Goal: Task Accomplishment & Management: Manage account settings

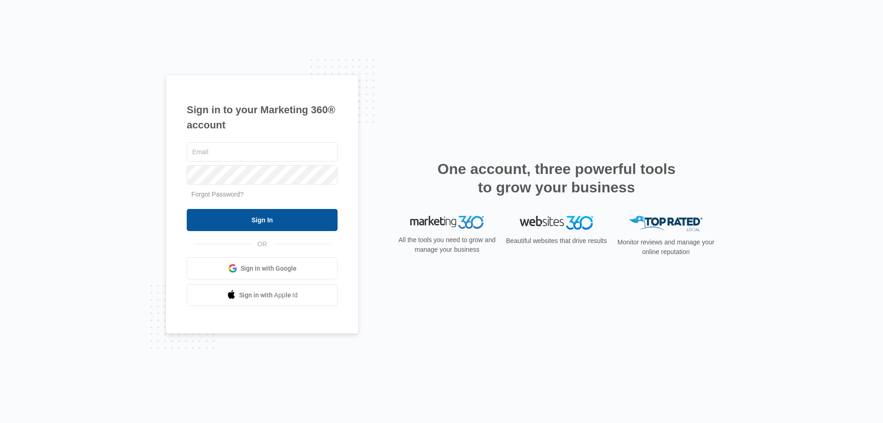
type input "[EMAIL_ADDRESS][DOMAIN_NAME]"
click at [239, 222] on input "Sign In" at bounding box center [262, 220] width 151 height 22
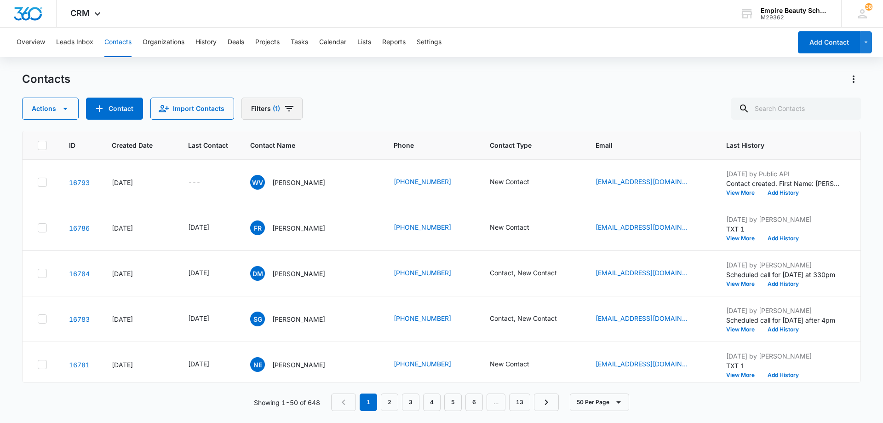
click at [287, 111] on icon "Filters" at bounding box center [289, 109] width 8 height 6
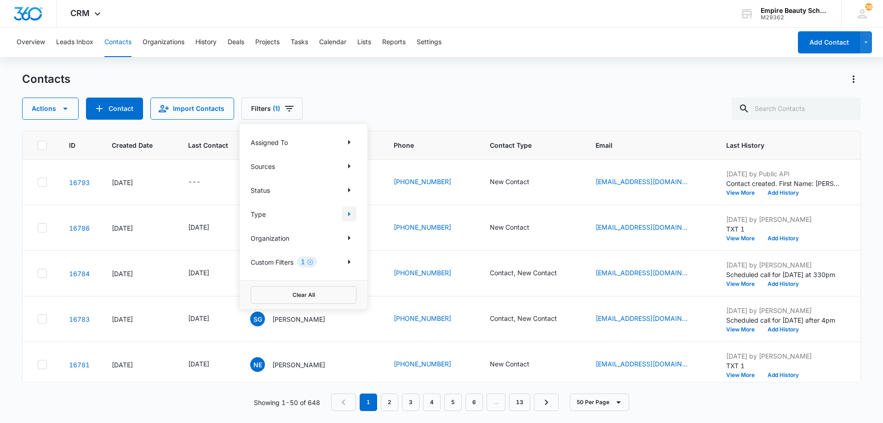
click at [350, 215] on icon "Show Type filters" at bounding box center [349, 213] width 11 height 11
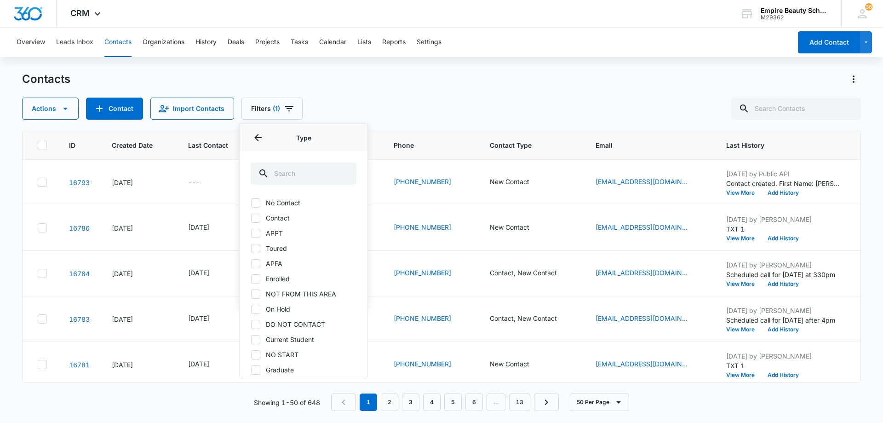
scroll to position [46, 0]
click at [256, 235] on icon at bounding box center [256, 234] width 6 height 4
click at [251, 234] on input "Toured" at bounding box center [251, 234] width 0 height 0
checkbox input "true"
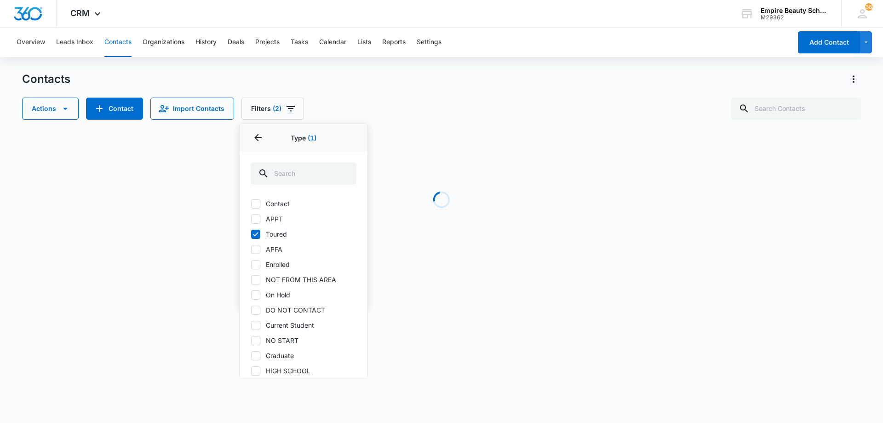
click at [468, 81] on div "Contacts" at bounding box center [441, 79] width 839 height 15
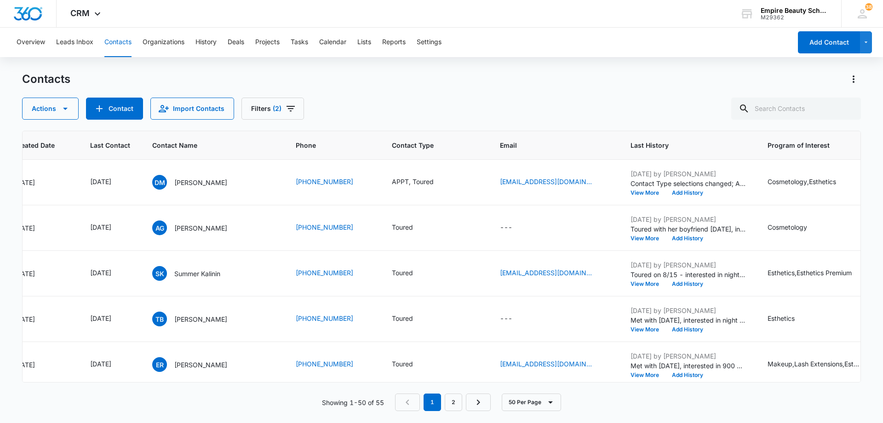
scroll to position [0, 108]
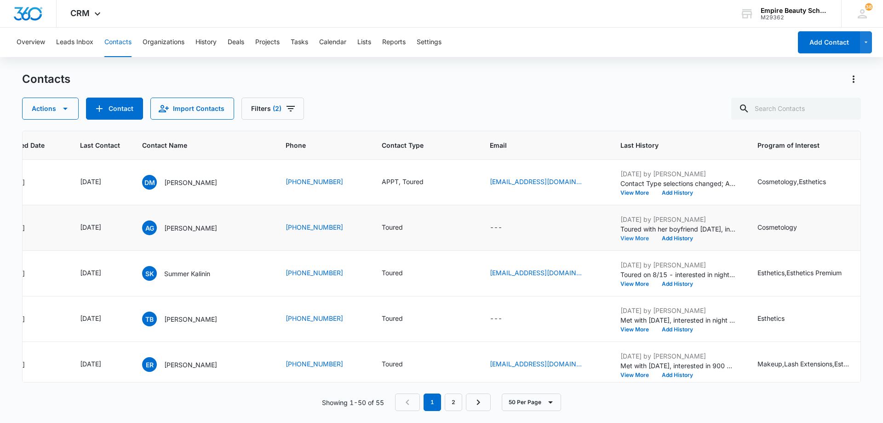
click at [640, 237] on button "View More" at bounding box center [637, 239] width 35 height 6
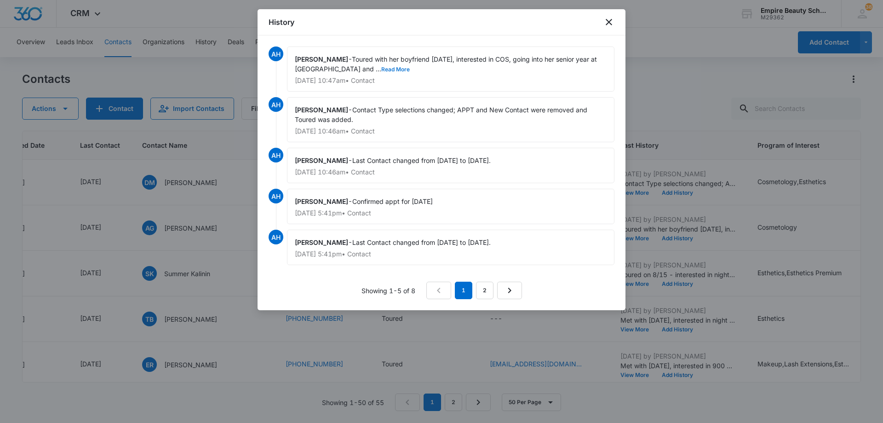
click at [381, 69] on button "Read More" at bounding box center [395, 70] width 29 height 6
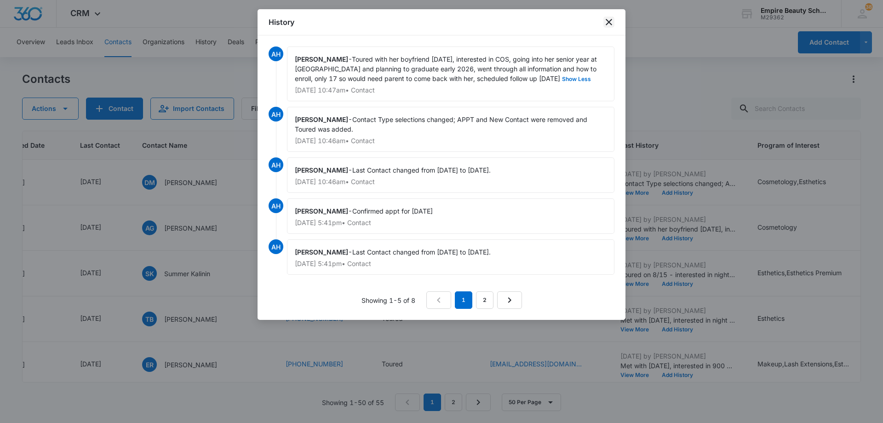
click at [610, 22] on icon "close" at bounding box center [609, 22] width 6 height 6
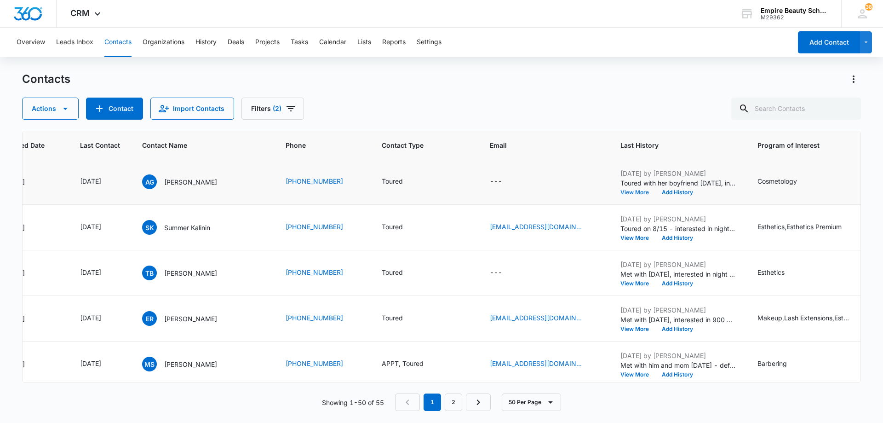
scroll to position [92, 108]
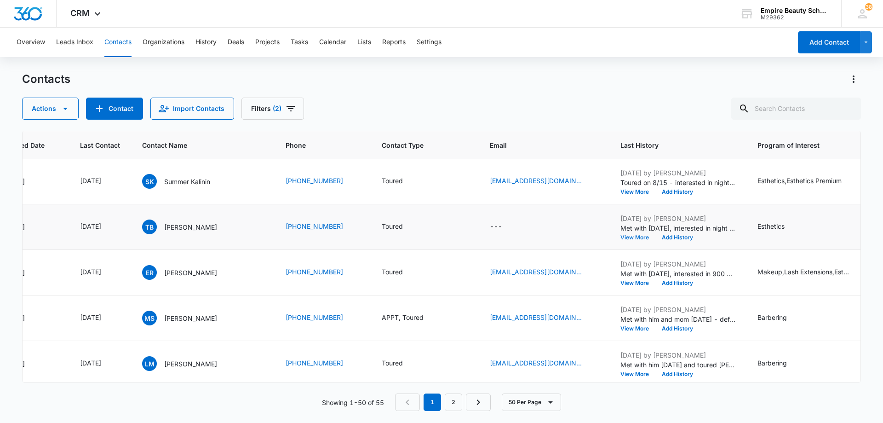
click at [634, 238] on button "View More" at bounding box center [637, 238] width 35 height 6
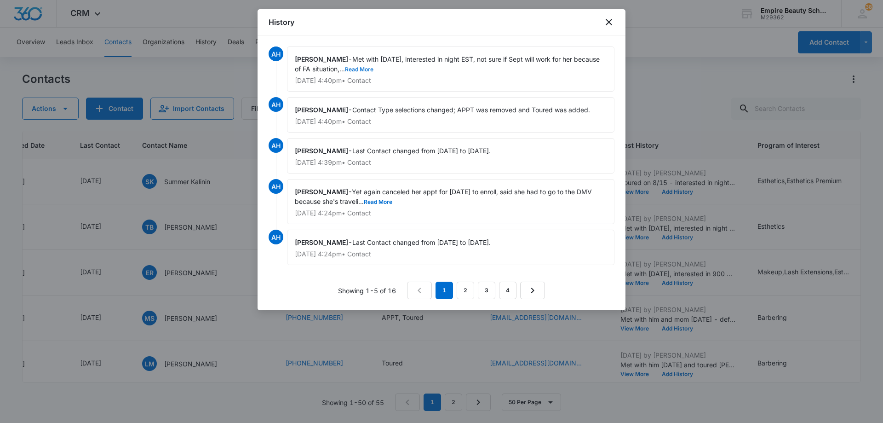
click at [351, 68] on button "Read More" at bounding box center [359, 70] width 29 height 6
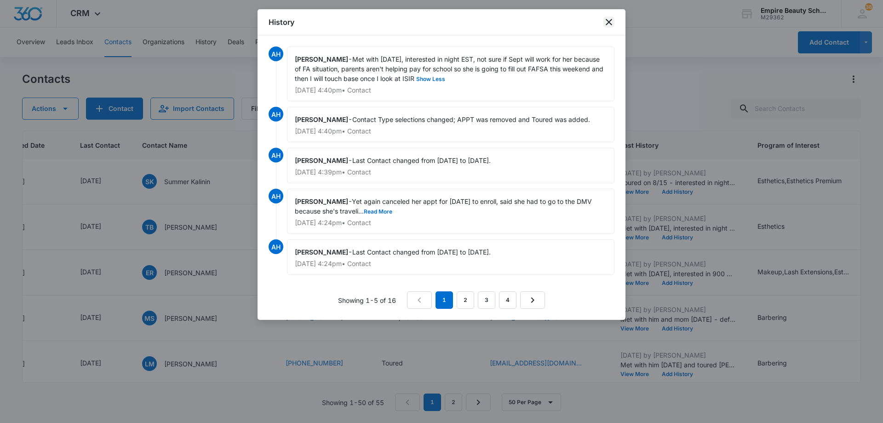
click at [609, 23] on icon "close" at bounding box center [609, 22] width 6 height 6
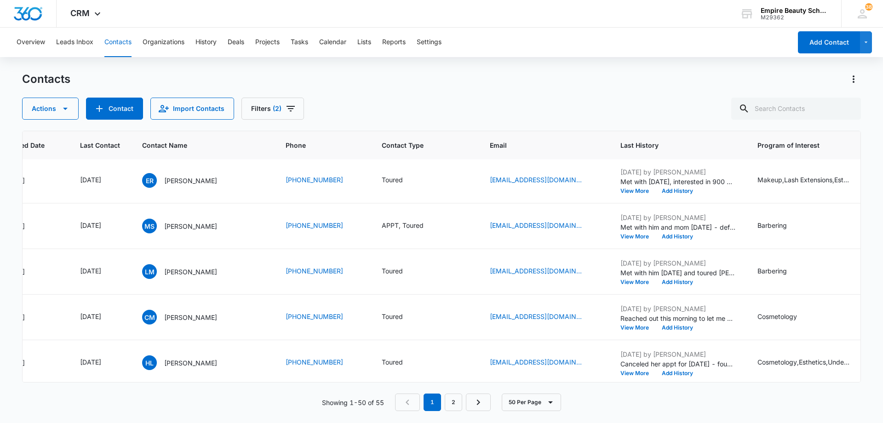
scroll to position [230, 108]
click at [629, 281] on button "View More" at bounding box center [637, 282] width 35 height 6
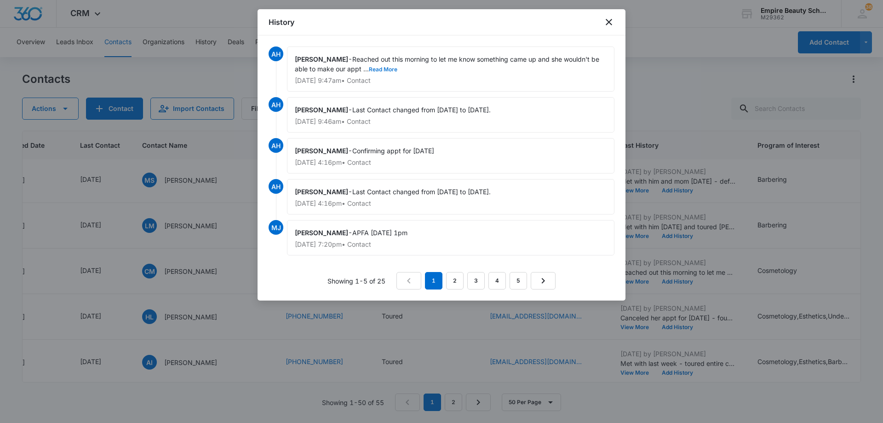
click at [369, 70] on button "Read More" at bounding box center [383, 70] width 29 height 6
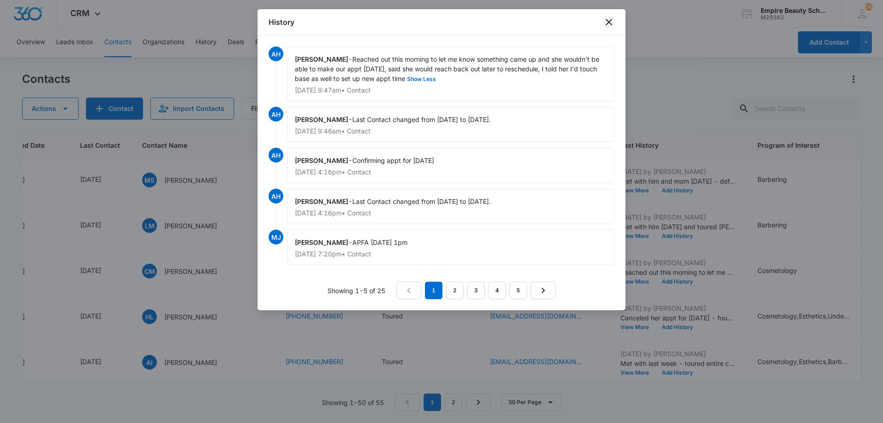
click at [607, 22] on icon "close" at bounding box center [608, 22] width 11 height 11
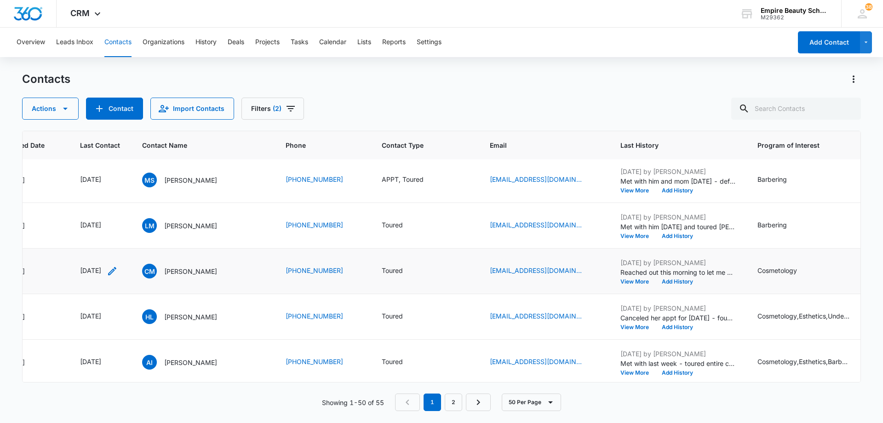
click at [116, 272] on icon "Last Contact - 1754956800 - Select to Edit Field" at bounding box center [112, 271] width 8 height 8
click at [126, 209] on input "[DATE]" at bounding box center [109, 212] width 68 height 10
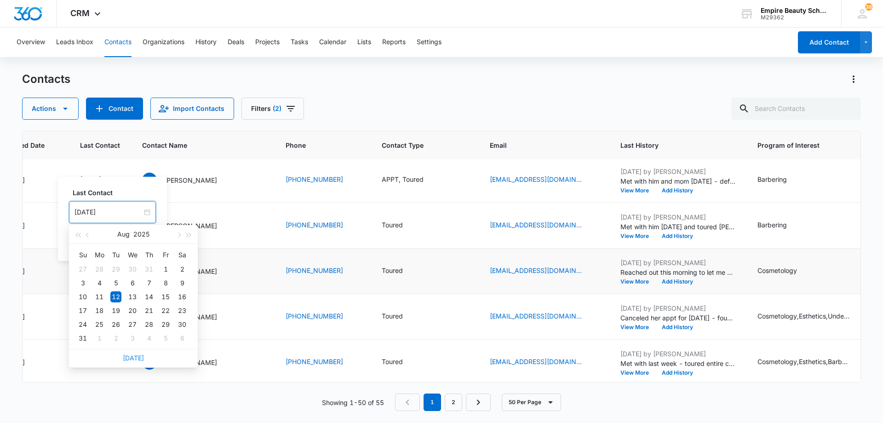
click at [137, 355] on link "[DATE]" at bounding box center [133, 358] width 21 height 8
type input "[DATE]"
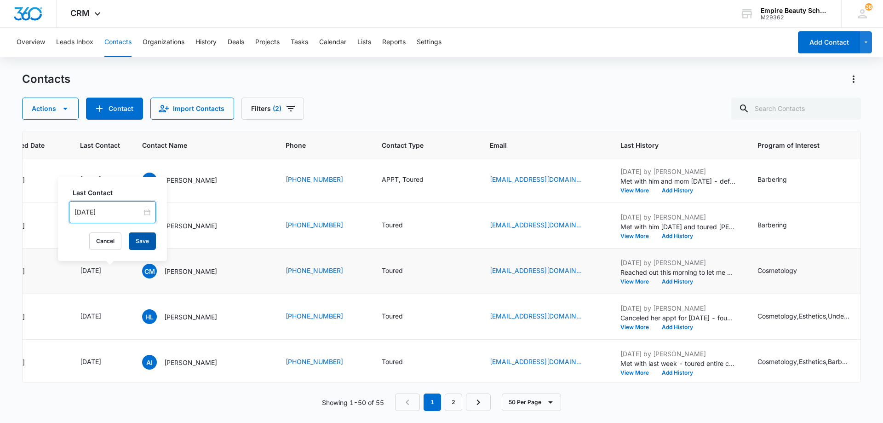
click at [145, 237] on button "Save" at bounding box center [142, 240] width 27 height 17
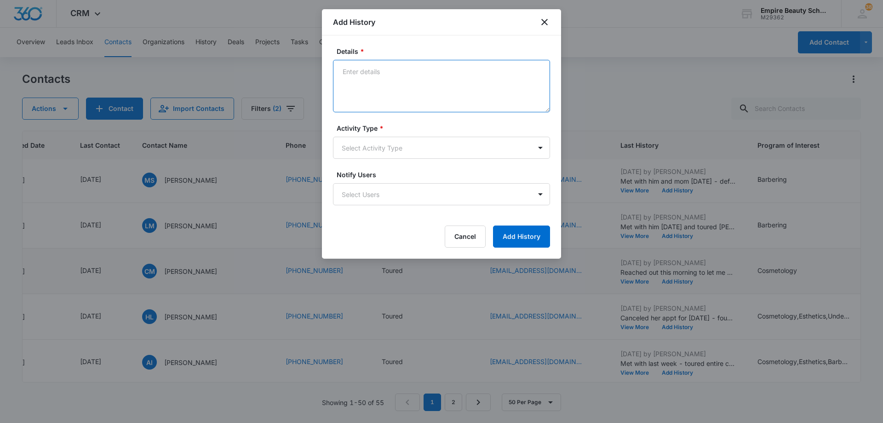
click at [394, 75] on textarea "Details *" at bounding box center [441, 86] width 217 height 52
drag, startPoint x: 390, startPoint y: 75, endPoint x: 311, endPoint y: 76, distance: 79.1
click at [311, 76] on body "CRM Apps Forms CRM Email Shop Payments POS Files Brand Settings Empire Beauty S…" at bounding box center [441, 211] width 883 height 423
type textarea "TXT Blitz"
click at [395, 148] on body "CRM Apps Forms CRM Email Shop Payments POS Files Brand Settings Empire Beauty S…" at bounding box center [441, 211] width 883 height 423
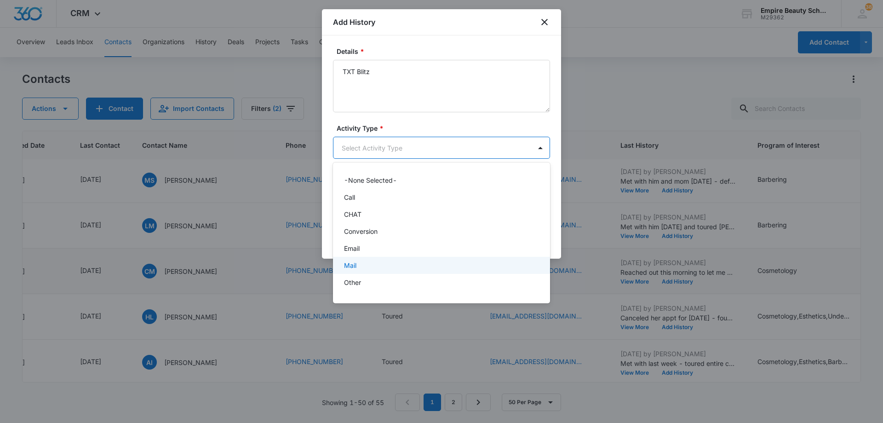
scroll to position [48, 0]
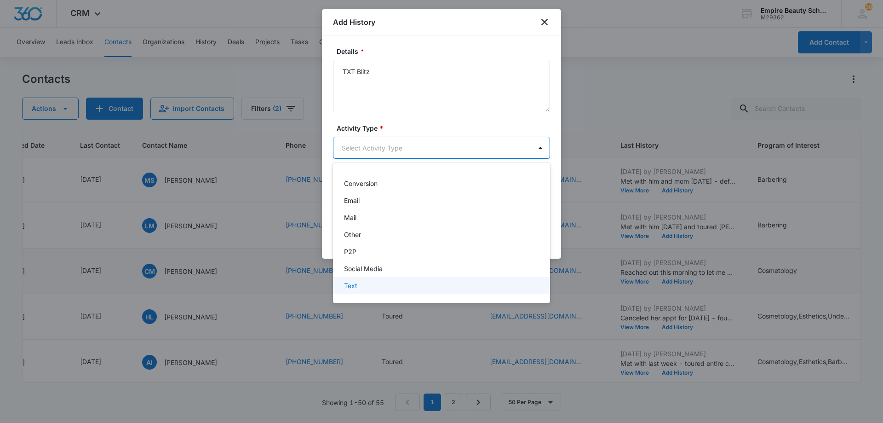
click at [406, 281] on div "Text" at bounding box center [440, 286] width 193 height 10
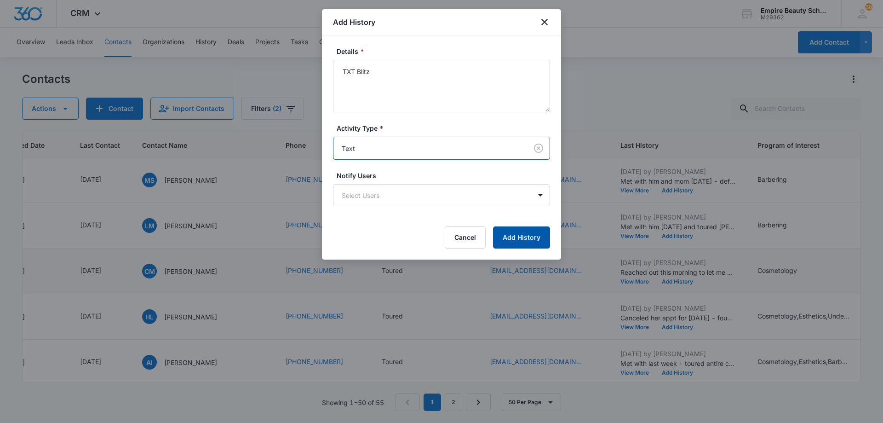
click at [510, 233] on button "Add History" at bounding box center [521, 237] width 57 height 22
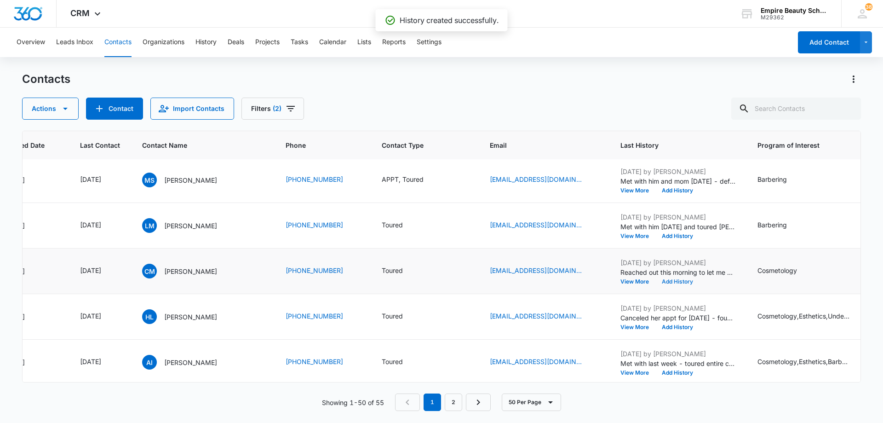
scroll to position [276, 108]
click at [632, 282] on button "View More" at bounding box center [637, 281] width 35 height 6
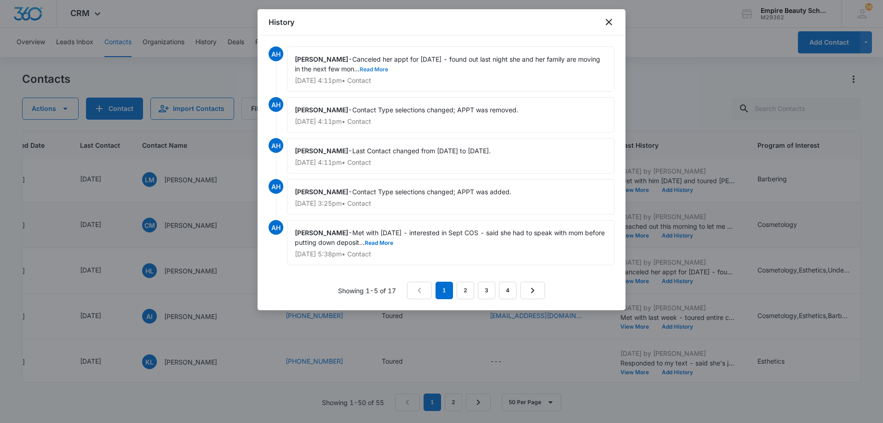
click at [363, 68] on button "Read More" at bounding box center [374, 70] width 29 height 6
click at [606, 26] on icon "close" at bounding box center [608, 22] width 11 height 11
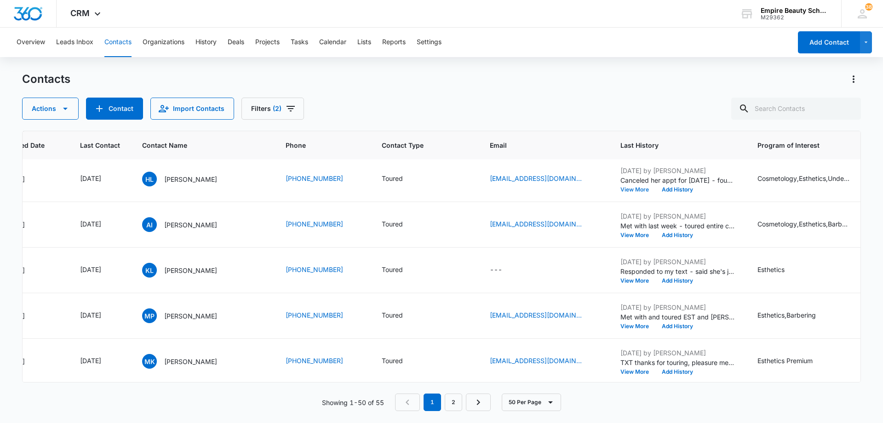
scroll to position [368, 108]
click at [632, 236] on button "View More" at bounding box center [637, 235] width 35 height 6
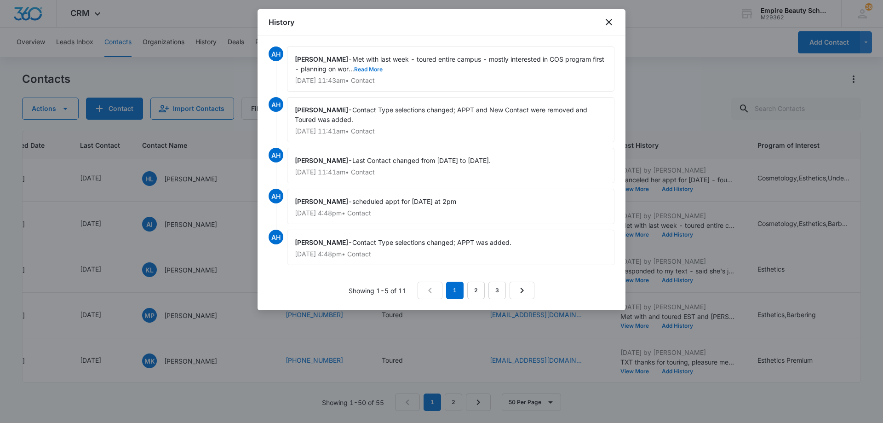
click at [354, 71] on button "Read More" at bounding box center [368, 70] width 29 height 6
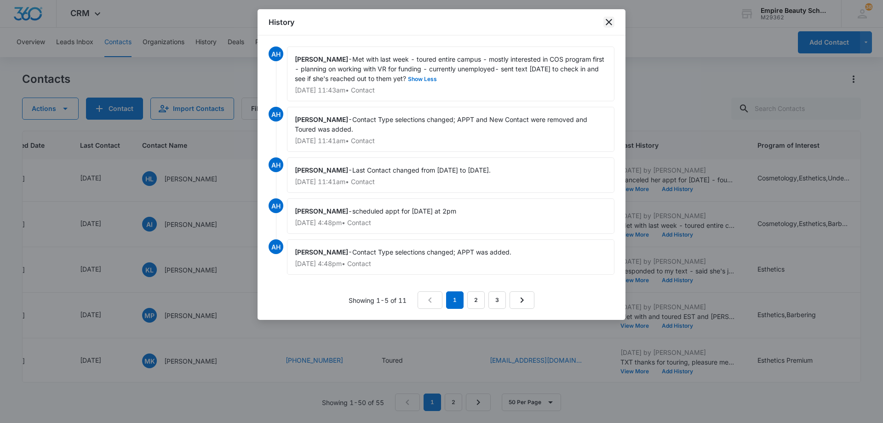
click at [610, 24] on icon "close" at bounding box center [608, 22] width 11 height 11
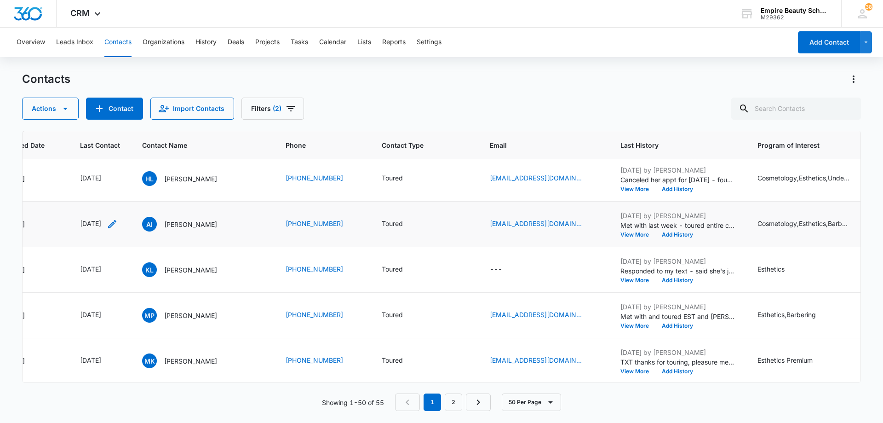
click at [116, 223] on icon "Last Contact - 1753056000 - Select to Edit Field" at bounding box center [112, 224] width 8 height 8
click at [127, 162] on input "[DATE]" at bounding box center [107, 165] width 68 height 10
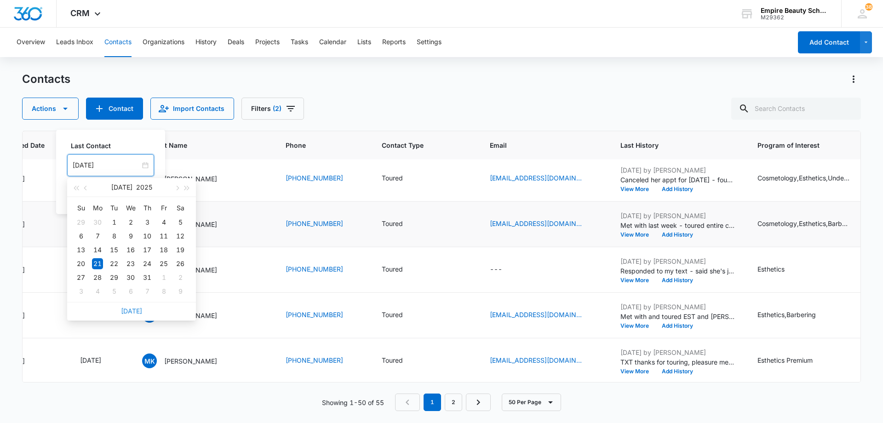
click at [125, 311] on link "[DATE]" at bounding box center [131, 311] width 21 height 8
type input "[DATE]"
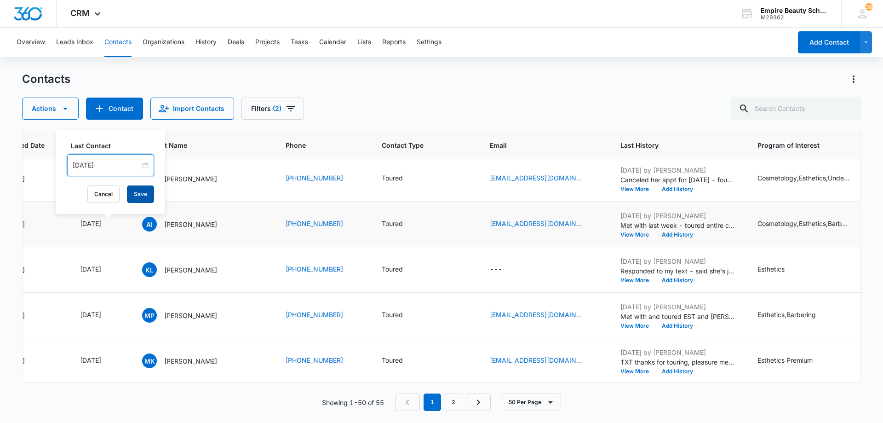
click at [135, 192] on button "Save" at bounding box center [140, 193] width 27 height 17
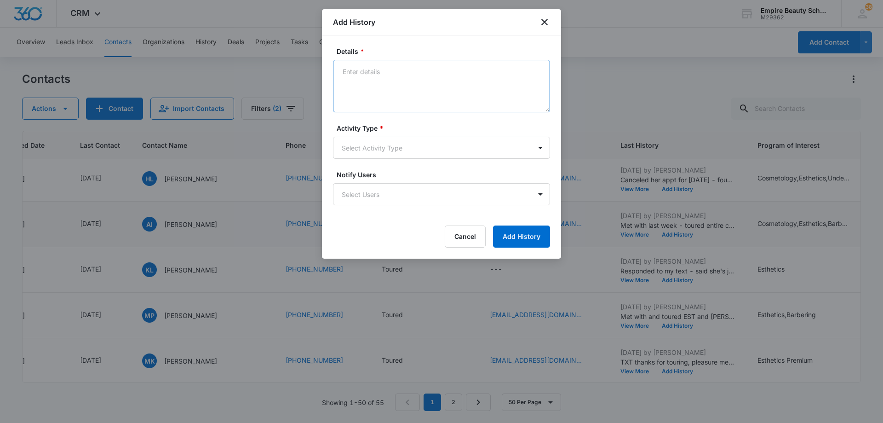
click at [453, 79] on textarea "Details *" at bounding box center [441, 86] width 217 height 52
paste textarea "TXT Blitz"
type textarea "TXT Blitz"
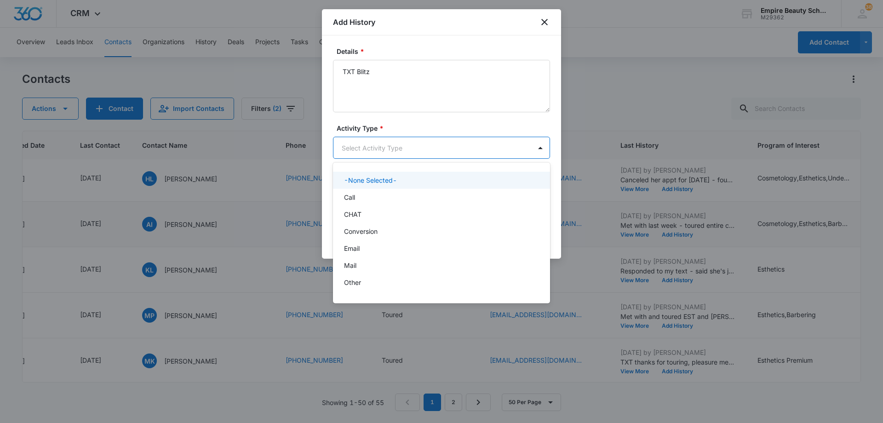
click at [415, 151] on body "CRM Apps Forms CRM Email Shop Payments POS Files Brand Settings Empire Beauty S…" at bounding box center [441, 211] width 883 height 423
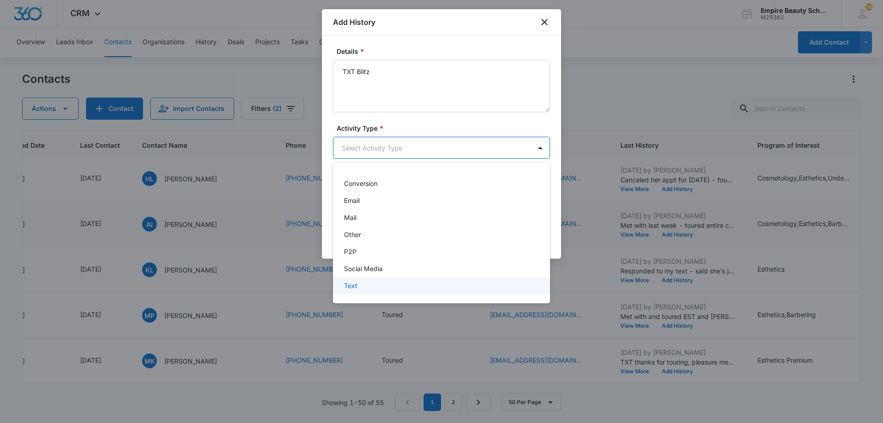
click at [395, 288] on div "Text" at bounding box center [440, 286] width 193 height 10
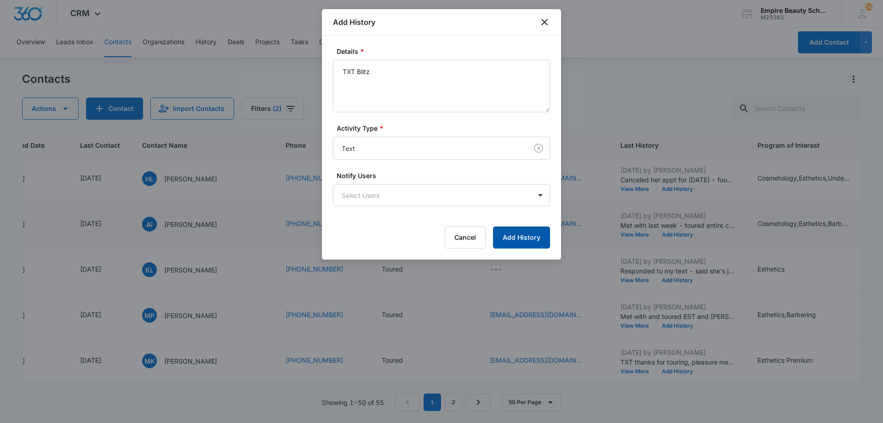
click at [529, 240] on button "Add History" at bounding box center [521, 237] width 57 height 22
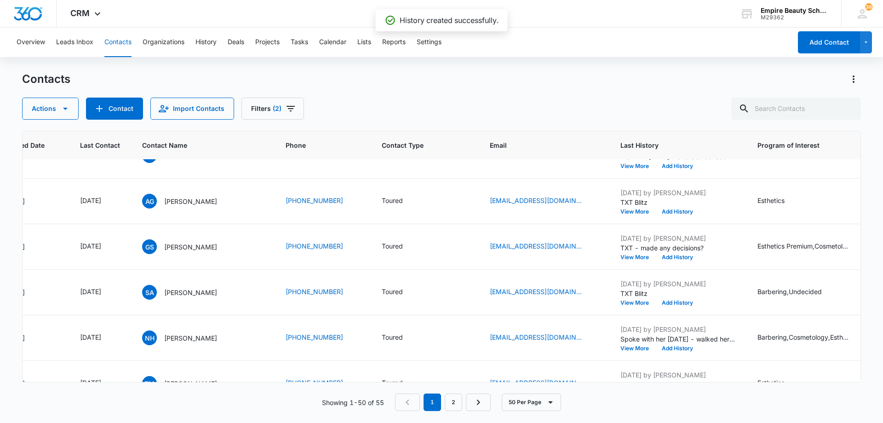
scroll to position [644, 108]
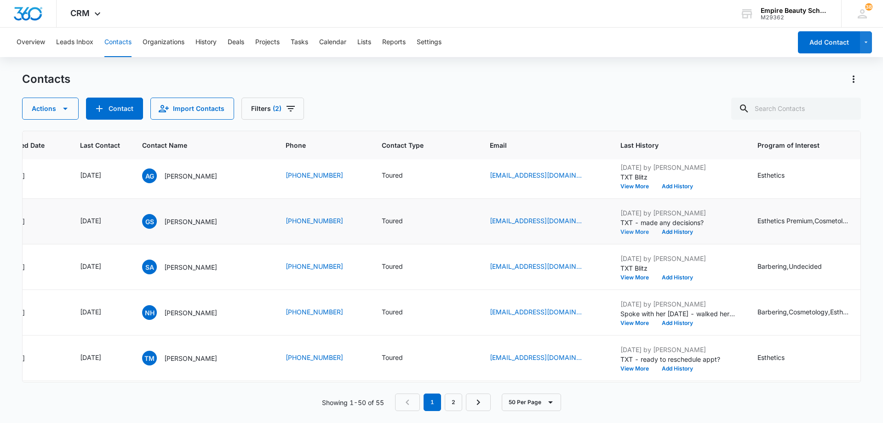
click at [625, 233] on button "View More" at bounding box center [637, 232] width 35 height 6
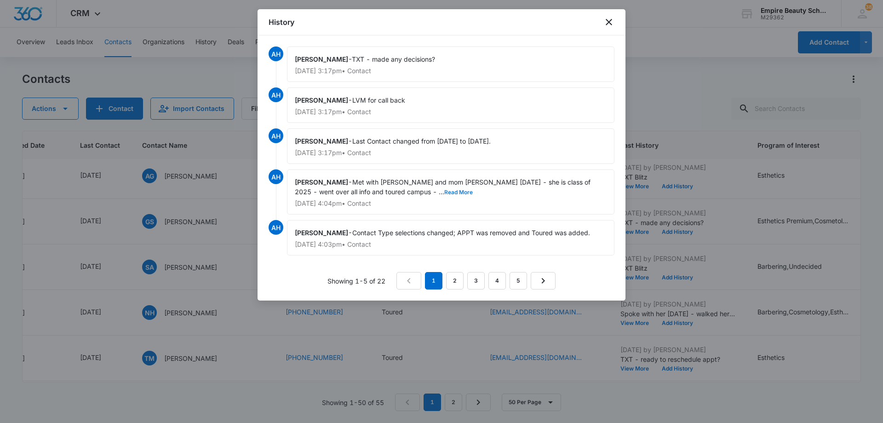
click at [444, 192] on button "Read More" at bounding box center [458, 193] width 29 height 6
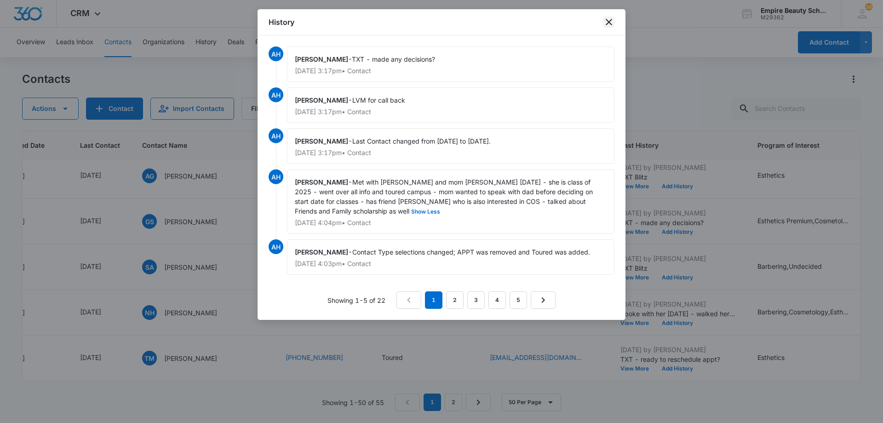
click at [609, 25] on icon "close" at bounding box center [608, 22] width 11 height 11
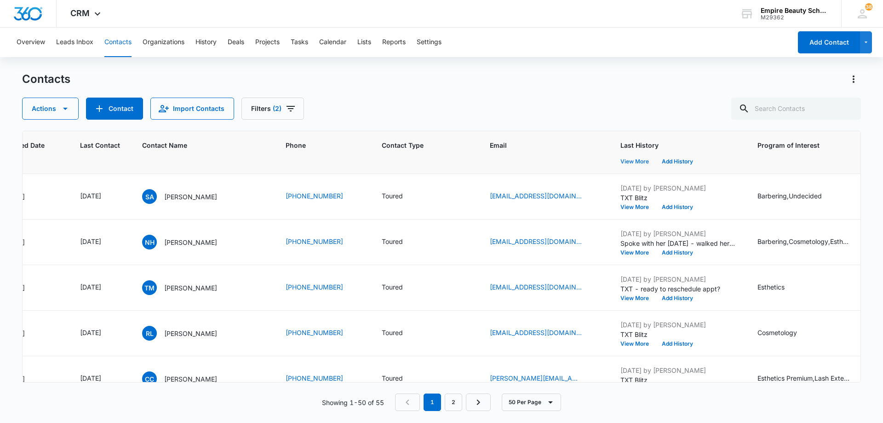
scroll to position [736, 108]
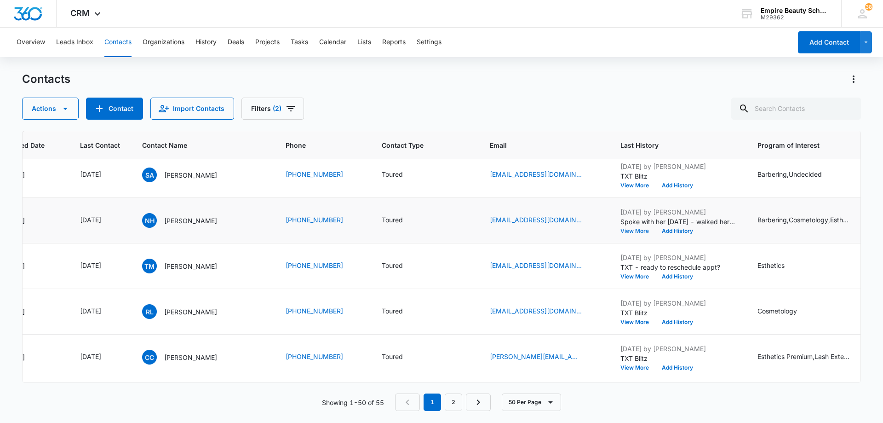
click at [625, 232] on button "View More" at bounding box center [637, 231] width 35 height 6
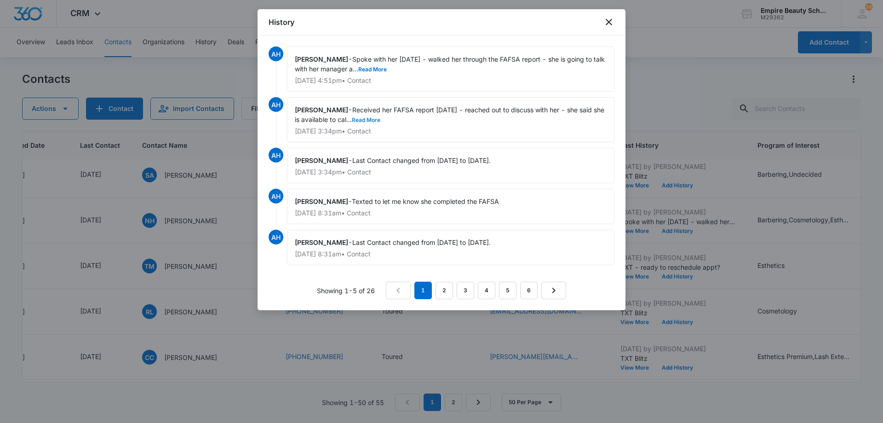
click at [364, 120] on button "Read More" at bounding box center [366, 120] width 29 height 6
click at [361, 71] on button "Read More" at bounding box center [372, 70] width 29 height 6
click at [609, 23] on icon "close" at bounding box center [608, 22] width 11 height 11
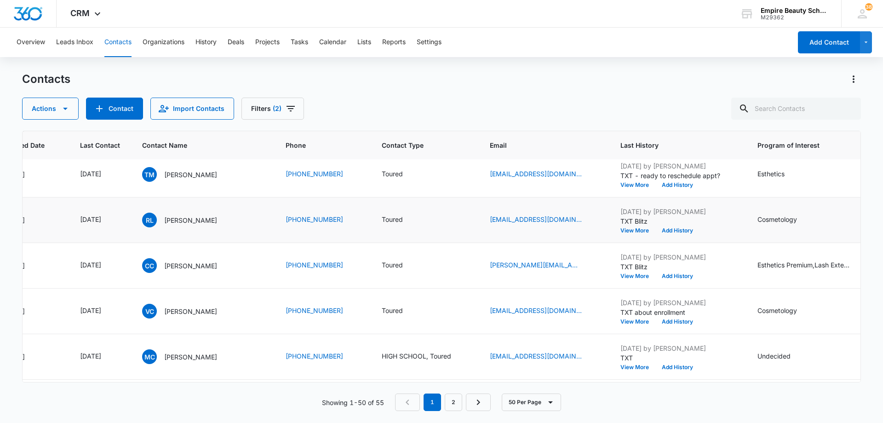
scroll to position [828, 108]
click at [118, 219] on icon "Last Contact - 1751068800 - Select to Edit Field" at bounding box center [112, 219] width 11 height 11
click at [123, 161] on input "[DATE]" at bounding box center [108, 160] width 68 height 10
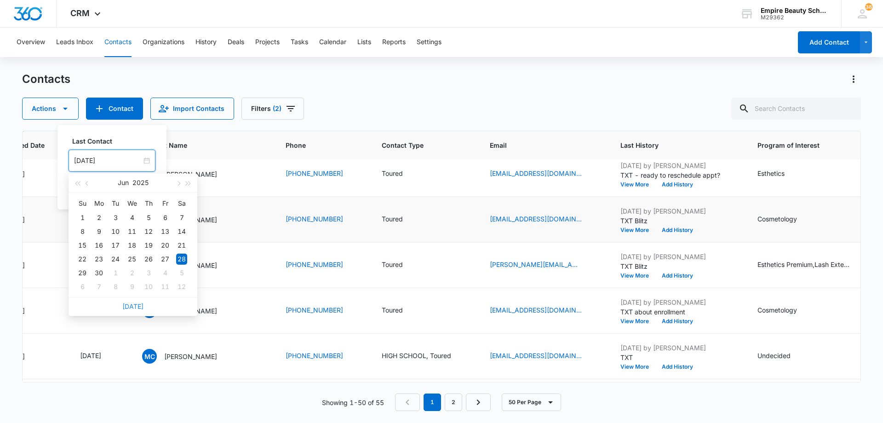
click at [132, 306] on link "[DATE]" at bounding box center [132, 306] width 21 height 8
type input "[DATE]"
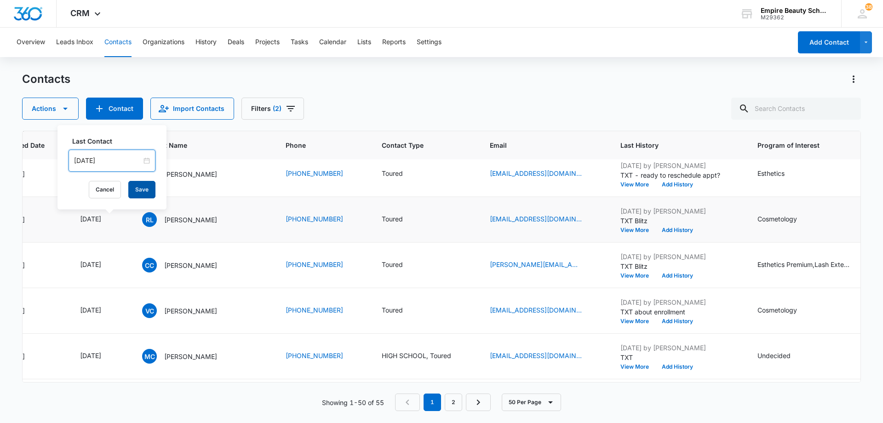
click at [135, 191] on button "Save" at bounding box center [141, 189] width 27 height 17
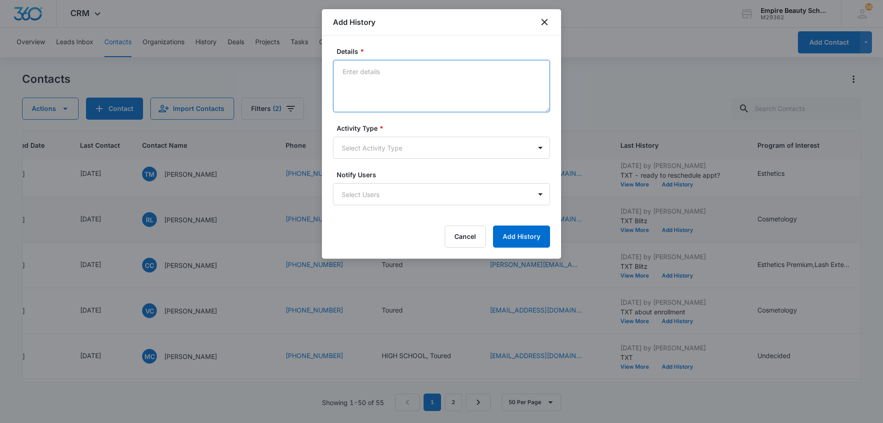
click at [430, 74] on textarea "Details *" at bounding box center [441, 86] width 217 height 52
paste textarea "TXT Blitz"
type textarea "TXT Blitz"
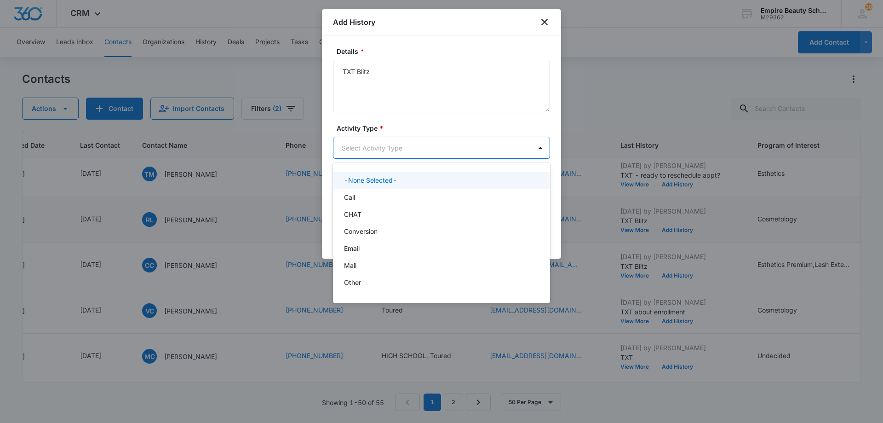
click at [407, 150] on body "CRM Apps Forms CRM Email Shop Payments POS Files Brand Settings Empire Beauty S…" at bounding box center [441, 211] width 883 height 423
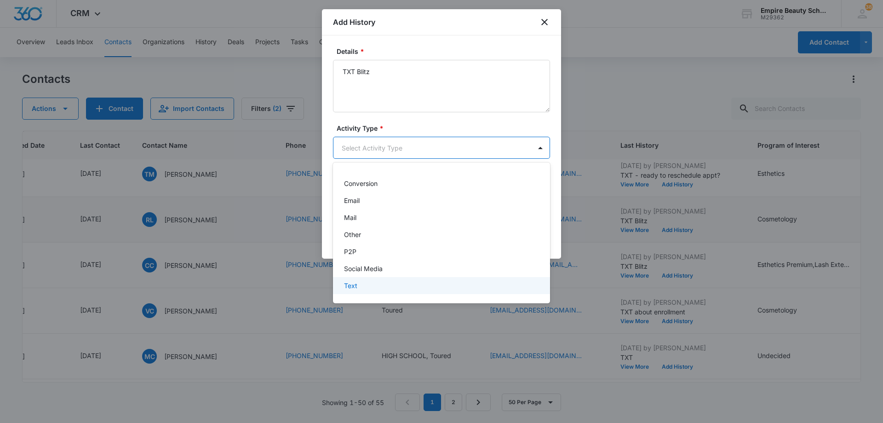
click at [397, 283] on div "Text" at bounding box center [440, 286] width 193 height 10
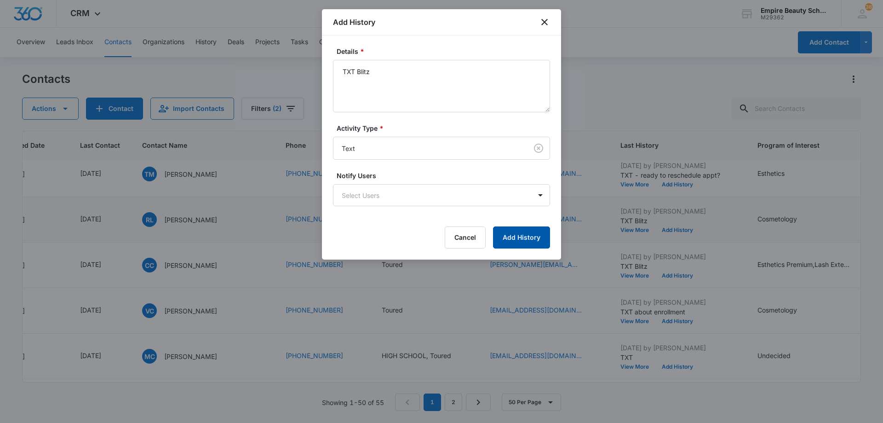
click at [510, 242] on button "Add History" at bounding box center [521, 237] width 57 height 22
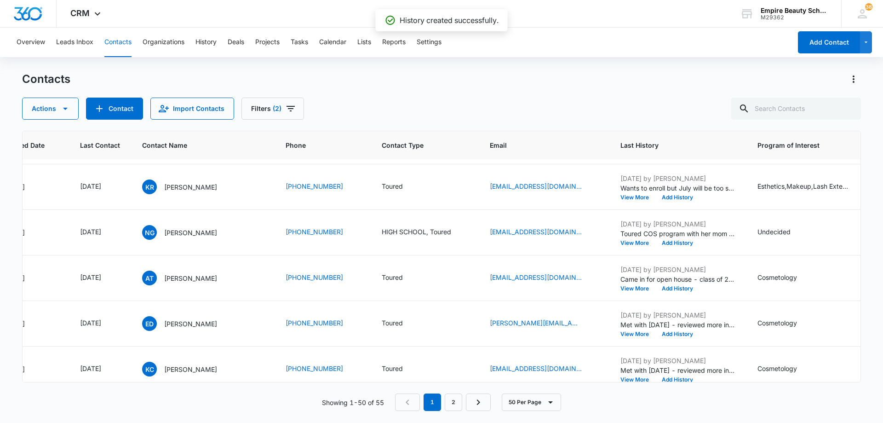
scroll to position [1058, 108]
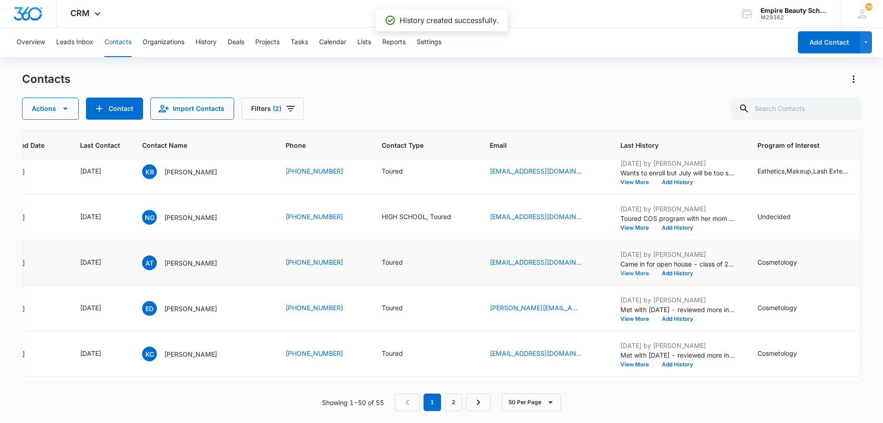
click at [633, 271] on button "View More" at bounding box center [637, 273] width 35 height 6
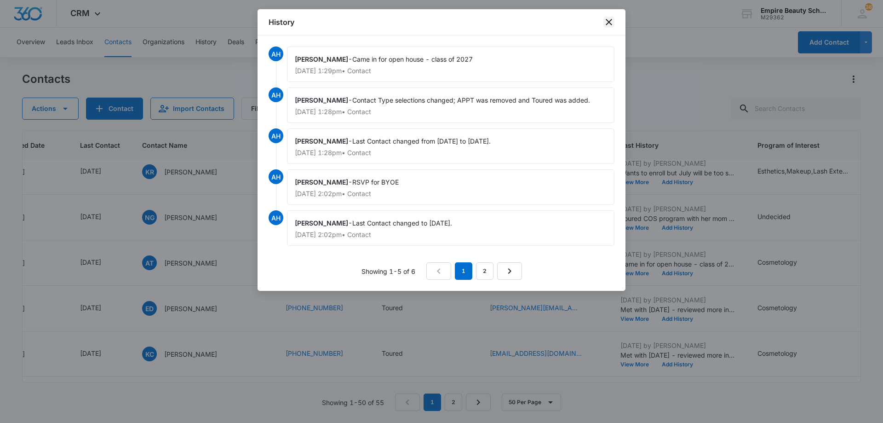
click at [609, 24] on icon "close" at bounding box center [608, 22] width 11 height 11
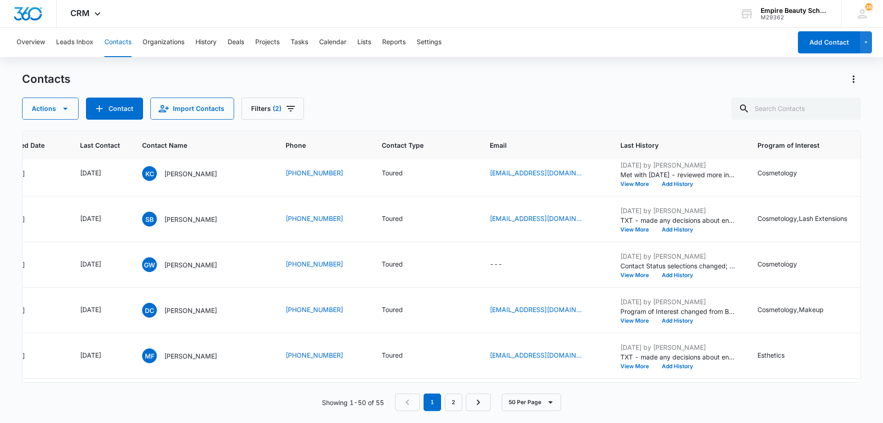
scroll to position [1242, 108]
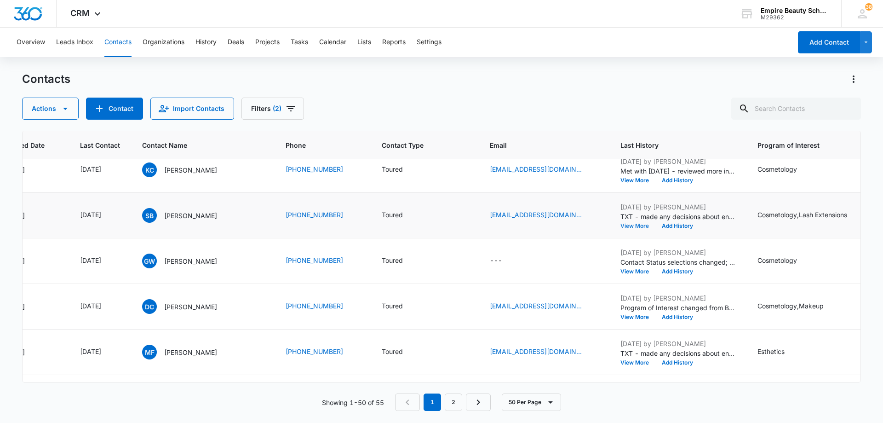
click at [628, 225] on button "View More" at bounding box center [637, 226] width 35 height 6
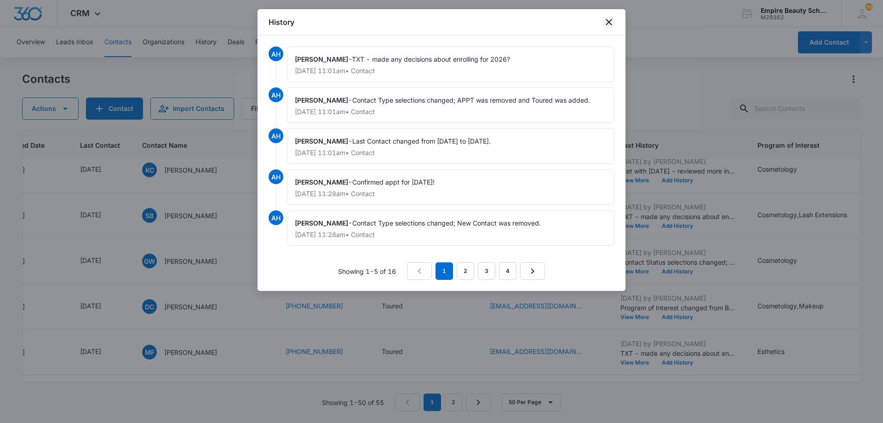
click at [609, 27] on icon "close" at bounding box center [608, 22] width 11 height 11
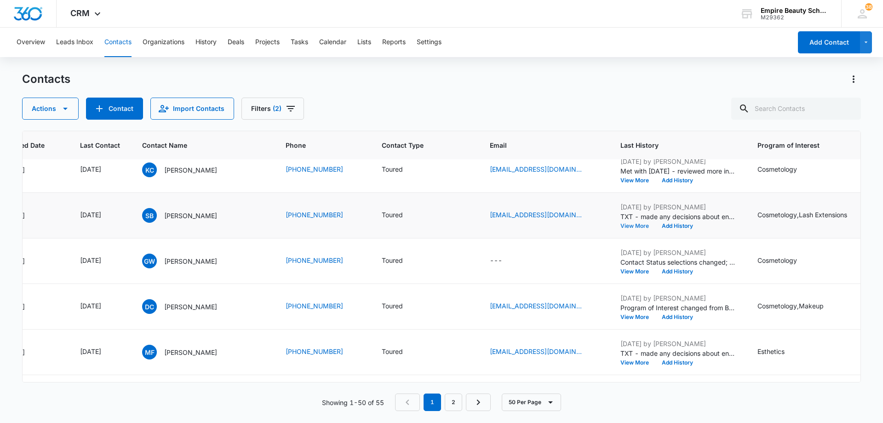
scroll to position [1288, 108]
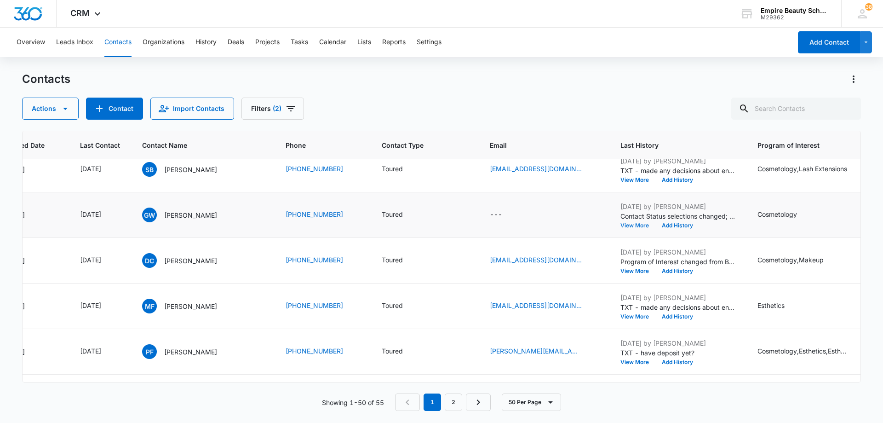
click at [624, 223] on button "View More" at bounding box center [637, 226] width 35 height 6
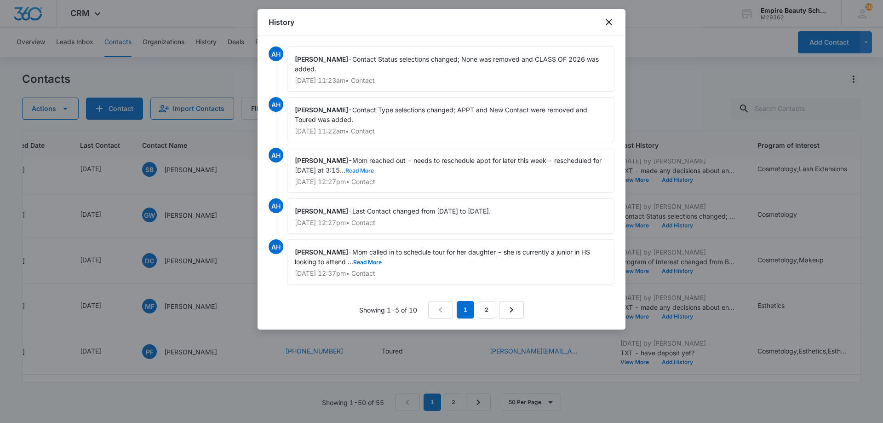
click at [345, 168] on button "Read More" at bounding box center [359, 171] width 29 height 6
click at [353, 259] on button "Read More" at bounding box center [367, 262] width 29 height 6
click at [607, 23] on icon "close" at bounding box center [609, 22] width 6 height 6
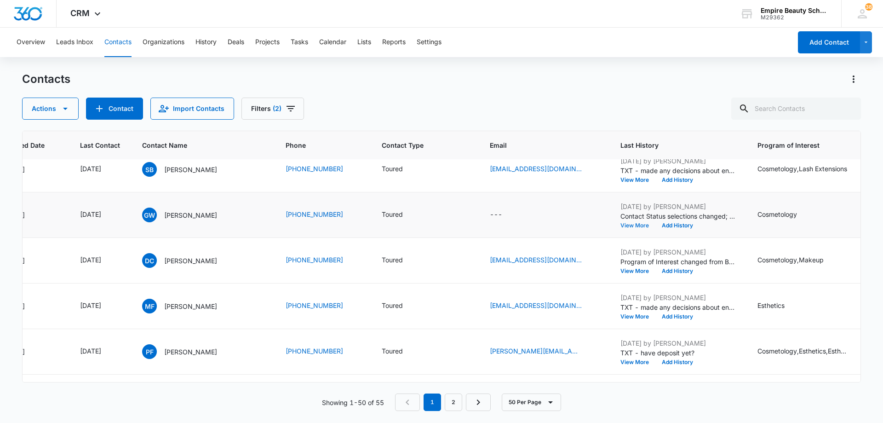
scroll to position [1334, 108]
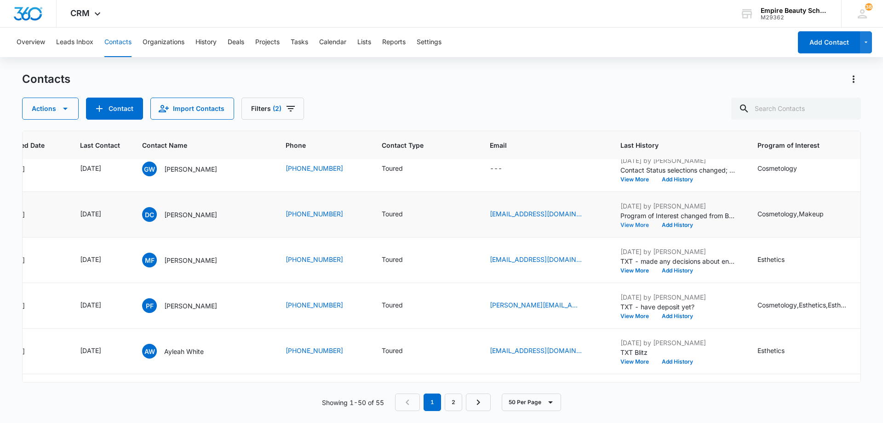
click at [626, 225] on button "View More" at bounding box center [637, 225] width 35 height 6
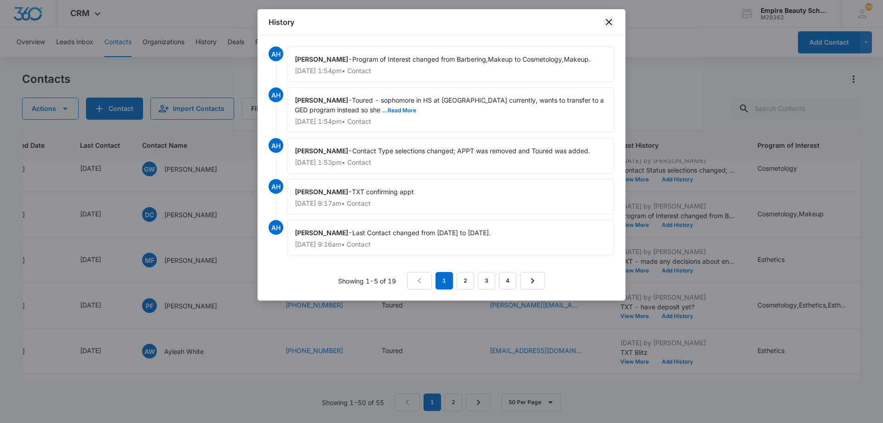
click at [610, 23] on icon "close" at bounding box center [609, 22] width 6 height 6
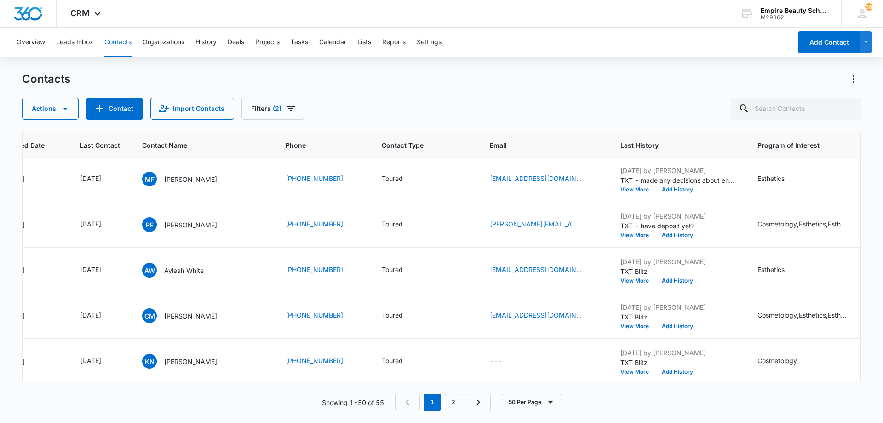
scroll to position [1426, 108]
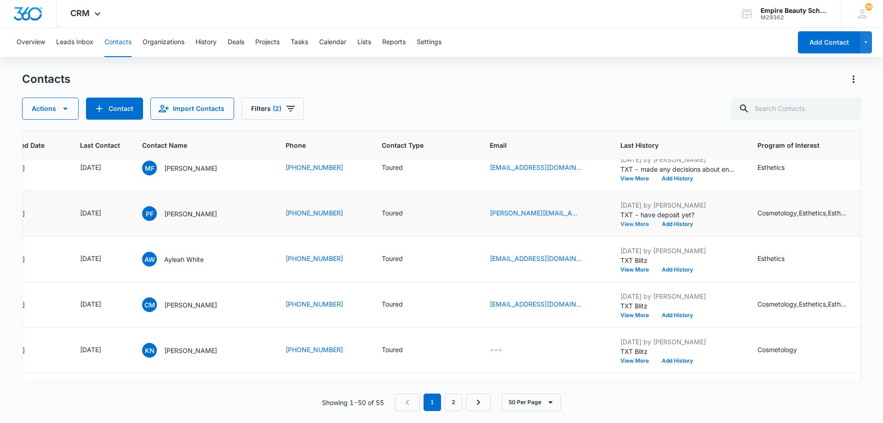
click at [621, 224] on button "View More" at bounding box center [637, 224] width 35 height 6
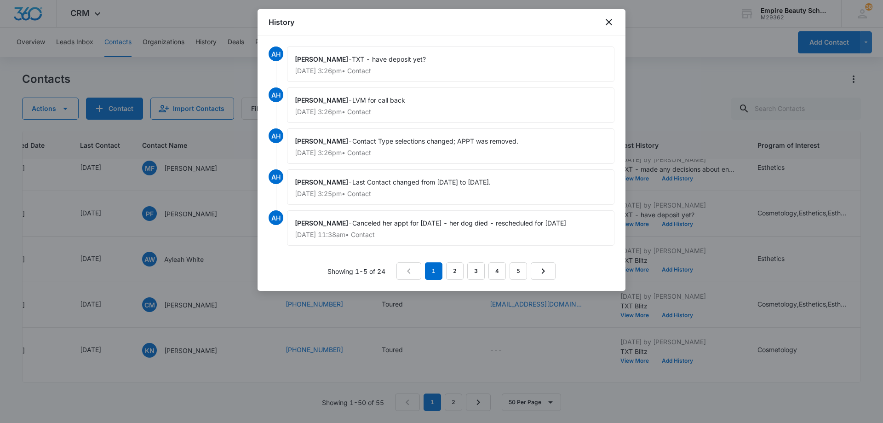
click at [606, 28] on div "History" at bounding box center [442, 22] width 368 height 26
click at [607, 25] on icon "close" at bounding box center [608, 22] width 11 height 11
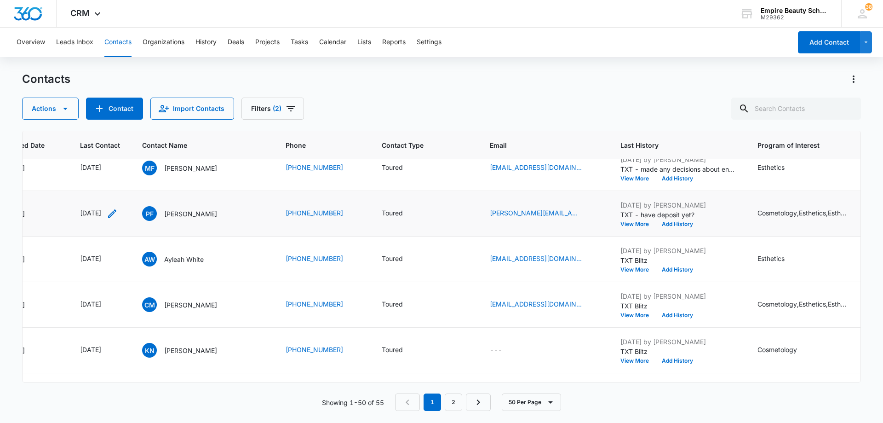
click at [118, 213] on icon "Last Contact - 1750204800 - Select to Edit Field" at bounding box center [112, 213] width 11 height 11
click at [126, 153] on input "[DATE]" at bounding box center [108, 154] width 68 height 10
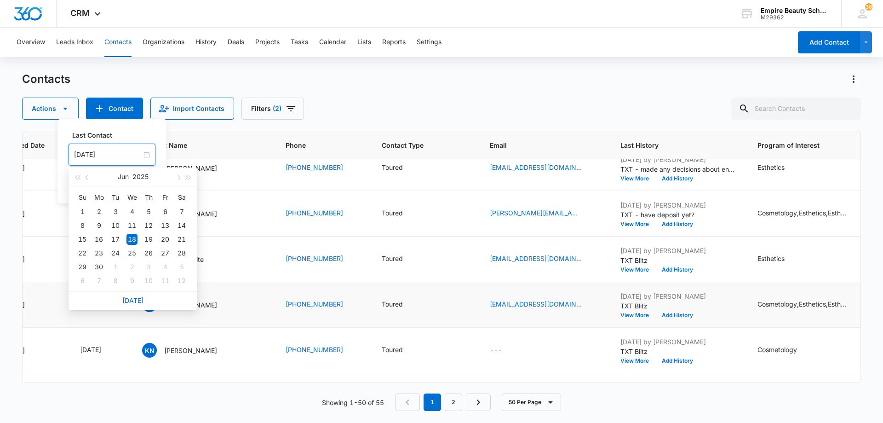
drag, startPoint x: 130, startPoint y: 299, endPoint x: 135, endPoint y: 289, distance: 11.5
click at [131, 299] on link "[DATE]" at bounding box center [132, 300] width 21 height 8
type input "[DATE]"
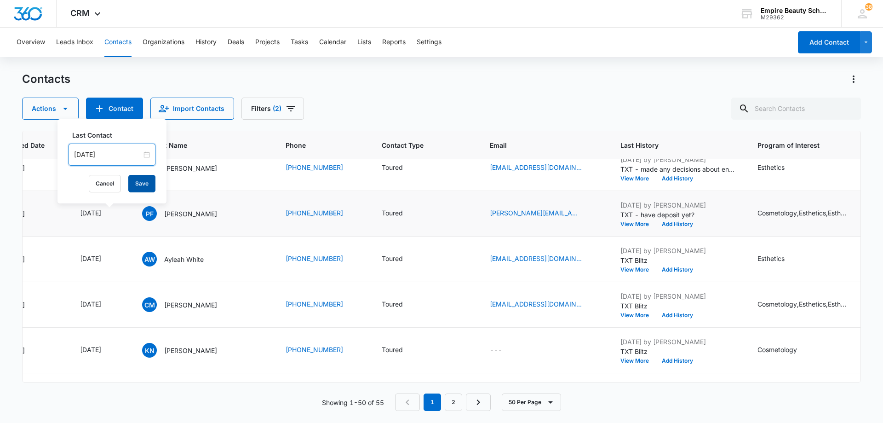
click at [138, 182] on button "Save" at bounding box center [141, 183] width 27 height 17
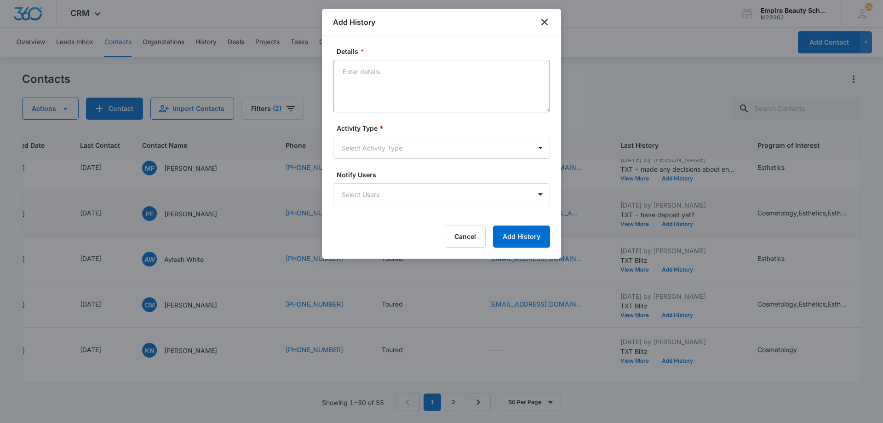
click at [394, 72] on textarea "Details *" at bounding box center [441, 86] width 217 height 52
paste textarea "TXT Blitz"
type textarea "TXT Blitz"
click at [395, 150] on body "CRM Apps Forms CRM Email Shop Payments POS Files Brand Settings Empire Beauty S…" at bounding box center [441, 211] width 883 height 423
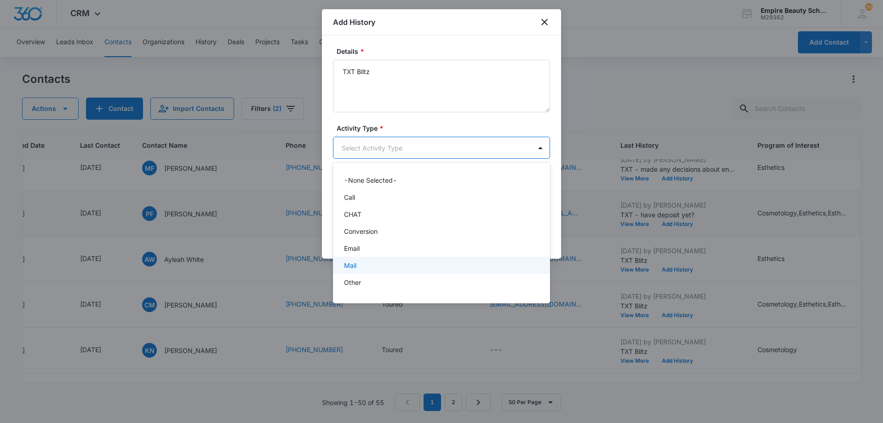
scroll to position [48, 0]
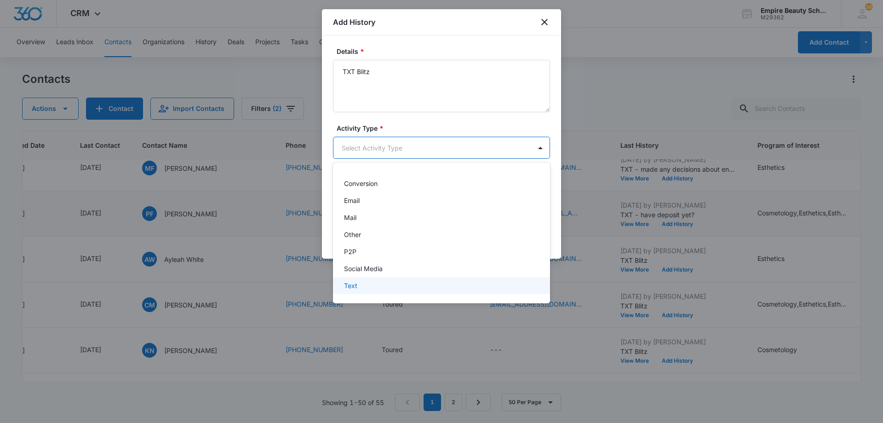
click at [391, 280] on div "Text" at bounding box center [441, 285] width 217 height 17
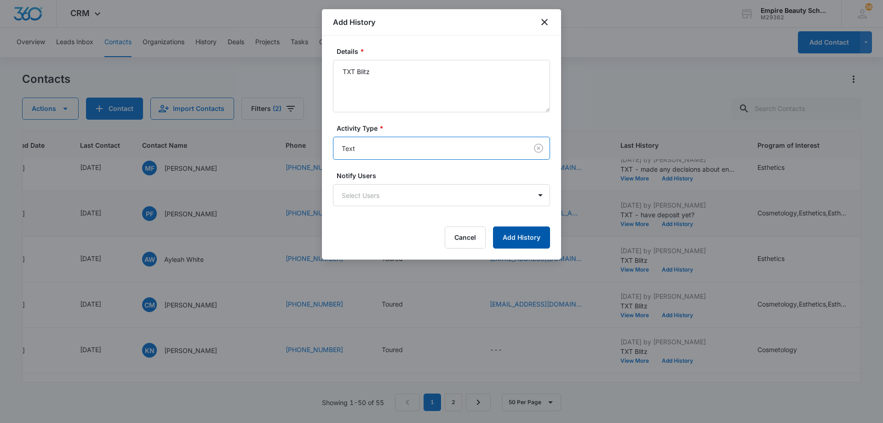
click at [509, 236] on button "Add History" at bounding box center [521, 237] width 57 height 22
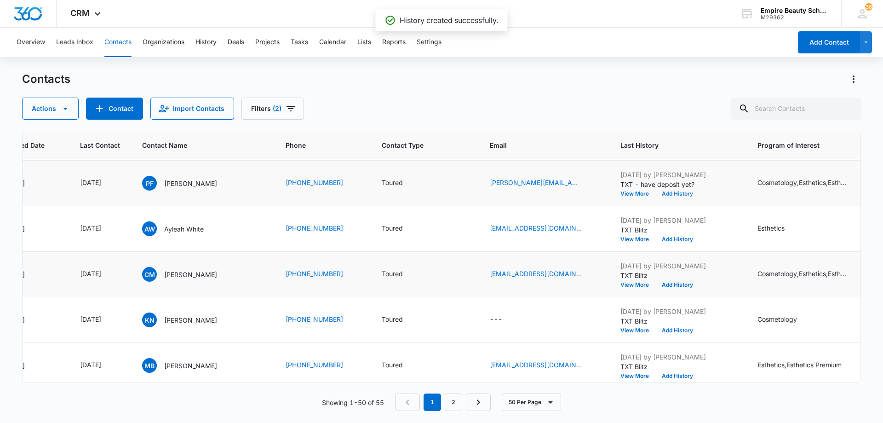
scroll to position [1472, 108]
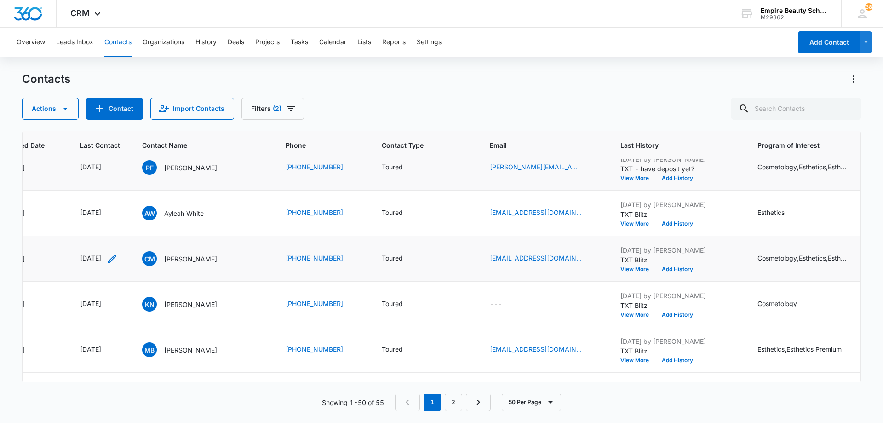
click at [116, 257] on icon "Last Contact - 1751328000 - Select to Edit Field" at bounding box center [112, 258] width 8 height 8
click at [117, 199] on input "[DATE]" at bounding box center [105, 200] width 68 height 10
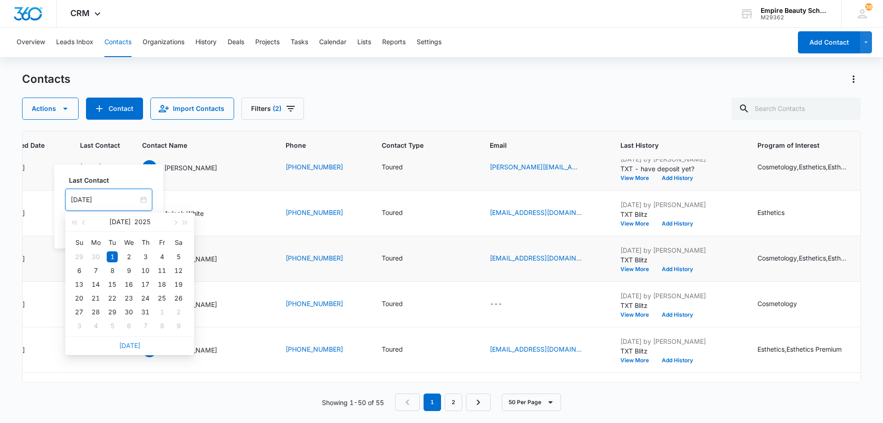
click at [132, 345] on link "[DATE]" at bounding box center [129, 345] width 21 height 8
type input "[DATE]"
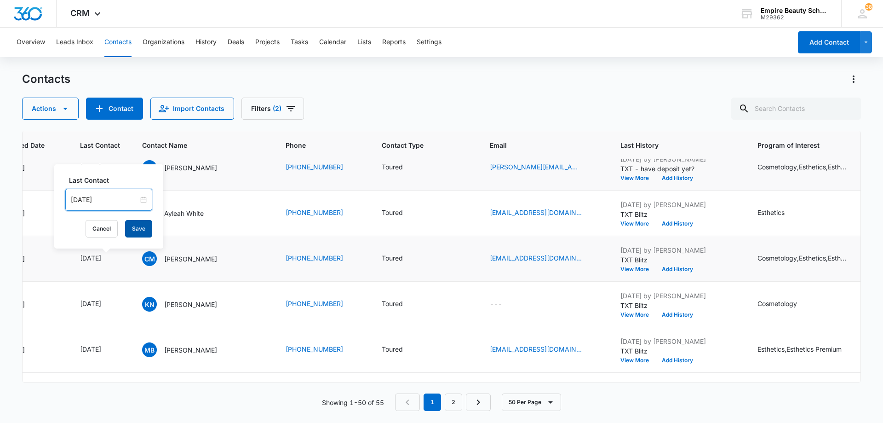
click at [137, 230] on button "Save" at bounding box center [138, 228] width 27 height 17
click at [670, 269] on button "Add History" at bounding box center [677, 269] width 44 height 6
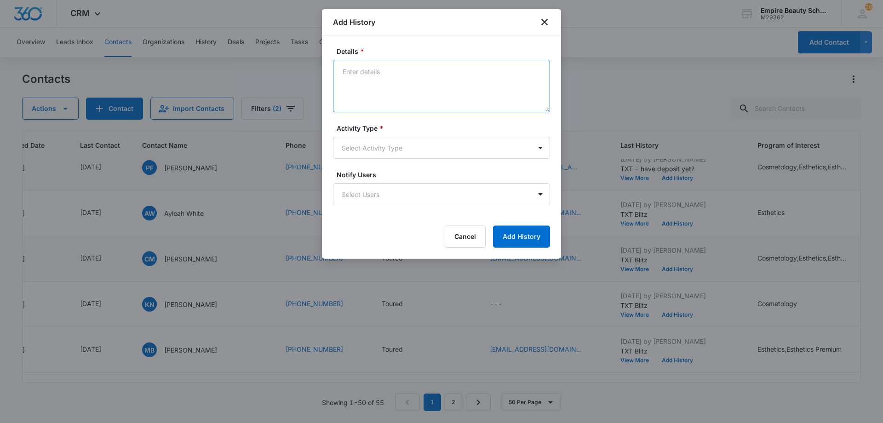
click at [383, 77] on textarea "Details *" at bounding box center [441, 86] width 217 height 52
paste textarea "TXT Blitz"
type textarea "TXT Blitz"
click at [383, 147] on body "CRM Apps Forms CRM Email Shop Payments POS Files Brand Settings Empire Beauty S…" at bounding box center [441, 211] width 883 height 423
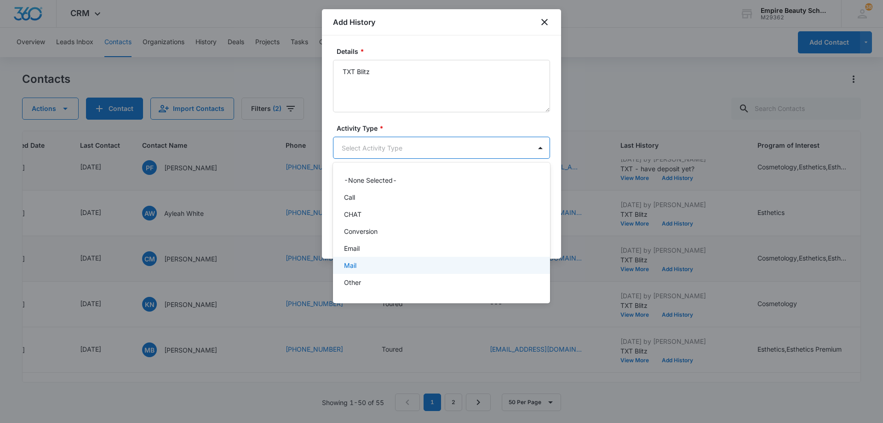
scroll to position [48, 0]
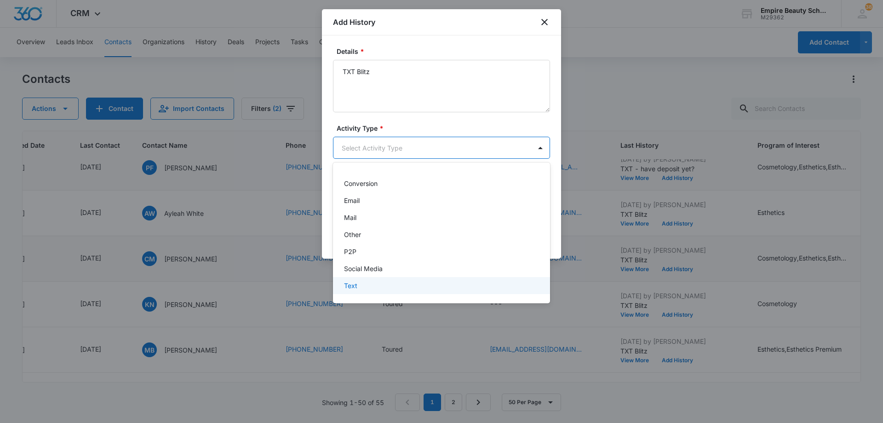
click at [388, 284] on div "Text" at bounding box center [440, 286] width 193 height 10
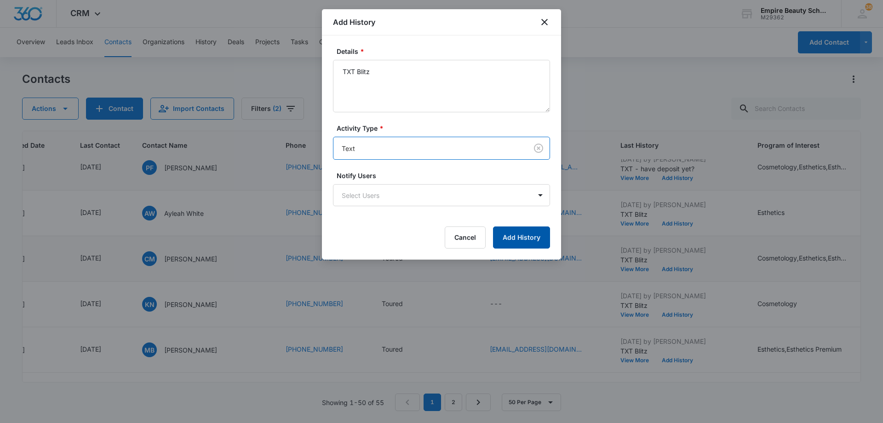
click at [513, 240] on button "Add History" at bounding box center [521, 237] width 57 height 22
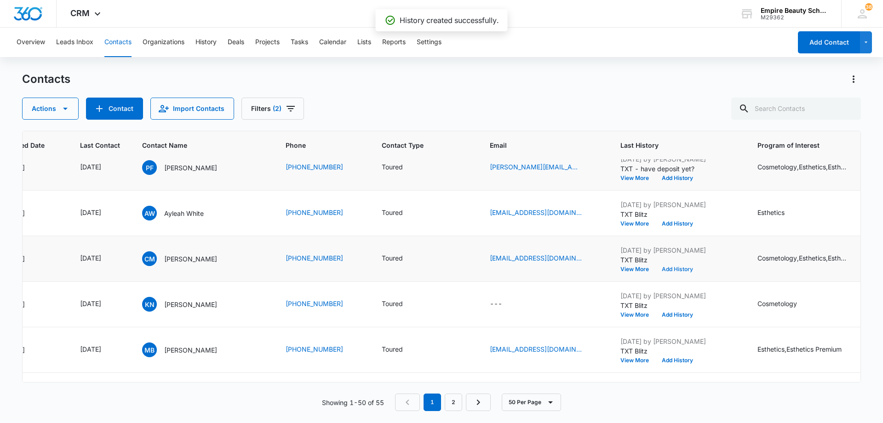
scroll to position [1518, 108]
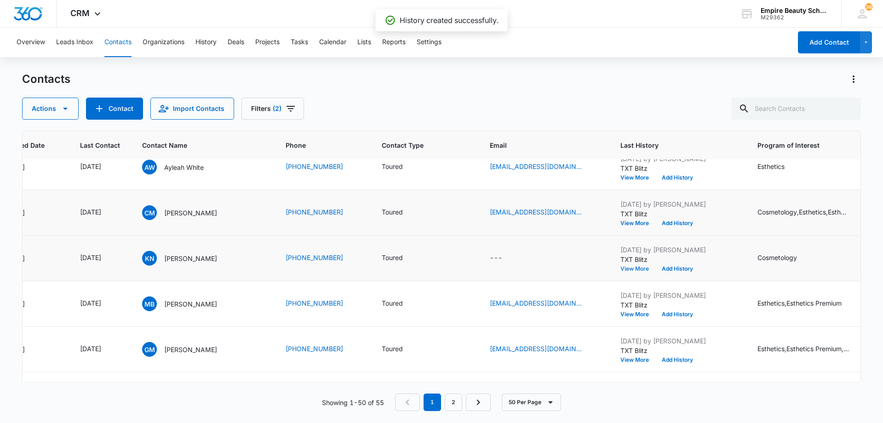
click at [637, 270] on button "View More" at bounding box center [637, 269] width 35 height 6
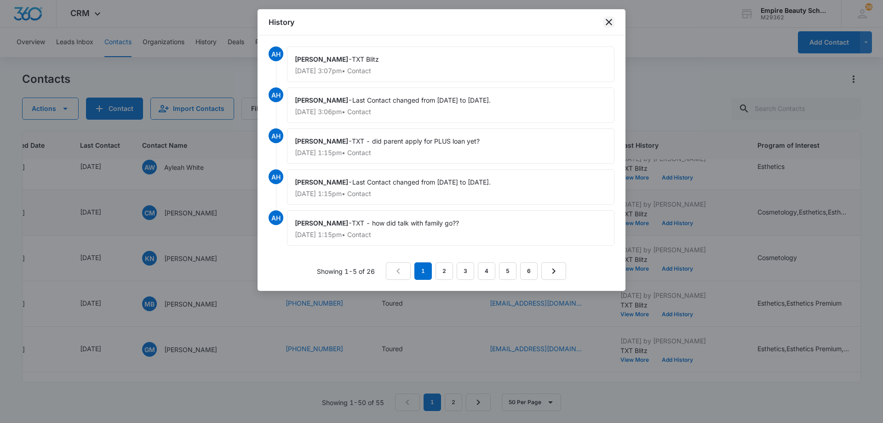
click at [612, 25] on icon "close" at bounding box center [609, 22] width 6 height 6
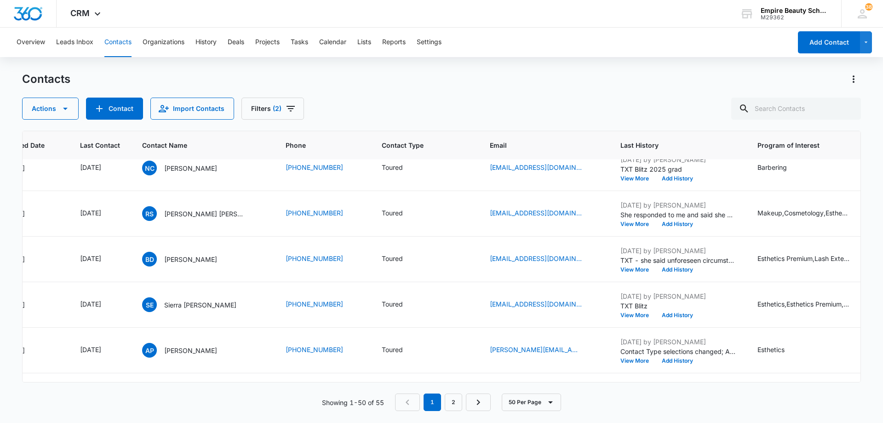
scroll to position [1794, 108]
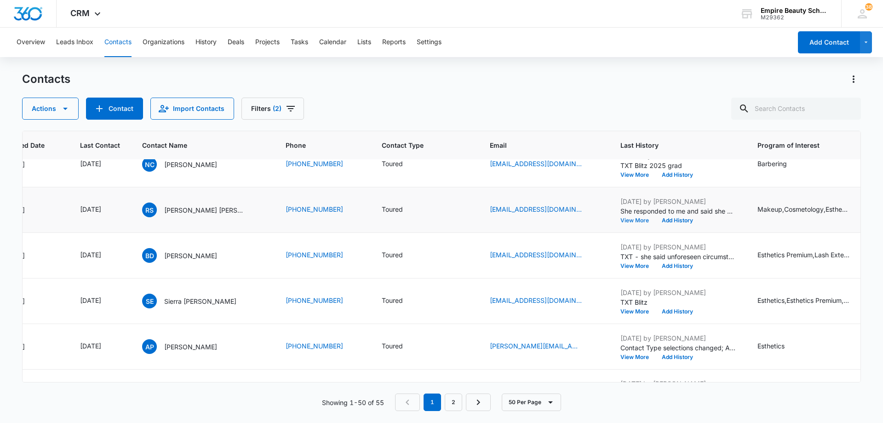
click at [624, 220] on button "View More" at bounding box center [637, 221] width 35 height 6
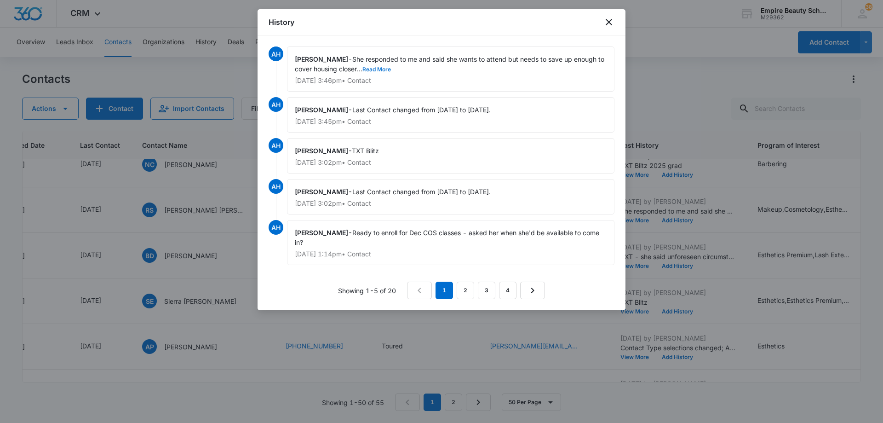
click at [364, 69] on button "Read More" at bounding box center [376, 70] width 29 height 6
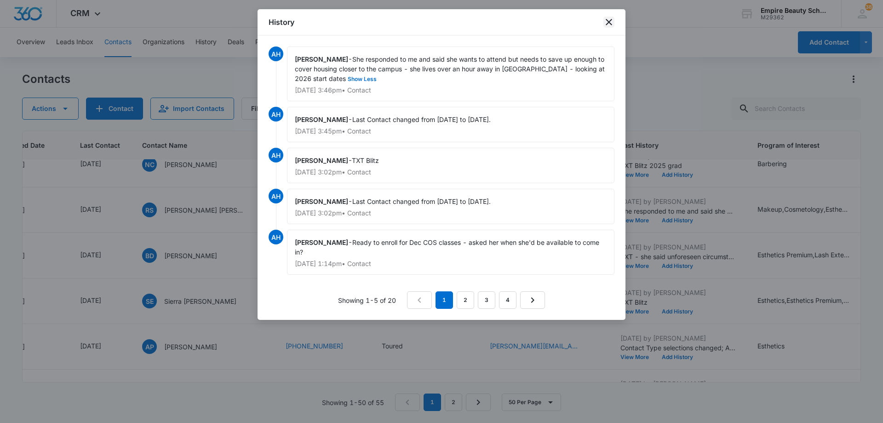
click at [613, 23] on icon "close" at bounding box center [608, 22] width 11 height 11
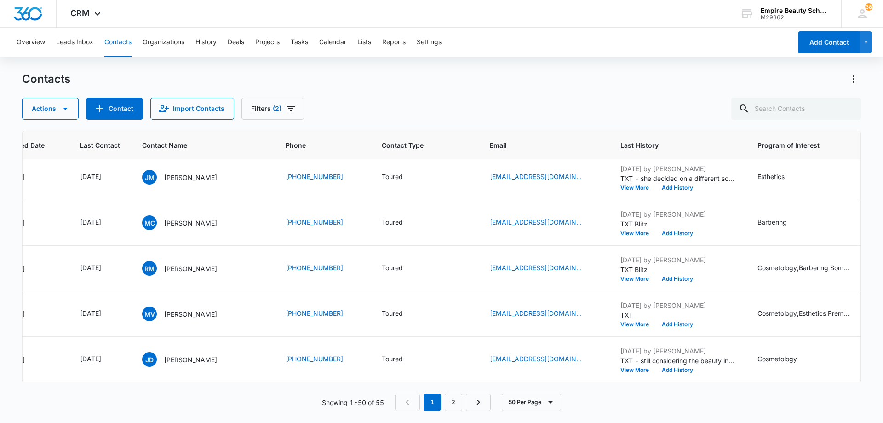
scroll to position [2061, 108]
click at [118, 263] on icon "Last Contact - 1751328000 - Select to Edit Field" at bounding box center [112, 268] width 11 height 11
click at [118, 202] on input "[DATE]" at bounding box center [105, 202] width 68 height 10
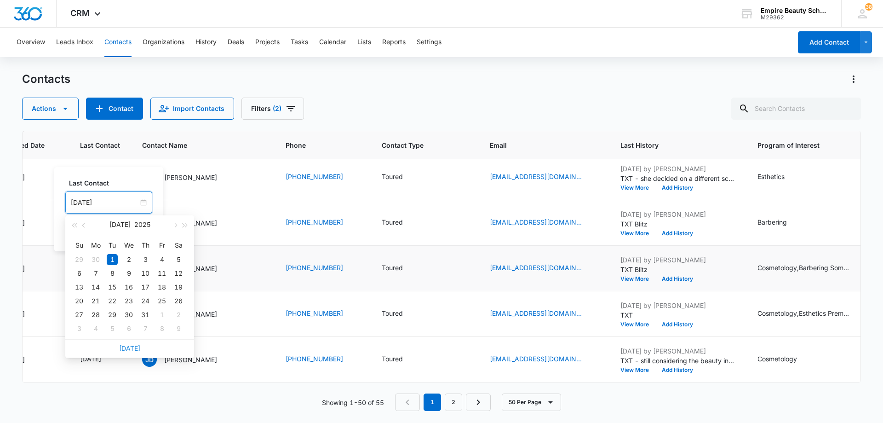
click at [125, 348] on link "[DATE]" at bounding box center [129, 348] width 21 height 8
type input "[DATE]"
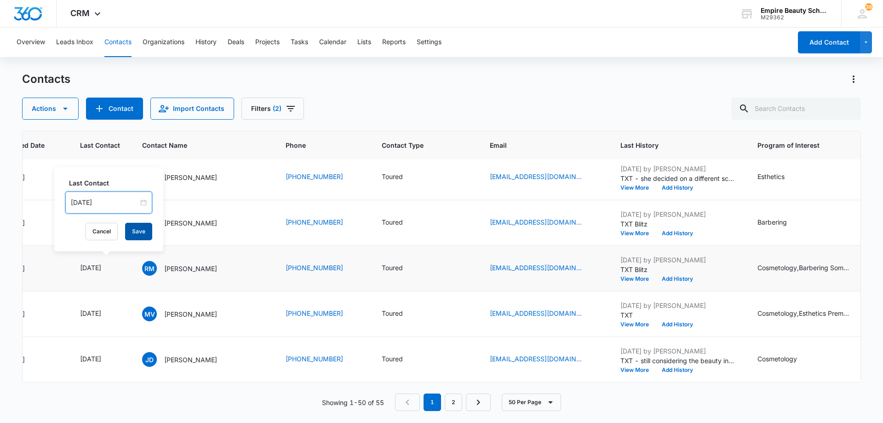
click at [127, 230] on button "Save" at bounding box center [138, 231] width 27 height 17
click at [669, 276] on button "Add History" at bounding box center [677, 279] width 44 height 6
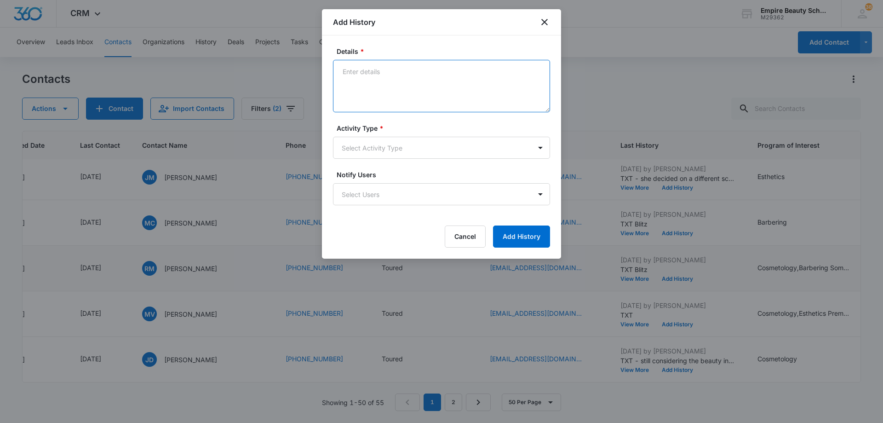
click at [406, 75] on textarea "Details *" at bounding box center [441, 86] width 217 height 52
paste textarea "TXT Blitz"
type textarea "TXT Blitz"
click at [396, 148] on body "CRM Apps Forms CRM Email Shop Payments POS Files Brand Settings Empire Beauty S…" at bounding box center [441, 211] width 883 height 423
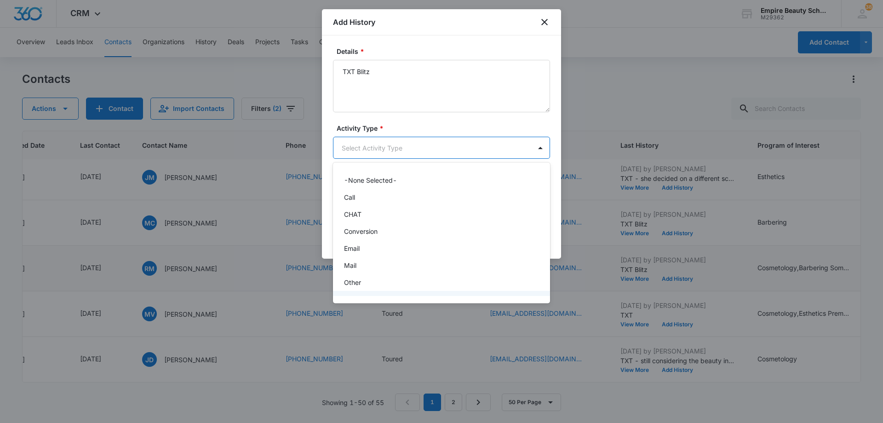
scroll to position [48, 0]
click at [391, 288] on div "Text" at bounding box center [440, 286] width 193 height 10
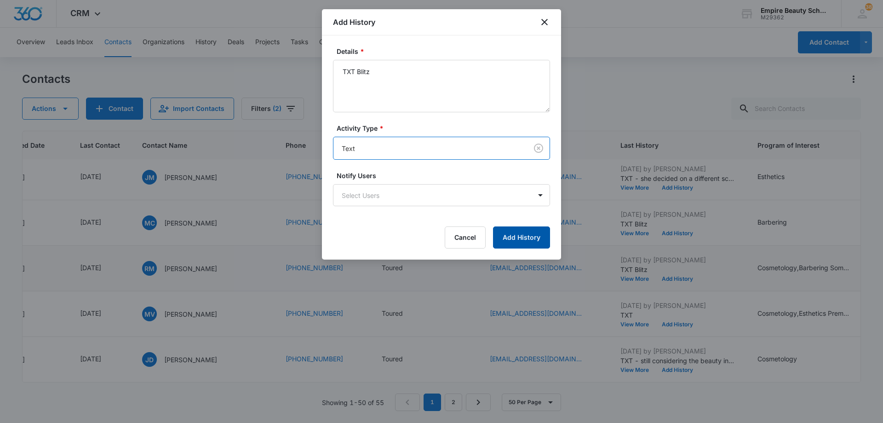
click at [509, 242] on button "Add History" at bounding box center [521, 237] width 57 height 22
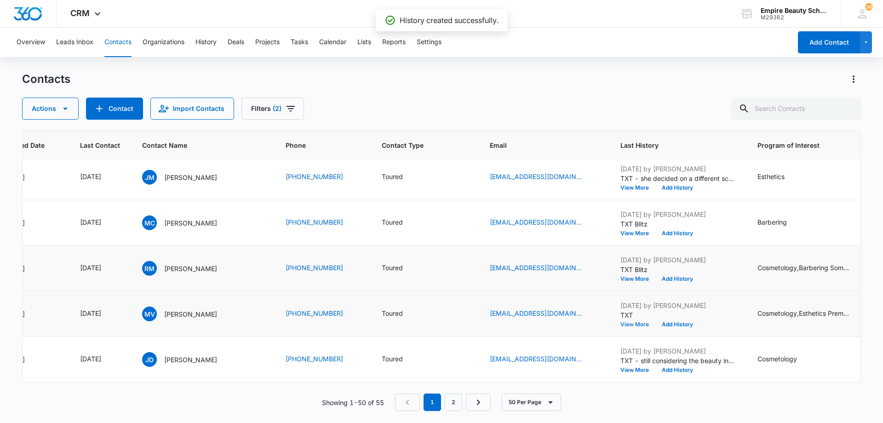
click at [630, 322] on button "View More" at bounding box center [637, 325] width 35 height 6
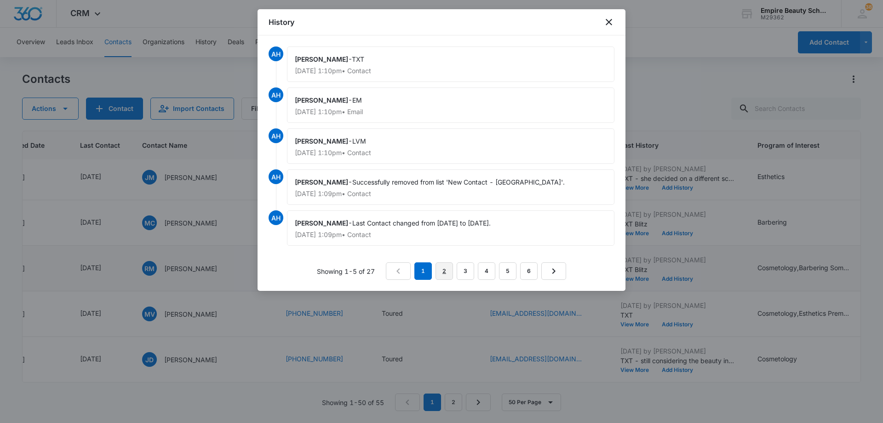
click at [450, 270] on link "2" at bounding box center [444, 270] width 17 height 17
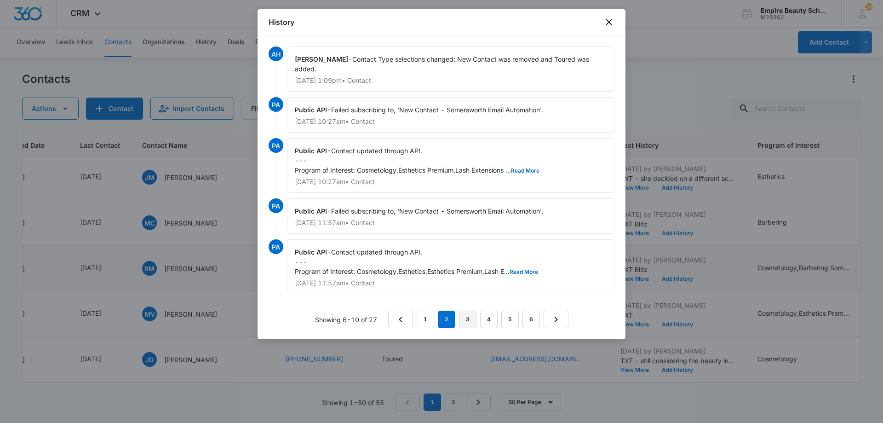
click at [469, 312] on link "3" at bounding box center [467, 318] width 17 height 17
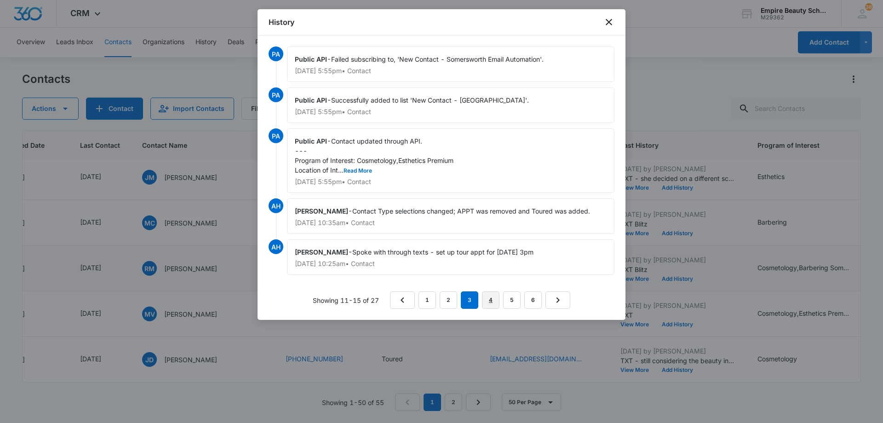
click at [490, 299] on link "4" at bounding box center [490, 299] width 17 height 17
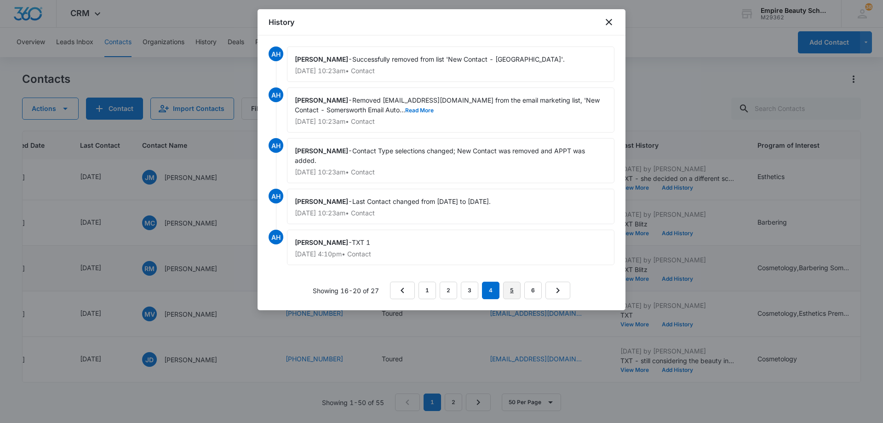
click at [515, 284] on link "5" at bounding box center [511, 289] width 17 height 17
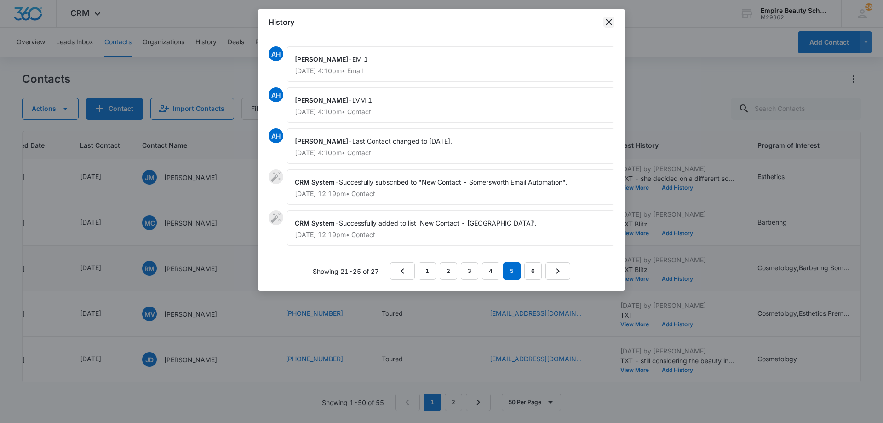
click at [609, 26] on icon "close" at bounding box center [608, 22] width 11 height 11
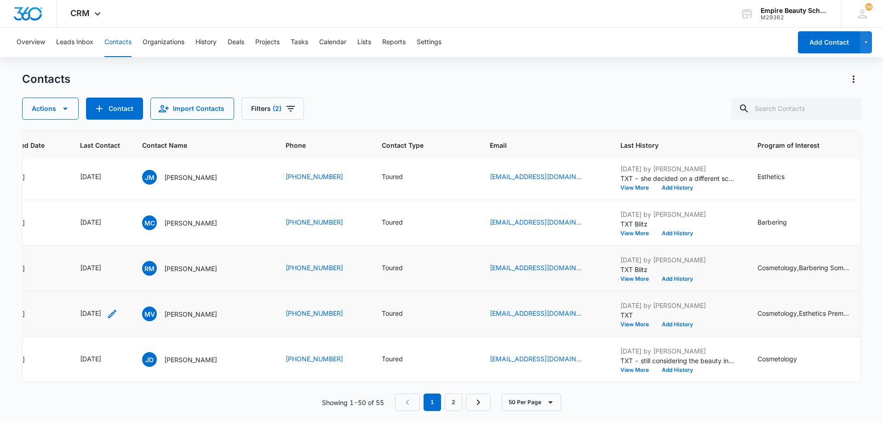
click at [118, 308] on icon "Last Contact - 1746748800 - Select to Edit Field" at bounding box center [112, 313] width 11 height 11
click at [120, 246] on input "[DATE]" at bounding box center [107, 248] width 68 height 10
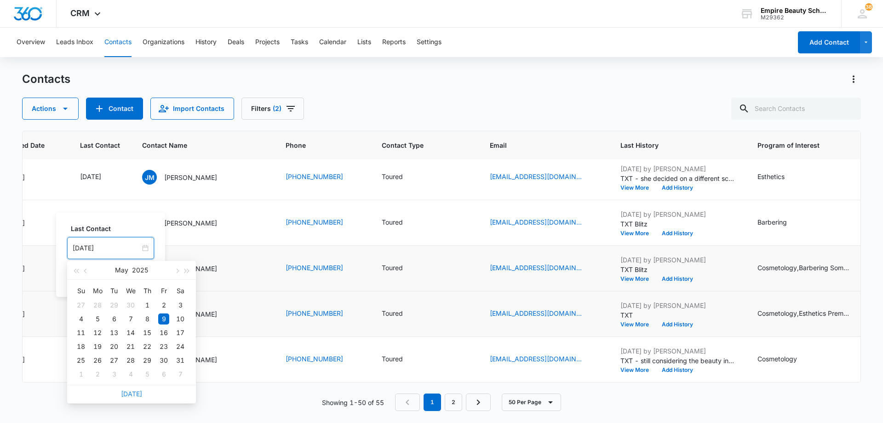
click at [136, 394] on link "[DATE]" at bounding box center [131, 394] width 21 height 8
type input "[DATE]"
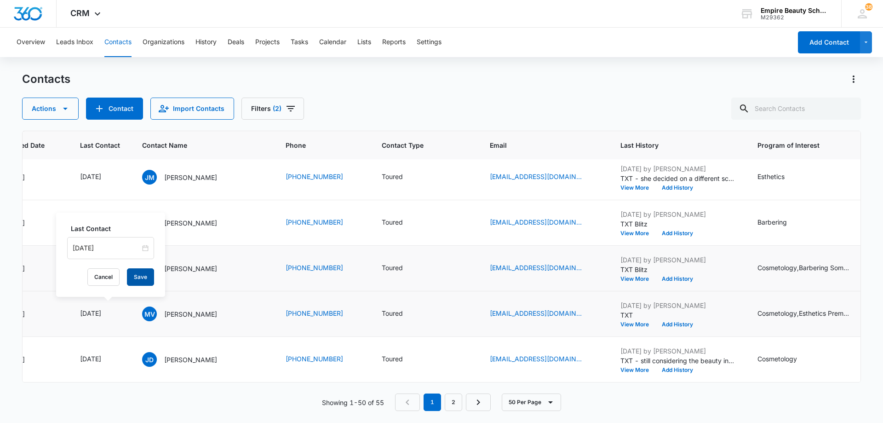
click at [138, 276] on button "Save" at bounding box center [140, 276] width 27 height 17
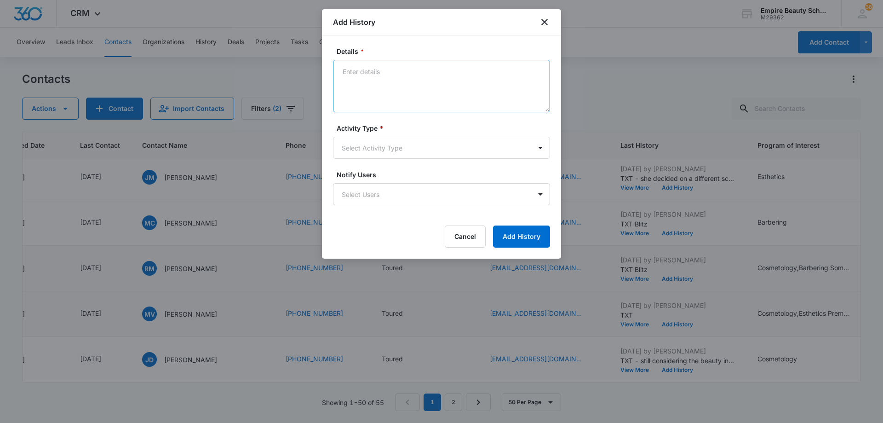
click at [413, 82] on textarea "Details *" at bounding box center [441, 86] width 217 height 52
paste textarea "TXT Blitz"
type textarea "TXT Blitz"
click at [407, 149] on body "CRM Apps Forms CRM Email Shop Payments POS Files Brand Settings Empire Beauty S…" at bounding box center [441, 211] width 883 height 423
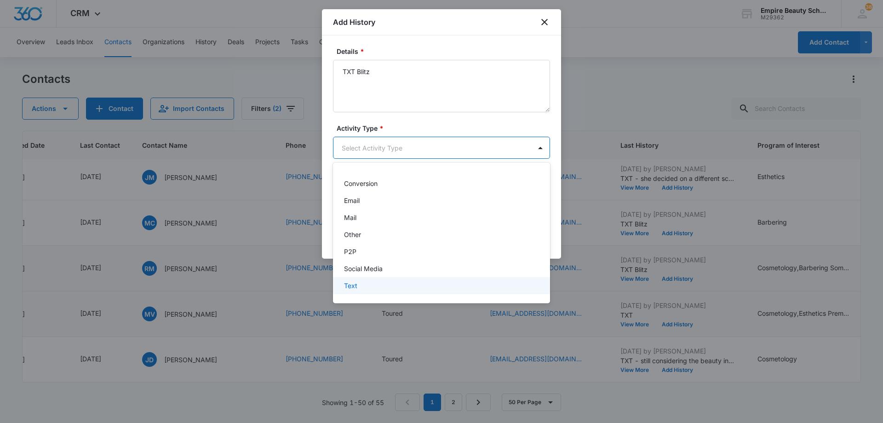
click at [396, 283] on div "Text" at bounding box center [440, 286] width 193 height 10
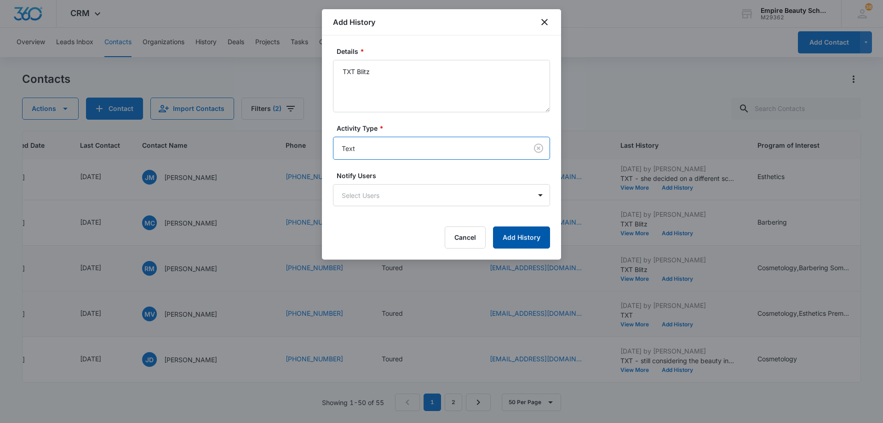
click at [517, 234] on button "Add History" at bounding box center [521, 237] width 57 height 22
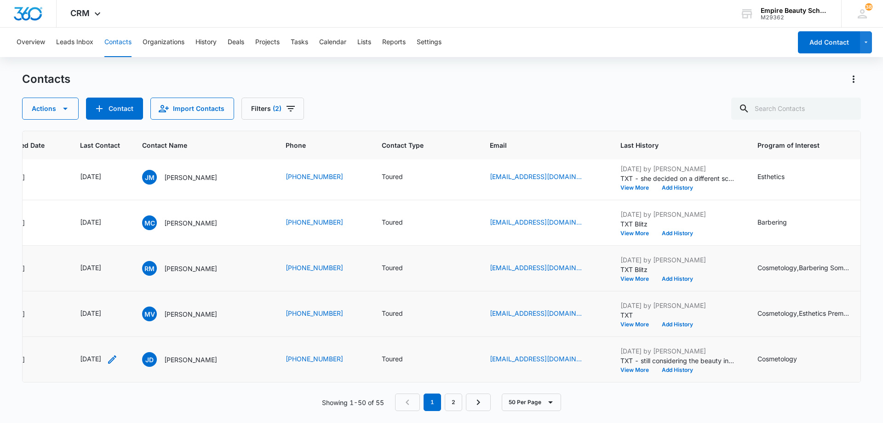
click at [116, 355] on icon "Last Contact - 1751068800 - Select to Edit Field" at bounding box center [112, 359] width 8 height 8
click at [113, 287] on div "[DATE]" at bounding box center [112, 293] width 87 height 22
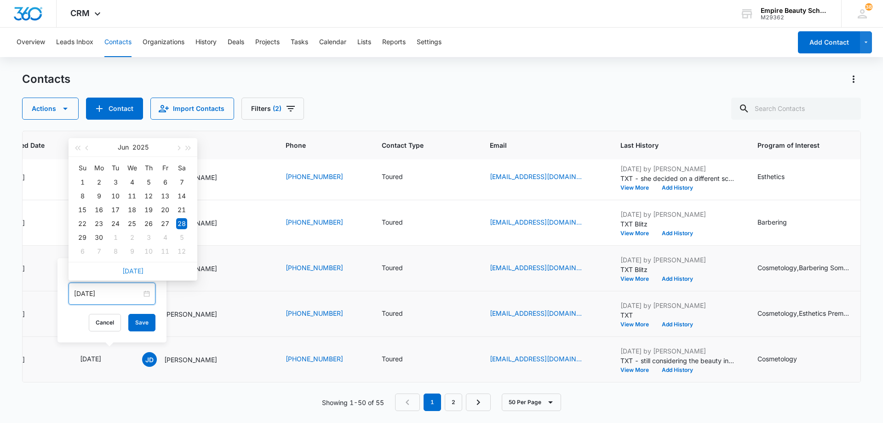
click at [137, 271] on link "[DATE]" at bounding box center [132, 271] width 21 height 8
type input "[DATE]"
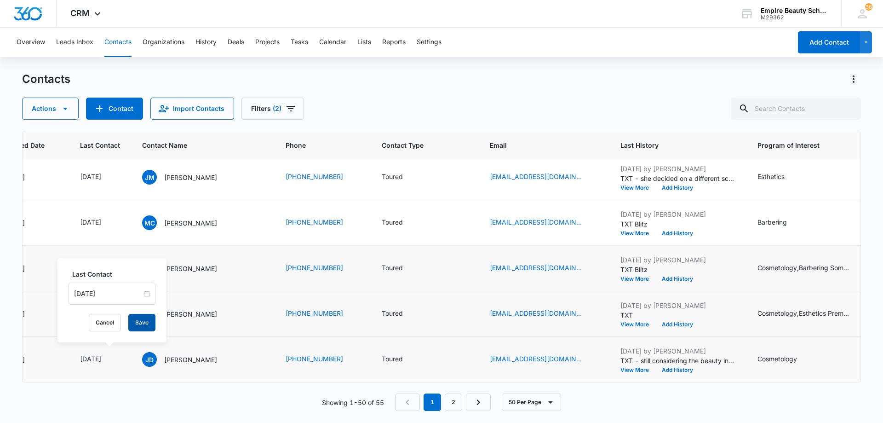
click at [138, 323] on button "Save" at bounding box center [141, 322] width 27 height 17
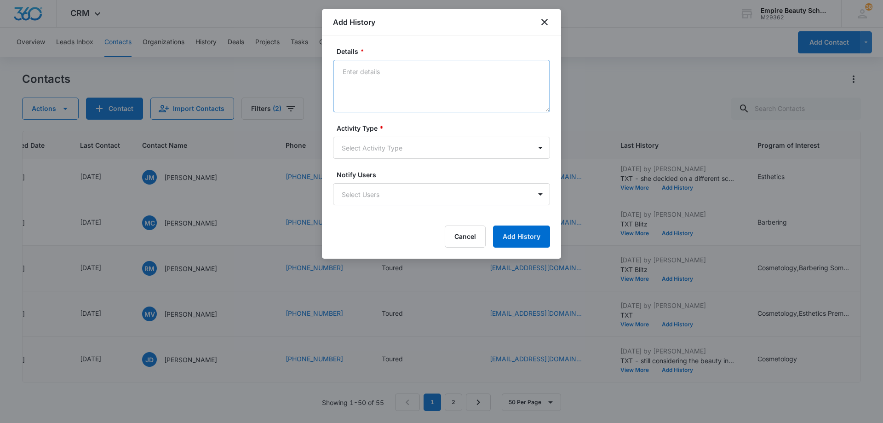
click at [397, 83] on textarea "Details *" at bounding box center [441, 86] width 217 height 52
paste textarea "TXT Blitz"
type textarea "TXT Blitz"
click at [390, 149] on body "CRM Apps Forms CRM Email Shop Payments POS Files Brand Settings Empire Beauty S…" at bounding box center [441, 211] width 883 height 423
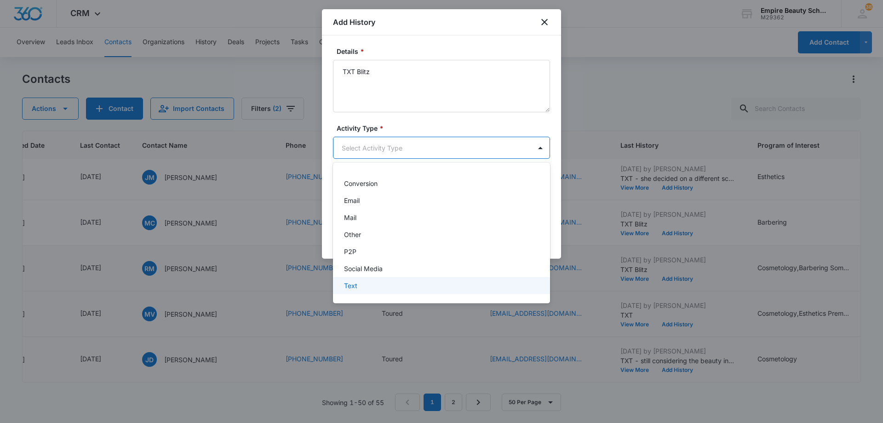
click at [393, 283] on div "Text" at bounding box center [440, 286] width 193 height 10
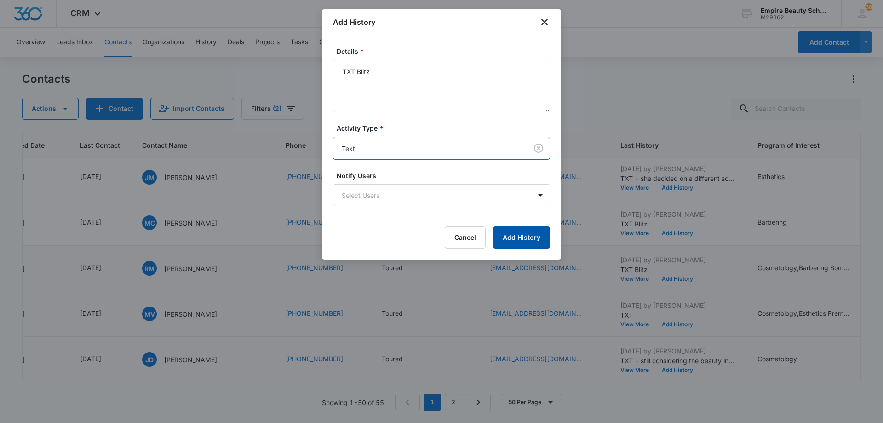
click at [525, 240] on button "Add History" at bounding box center [521, 237] width 57 height 22
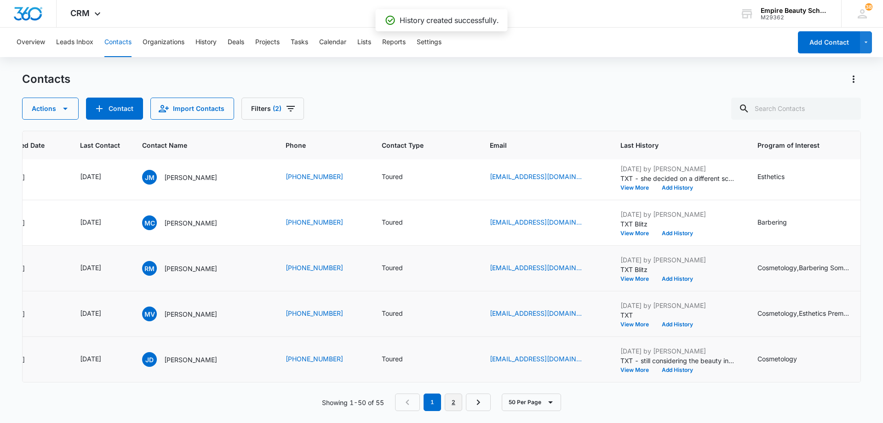
click at [453, 403] on link "2" at bounding box center [453, 401] width 17 height 17
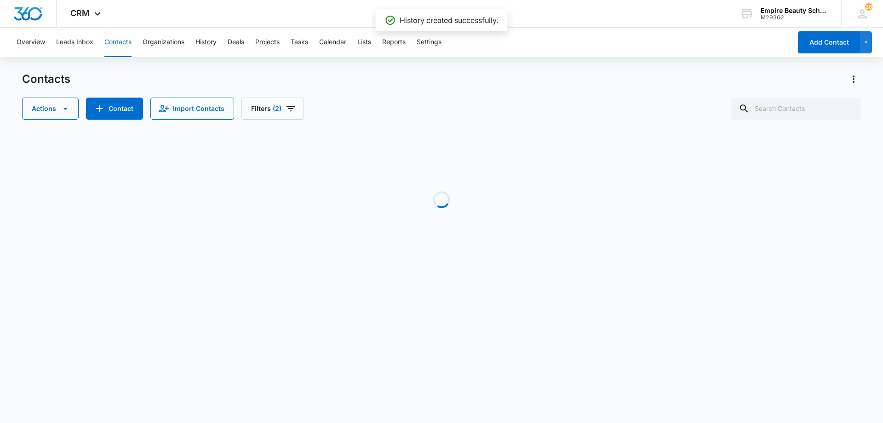
scroll to position [0, 108]
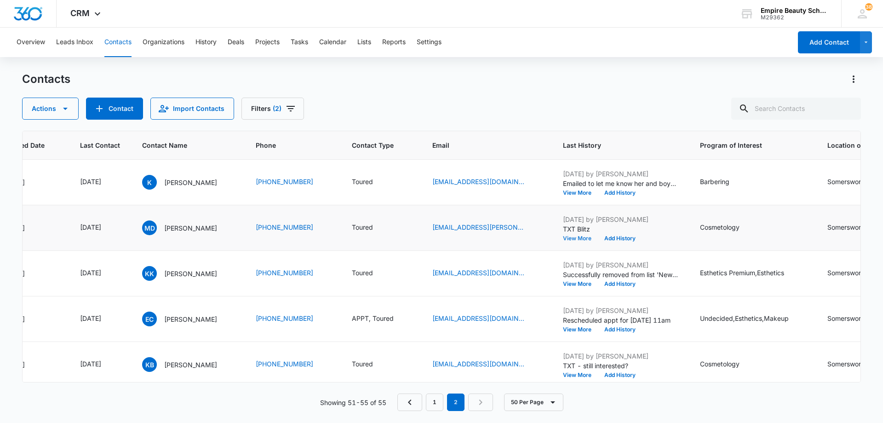
click at [570, 239] on button "View More" at bounding box center [580, 239] width 35 height 6
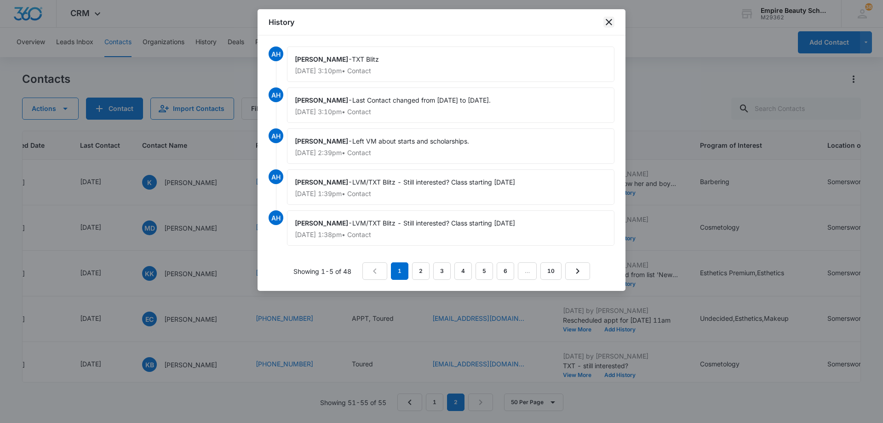
click at [606, 24] on icon "close" at bounding box center [608, 22] width 11 height 11
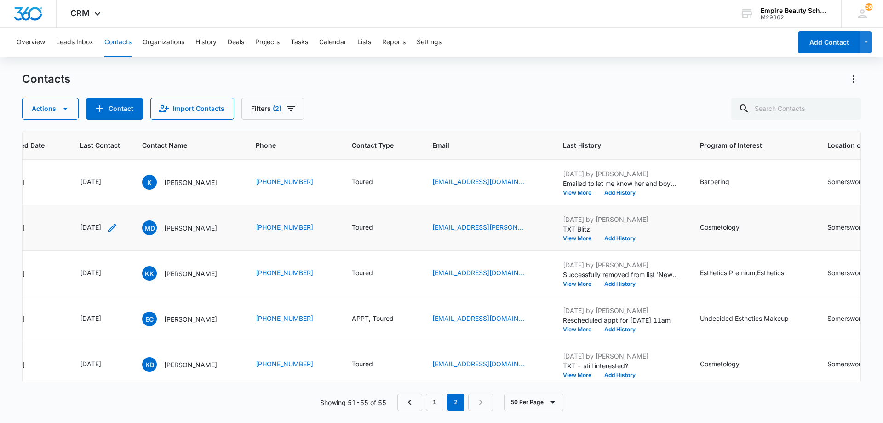
click at [118, 226] on icon "Last Contact - 1751328000 - Select to Edit Field" at bounding box center [112, 227] width 11 height 11
click at [124, 169] on input "[DATE]" at bounding box center [105, 169] width 68 height 10
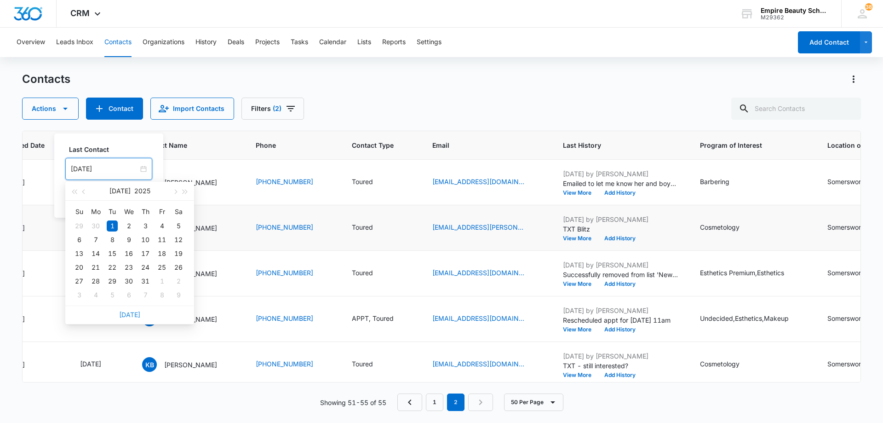
click at [134, 317] on link "[DATE]" at bounding box center [129, 314] width 21 height 8
type input "[DATE]"
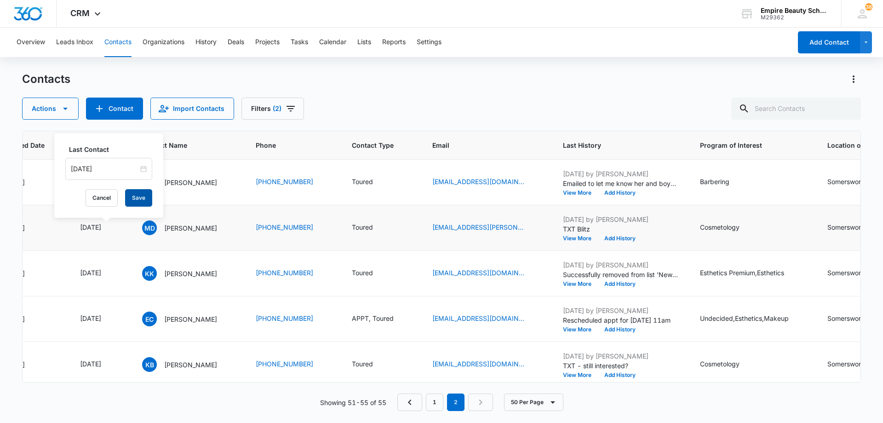
click at [137, 197] on button "Save" at bounding box center [138, 197] width 27 height 17
click at [612, 238] on button "Add History" at bounding box center [620, 239] width 44 height 6
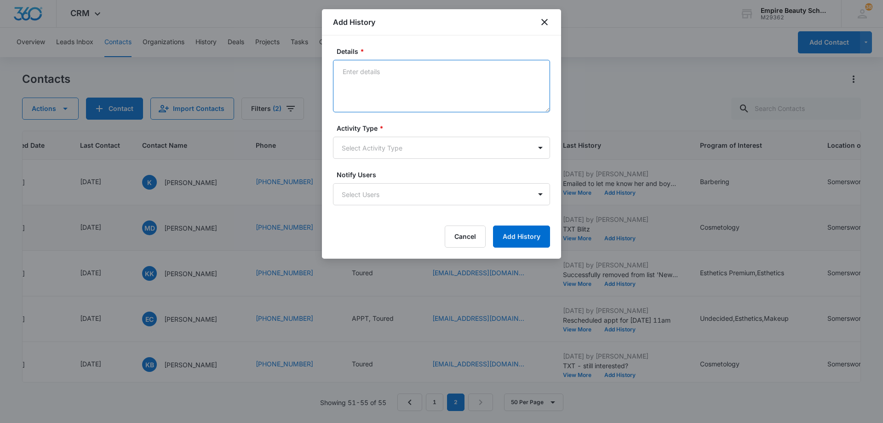
click at [417, 79] on textarea "Details *" at bounding box center [441, 86] width 217 height 52
paste textarea "TXT Blitz"
type textarea "TXT Blitz"
click at [397, 143] on body "CRM Apps Forms CRM Email Shop Payments POS Files Brand Settings Empire Beauty S…" at bounding box center [441, 211] width 883 height 423
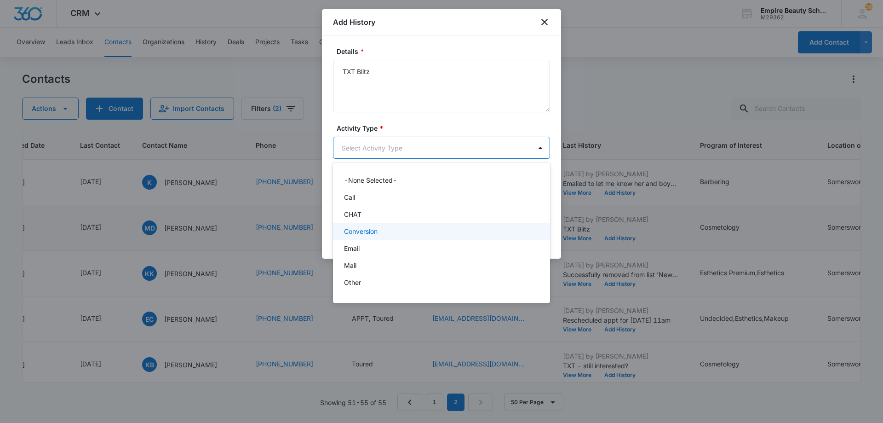
scroll to position [48, 0]
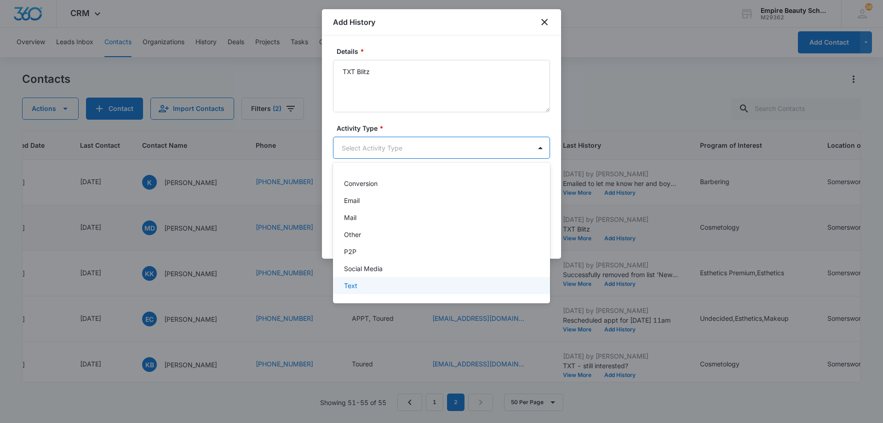
click at [392, 284] on div "Text" at bounding box center [440, 286] width 193 height 10
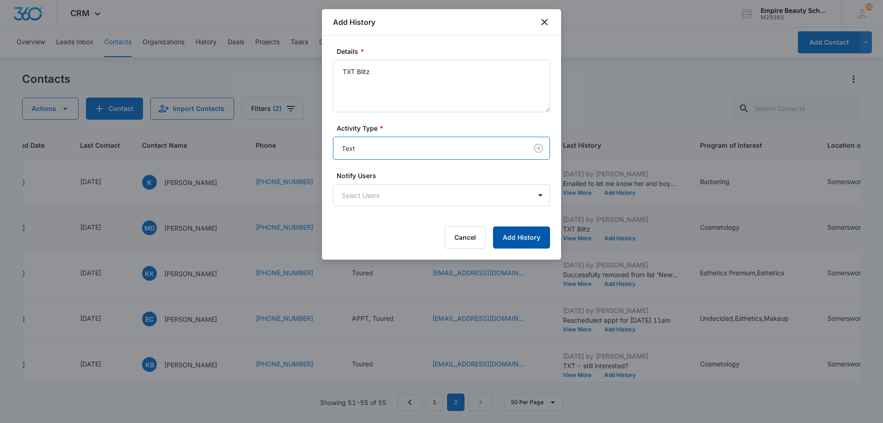
click at [517, 242] on button "Add History" at bounding box center [521, 237] width 57 height 22
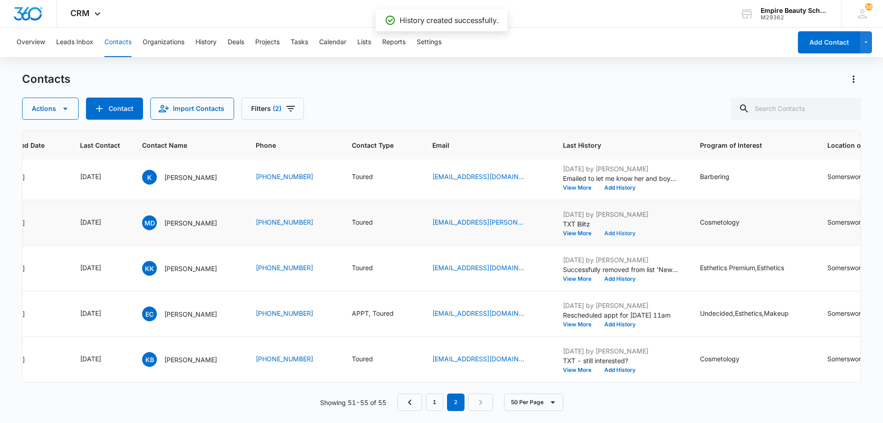
scroll to position [12, 108]
click at [118, 354] on icon "Last Contact - 1756857600 - Select to Edit Field" at bounding box center [112, 359] width 11 height 11
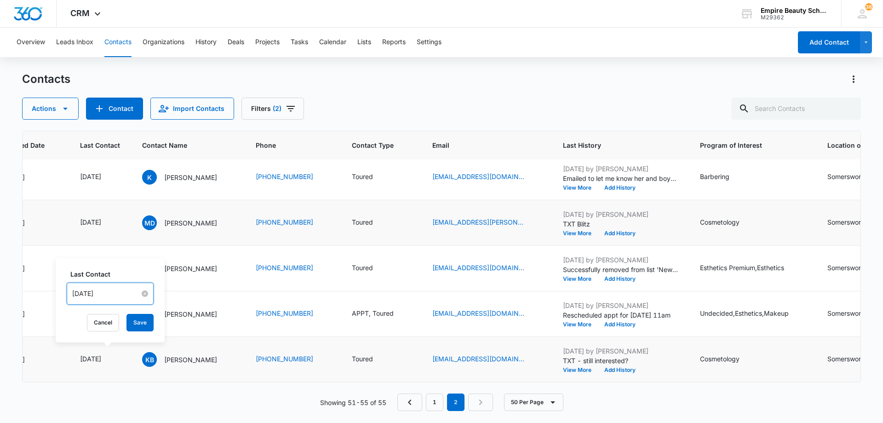
click at [121, 294] on input "[DATE]" at bounding box center [106, 293] width 68 height 10
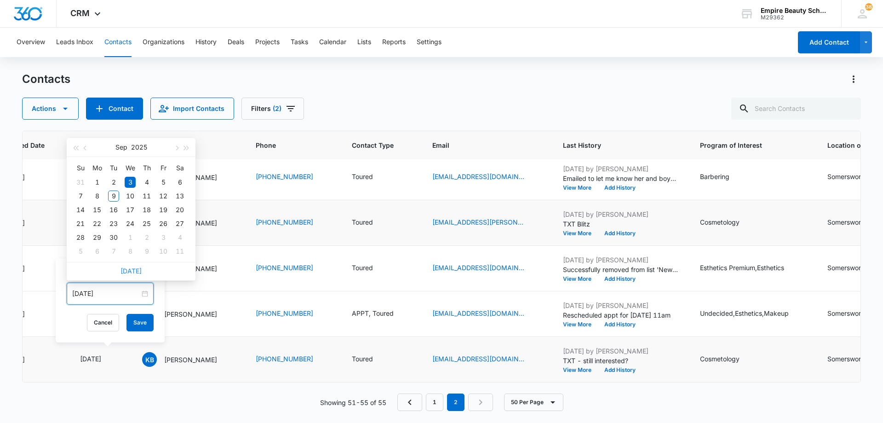
click at [137, 269] on link "[DATE]" at bounding box center [131, 271] width 21 height 8
type input "[DATE]"
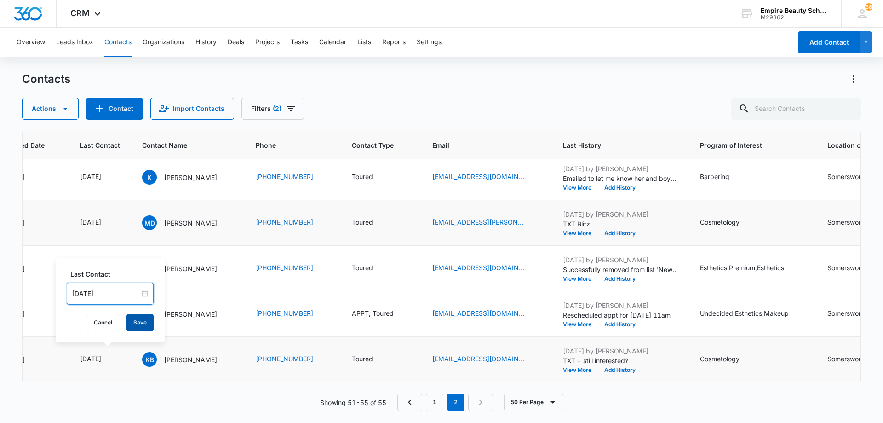
click at [139, 323] on button "Save" at bounding box center [139, 322] width 27 height 17
click at [608, 367] on button "Add History" at bounding box center [620, 370] width 44 height 6
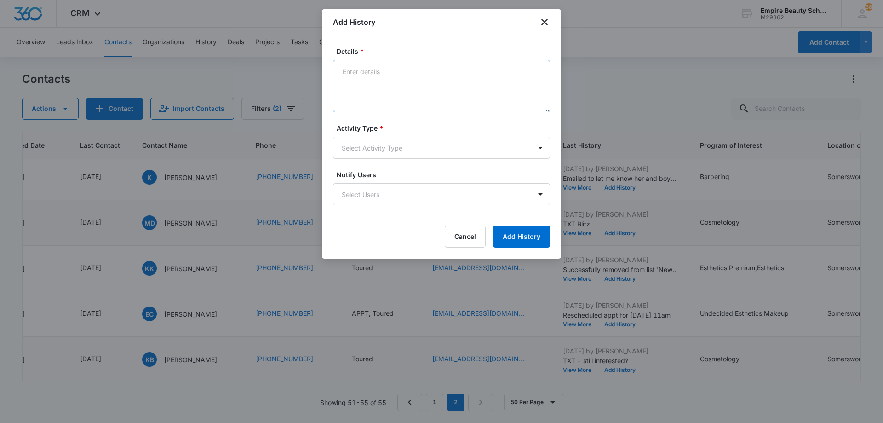
click at [421, 76] on textarea "Details *" at bounding box center [441, 86] width 217 height 52
type textarea "Has decided on different career path"
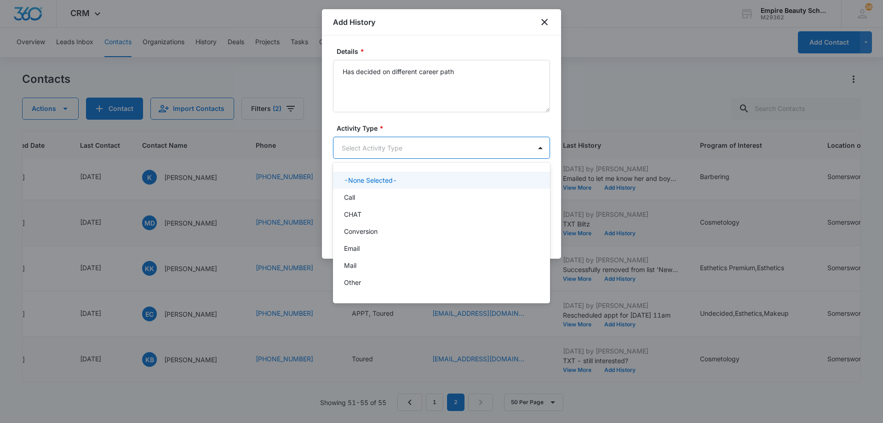
click at [385, 155] on body "CRM Apps Forms CRM Email Shop Payments POS Files Brand Settings Empire Beauty S…" at bounding box center [441, 211] width 883 height 423
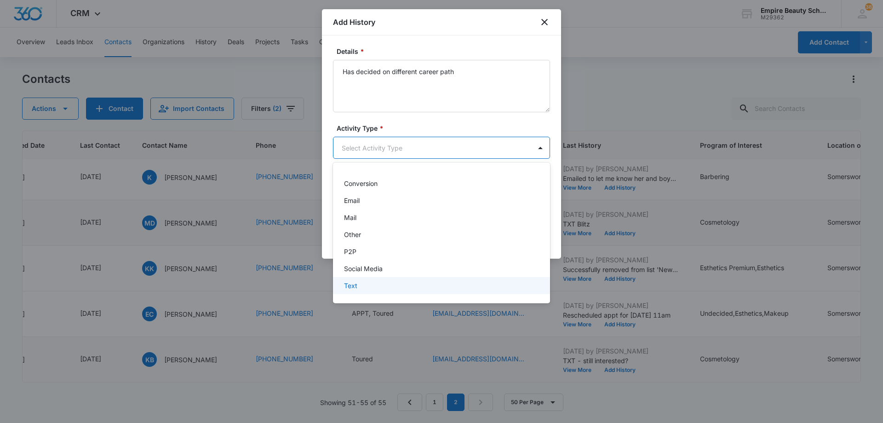
click at [374, 286] on div "Text" at bounding box center [440, 286] width 193 height 10
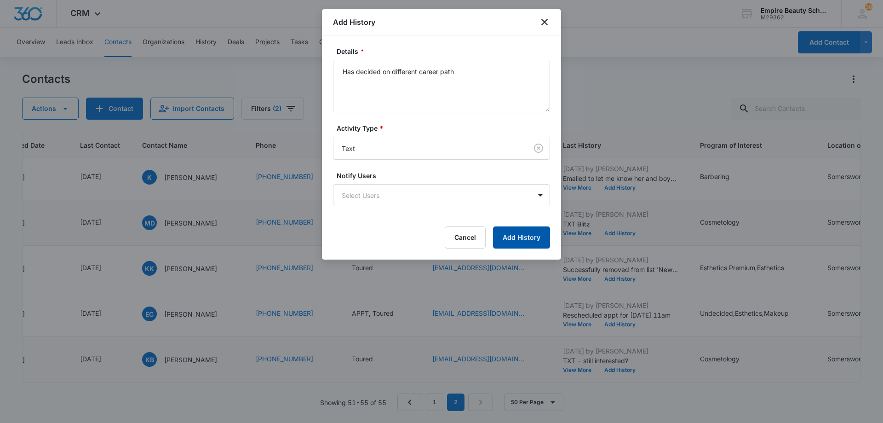
click at [514, 230] on button "Add History" at bounding box center [521, 237] width 57 height 22
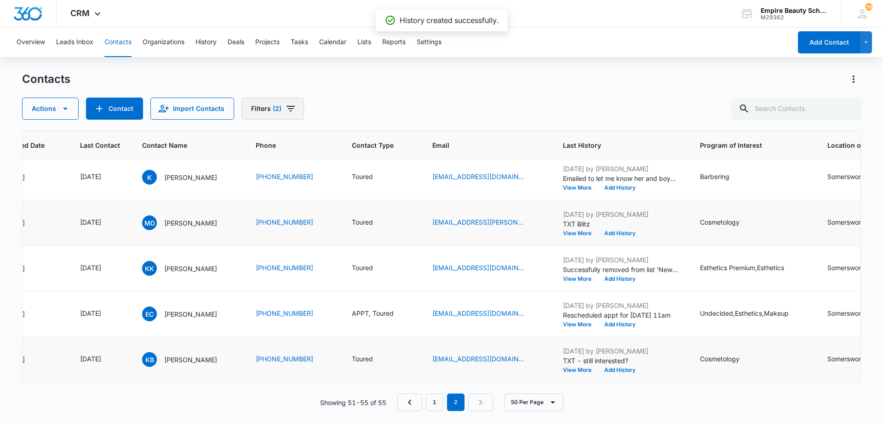
click at [293, 109] on icon "Filters" at bounding box center [290, 108] width 11 height 11
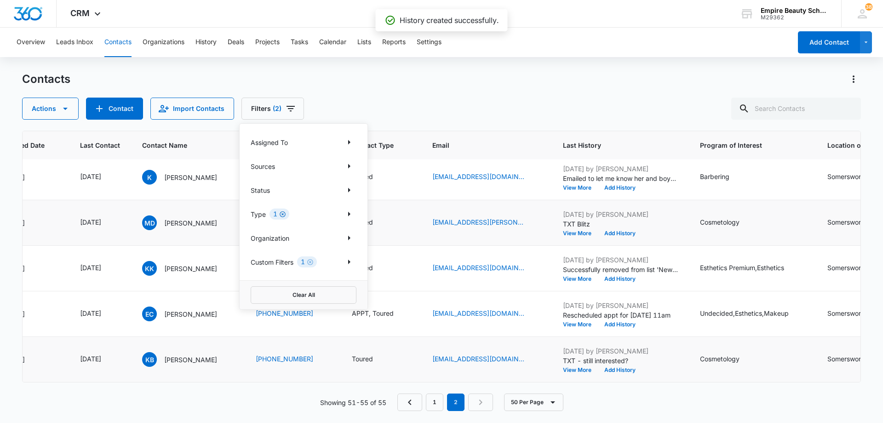
click at [283, 213] on icon "Clear" at bounding box center [282, 214] width 7 height 7
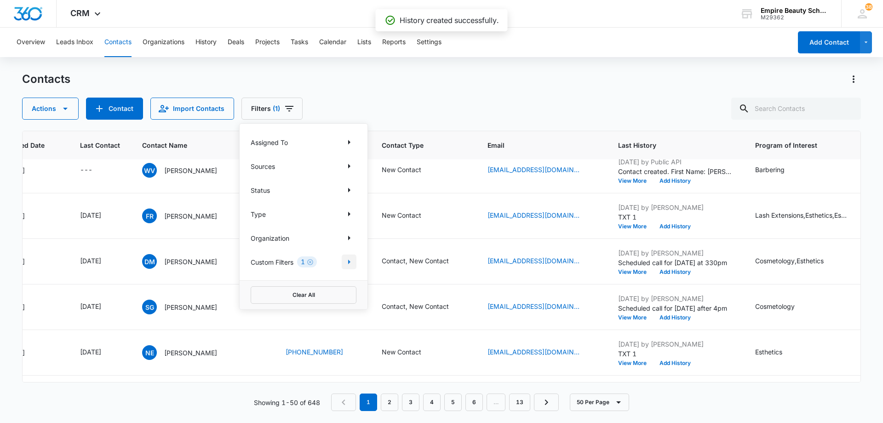
scroll to position [0, 108]
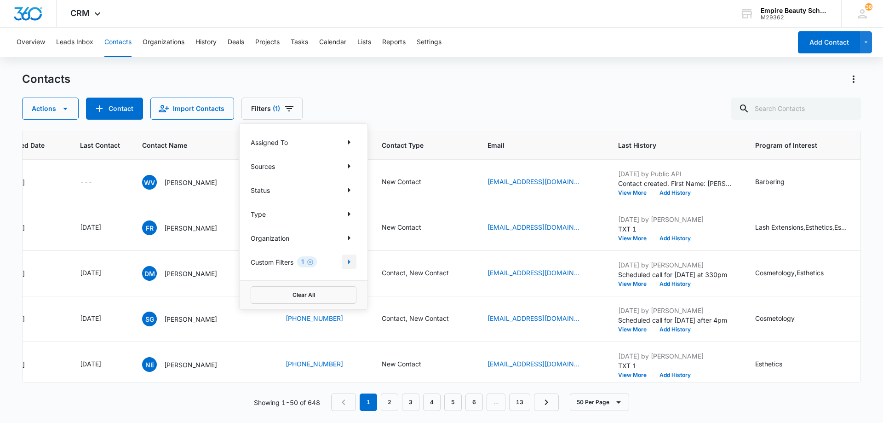
click at [349, 261] on icon "Show Custom Filters filters" at bounding box center [349, 261] width 2 height 5
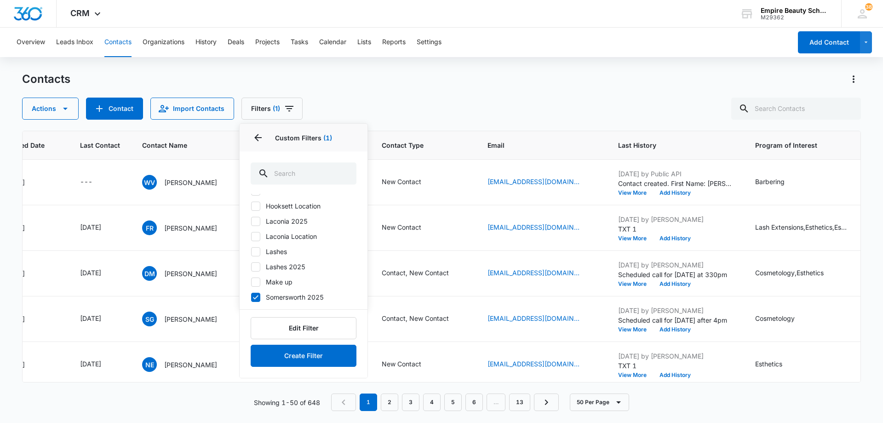
scroll to position [0, 0]
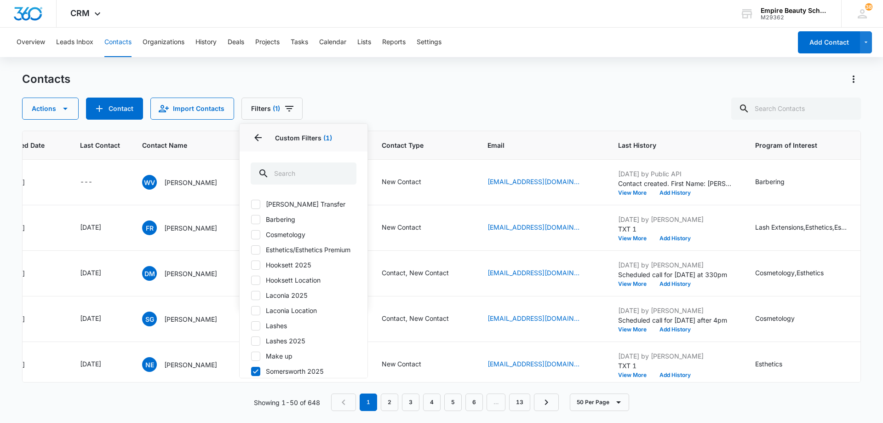
click at [255, 234] on icon at bounding box center [256, 234] width 8 height 8
click at [251, 234] on input "Cosmetology" at bounding box center [251, 234] width 0 height 0
checkbox input "true"
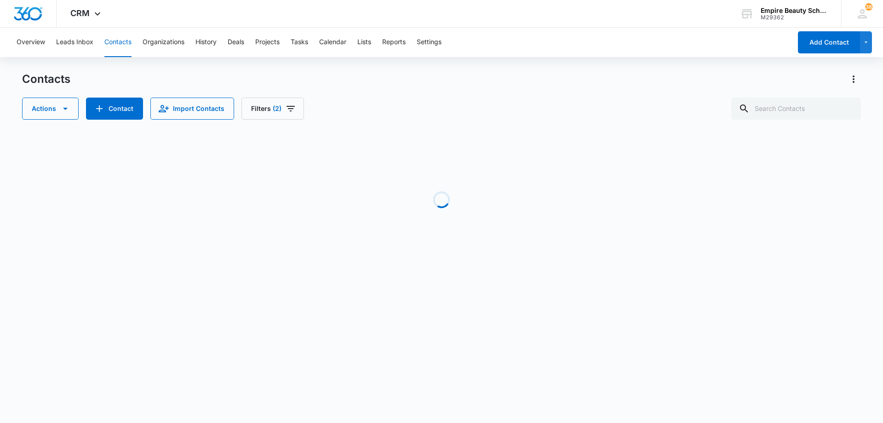
click at [444, 100] on div "Actions Contact Import Contacts Filters (2)" at bounding box center [441, 109] width 839 height 22
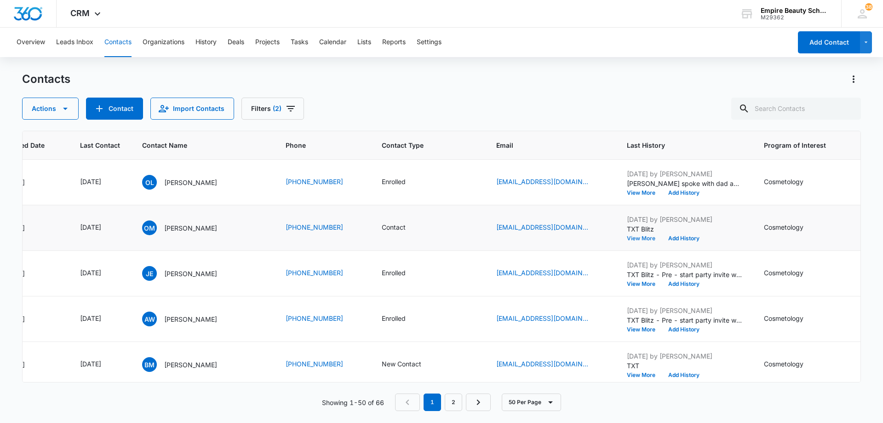
click at [638, 238] on button "View More" at bounding box center [644, 239] width 35 height 6
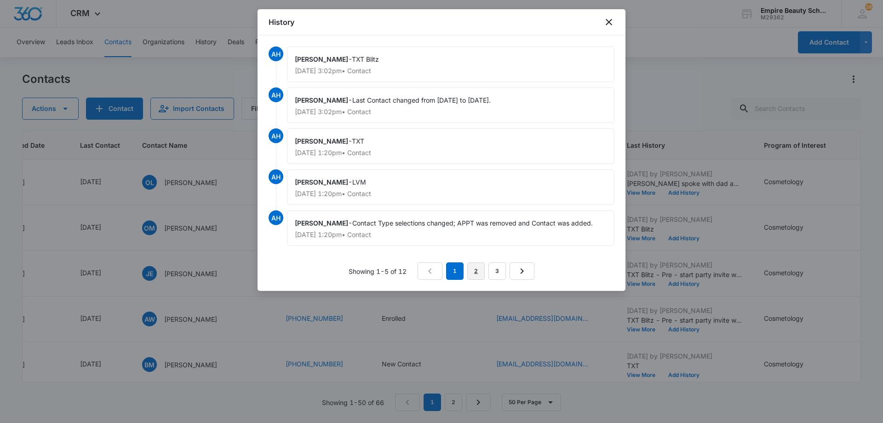
click at [475, 269] on link "2" at bounding box center [475, 270] width 17 height 17
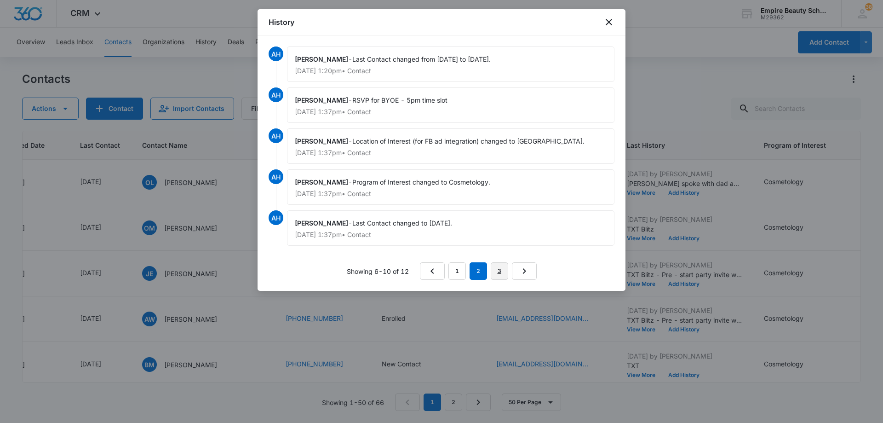
click at [496, 273] on link "3" at bounding box center [499, 270] width 17 height 17
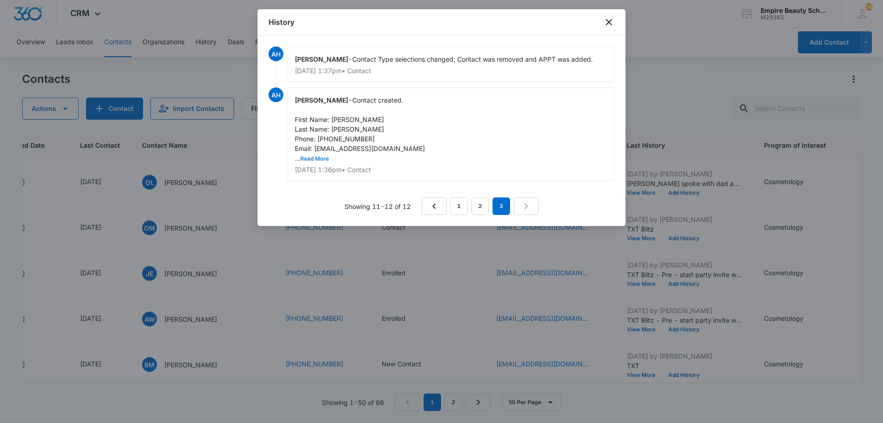
click at [317, 159] on button "Read More" at bounding box center [314, 159] width 29 height 6
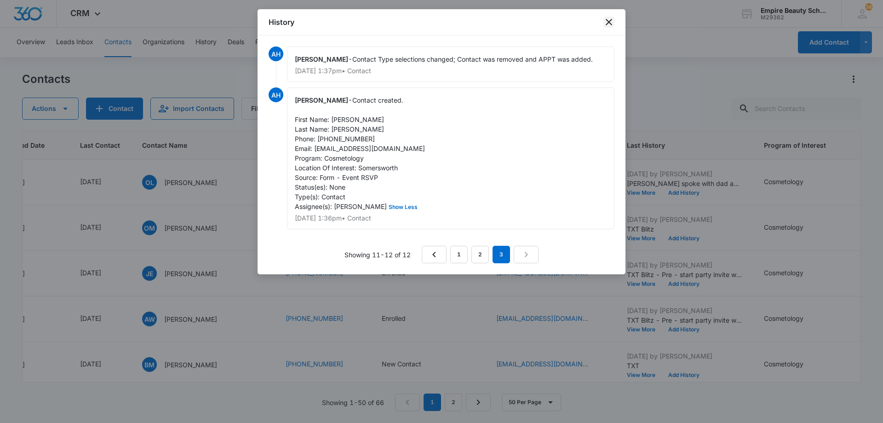
click at [610, 24] on icon "close" at bounding box center [608, 22] width 11 height 11
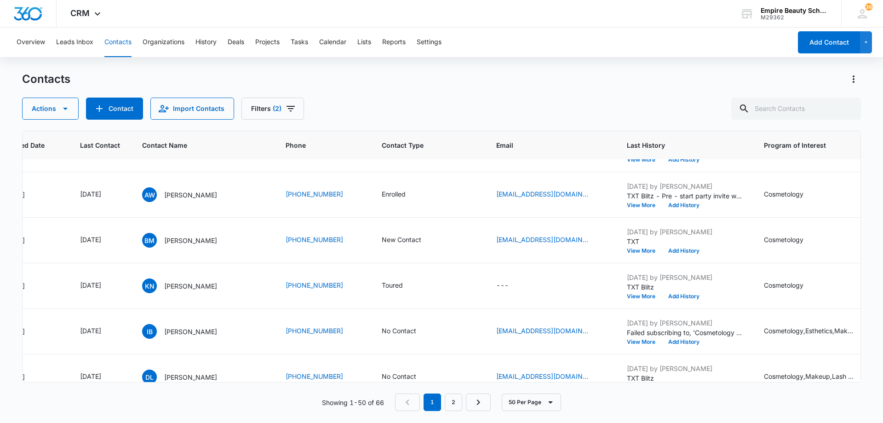
scroll to position [138, 108]
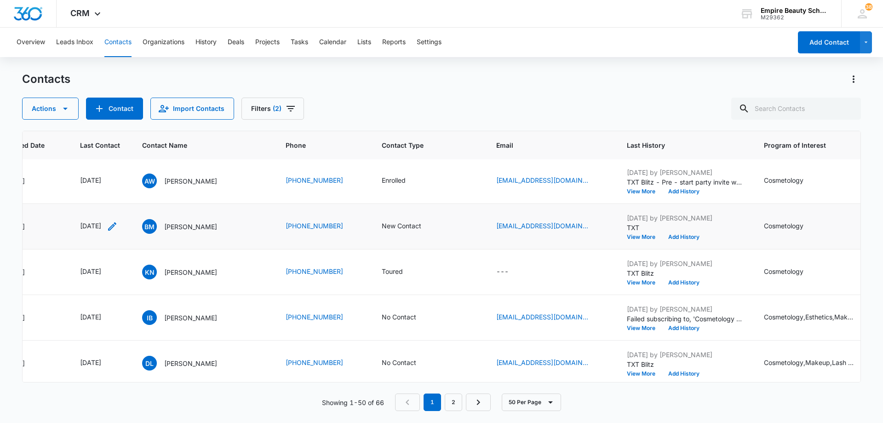
click at [118, 224] on icon "Last Contact - 1755475200 - Select to Edit Field" at bounding box center [112, 226] width 11 height 11
click at [127, 165] on input "[DATE]" at bounding box center [109, 167] width 68 height 10
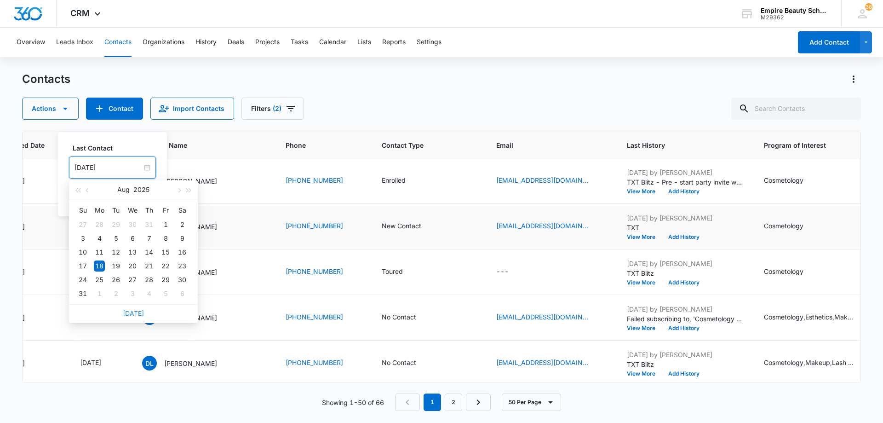
click at [136, 316] on link "[DATE]" at bounding box center [133, 313] width 21 height 8
type input "[DATE]"
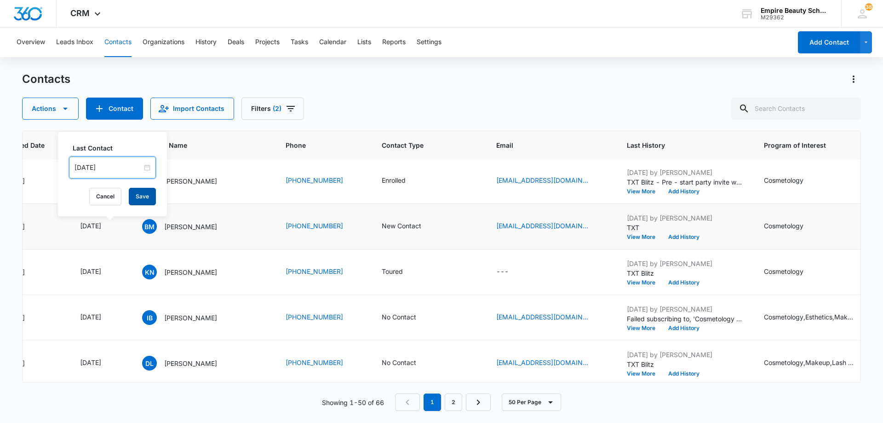
click at [138, 198] on button "Save" at bounding box center [142, 196] width 27 height 17
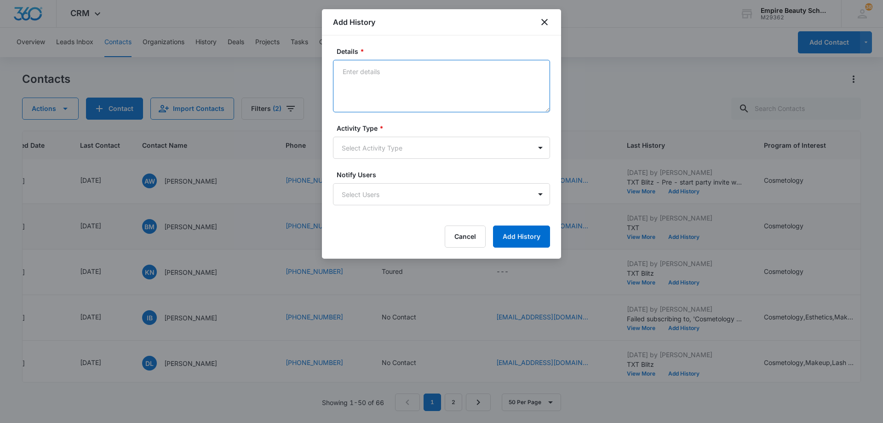
click at [473, 82] on textarea "Details *" at bounding box center [441, 86] width 217 height 52
paste textarea "TXT Blitz"
type textarea "TXT Blitz"
click at [426, 147] on body "CRM Apps Forms CRM Email Shop Payments POS Files Brand Settings Empire Beauty S…" at bounding box center [441, 211] width 883 height 423
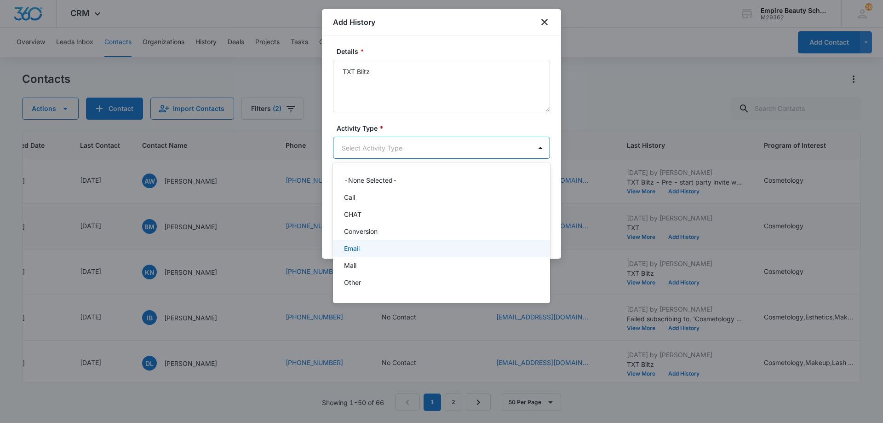
scroll to position [48, 0]
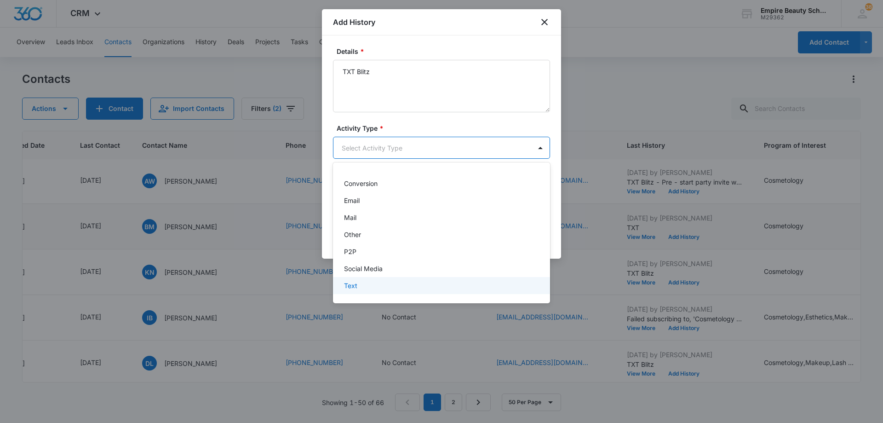
click at [409, 287] on div "Text" at bounding box center [440, 286] width 193 height 10
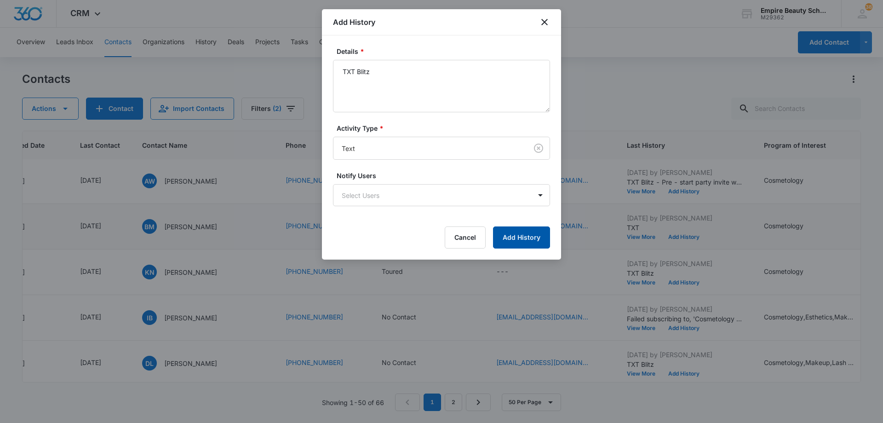
click at [523, 234] on button "Add History" at bounding box center [521, 237] width 57 height 22
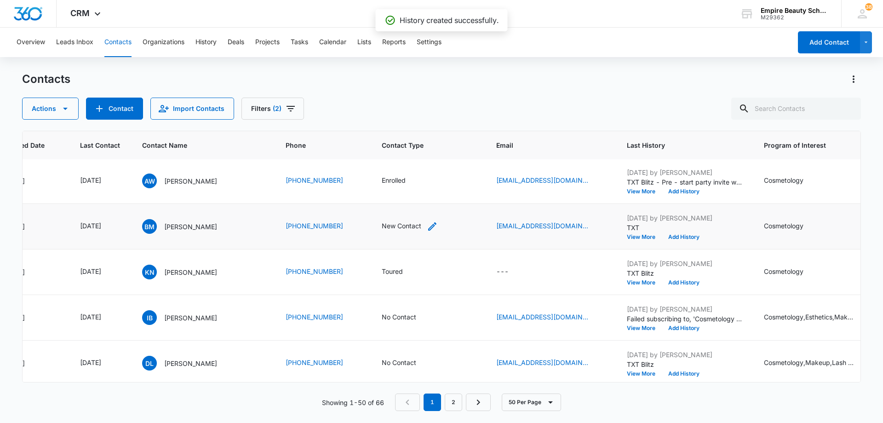
click at [432, 230] on icon "Contact Type - New Contact - Select to Edit Field" at bounding box center [432, 226] width 8 height 8
click at [418, 166] on icon "Remove New Contact" at bounding box center [419, 167] width 6 height 7
drag, startPoint x: 420, startPoint y: 166, endPoint x: 419, endPoint y: 176, distance: 9.7
click at [420, 167] on div "Contact Type" at bounding box center [395, 167] width 61 height 21
click at [416, 230] on div "No Contact" at bounding box center [403, 234] width 57 height 10
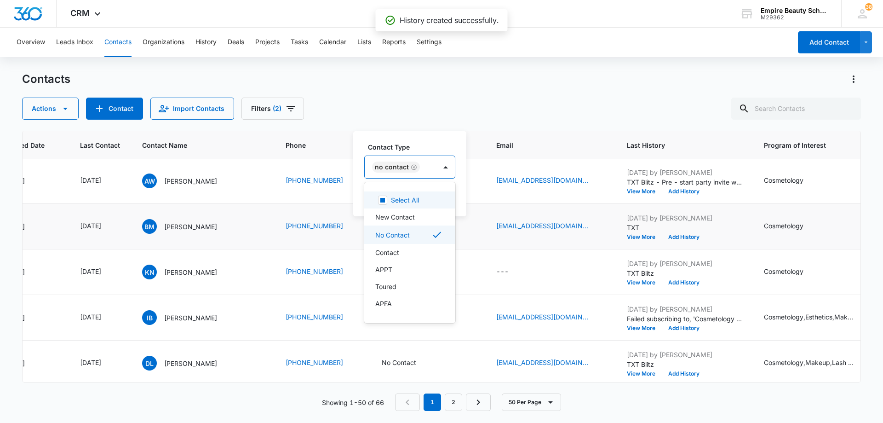
click at [430, 168] on div "No Contact" at bounding box center [401, 167] width 72 height 22
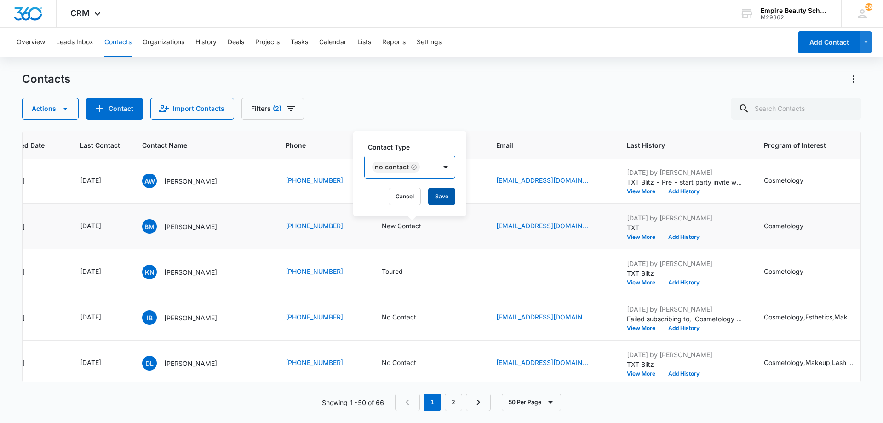
click at [436, 192] on button "Save" at bounding box center [441, 196] width 27 height 17
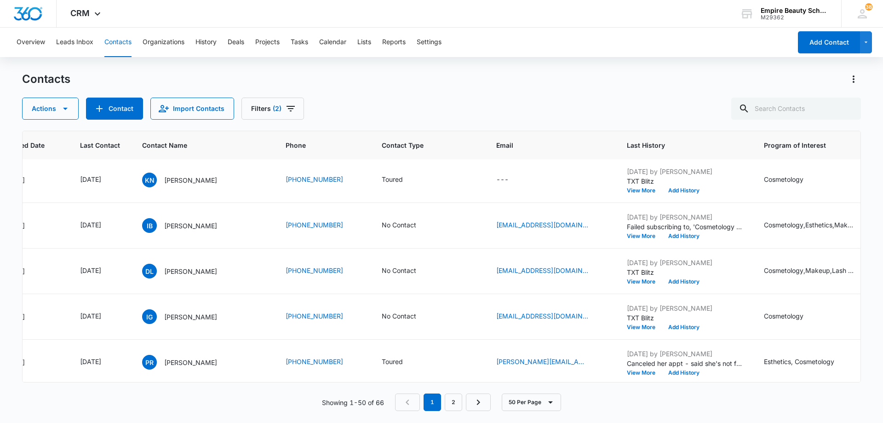
scroll to position [276, 108]
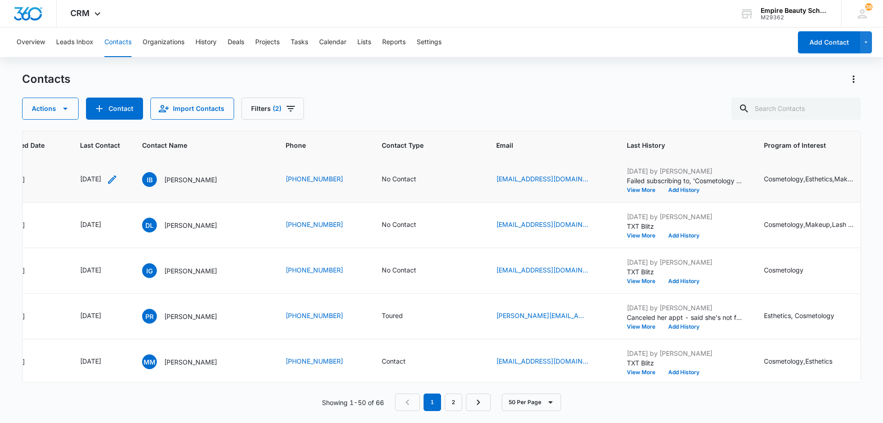
click at [118, 179] on icon "Last Contact - 1748563200 - Select to Edit Field" at bounding box center [112, 179] width 11 height 11
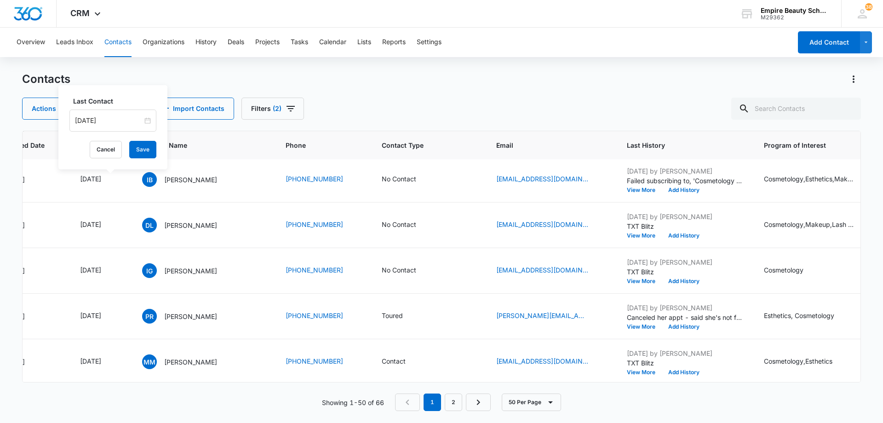
click at [126, 118] on input "[DATE]" at bounding box center [109, 120] width 68 height 10
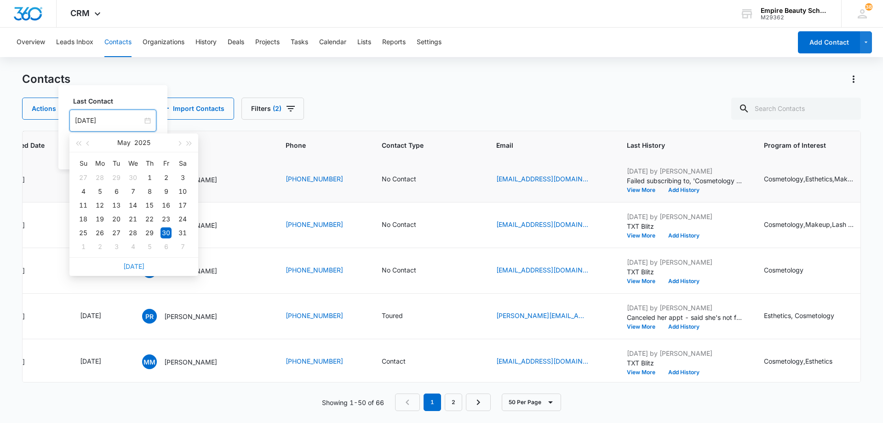
click at [137, 265] on link "[DATE]" at bounding box center [133, 266] width 21 height 8
type input "[DATE]"
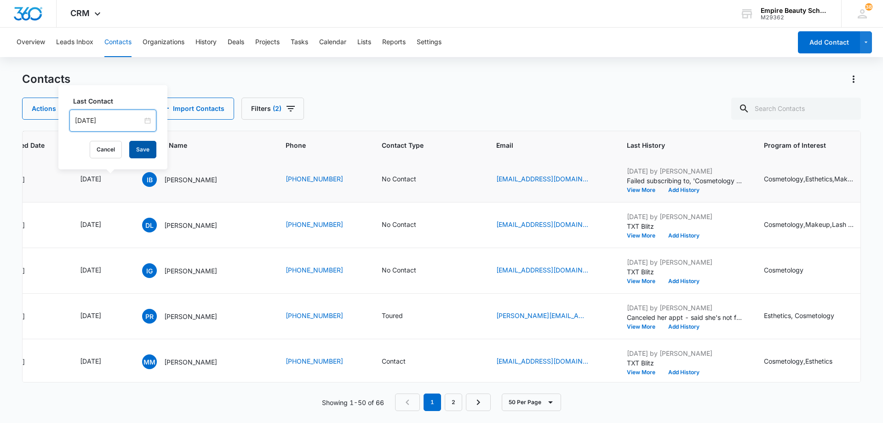
click at [137, 148] on button "Save" at bounding box center [142, 149] width 27 height 17
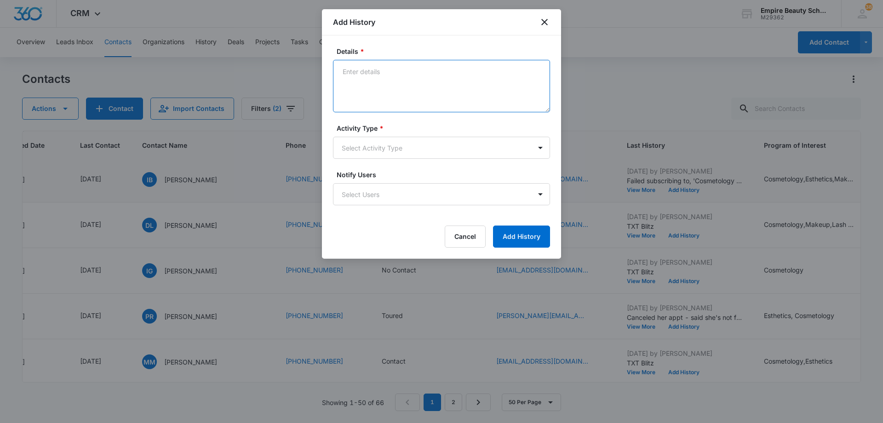
click at [399, 77] on textarea "Details *" at bounding box center [441, 86] width 217 height 52
paste textarea "TXT Blitz"
type textarea "TXT Blitz"
click at [393, 148] on body "CRM Apps Forms CRM Email Shop Payments POS Files Brand Settings Empire Beauty S…" at bounding box center [441, 211] width 883 height 423
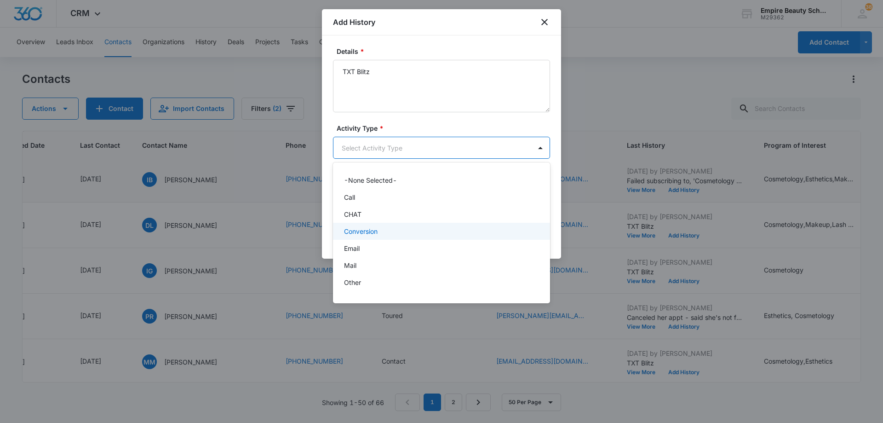
scroll to position [48, 0]
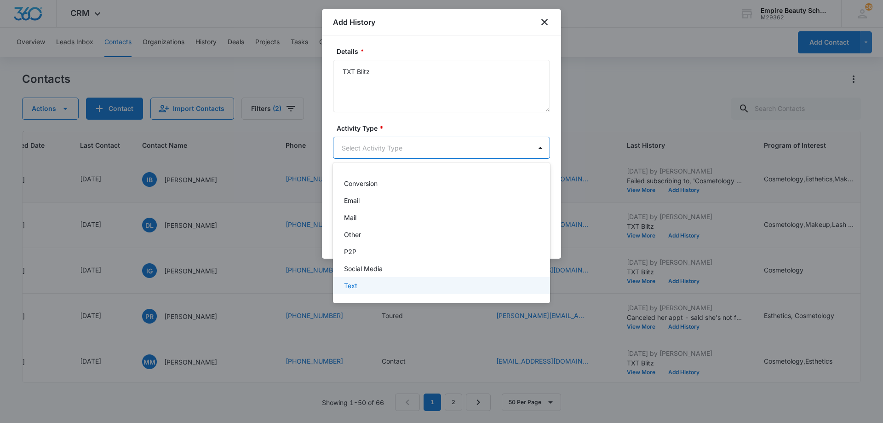
click at [373, 283] on div "Text" at bounding box center [440, 286] width 193 height 10
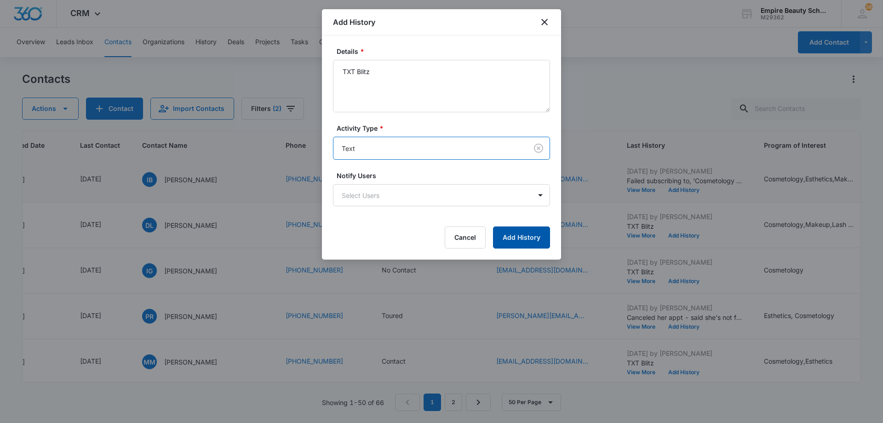
click at [516, 235] on button "Add History" at bounding box center [521, 237] width 57 height 22
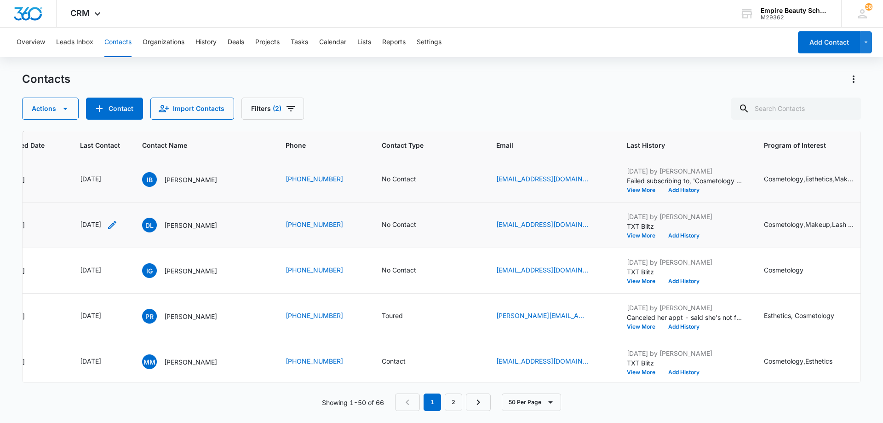
click at [116, 226] on icon "Last Contact - 1748563200 - Select to Edit Field" at bounding box center [112, 225] width 8 height 8
click at [119, 164] on input "[DATE]" at bounding box center [109, 166] width 68 height 10
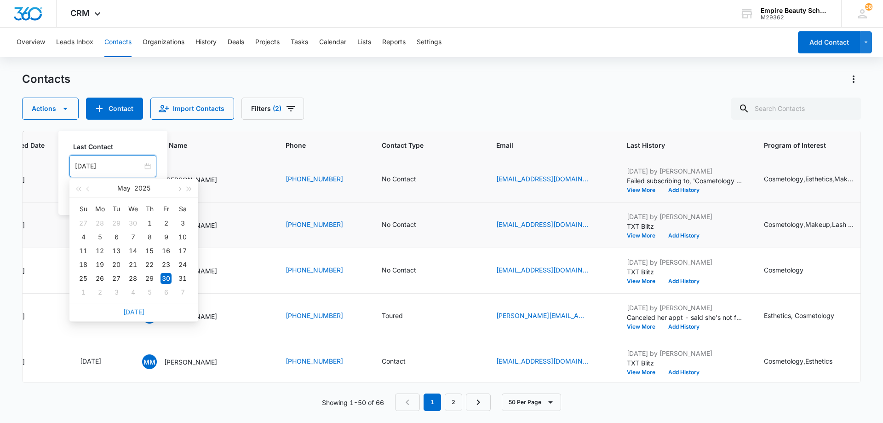
click at [134, 310] on link "[DATE]" at bounding box center [133, 312] width 21 height 8
type input "[DATE]"
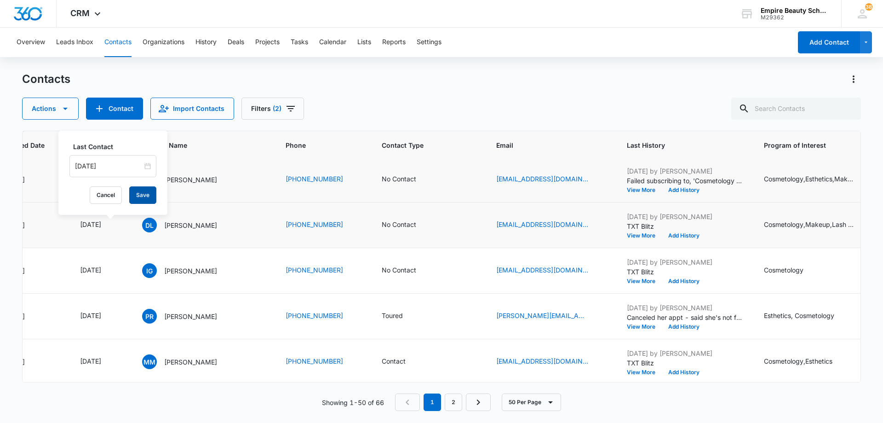
click at [136, 195] on button "Save" at bounding box center [142, 194] width 27 height 17
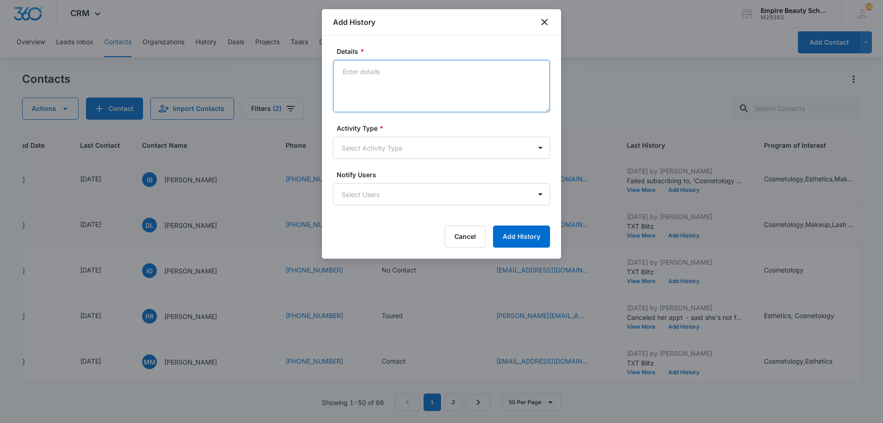
click at [414, 78] on textarea "Details *" at bounding box center [441, 86] width 217 height 52
paste textarea "TXT Blitz"
type textarea "TXT Blitz"
click at [398, 149] on body "CRM Apps Forms CRM Email Shop Payments POS Files Brand Settings Empire Beauty S…" at bounding box center [441, 211] width 883 height 423
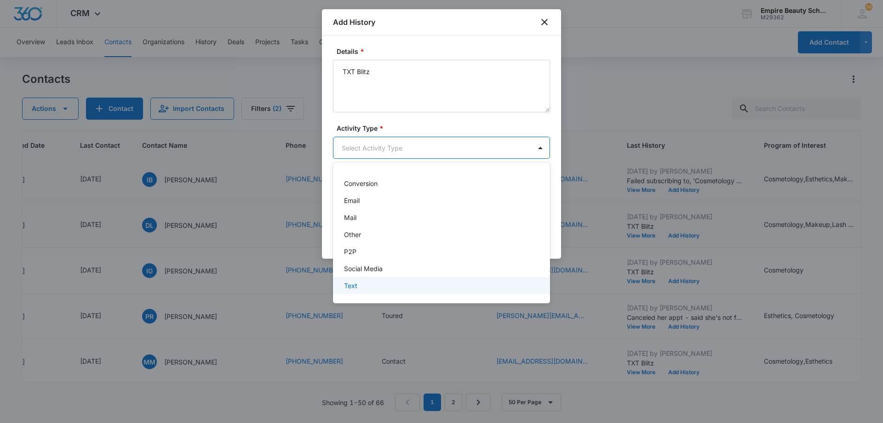
click at [393, 291] on div "Text" at bounding box center [441, 285] width 217 height 17
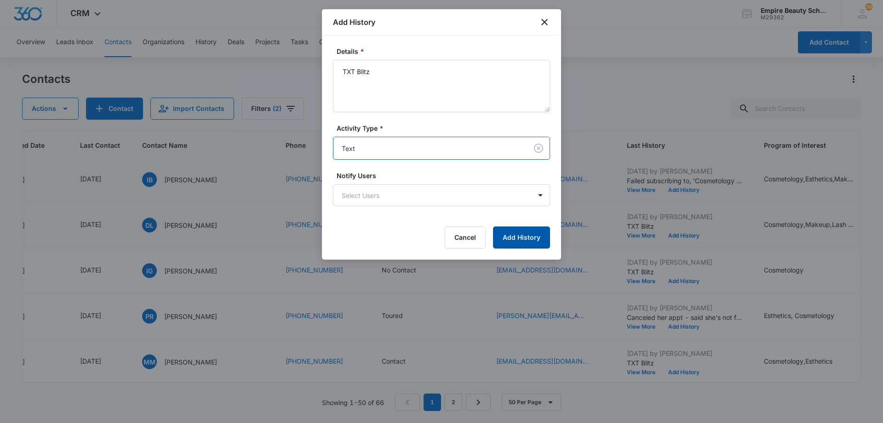
click at [517, 240] on button "Add History" at bounding box center [521, 237] width 57 height 22
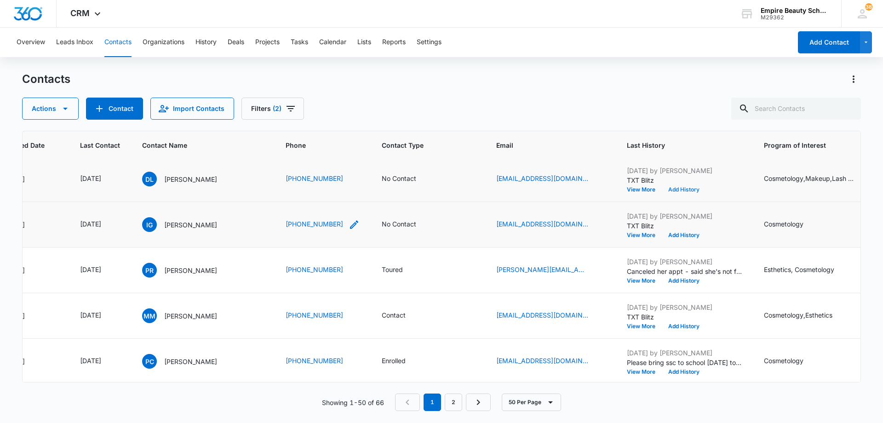
scroll to position [276, 108]
click at [427, 225] on icon "Contact Type - No Contact - Select to Edit Field" at bounding box center [427, 224] width 11 height 11
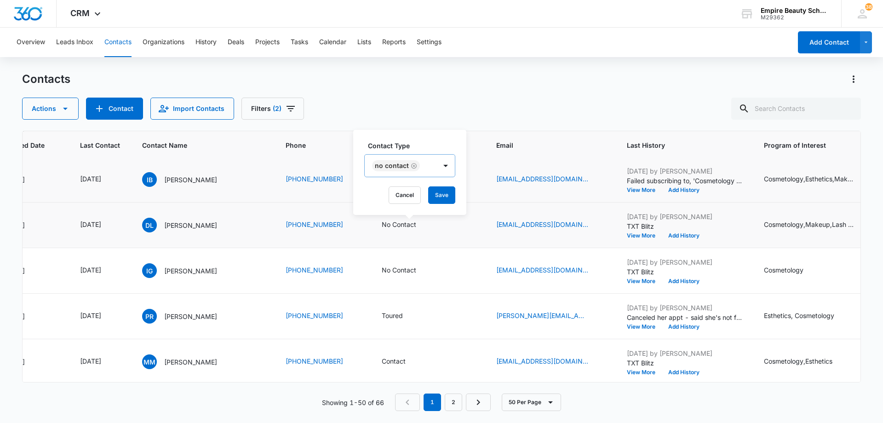
click at [412, 165] on icon "Remove No Contact" at bounding box center [414, 165] width 6 height 7
click at [415, 167] on div "Contact Type" at bounding box center [395, 166] width 61 height 21
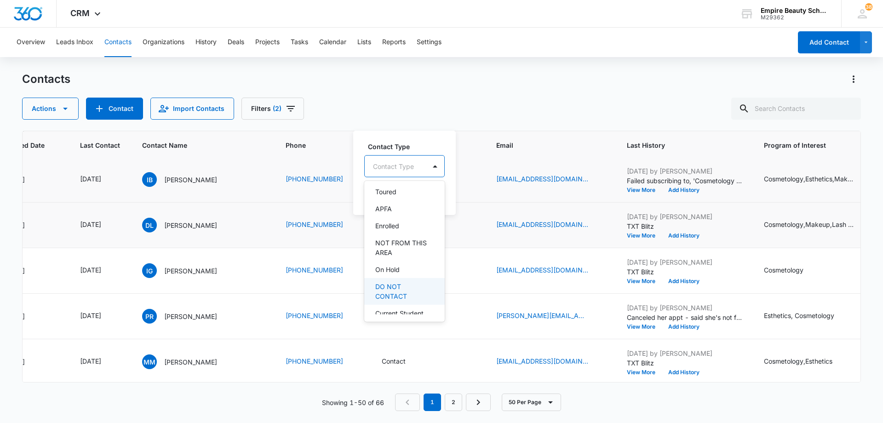
click at [408, 284] on p "DO NOT CONTACT" at bounding box center [403, 290] width 57 height 19
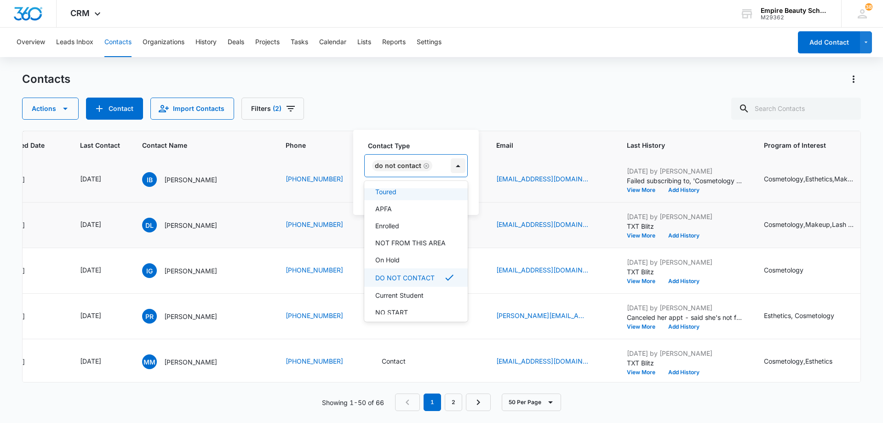
click at [451, 170] on div at bounding box center [458, 165] width 15 height 15
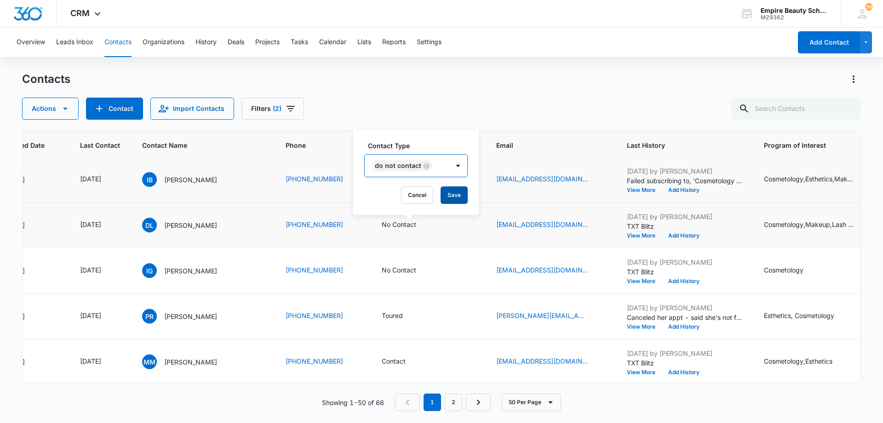
click at [452, 194] on button "Save" at bounding box center [454, 194] width 27 height 17
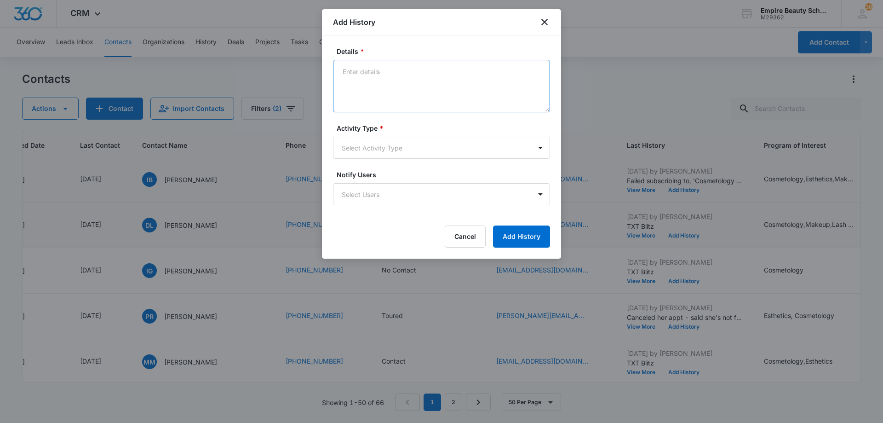
click at [385, 72] on textarea "Details *" at bounding box center [441, 86] width 217 height 52
type textarea "Responded to my text blitz - please stop texting me"
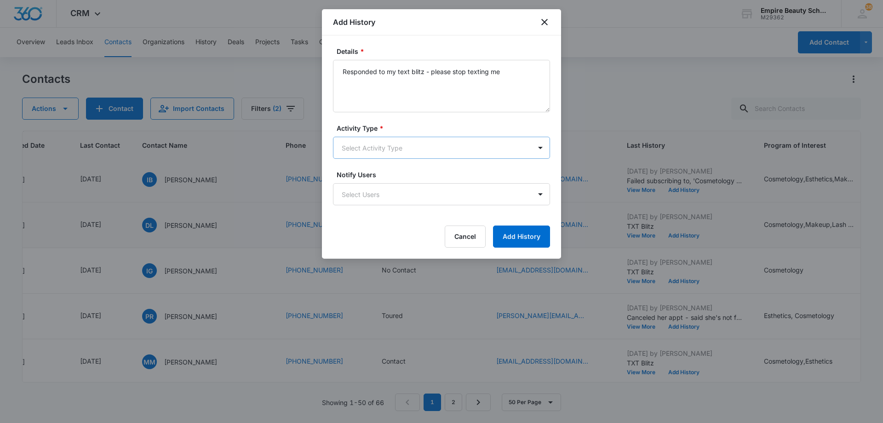
click at [402, 154] on body "CRM Apps Forms CRM Email Shop Payments POS Files Brand Settings Empire Beauty S…" at bounding box center [441, 211] width 883 height 423
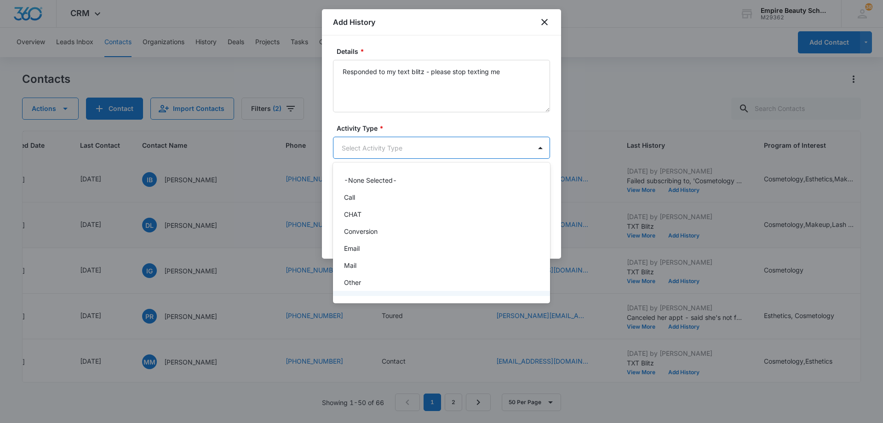
scroll to position [48, 0]
click at [397, 290] on div "Text" at bounding box center [441, 285] width 217 height 17
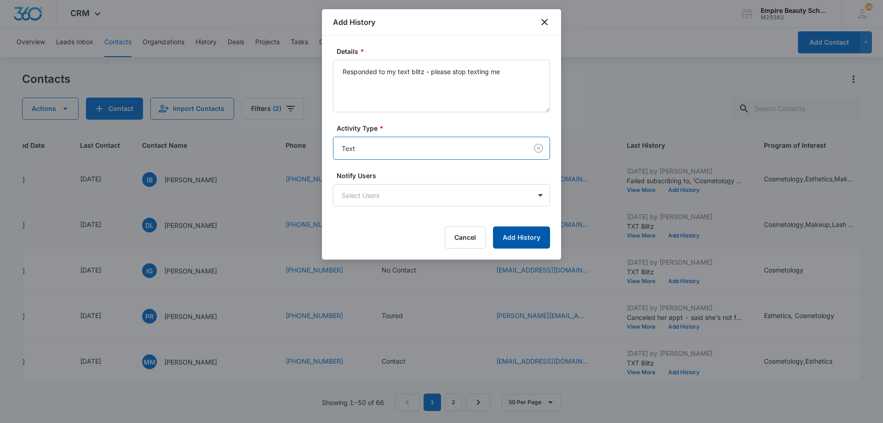
click at [520, 239] on button "Add History" at bounding box center [521, 237] width 57 height 22
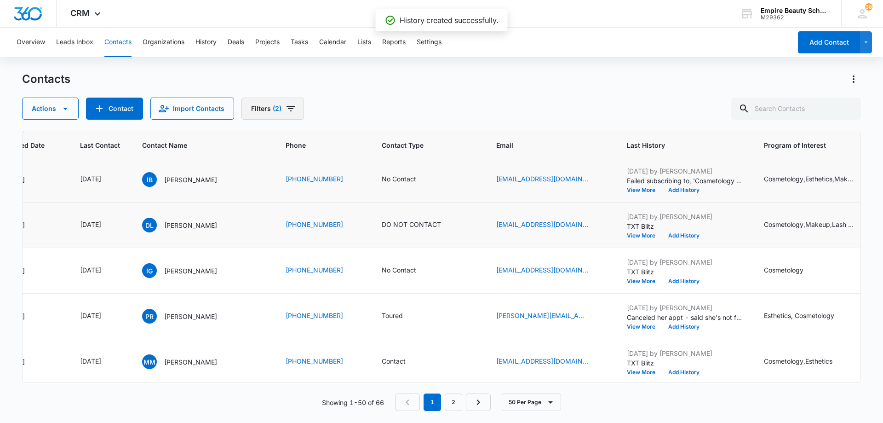
click at [293, 109] on icon "Filters" at bounding box center [290, 108] width 11 height 11
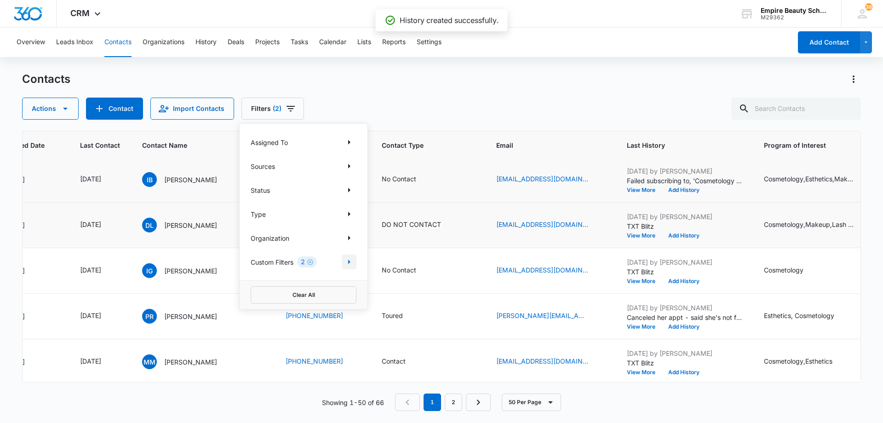
click at [346, 264] on icon "Show Custom Filters filters" at bounding box center [349, 261] width 11 height 11
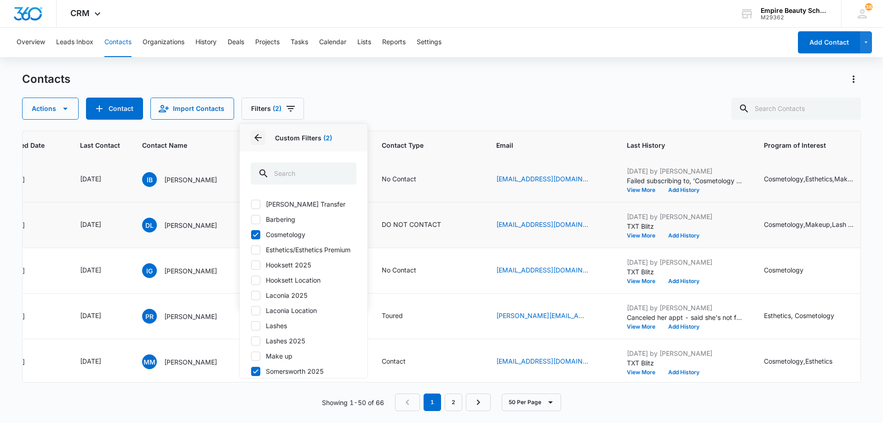
click at [259, 138] on icon "Back" at bounding box center [257, 137] width 7 height 7
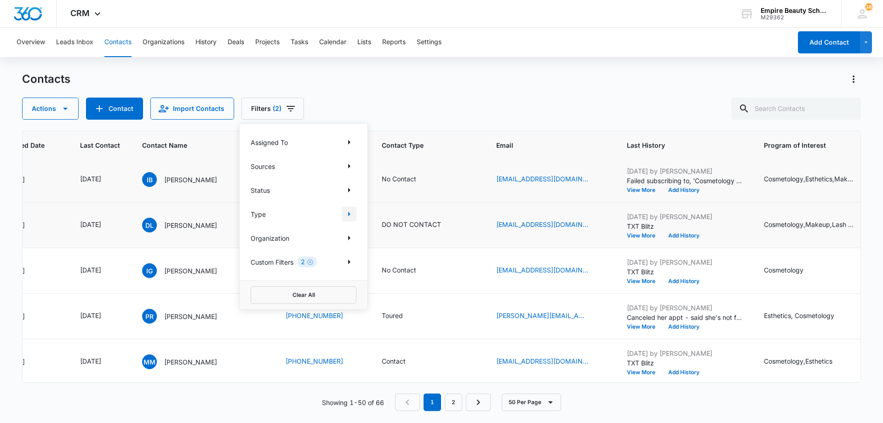
click at [349, 215] on icon "Show Type filters" at bounding box center [349, 214] width 2 height 5
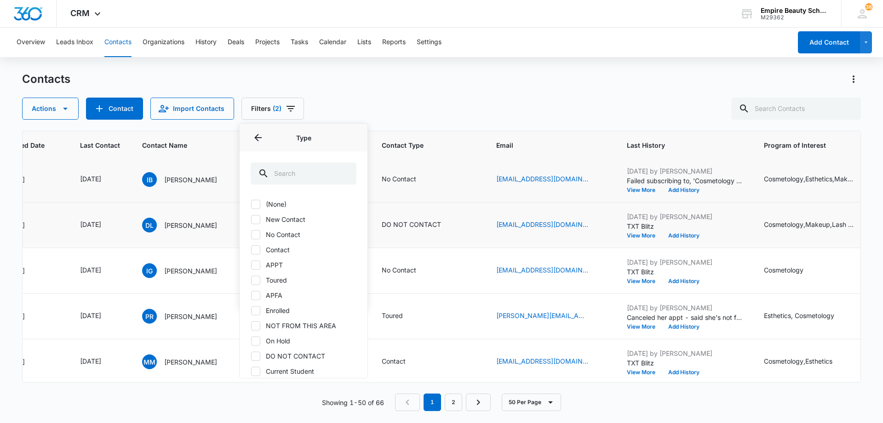
click at [253, 219] on icon at bounding box center [256, 219] width 8 height 8
click at [251, 219] on input "New Contact" at bounding box center [251, 219] width 0 height 0
checkbox input "true"
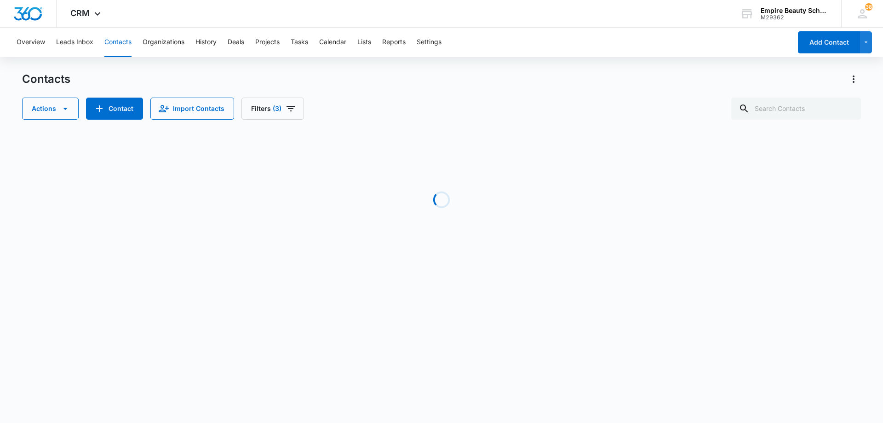
click at [433, 101] on div "Actions Contact Import Contacts Filters (3)" at bounding box center [441, 109] width 839 height 22
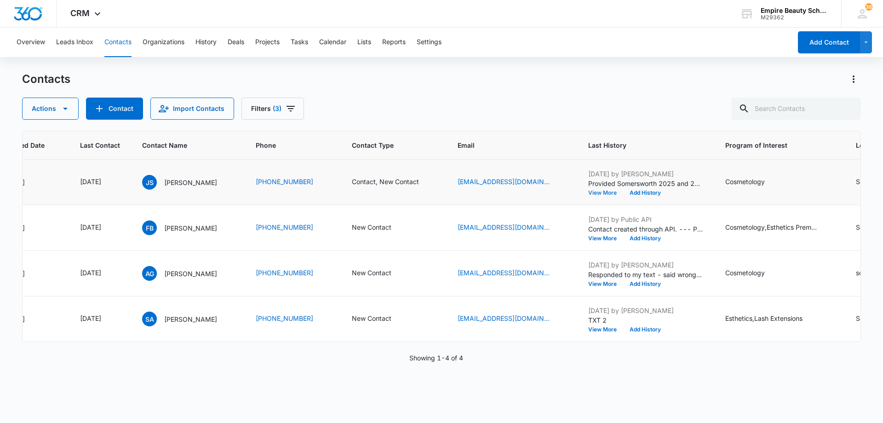
click at [613, 192] on button "View More" at bounding box center [605, 193] width 35 height 6
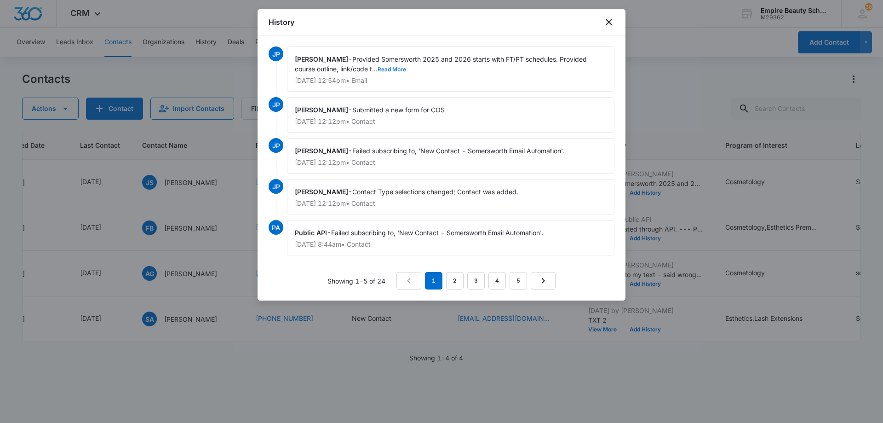
click at [385, 69] on button "Read More" at bounding box center [392, 70] width 29 height 6
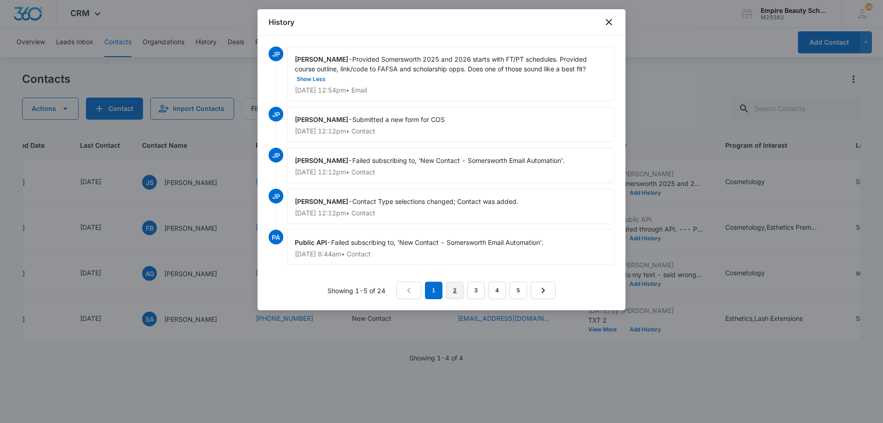
click at [459, 289] on link "2" at bounding box center [454, 289] width 17 height 17
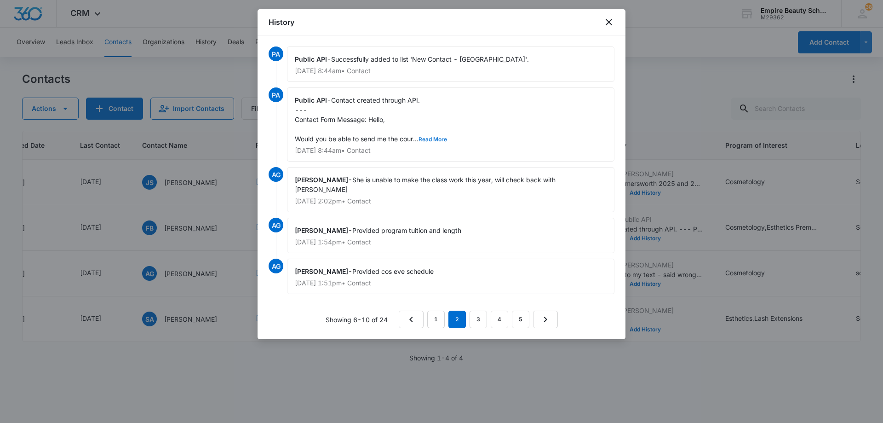
click at [429, 140] on button "Read More" at bounding box center [433, 140] width 29 height 6
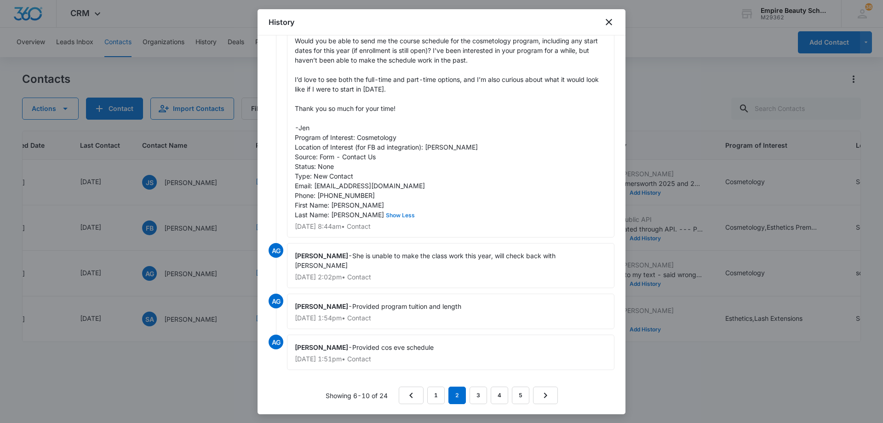
scroll to position [99, 0]
click at [477, 390] on link "3" at bounding box center [478, 393] width 17 height 17
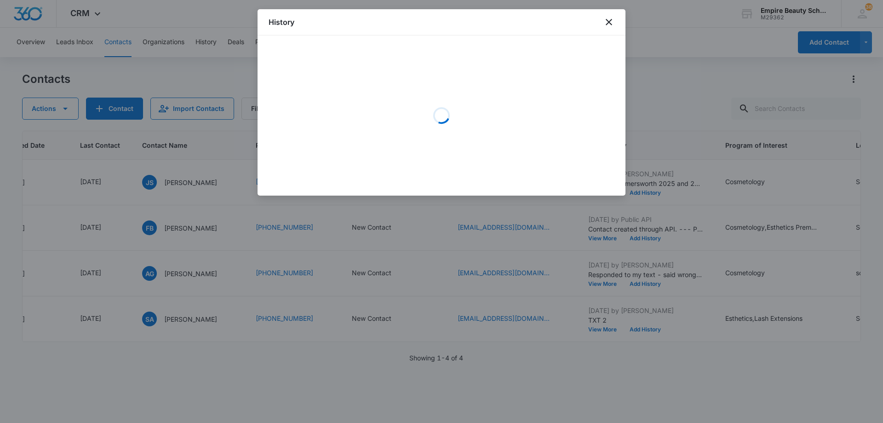
scroll to position [0, 0]
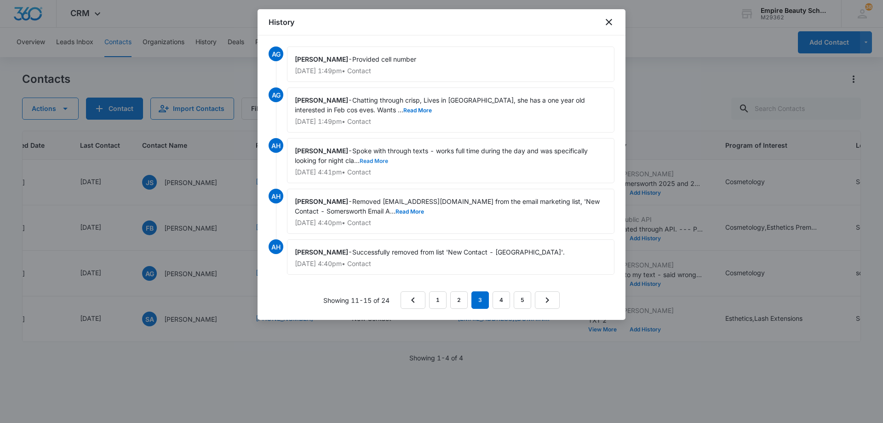
click at [360, 161] on button "Read More" at bounding box center [374, 161] width 29 height 6
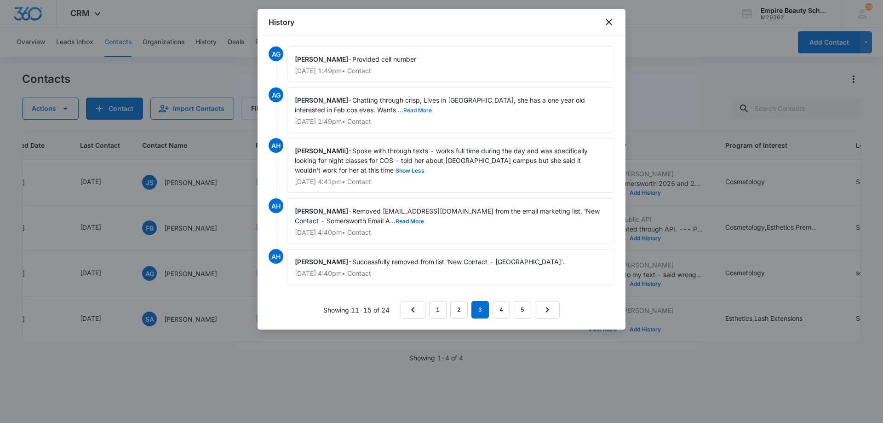
click at [403, 111] on button "Read More" at bounding box center [417, 111] width 29 height 6
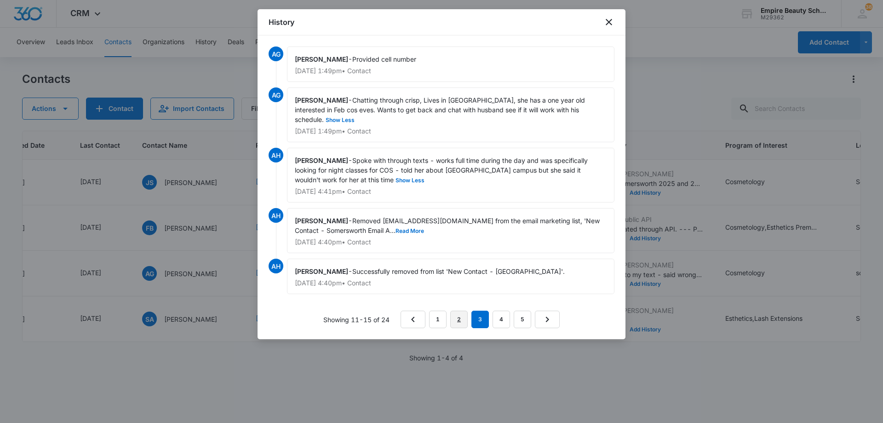
click at [462, 310] on link "2" at bounding box center [458, 318] width 17 height 17
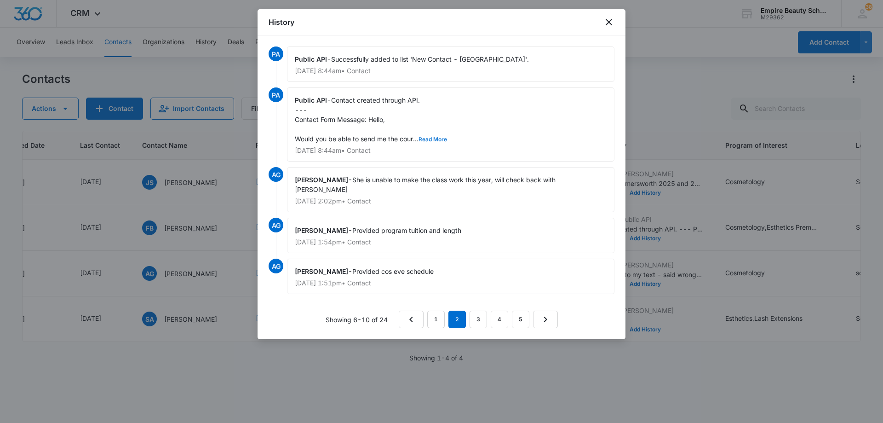
click at [438, 138] on button "Read More" at bounding box center [433, 140] width 29 height 6
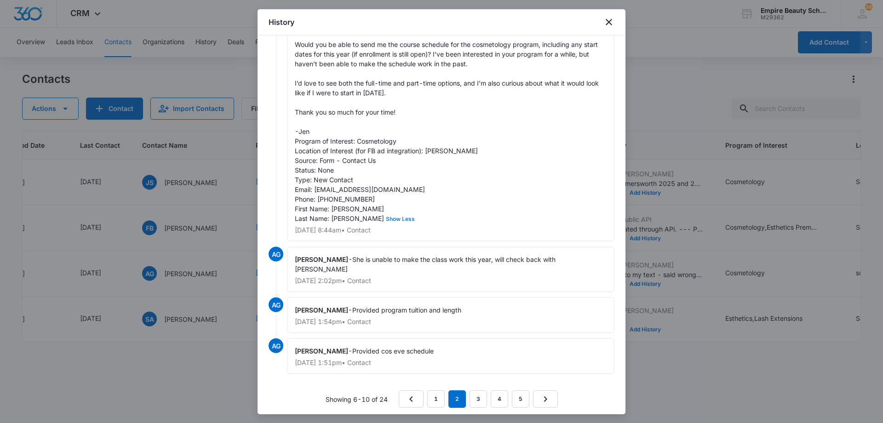
scroll to position [99, 0]
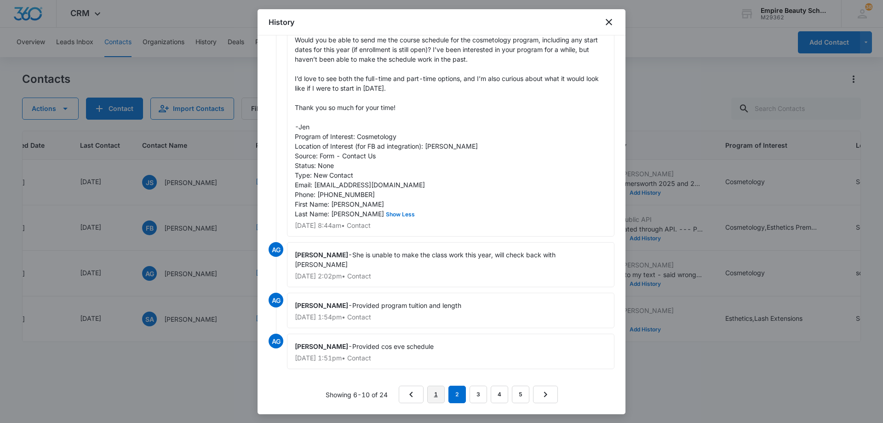
click at [431, 395] on link "1" at bounding box center [435, 393] width 17 height 17
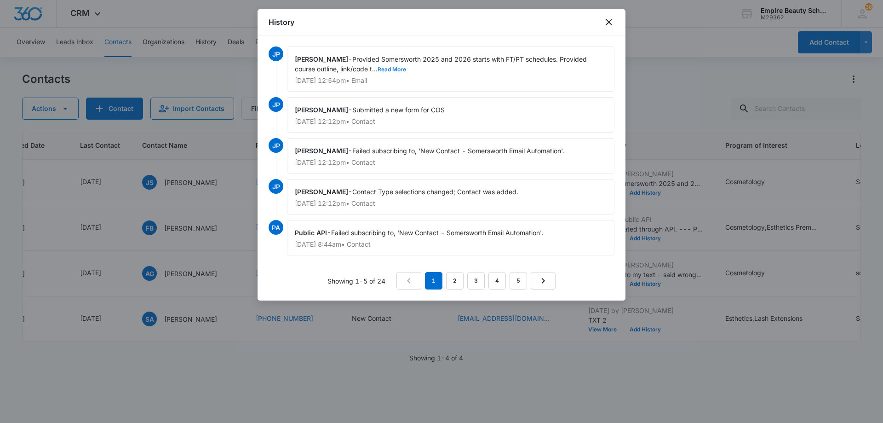
click at [394, 69] on button "Read More" at bounding box center [392, 70] width 29 height 6
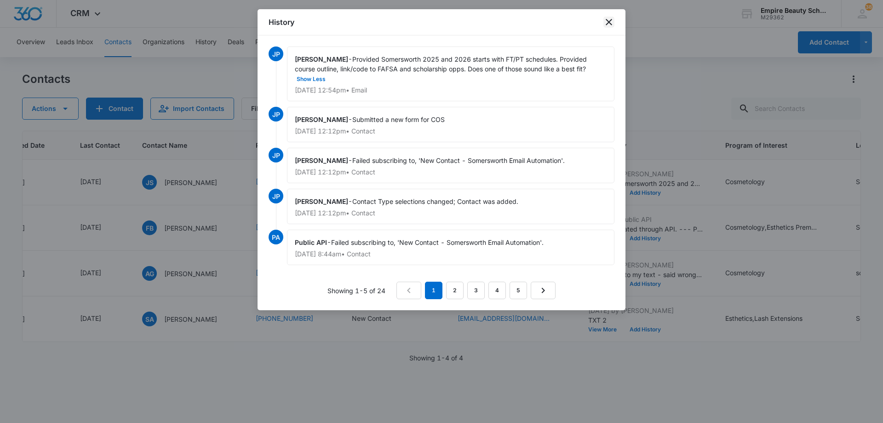
click at [607, 24] on icon "close" at bounding box center [609, 22] width 6 height 6
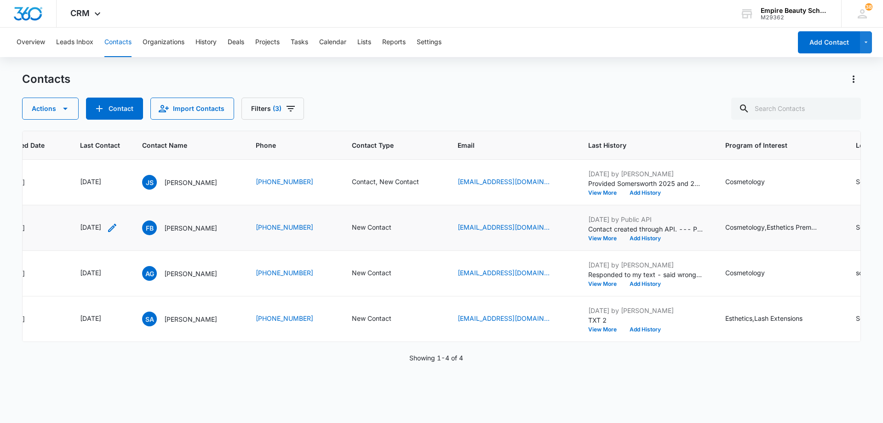
click at [118, 228] on icon "Last Contact - 1730419200 - Select to Edit Field" at bounding box center [112, 227] width 11 height 11
click at [118, 171] on input "[DATE]" at bounding box center [106, 169] width 68 height 10
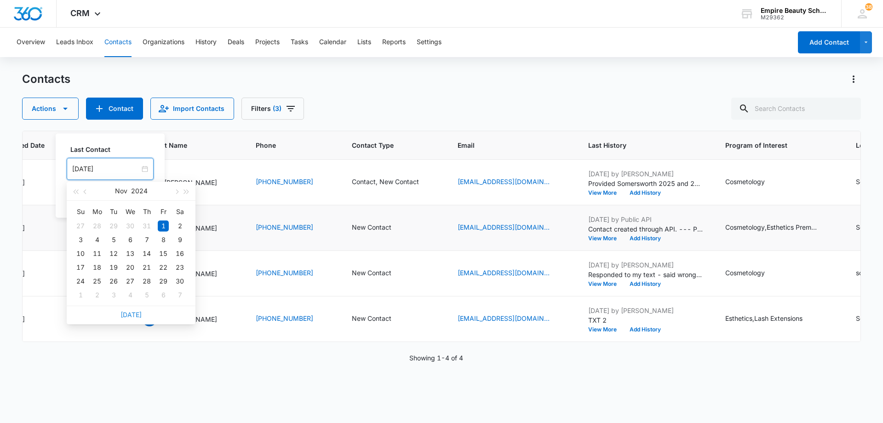
click at [132, 316] on link "[DATE]" at bounding box center [131, 314] width 21 height 8
type input "[DATE]"
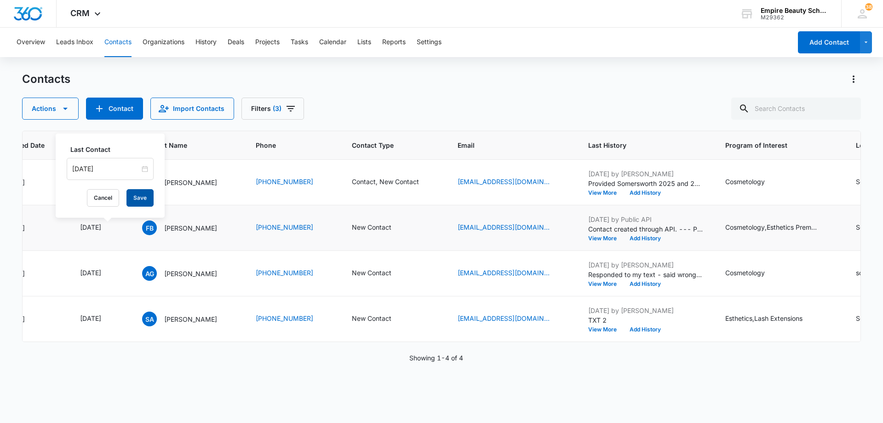
click at [130, 199] on button "Save" at bounding box center [139, 197] width 27 height 17
click at [654, 238] on button "Add History" at bounding box center [645, 239] width 44 height 6
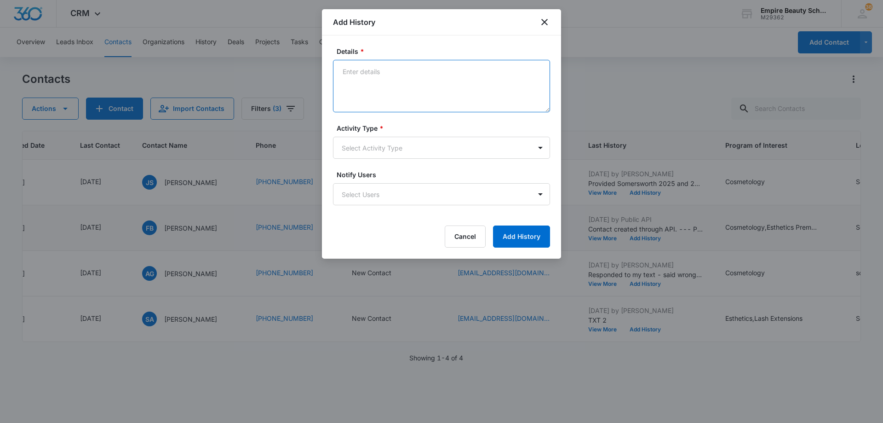
click at [421, 83] on textarea "Details *" at bounding box center [441, 86] width 217 height 52
paste textarea "TXT Blitz"
type textarea "TXT Blitz"
click at [410, 152] on body "CRM Apps Forms CRM Email Shop Payments POS Files Brand Settings Empire Beauty S…" at bounding box center [441, 211] width 883 height 423
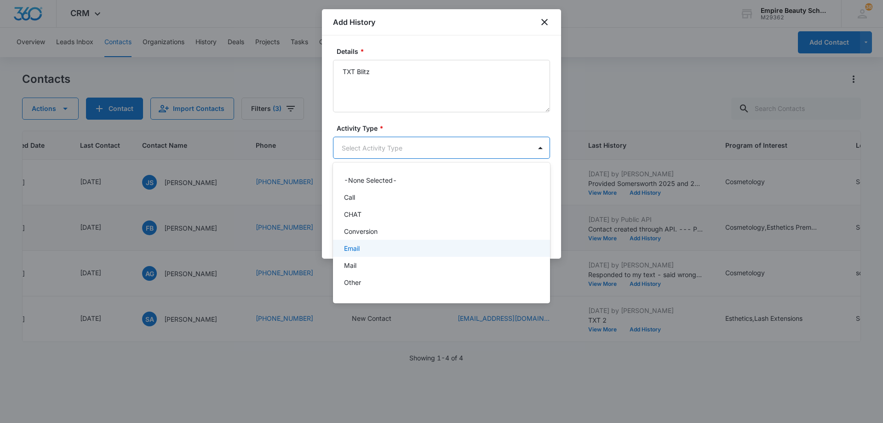
scroll to position [48, 0]
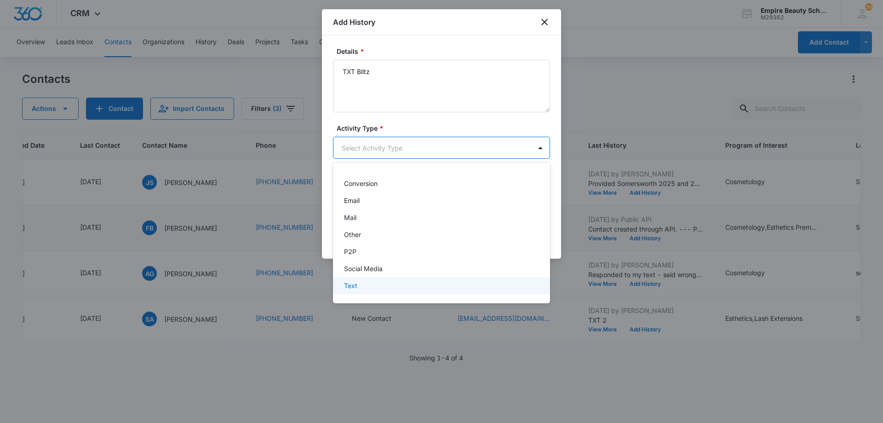
click at [391, 285] on div "Text" at bounding box center [440, 286] width 193 height 10
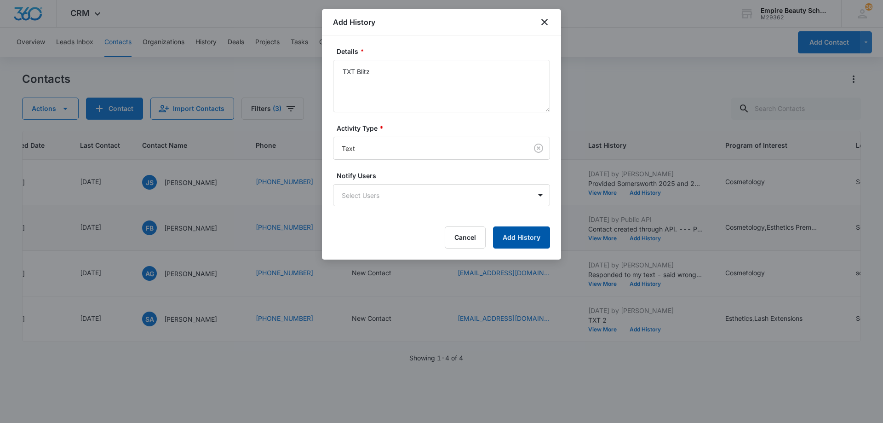
click at [510, 241] on button "Add History" at bounding box center [521, 237] width 57 height 22
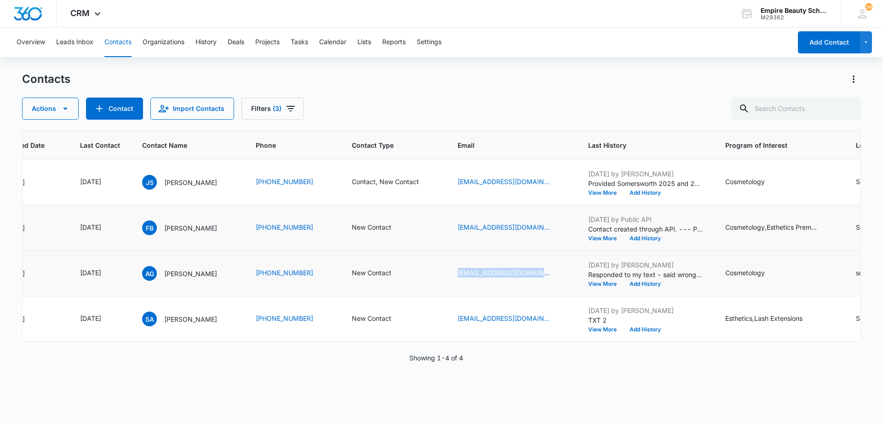
drag, startPoint x: 466, startPoint y: 280, endPoint x: 546, endPoint y: 282, distance: 80.1
click at [546, 282] on td "[EMAIL_ADDRESS][DOMAIN_NAME]" at bounding box center [512, 274] width 131 height 46
copy link "[EMAIL_ADDRESS][DOMAIN_NAME]"
click at [116, 274] on icon "Last Contact - 1658966400 - Select to Edit Field" at bounding box center [112, 273] width 8 height 8
click at [115, 213] on input "[DATE]" at bounding box center [107, 214] width 68 height 10
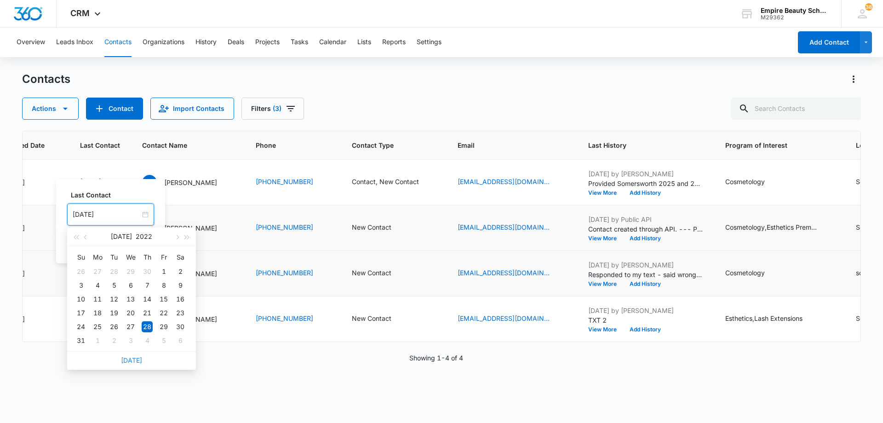
click at [132, 362] on link "[DATE]" at bounding box center [131, 360] width 21 height 8
type input "[DATE]"
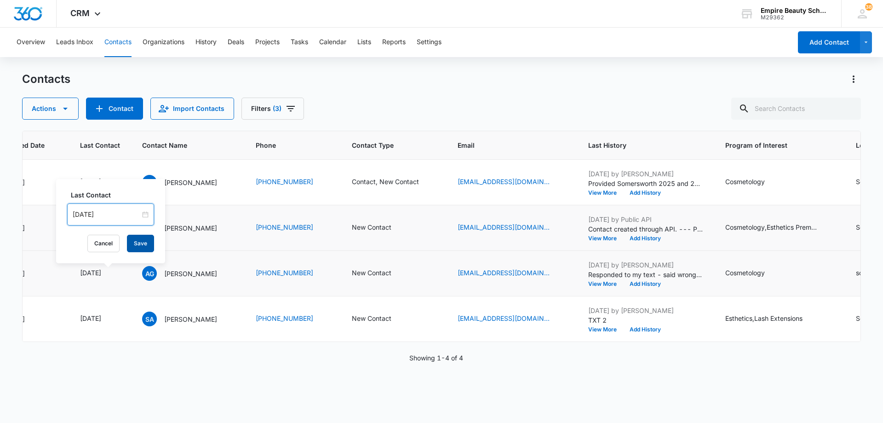
click at [136, 246] on button "Save" at bounding box center [140, 243] width 27 height 17
click at [666, 283] on button "Add History" at bounding box center [645, 284] width 44 height 6
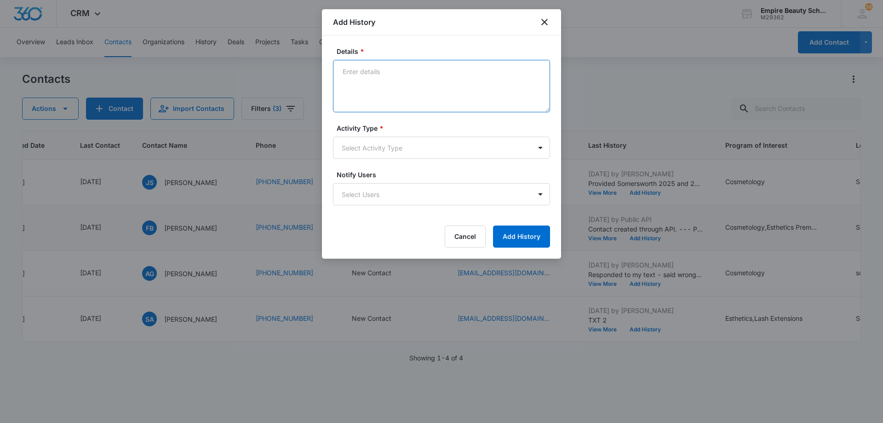
click at [436, 82] on textarea "Details *" at bounding box center [441, 86] width 217 height 52
type textarea "EM - best number for you?"
click at [414, 152] on body "CRM Apps Forms CRM Email Shop Payments POS Files Brand Settings Empire Beauty S…" at bounding box center [441, 211] width 883 height 423
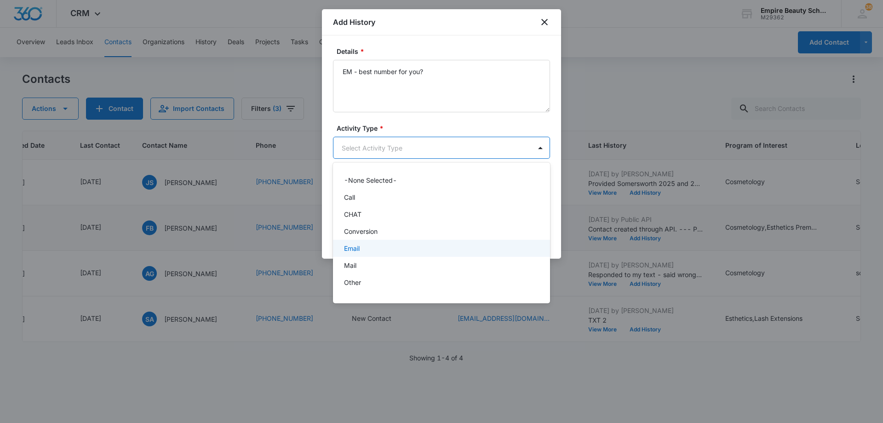
click at [396, 249] on div "Email" at bounding box center [440, 248] width 193 height 10
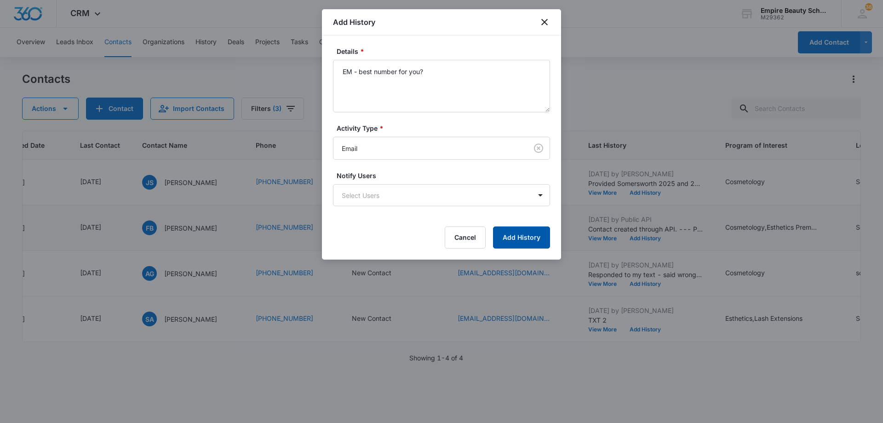
click at [526, 236] on button "Add History" at bounding box center [521, 237] width 57 height 22
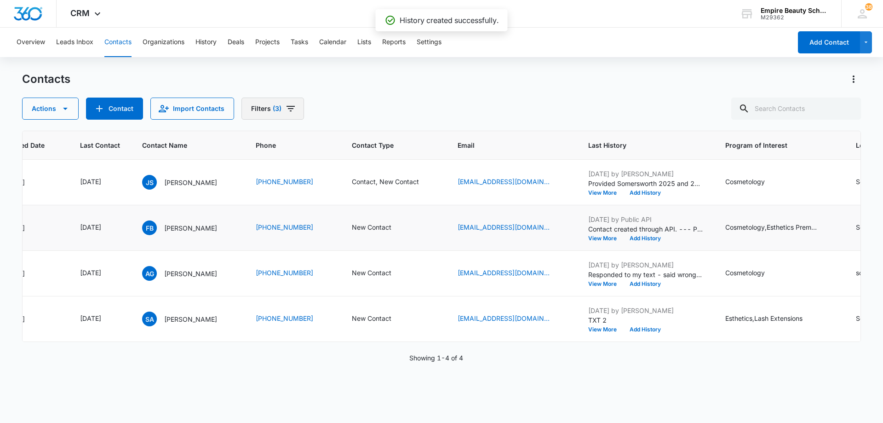
click at [290, 112] on icon "Filters" at bounding box center [290, 108] width 11 height 11
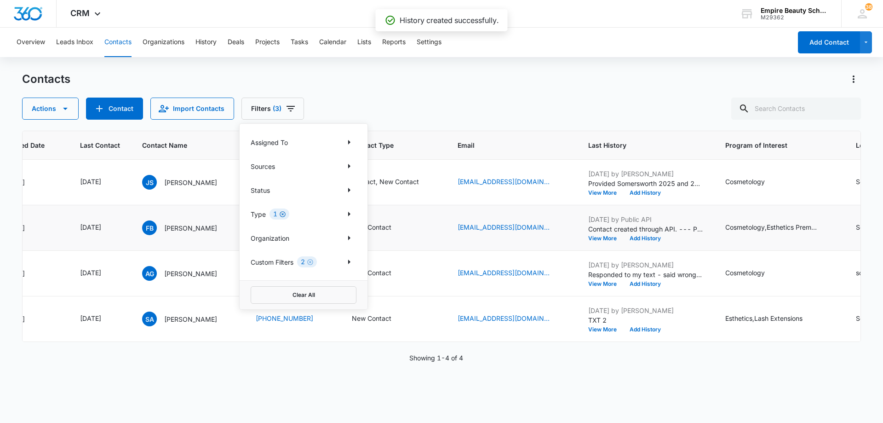
click at [281, 211] on icon "Clear" at bounding box center [282, 214] width 7 height 7
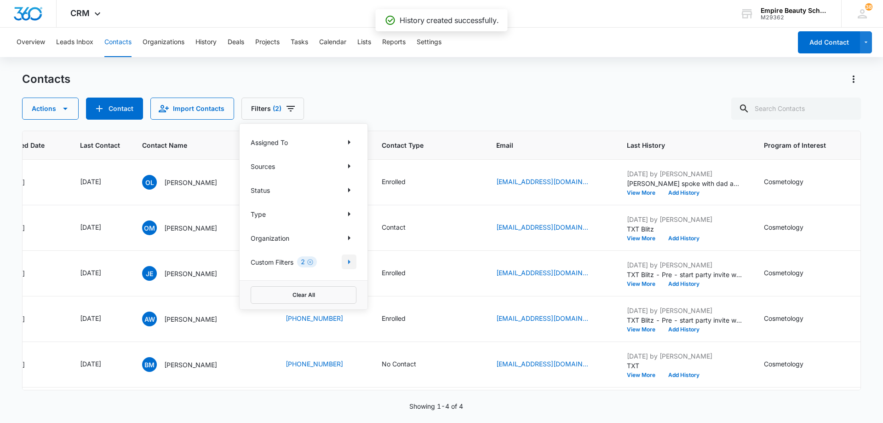
click at [353, 263] on icon "Show Custom Filters filters" at bounding box center [349, 261] width 11 height 11
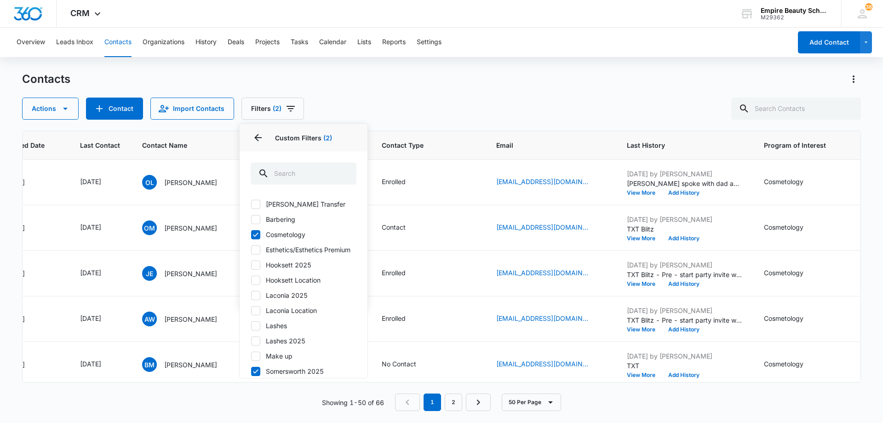
click at [257, 234] on icon at bounding box center [256, 234] width 6 height 4
click at [251, 234] on input "Cosmetology" at bounding box center [251, 234] width 0 height 0
checkbox input "false"
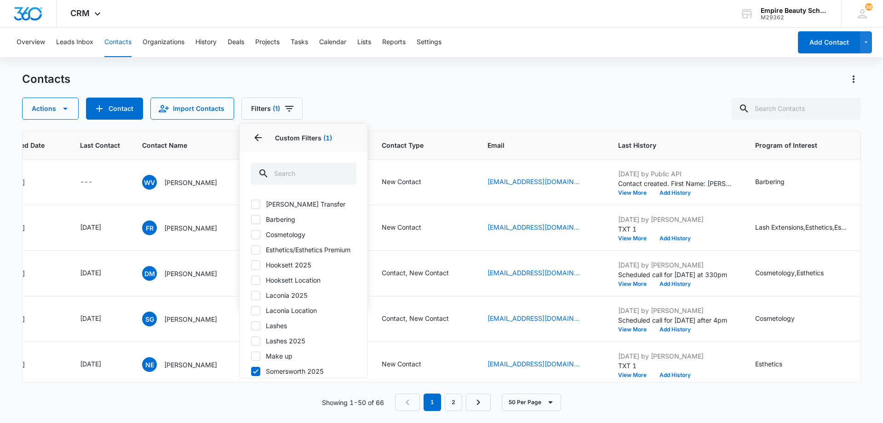
click at [400, 94] on div "Contacts Actions Contact Import Contacts Filters (1) Assigned To Sources Status…" at bounding box center [441, 96] width 839 height 48
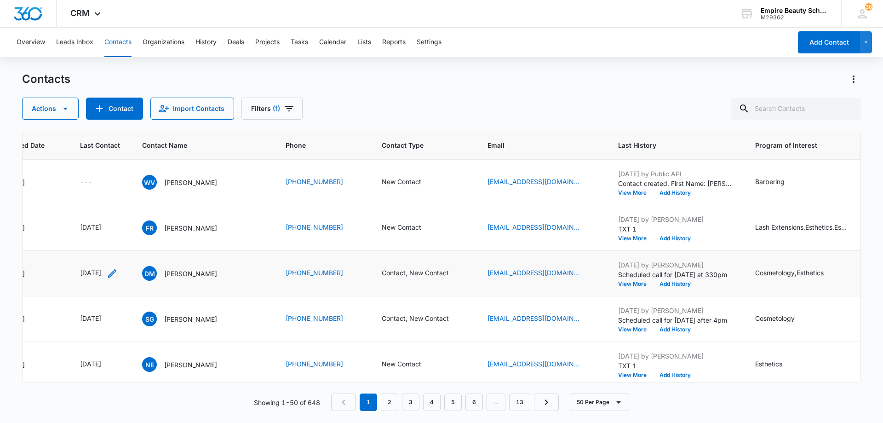
click at [116, 275] on icon "Last Contact - 1757289600 - Select to Edit Field" at bounding box center [112, 273] width 8 height 8
click at [115, 213] on input "[DATE]" at bounding box center [106, 214] width 68 height 10
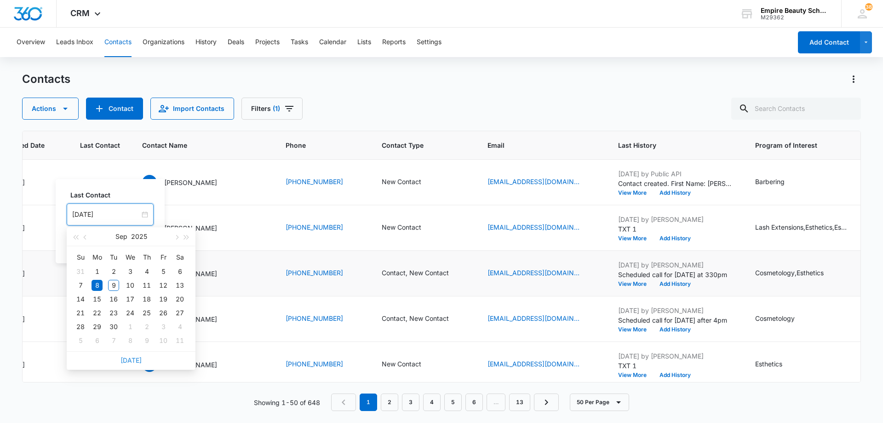
click at [133, 358] on link "[DATE]" at bounding box center [131, 360] width 21 height 8
type input "[DATE]"
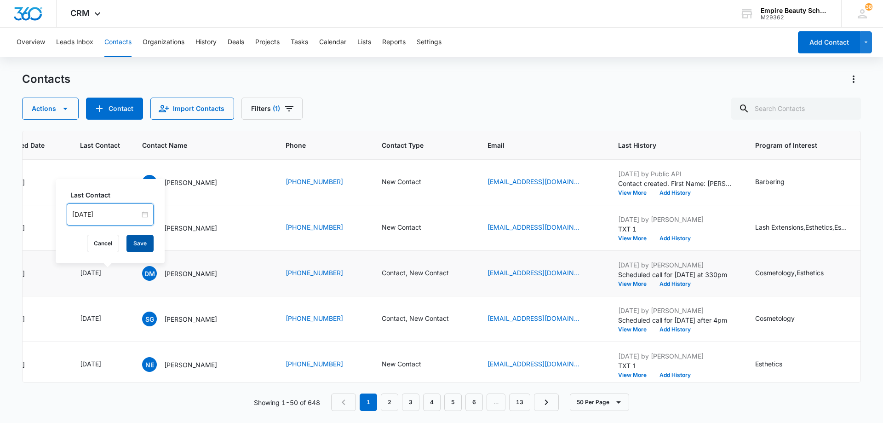
click at [142, 246] on button "Save" at bounding box center [139, 243] width 27 height 17
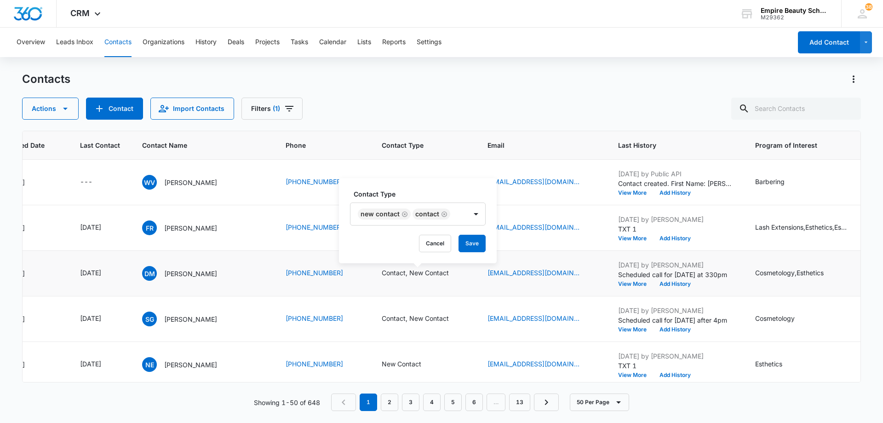
click at [445, 213] on icon "Remove Contact" at bounding box center [444, 214] width 6 height 7
click at [418, 215] on div "New Contact" at bounding box center [388, 214] width 77 height 22
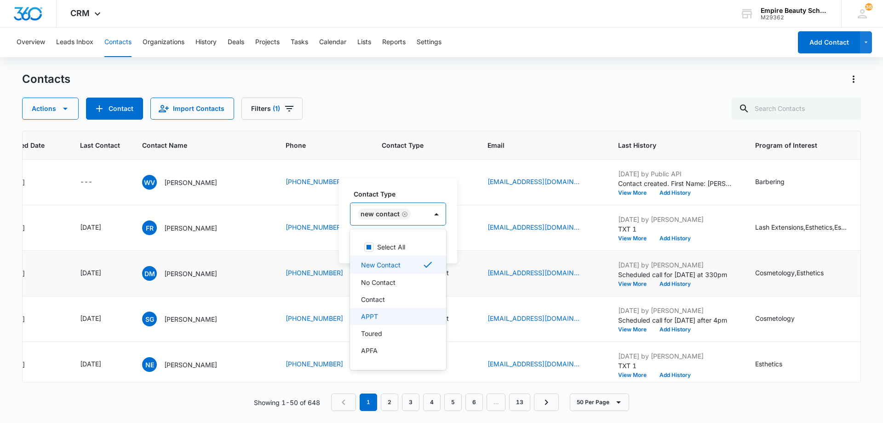
click at [402, 316] on div "APPT" at bounding box center [397, 316] width 72 height 10
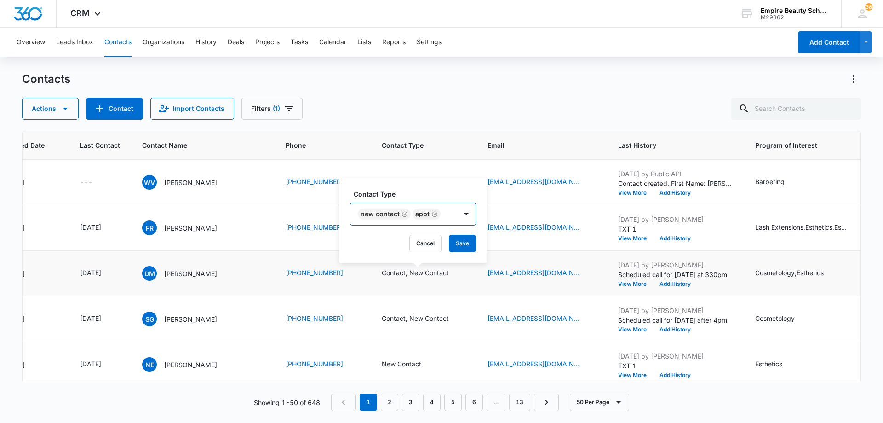
click at [455, 215] on div "New Contact APPT" at bounding box center [403, 214] width 107 height 22
click at [456, 241] on button "Save" at bounding box center [462, 243] width 27 height 17
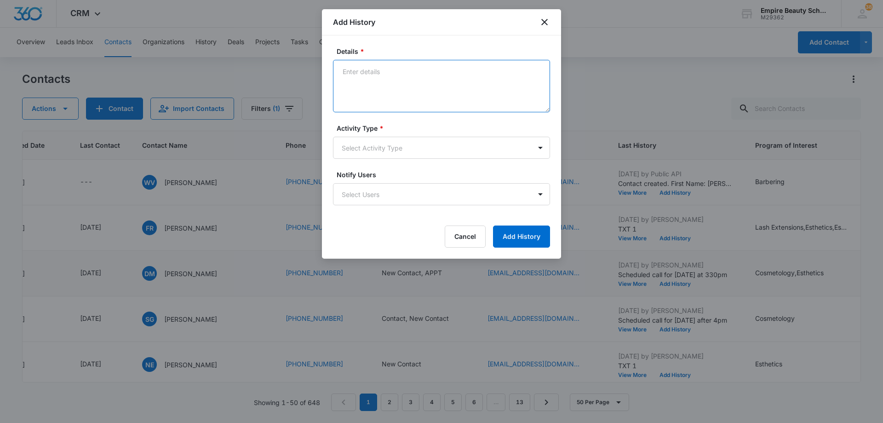
click at [397, 91] on textarea "Details *" at bounding box center [441, 86] width 217 height 52
type textarea "Scheduled tour for [DATE] 2:30pm"
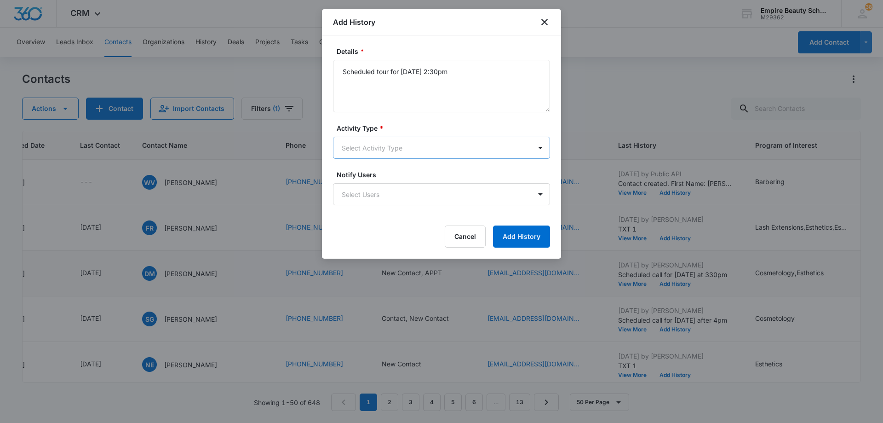
click at [401, 154] on body "CRM Apps Forms CRM Email Shop Payments POS Files Brand Settings Empire Beauty S…" at bounding box center [441, 211] width 883 height 423
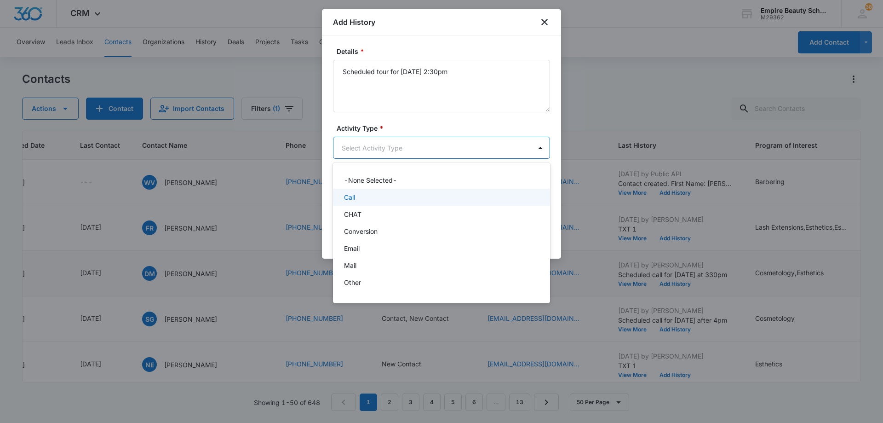
click at [404, 198] on div "Call" at bounding box center [440, 197] width 193 height 10
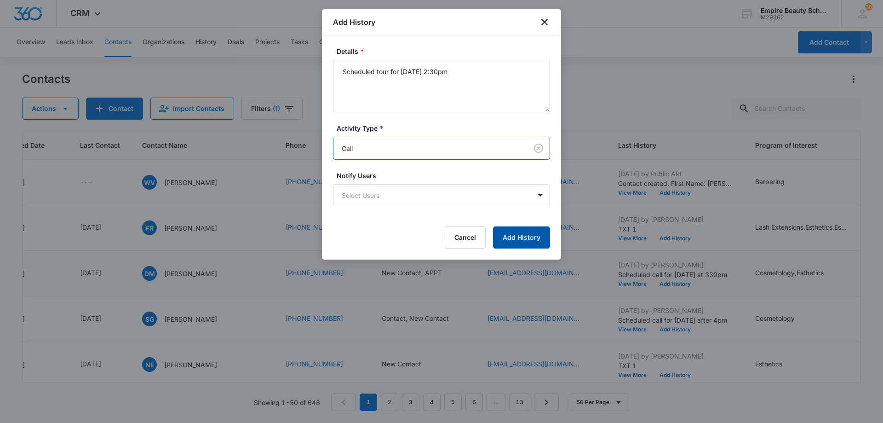
click at [521, 234] on button "Add History" at bounding box center [521, 237] width 57 height 22
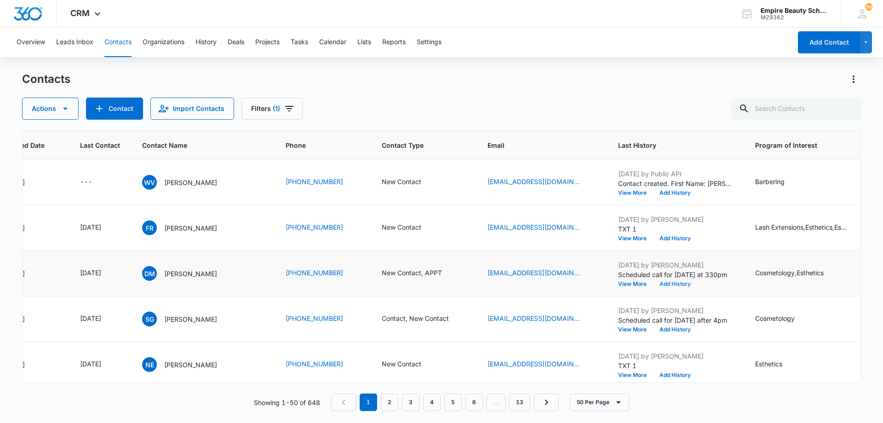
click at [680, 285] on button "Add History" at bounding box center [675, 284] width 44 height 6
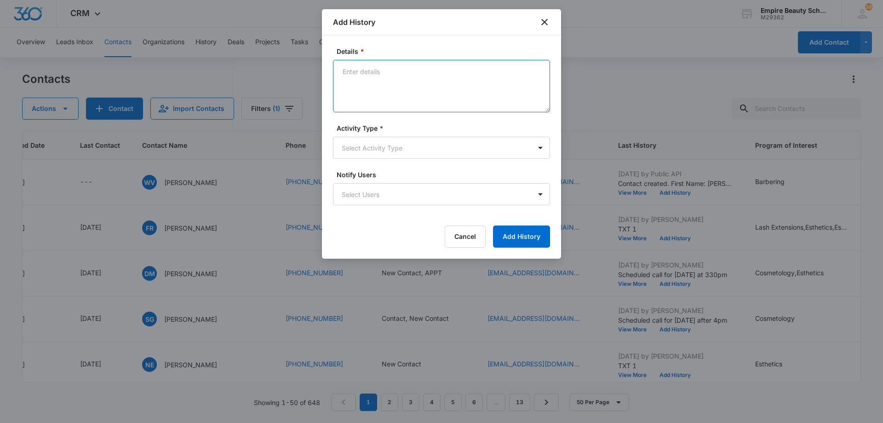
click at [409, 78] on textarea "Details *" at bounding box center [441, 86] width 217 height 52
type textarea "TXT - date and time of appt with campus address"
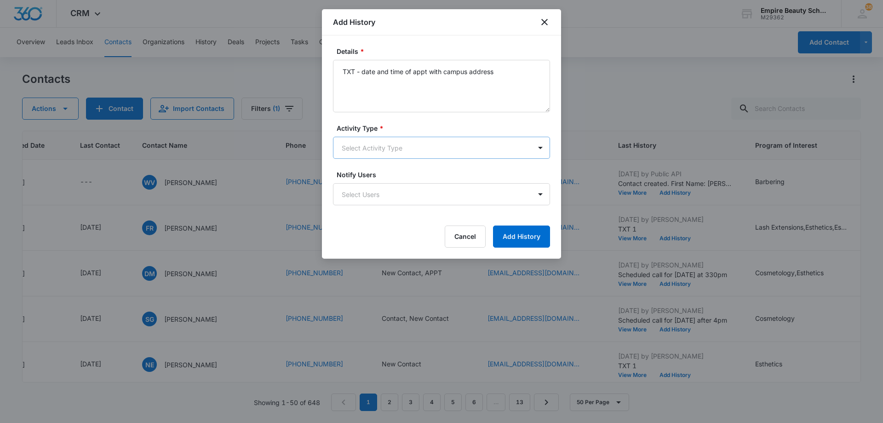
click at [405, 149] on body "CRM Apps Forms CRM Email Shop Payments POS Files Brand Settings Empire Beauty S…" at bounding box center [441, 211] width 883 height 423
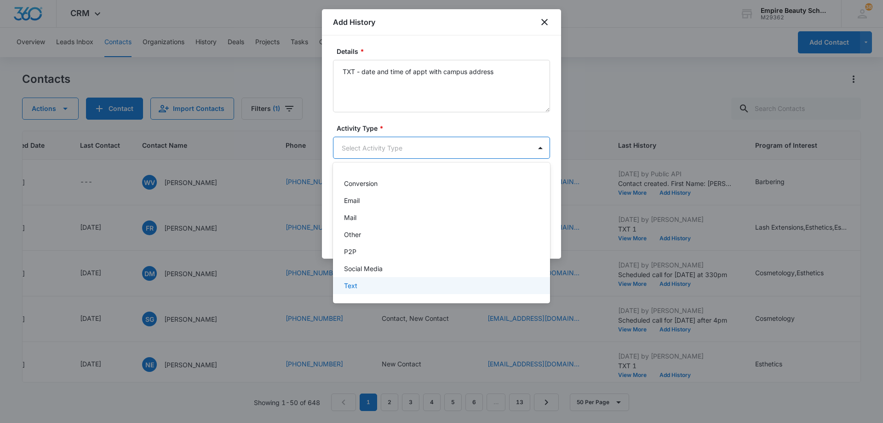
click at [402, 283] on div "Text" at bounding box center [440, 286] width 193 height 10
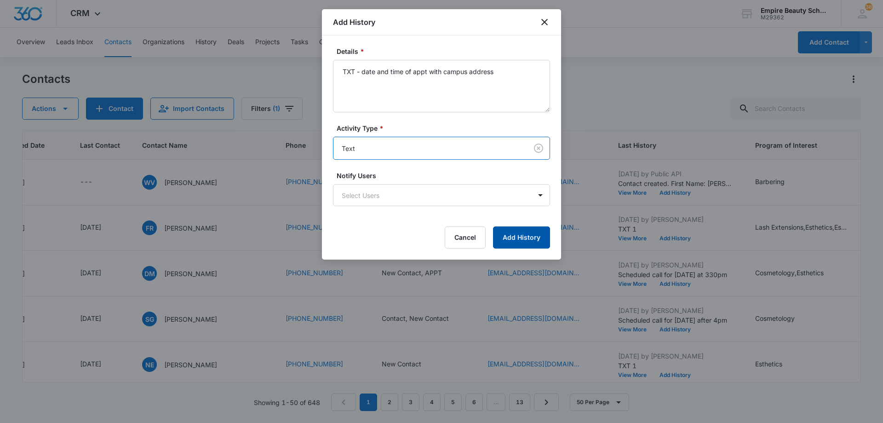
click at [502, 239] on button "Add History" at bounding box center [521, 237] width 57 height 22
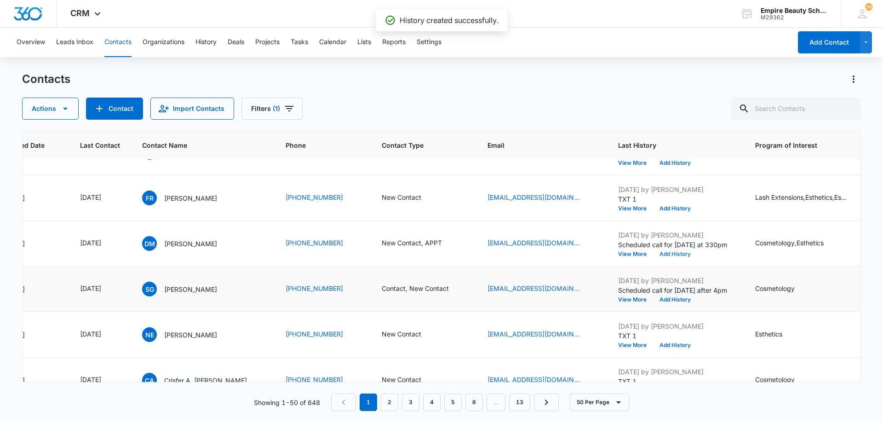
scroll to position [46, 108]
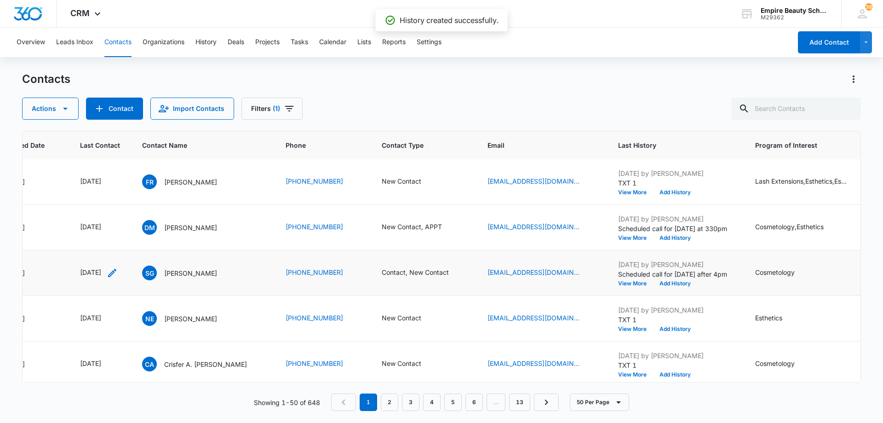
click at [118, 272] on icon "Last Contact - 1757289600 - Select to Edit Field" at bounding box center [112, 272] width 11 height 11
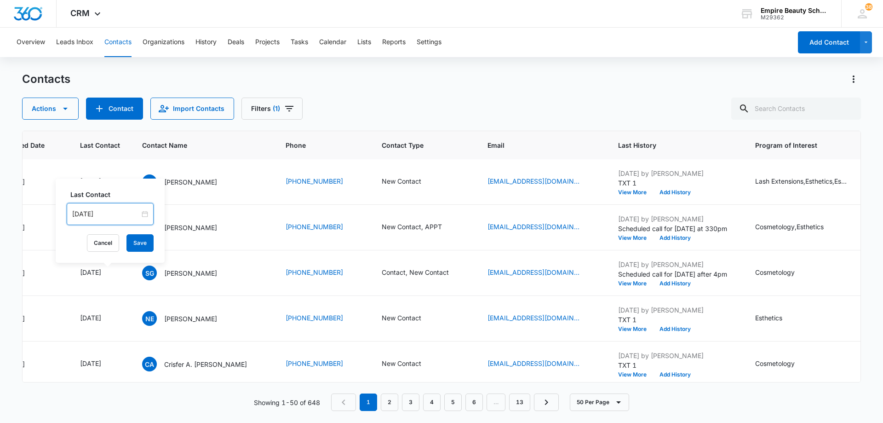
click at [116, 213] on input "[DATE]" at bounding box center [106, 214] width 68 height 10
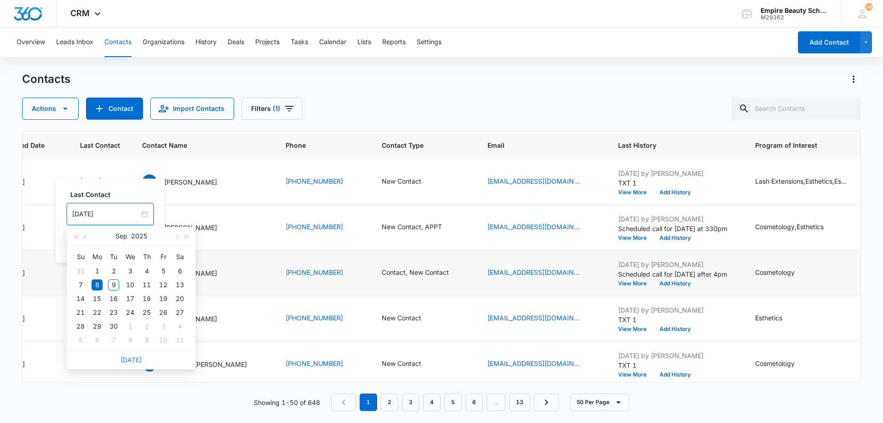
click at [135, 359] on link "[DATE]" at bounding box center [131, 360] width 21 height 8
type input "[DATE]"
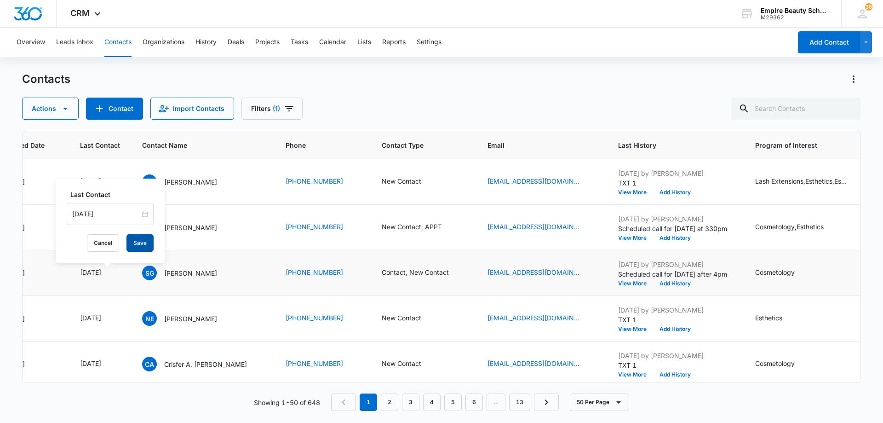
click at [136, 243] on button "Save" at bounding box center [139, 242] width 27 height 17
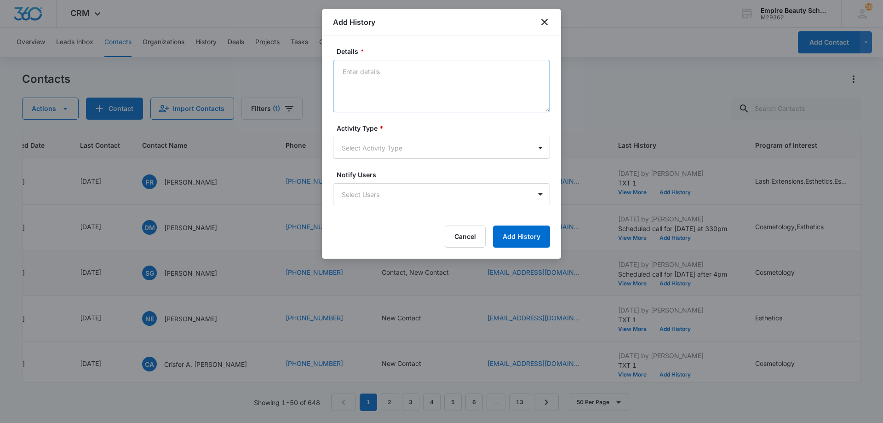
click at [426, 84] on textarea "Details *" at bounding box center [441, 86] width 217 height 52
type textarea "LVM for call back"
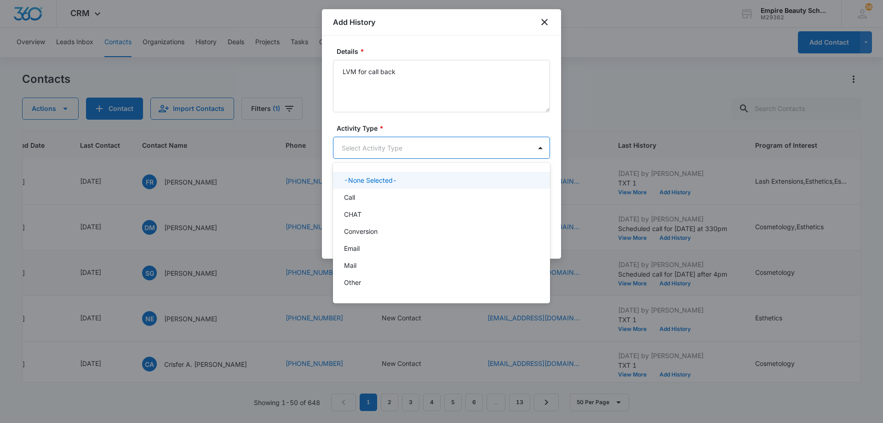
click at [408, 147] on body "CRM Apps Forms CRM Email Shop Payments POS Files Brand Settings Empire Beauty S…" at bounding box center [441, 211] width 883 height 423
click at [405, 199] on div "Call" at bounding box center [440, 197] width 193 height 10
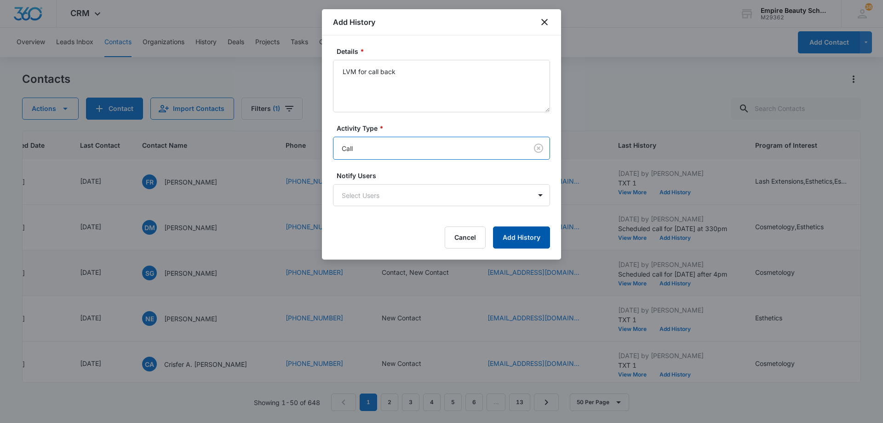
click at [507, 237] on button "Add History" at bounding box center [521, 237] width 57 height 22
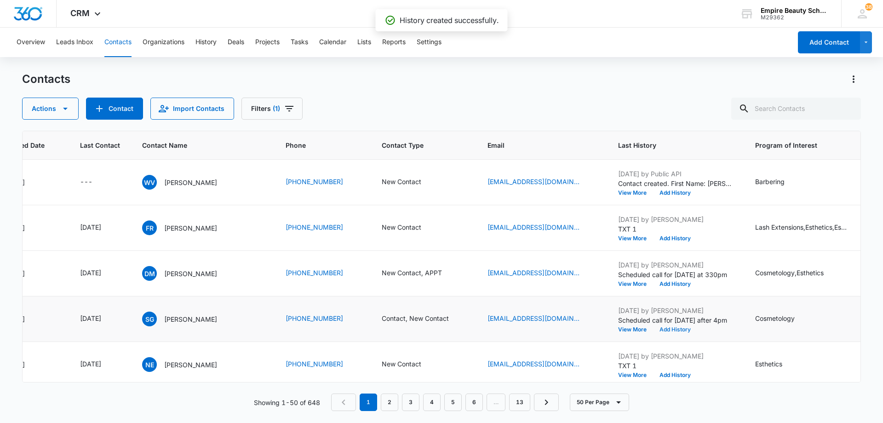
scroll to position [138, 108]
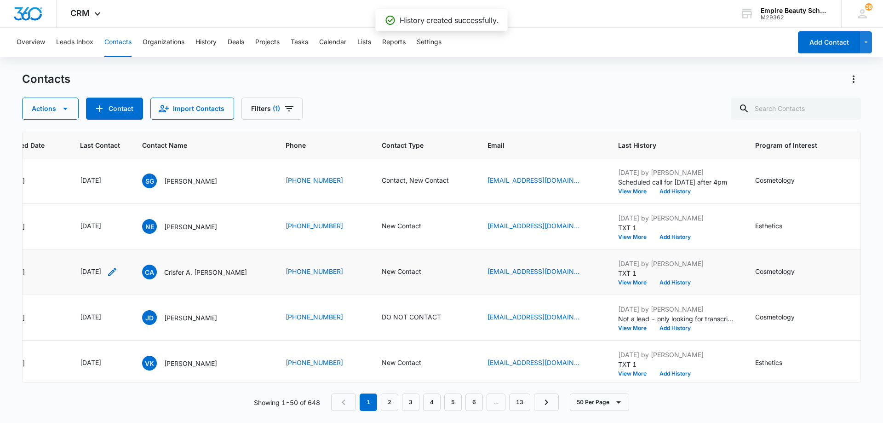
click at [116, 273] on icon "Last Contact - 1757289600 - Select to Edit Field" at bounding box center [112, 272] width 8 height 8
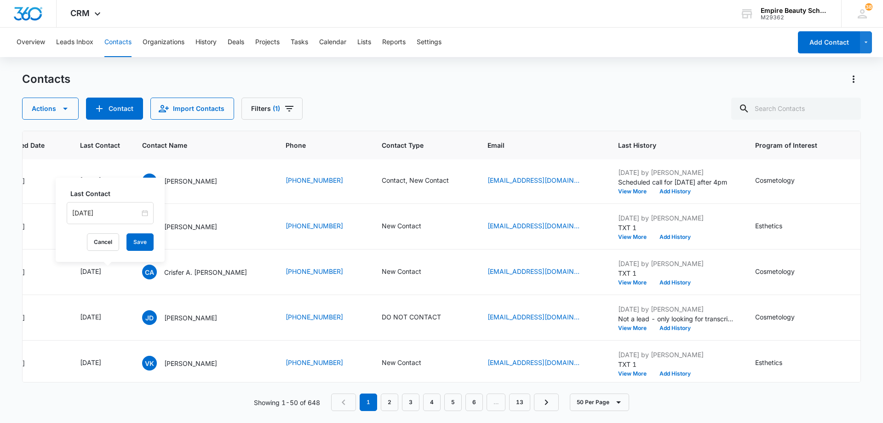
click at [113, 209] on input "[DATE]" at bounding box center [106, 213] width 68 height 10
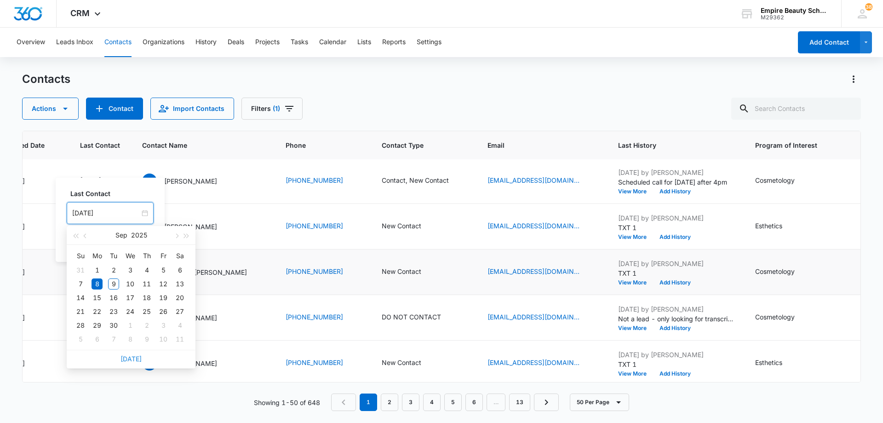
click at [127, 358] on link "[DATE]" at bounding box center [131, 359] width 21 height 8
type input "[DATE]"
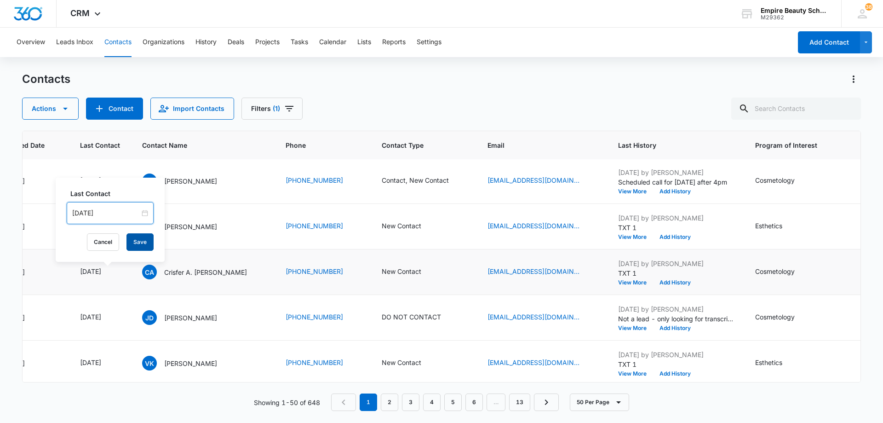
click at [132, 242] on button "Save" at bounding box center [139, 241] width 27 height 17
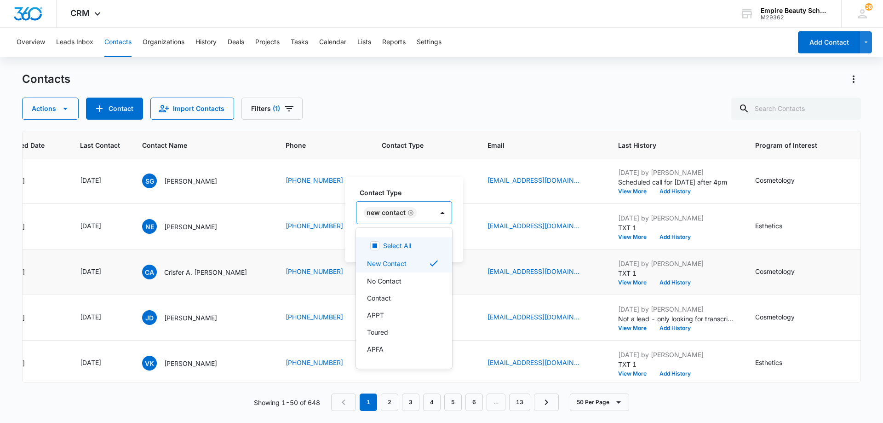
click at [432, 212] on div "New Contact" at bounding box center [394, 212] width 77 height 22
click at [416, 295] on div "Contact" at bounding box center [403, 298] width 72 height 10
click at [471, 216] on div "New Contact Contact" at bounding box center [414, 212] width 116 height 22
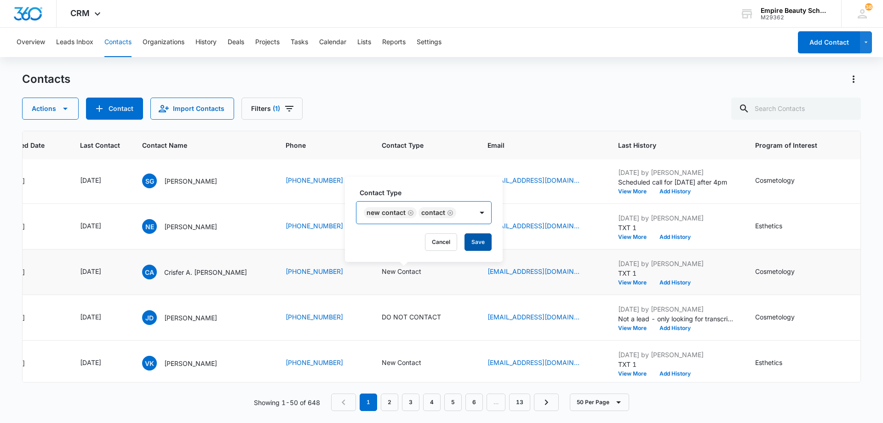
click at [478, 241] on button "Save" at bounding box center [478, 241] width 27 height 17
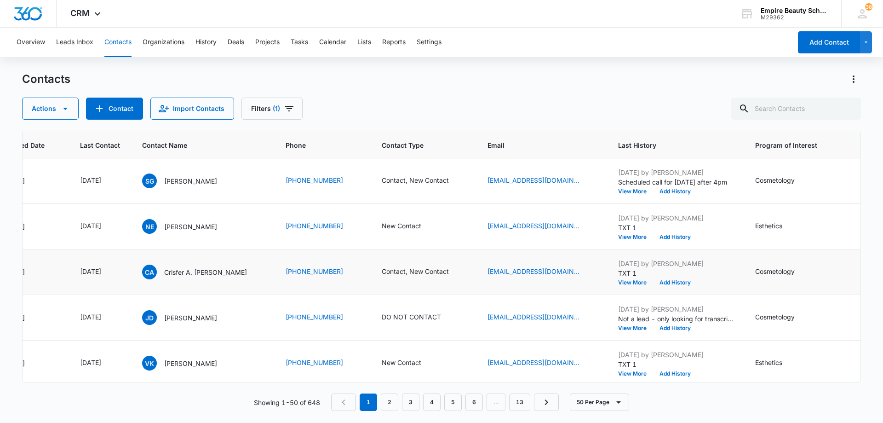
click at [665, 281] on button "Add History" at bounding box center [675, 283] width 44 height 6
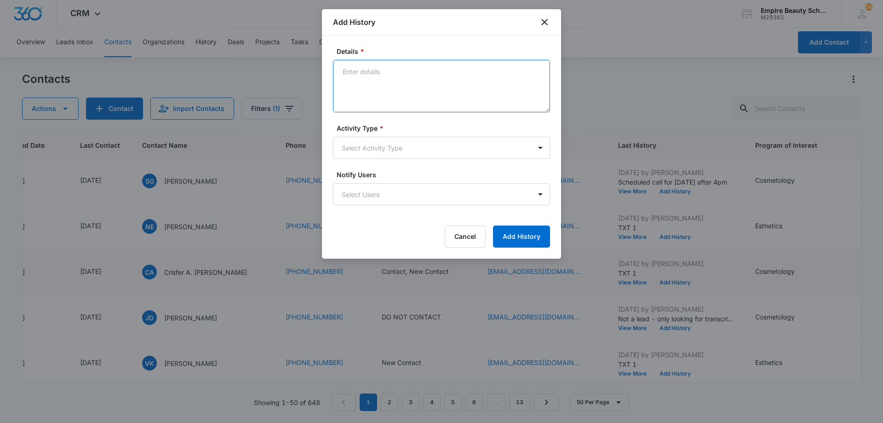
click at [451, 81] on textarea "Details *" at bounding box center [441, 86] width 217 height 52
type textarea "Text messages are a bit broken English, working on scheduling appt to tour camp…"
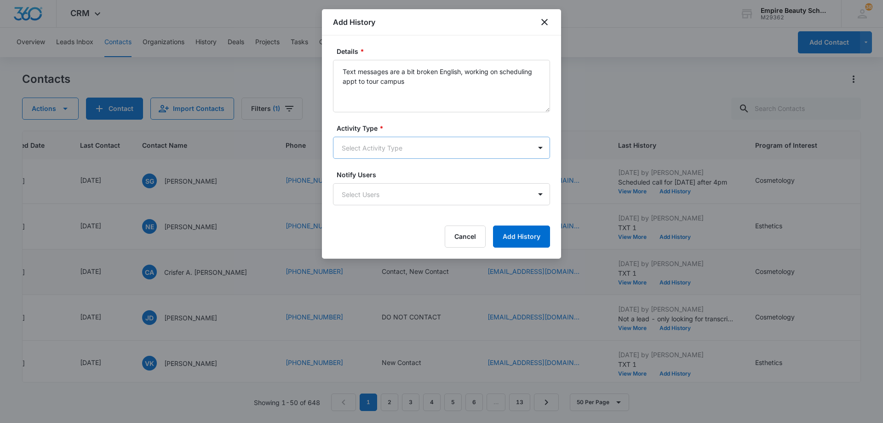
click at [431, 154] on body "CRM Apps Forms CRM Email Shop Payments POS Files Brand Settings Empire Beauty S…" at bounding box center [441, 211] width 883 height 423
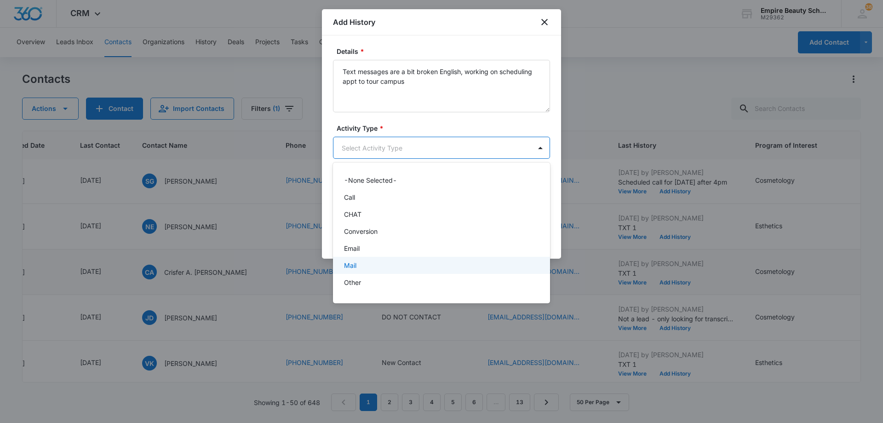
scroll to position [48, 0]
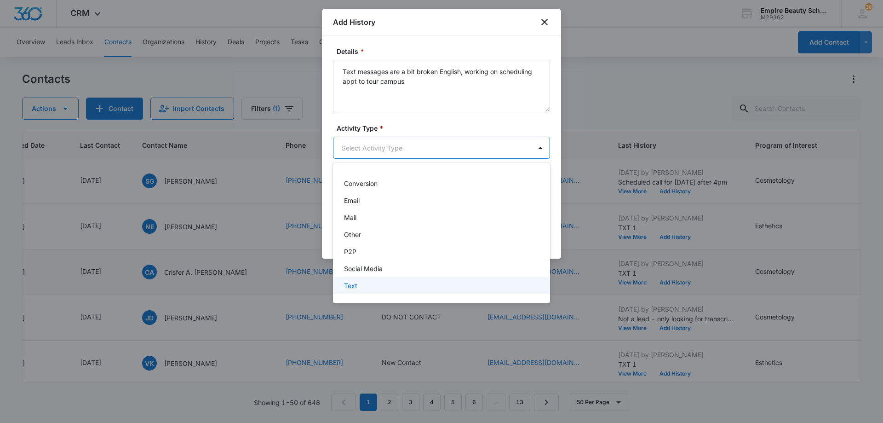
click at [407, 289] on div "Text" at bounding box center [440, 286] width 193 height 10
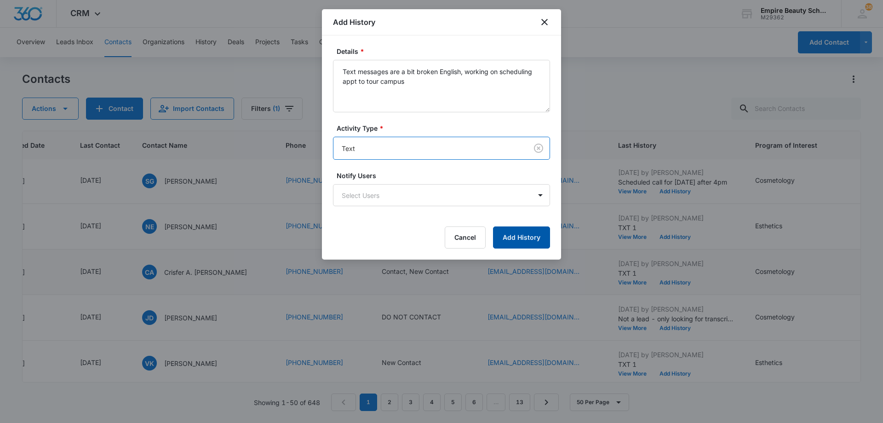
click at [514, 242] on button "Add History" at bounding box center [521, 237] width 57 height 22
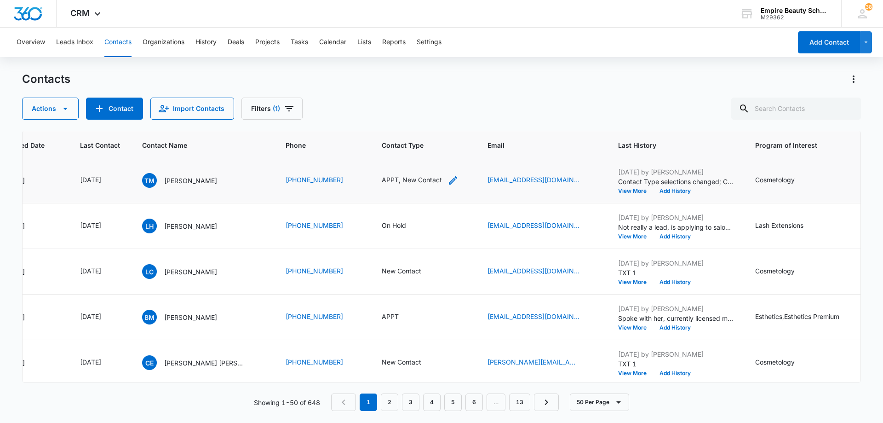
scroll to position [552, 108]
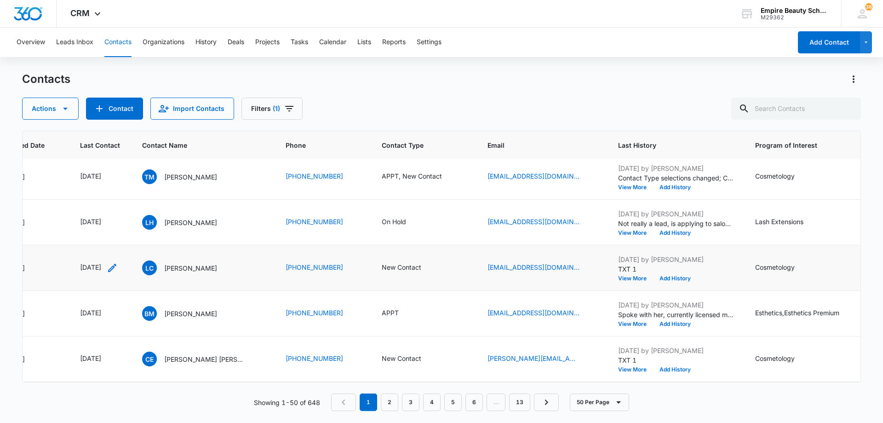
click at [118, 266] on icon "Last Contact - 1756771200 - Select to Edit Field" at bounding box center [112, 267] width 11 height 11
click at [119, 203] on div "[DATE]" at bounding box center [110, 209] width 87 height 22
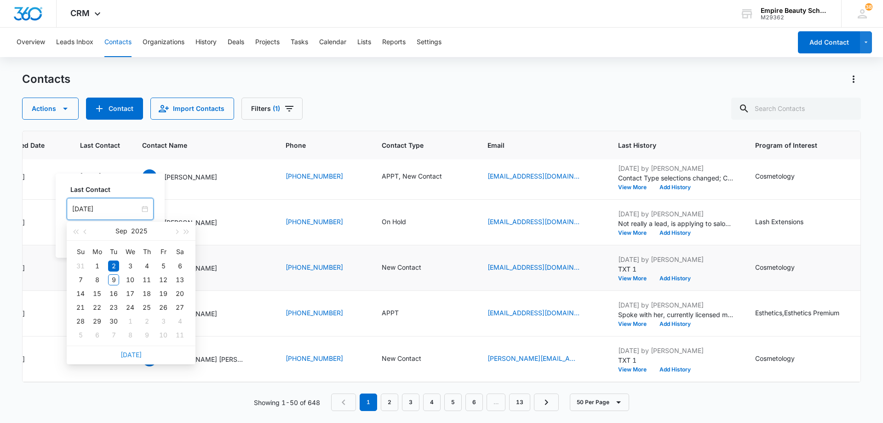
click at [134, 355] on link "[DATE]" at bounding box center [131, 354] width 21 height 8
type input "[DATE]"
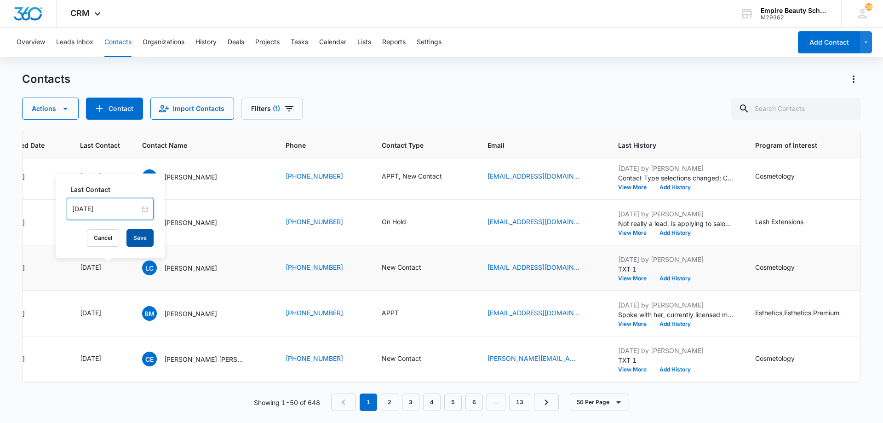
click at [133, 242] on button "Save" at bounding box center [139, 237] width 27 height 17
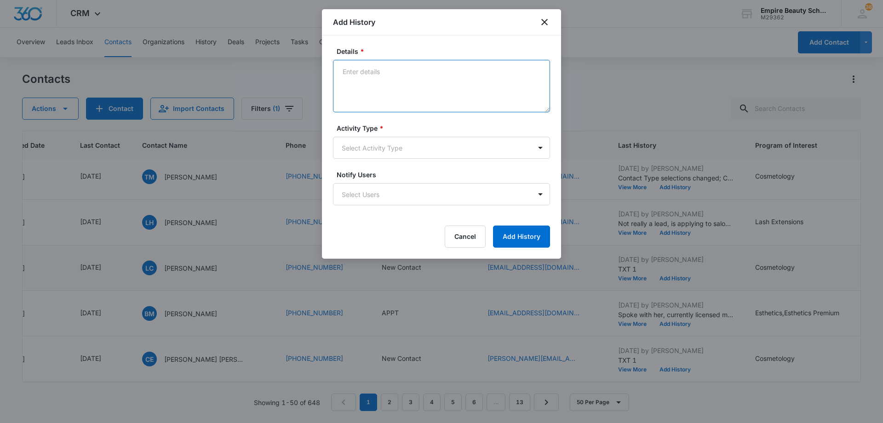
click at [385, 80] on textarea "Details *" at bounding box center [441, 86] width 217 height 52
paste textarea "[EMAIL_ADDRESS][DOMAIN_NAME]"
type textarea "a"
drag, startPoint x: 389, startPoint y: 76, endPoint x: 286, endPoint y: 80, distance: 103.6
click at [286, 80] on body "CRM Apps Forms CRM Email Shop Payments POS Files Brand Settings Empire Beauty S…" at bounding box center [441, 211] width 883 height 423
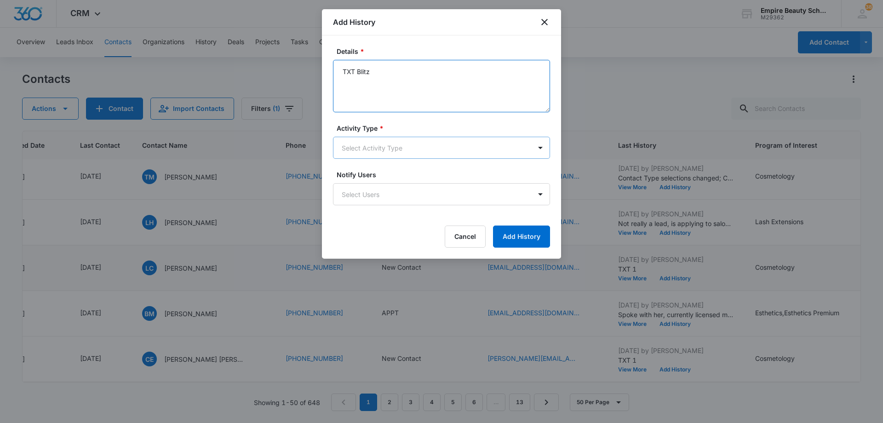
type textarea "TXT Blitz"
click at [364, 150] on body "CRM Apps Forms CRM Email Shop Payments POS Files Brand Settings Empire Beauty S…" at bounding box center [441, 211] width 883 height 423
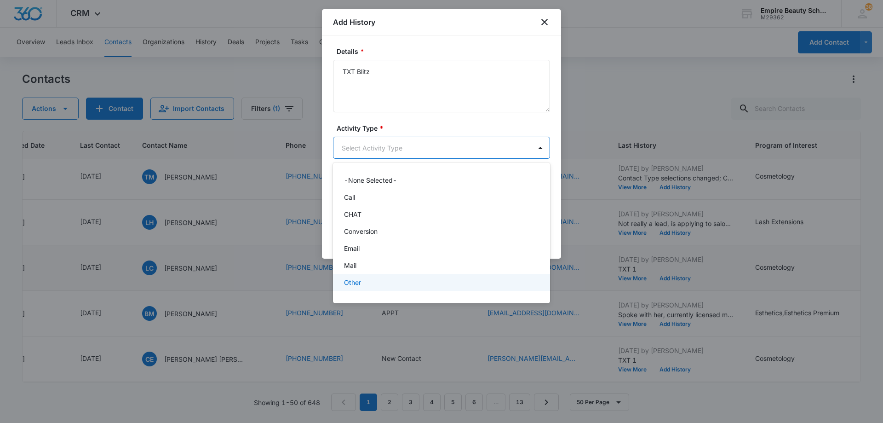
scroll to position [48, 0]
click at [392, 287] on div "Text" at bounding box center [440, 286] width 193 height 10
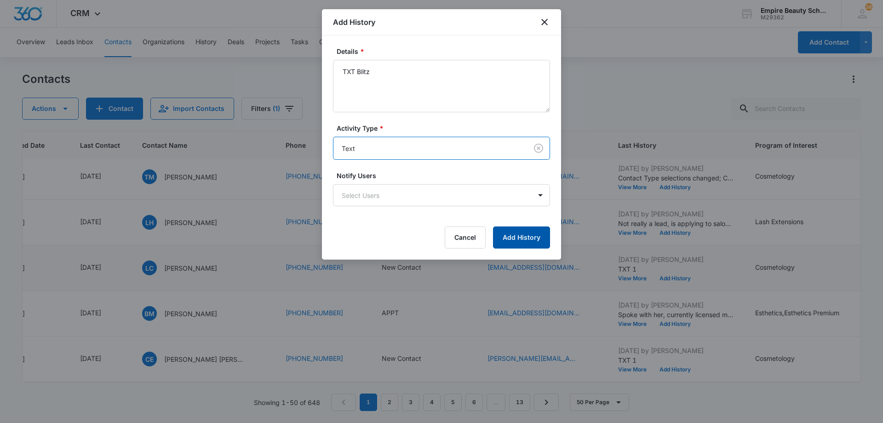
click at [508, 236] on button "Add History" at bounding box center [521, 237] width 57 height 22
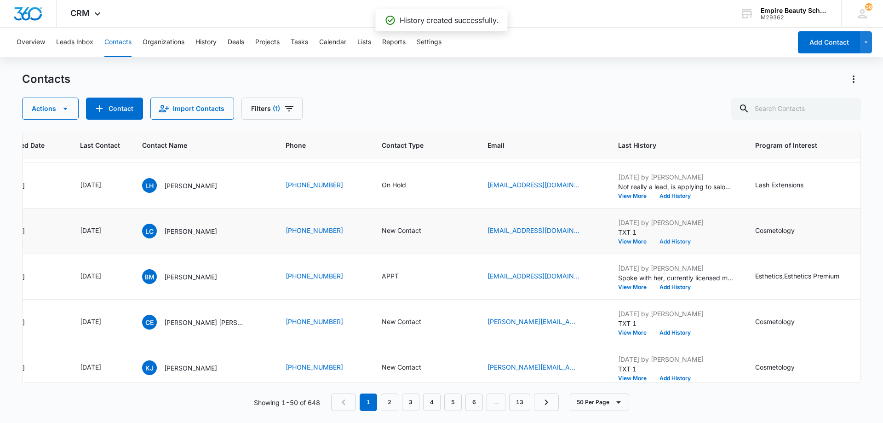
scroll to position [644, 108]
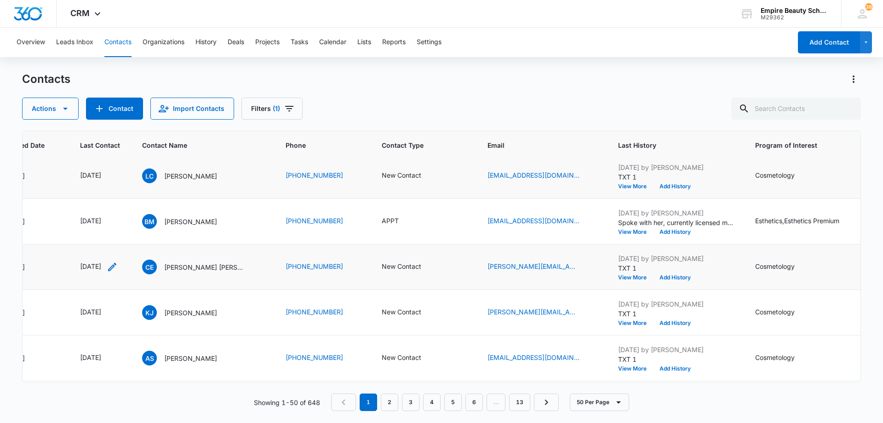
click at [118, 266] on icon "Last Contact - 1756771200 - Select to Edit Field" at bounding box center [112, 266] width 11 height 11
click at [116, 204] on input "[DATE]" at bounding box center [106, 208] width 68 height 10
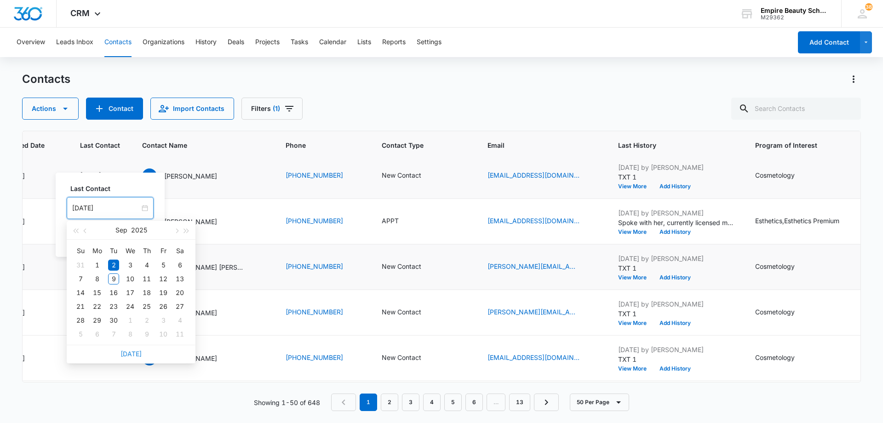
click at [129, 354] on link "[DATE]" at bounding box center [131, 354] width 21 height 8
type input "[DATE]"
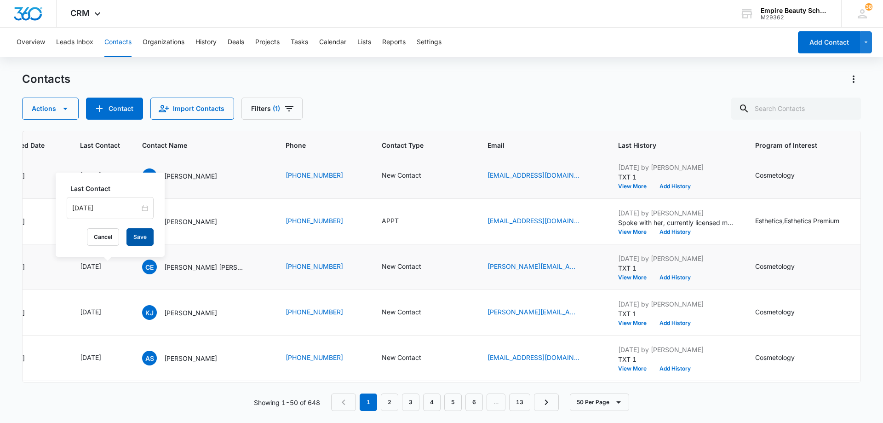
click at [137, 236] on button "Save" at bounding box center [139, 236] width 27 height 17
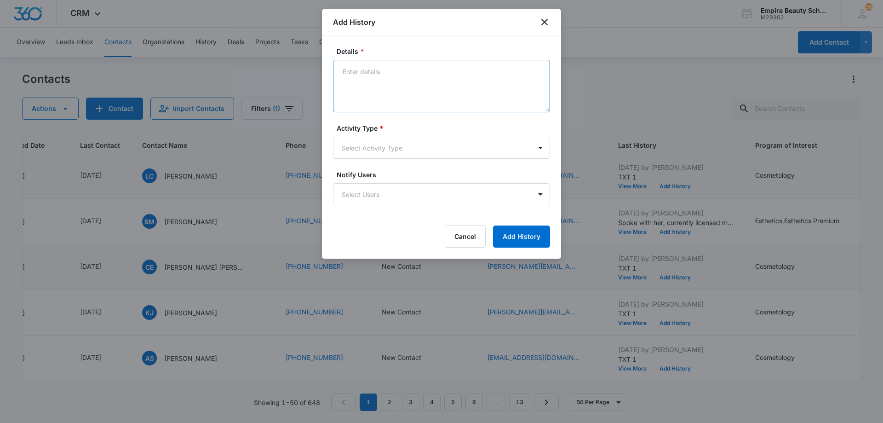
click at [372, 85] on textarea "Details *" at bounding box center [441, 86] width 217 height 52
paste textarea "TXT Blitz"
type textarea "TXT Blitz"
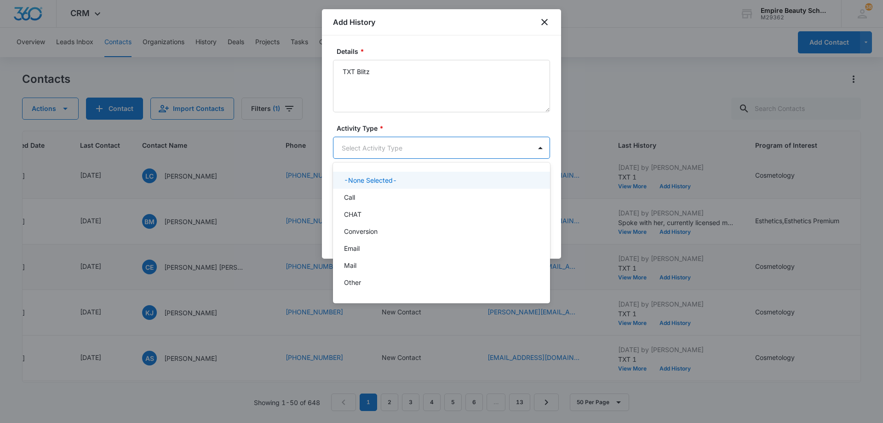
click at [385, 143] on body "CRM Apps Forms CRM Email Shop Payments POS Files Brand Settings Empire Beauty S…" at bounding box center [441, 211] width 883 height 423
click at [391, 199] on div "Call" at bounding box center [440, 197] width 193 height 10
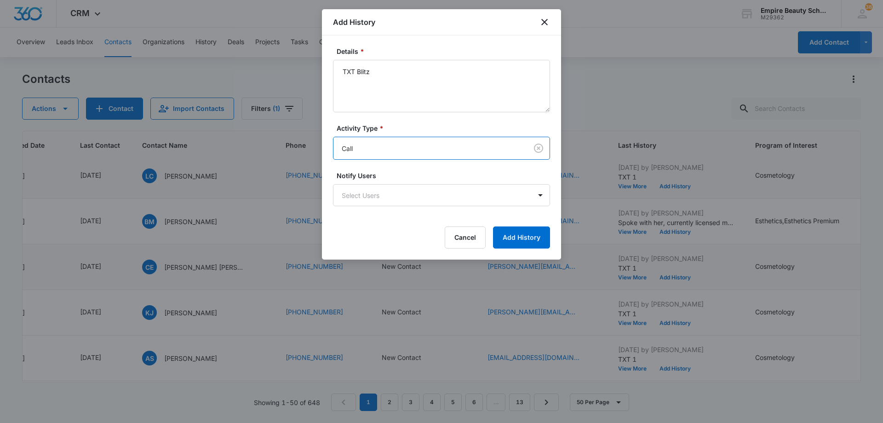
click at [388, 143] on body "CRM Apps Forms CRM Email Shop Payments POS Files Brand Settings Empire Beauty S…" at bounding box center [441, 211] width 883 height 423
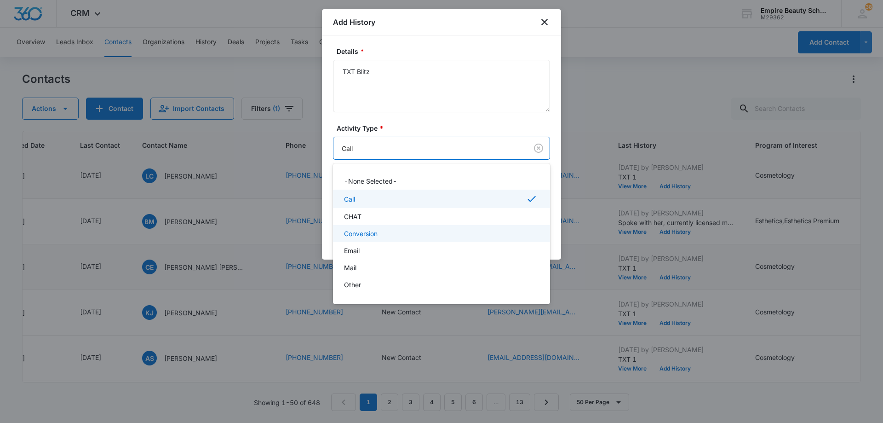
scroll to position [49, 0]
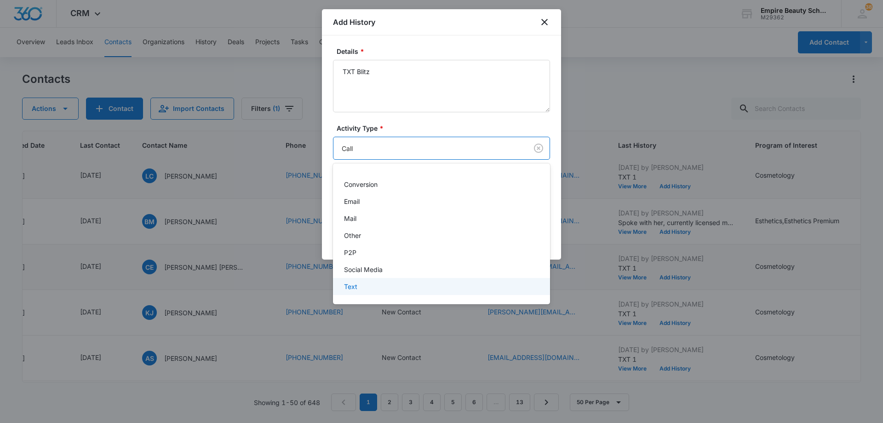
click at [391, 286] on div "Text" at bounding box center [440, 286] width 193 height 10
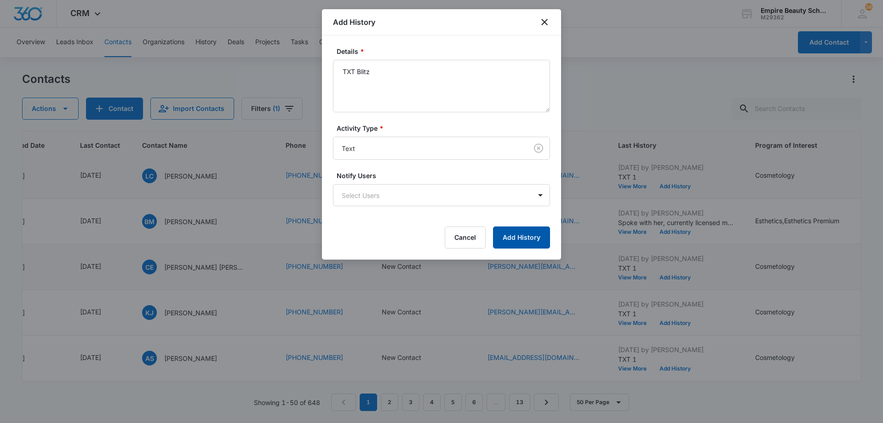
click at [518, 242] on button "Add History" at bounding box center [521, 237] width 57 height 22
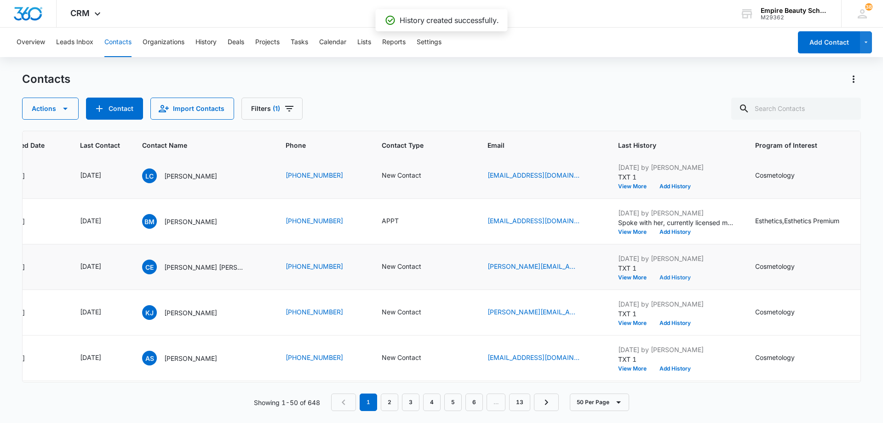
scroll to position [690, 108]
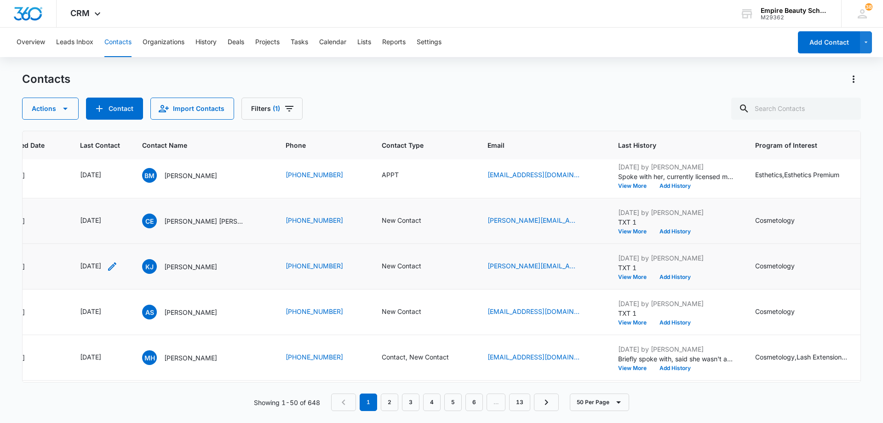
click at [118, 268] on icon "Last Contact - 1756771200 - Select to Edit Field" at bounding box center [112, 266] width 11 height 11
click at [122, 205] on input "[DATE]" at bounding box center [106, 207] width 68 height 10
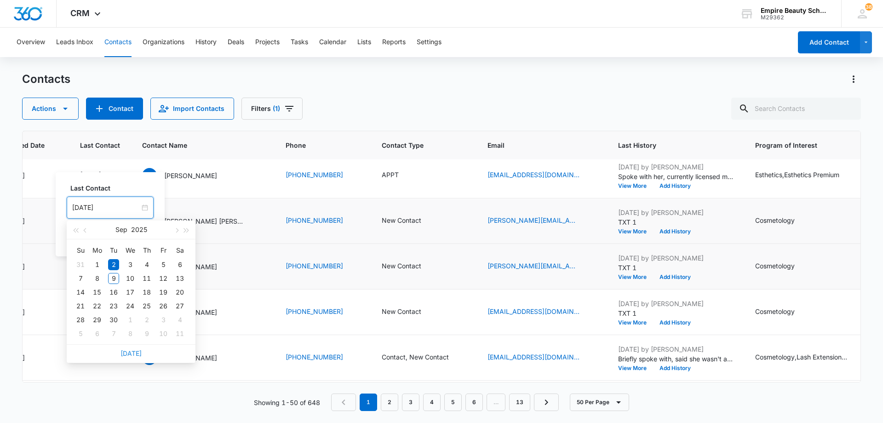
click at [129, 356] on link "[DATE]" at bounding box center [131, 353] width 21 height 8
type input "[DATE]"
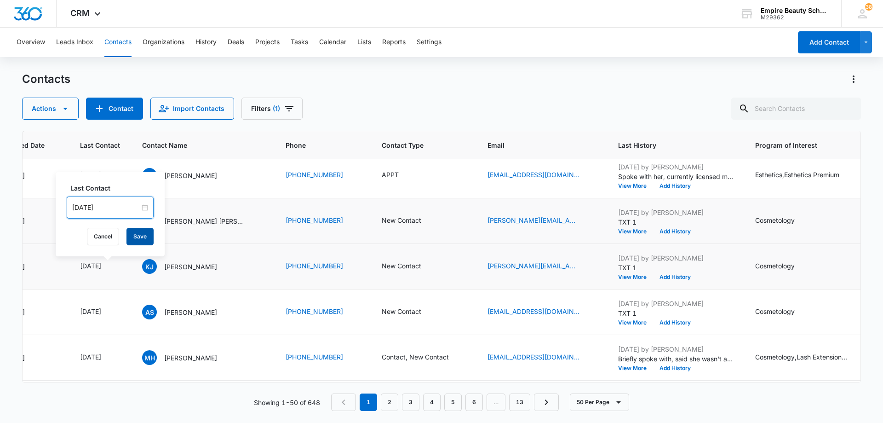
click at [136, 237] on button "Save" at bounding box center [139, 236] width 27 height 17
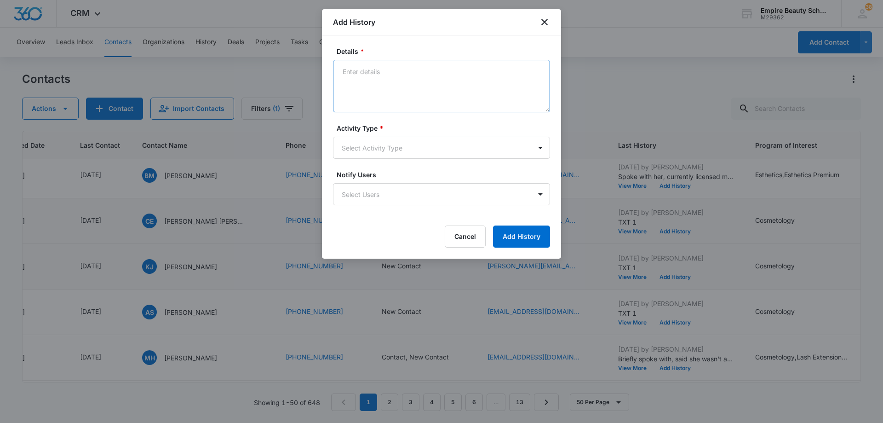
click at [391, 85] on textarea "Details *" at bounding box center [441, 86] width 217 height 52
paste textarea "TXT Blitz"
type textarea "TXT Blitz"
click at [387, 151] on body "CRM Apps Forms CRM Email Shop Payments POS Files Brand Settings Empire Beauty S…" at bounding box center [441, 211] width 883 height 423
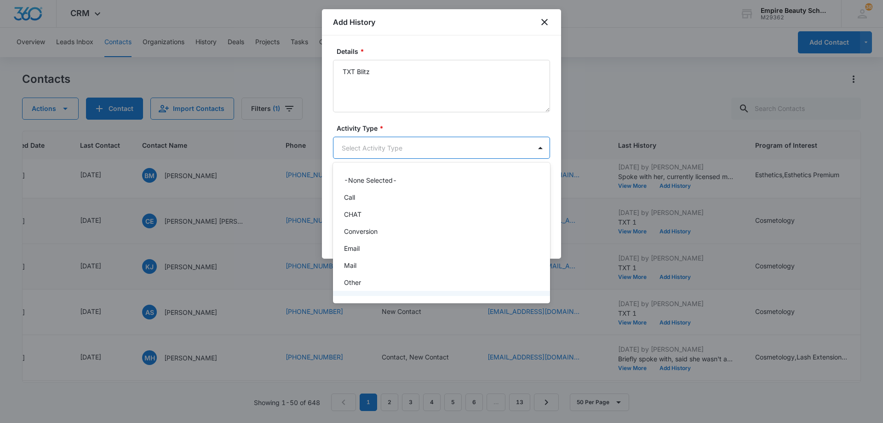
scroll to position [48, 0]
click at [392, 292] on div "Text" at bounding box center [441, 285] width 217 height 17
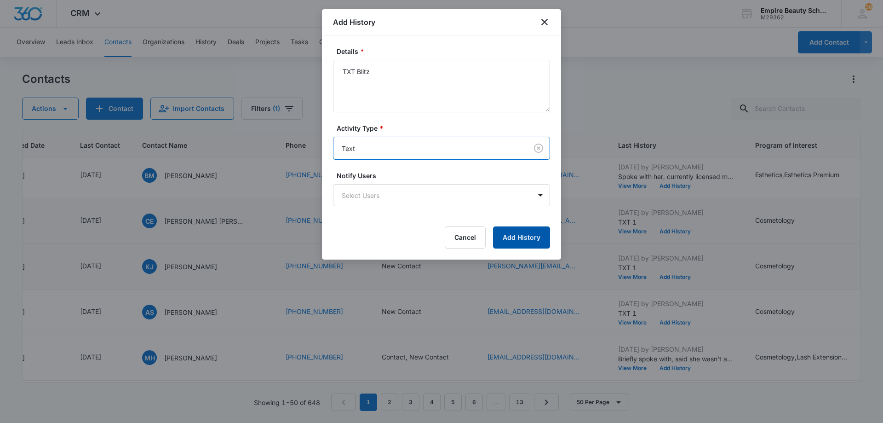
click at [508, 240] on button "Add History" at bounding box center [521, 237] width 57 height 22
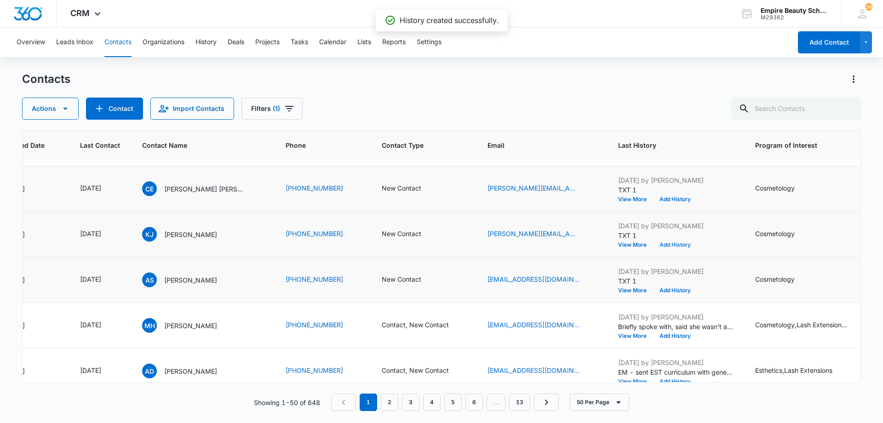
scroll to position [736, 108]
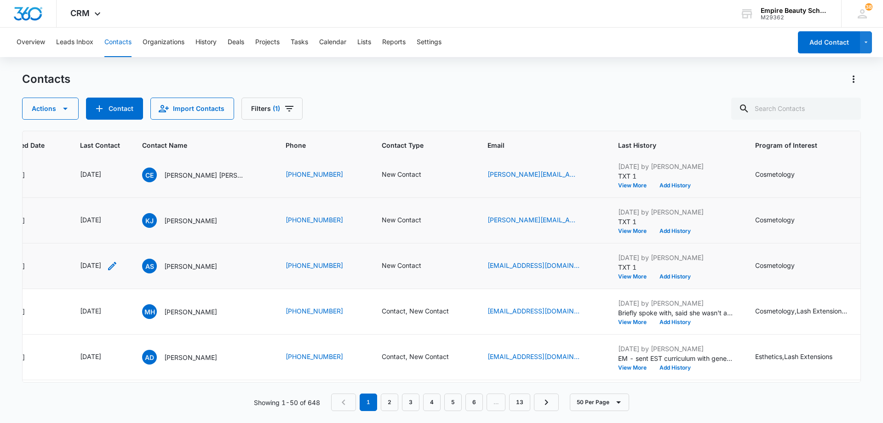
click at [116, 266] on icon "Last Contact - 1756771200 - Select to Edit Field" at bounding box center [112, 266] width 8 height 8
click at [125, 202] on input "[DATE]" at bounding box center [106, 207] width 68 height 10
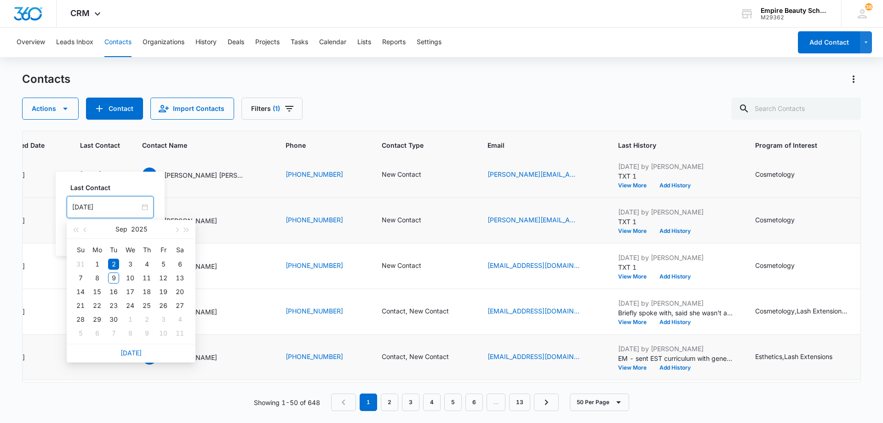
drag, startPoint x: 133, startPoint y: 352, endPoint x: 135, endPoint y: 335, distance: 17.1
click at [134, 352] on link "[DATE]" at bounding box center [131, 353] width 21 height 8
type input "[DATE]"
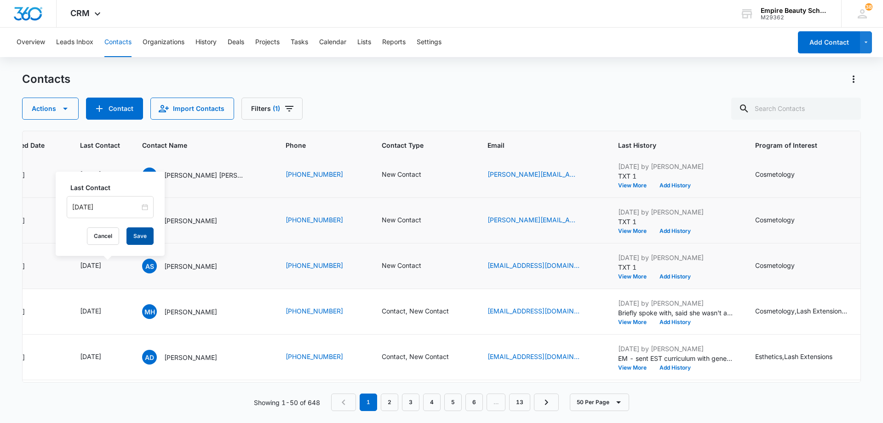
click at [141, 230] on button "Save" at bounding box center [139, 235] width 27 height 17
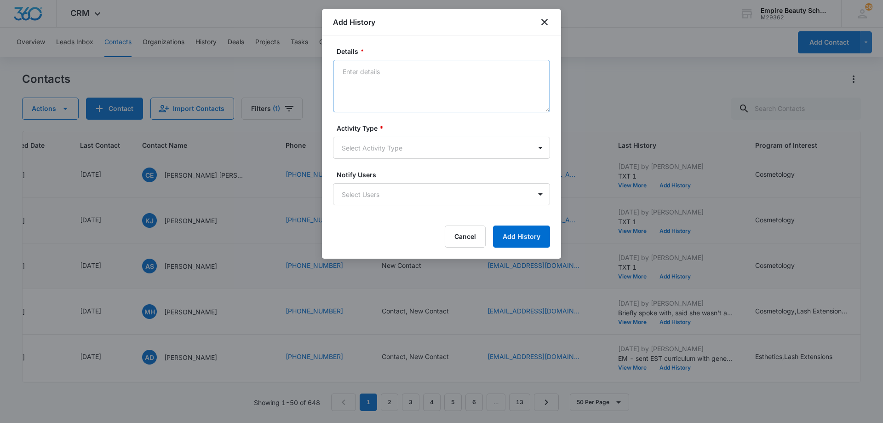
click at [413, 80] on textarea "Details *" at bounding box center [441, 86] width 217 height 52
paste textarea "TXT Blitz"
type textarea "TXT Blitz"
click at [403, 154] on body "CRM Apps Forms CRM Email Shop Payments POS Files Brand Settings Empire Beauty S…" at bounding box center [441, 211] width 883 height 423
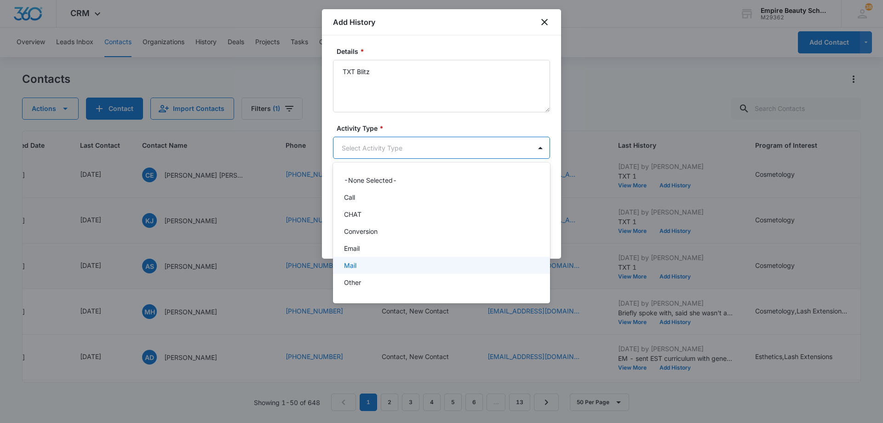
scroll to position [48, 0]
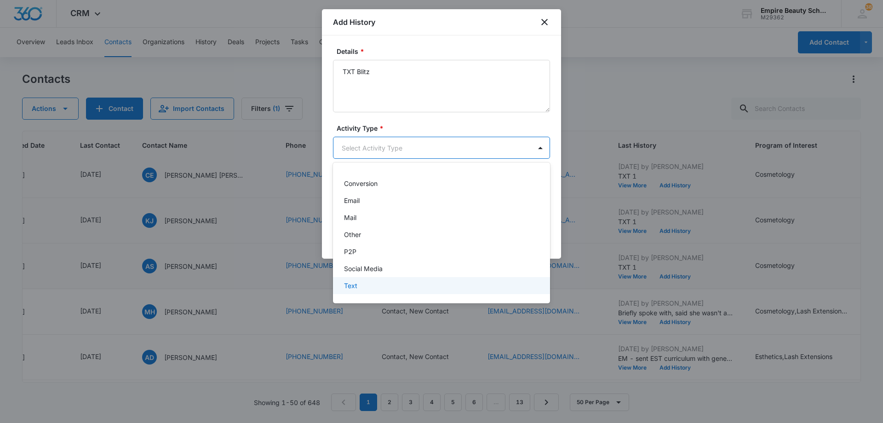
click at [386, 281] on div "Text" at bounding box center [440, 286] width 193 height 10
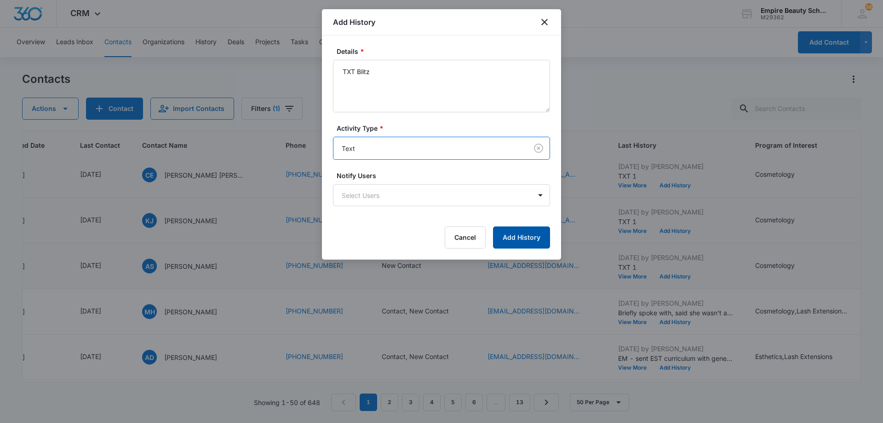
click at [541, 230] on button "Add History" at bounding box center [521, 237] width 57 height 22
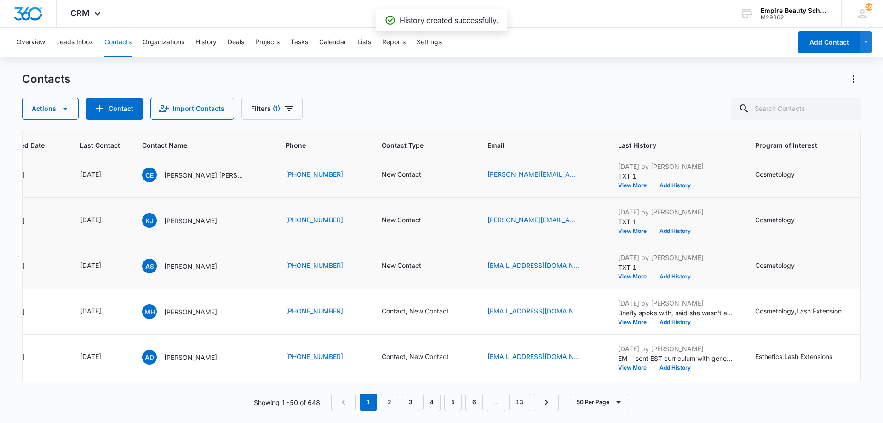
scroll to position [782, 108]
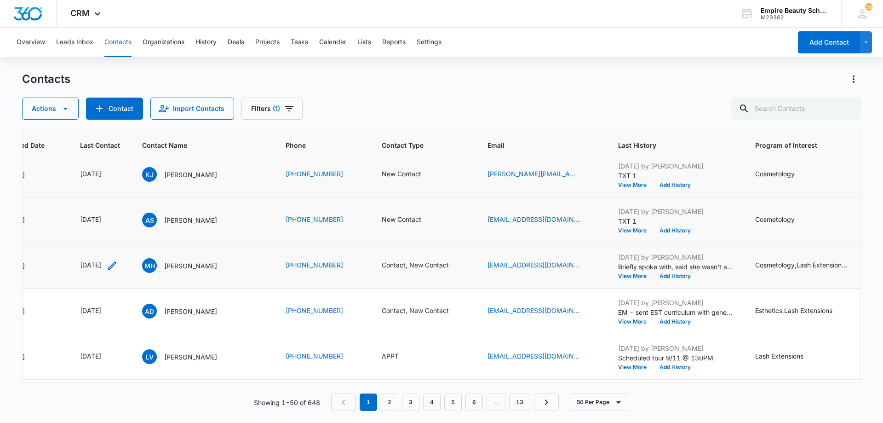
click at [116, 263] on icon "Last Contact - 1756771200 - Select to Edit Field" at bounding box center [112, 265] width 8 height 8
click at [122, 202] on input "[DATE]" at bounding box center [106, 206] width 68 height 10
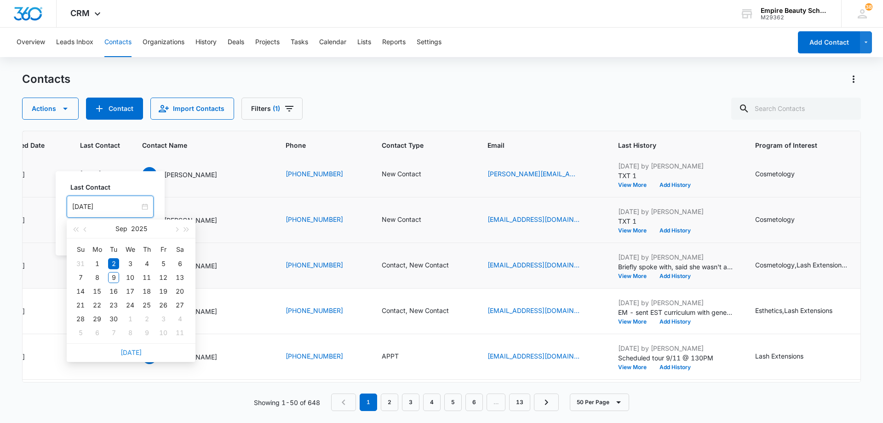
click at [132, 352] on link "[DATE]" at bounding box center [131, 352] width 21 height 8
type input "[DATE]"
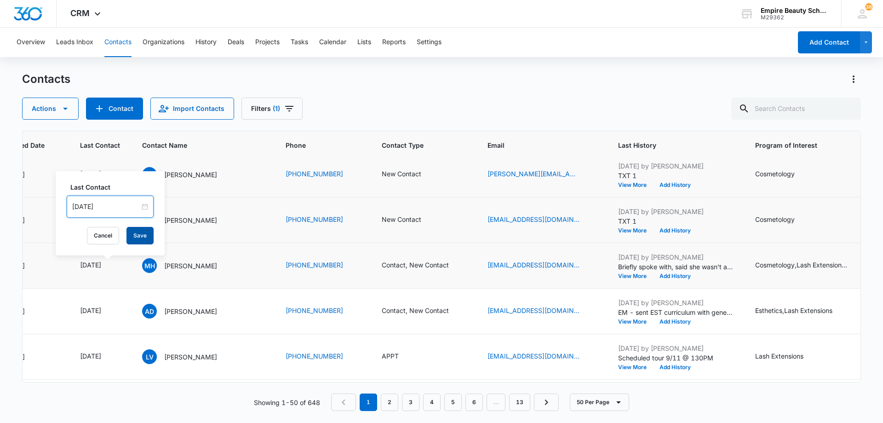
click at [137, 235] on button "Save" at bounding box center [139, 235] width 27 height 17
click at [672, 276] on button "Add History" at bounding box center [675, 276] width 44 height 6
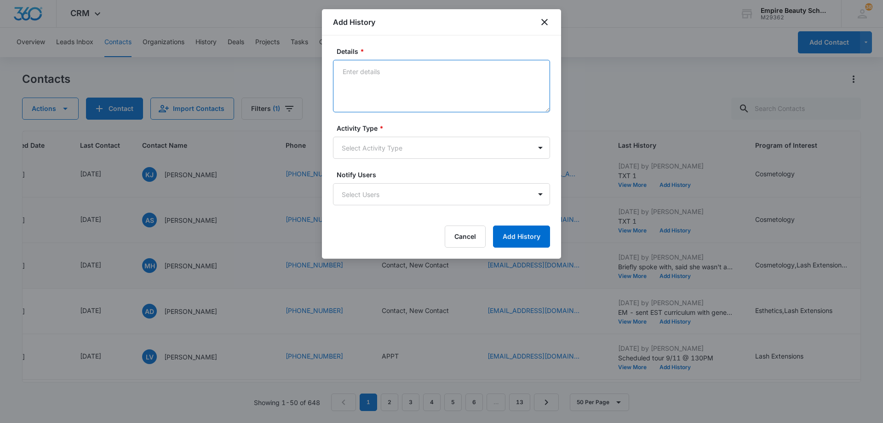
click at [387, 80] on textarea "Details *" at bounding box center [441, 86] width 217 height 52
paste textarea "TXT Blitz"
type textarea "TXT Blitz"
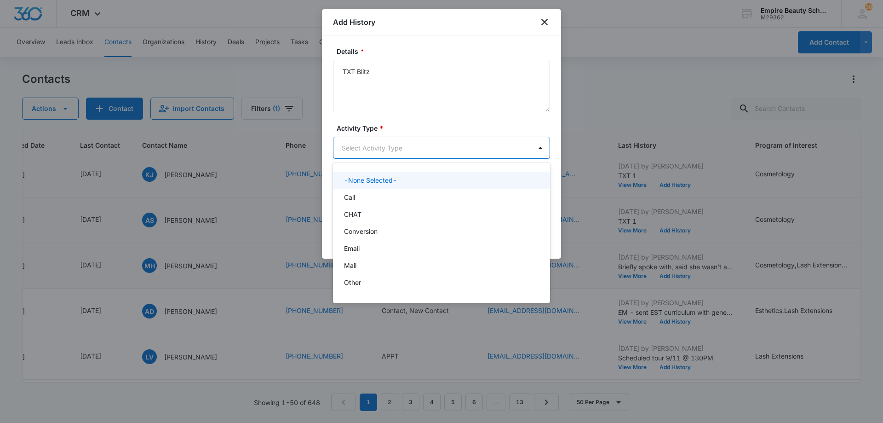
click at [393, 153] on body "CRM Apps Forms CRM Email Shop Payments POS Files Brand Settings Empire Beauty S…" at bounding box center [441, 211] width 883 height 423
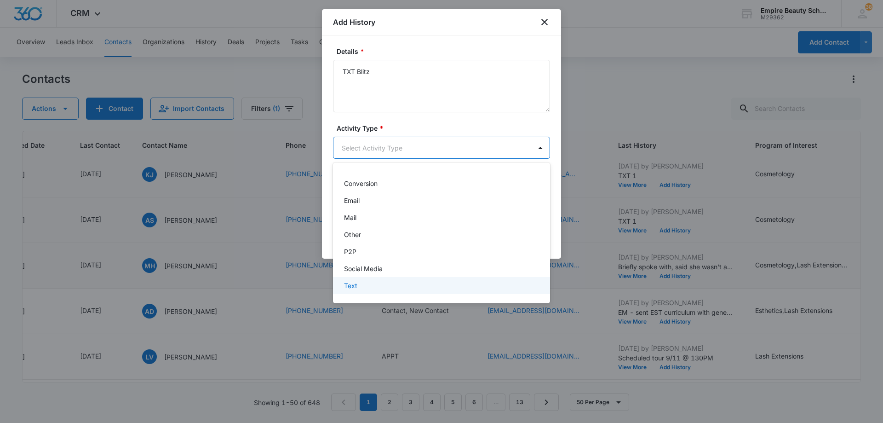
click at [398, 285] on div "Text" at bounding box center [440, 286] width 193 height 10
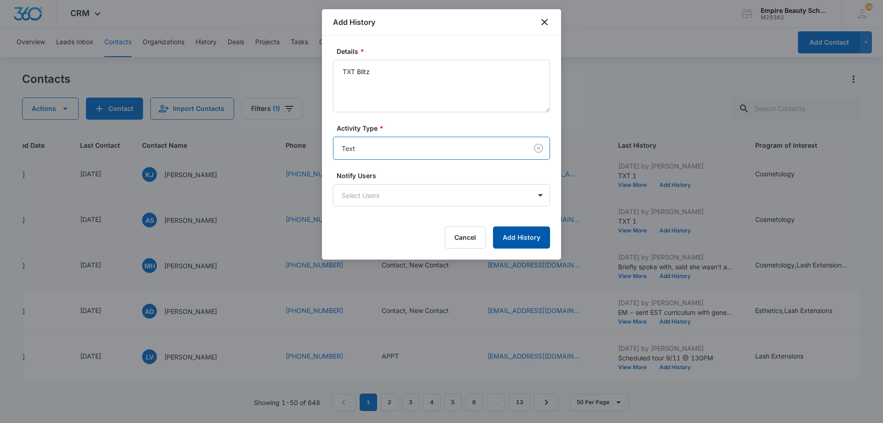
click at [512, 241] on button "Add History" at bounding box center [521, 237] width 57 height 22
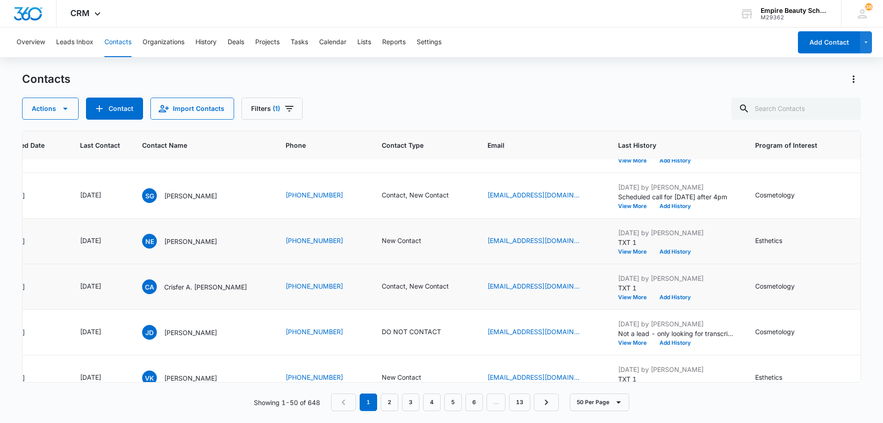
scroll to position [0, 108]
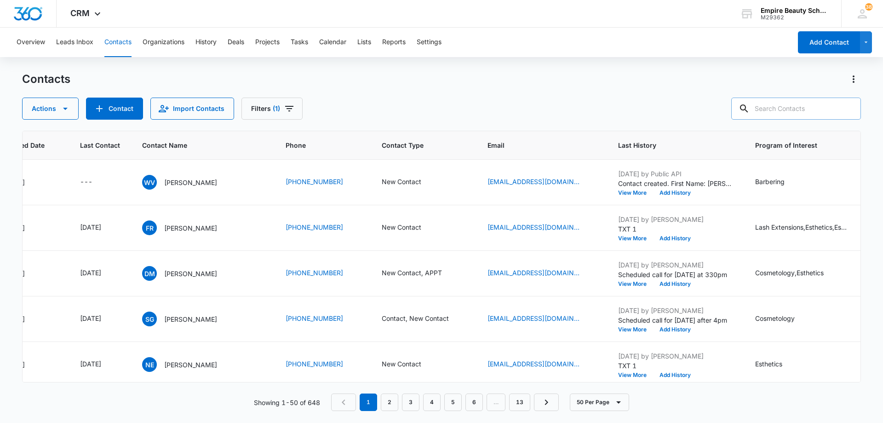
click at [800, 111] on input "text" at bounding box center [796, 109] width 130 height 22
type input "sibohan"
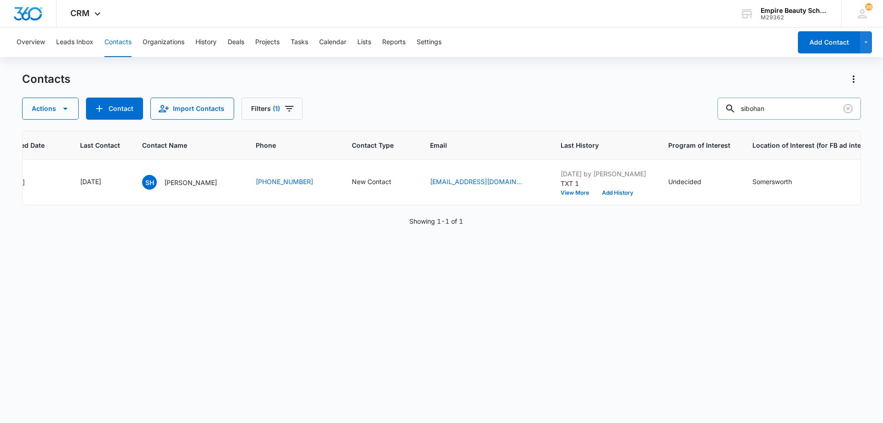
click at [799, 111] on input "sibohan" at bounding box center [790, 109] width 144 height 22
click at [799, 113] on input "sibohan" at bounding box center [790, 109] width 144 height 22
drag, startPoint x: 252, startPoint y: 269, endPoint x: 233, endPoint y: 229, distance: 43.6
click at [252, 268] on div "ID Created Date Last Contact Contact Name Phone Contact Type Email Last History…" at bounding box center [441, 271] width 839 height 280
click at [118, 181] on icon "Last Contact - 1757289600 - Select to Edit Field" at bounding box center [112, 182] width 11 height 11
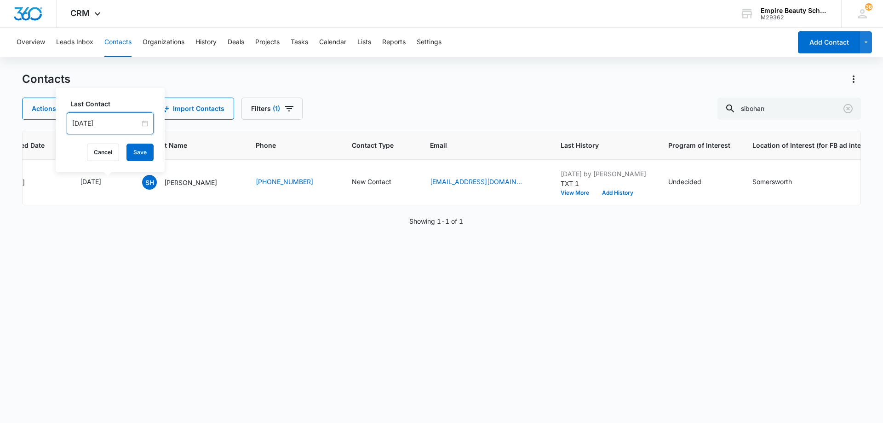
click at [123, 123] on input "[DATE]" at bounding box center [106, 123] width 68 height 10
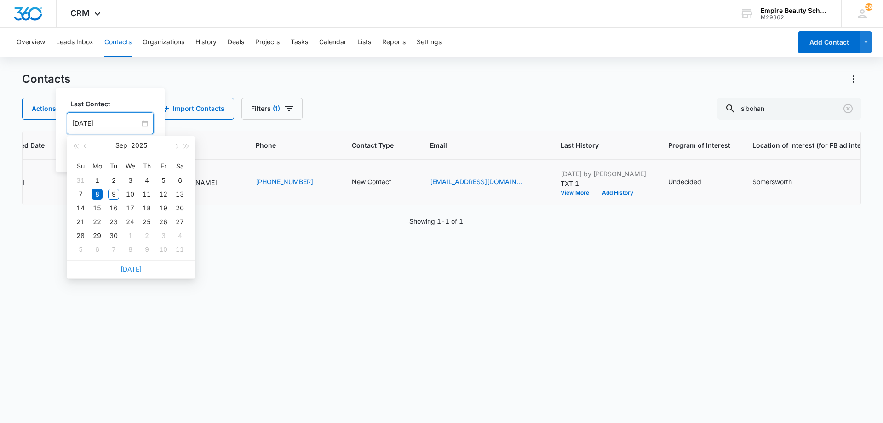
click at [131, 270] on link "[DATE]" at bounding box center [131, 269] width 21 height 8
type input "[DATE]"
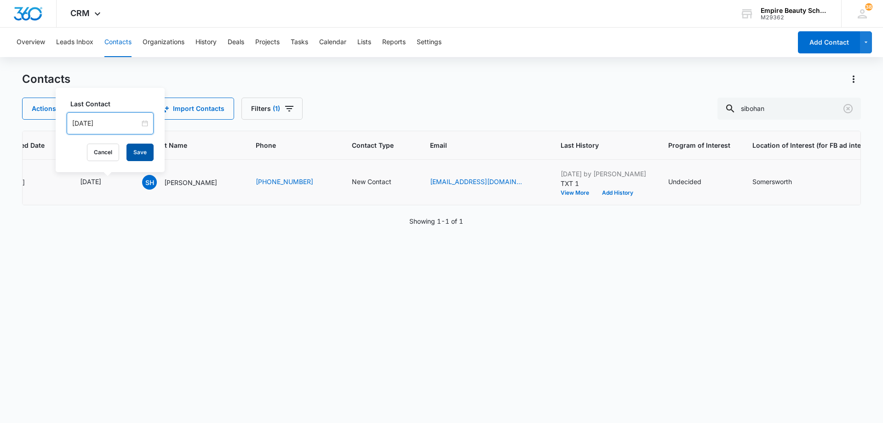
click at [132, 149] on button "Save" at bounding box center [139, 152] width 27 height 17
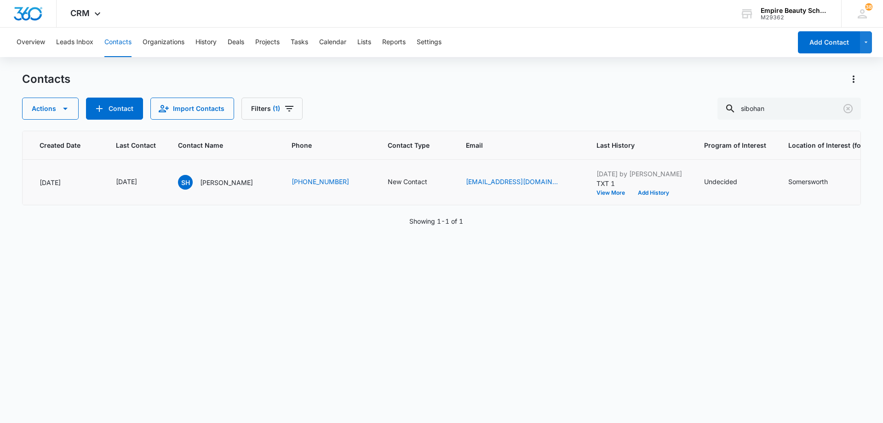
scroll to position [0, 95]
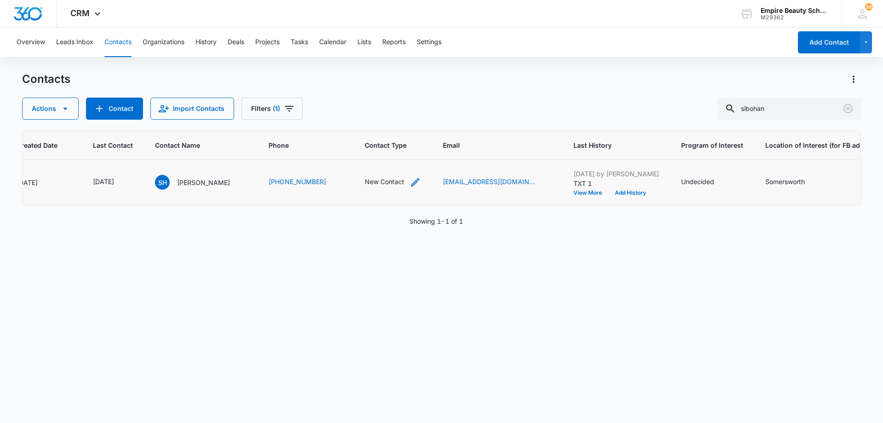
click at [419, 184] on icon "Contact Type - New Contact - Select to Edit Field" at bounding box center [415, 182] width 8 height 8
click at [426, 125] on div "New Contact" at bounding box center [395, 123] width 77 height 22
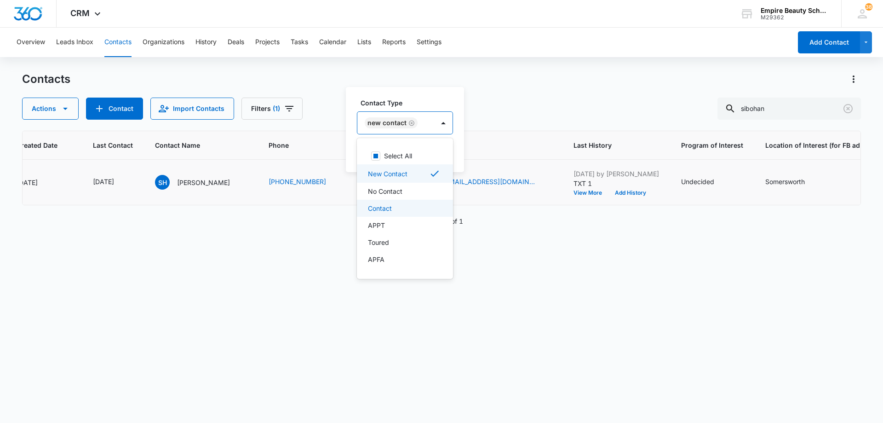
click at [404, 208] on div "Contact" at bounding box center [404, 208] width 72 height 10
click at [471, 130] on div "New Contact Contact" at bounding box center [415, 123] width 116 height 22
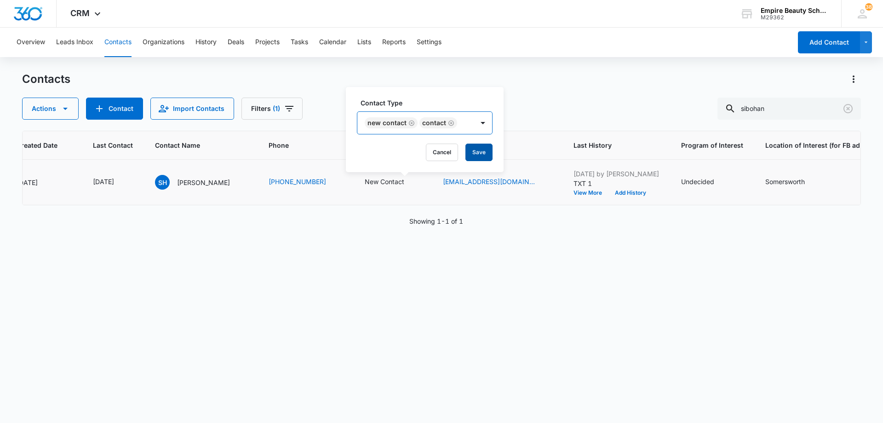
click at [471, 152] on button "Save" at bounding box center [478, 152] width 27 height 17
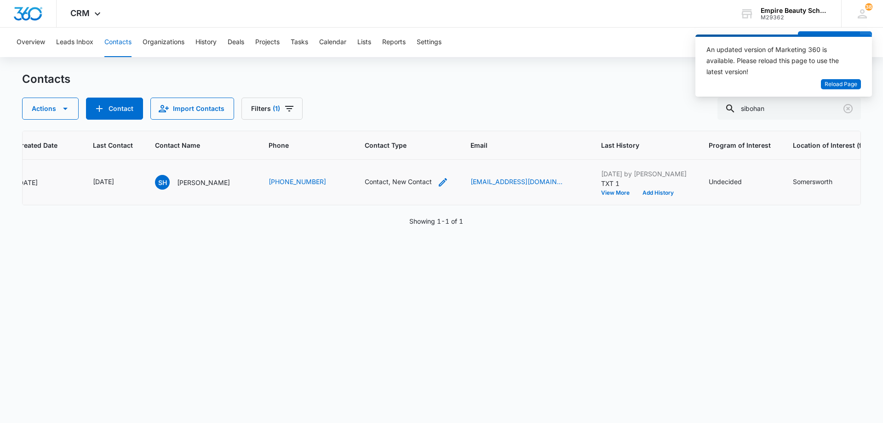
click at [447, 184] on icon "Contact Type - Contact, New Contact - Select to Edit Field" at bounding box center [443, 182] width 8 height 8
click at [443, 124] on icon "Remove Contact" at bounding box center [445, 123] width 6 height 7
click at [445, 123] on div at bounding box center [437, 123] width 18 height 22
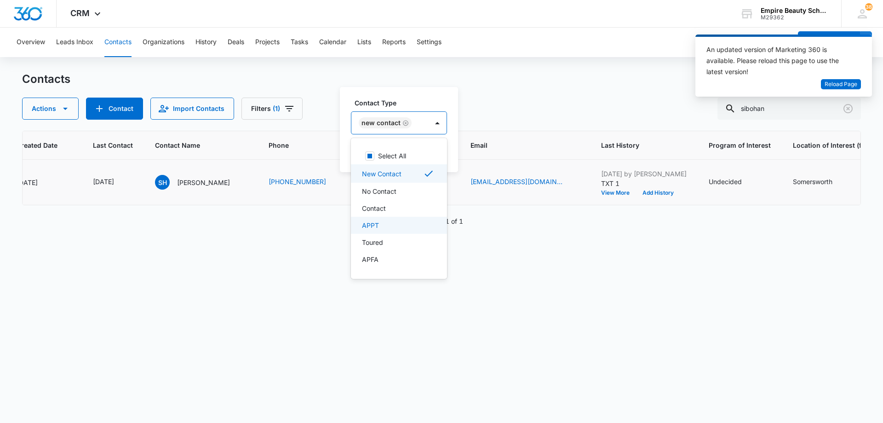
click at [399, 228] on div "APPT" at bounding box center [398, 225] width 72 height 10
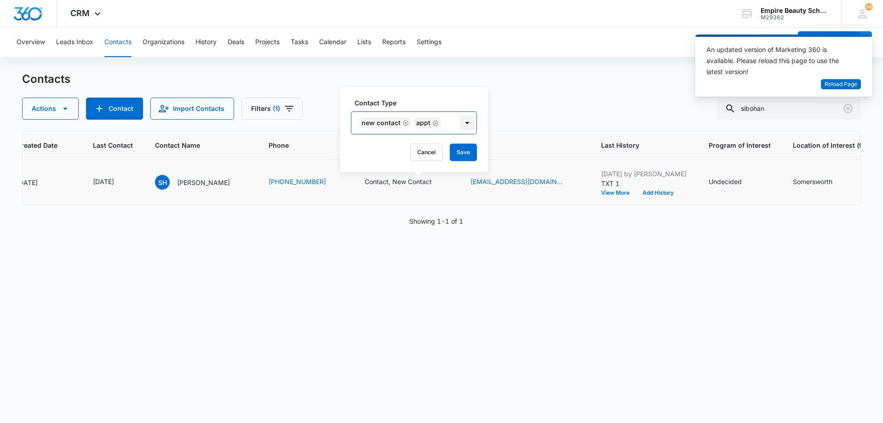
click at [462, 127] on div at bounding box center [467, 122] width 15 height 15
click at [466, 149] on button "Save" at bounding box center [463, 152] width 27 height 17
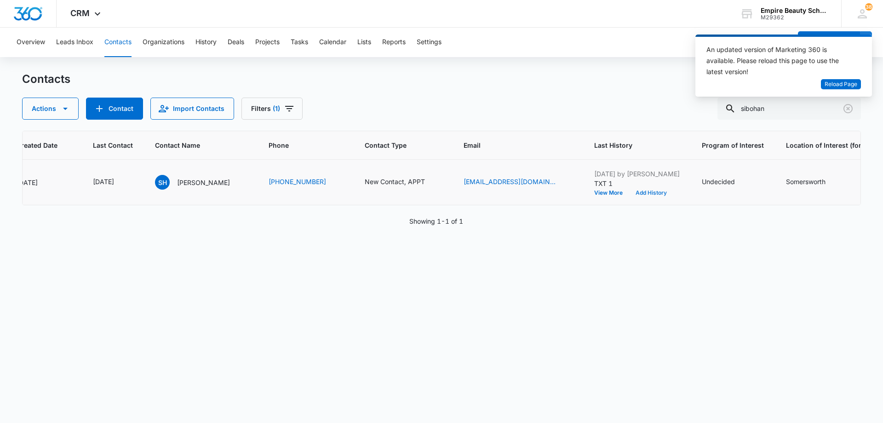
click at [654, 192] on button "Add History" at bounding box center [651, 193] width 44 height 6
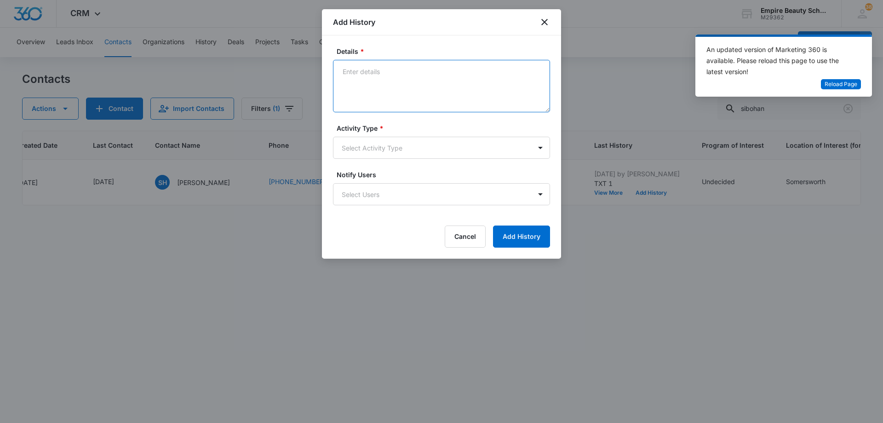
click at [371, 82] on textarea "Details *" at bounding box center [441, 86] width 217 height 52
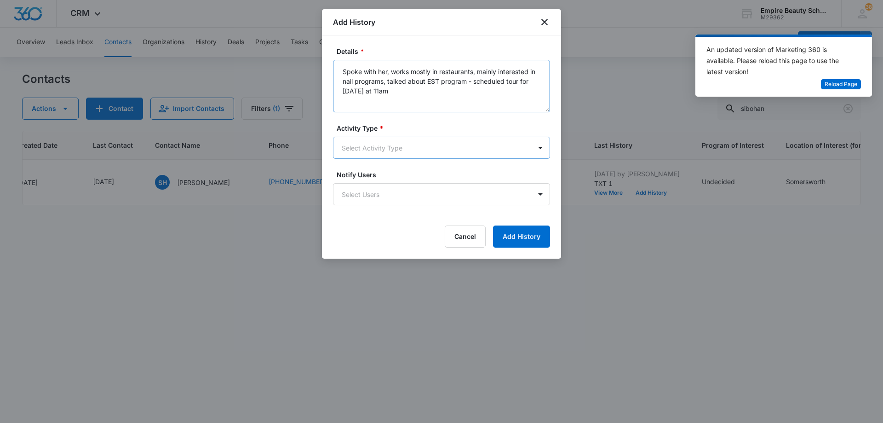
type textarea "Spoke with her, works mostly in restaurants, mainly interested in nail programs…"
click at [388, 156] on body "CRM Apps Forms CRM Email Shop Payments POS Files Brand Settings Empire Beauty S…" at bounding box center [441, 211] width 883 height 423
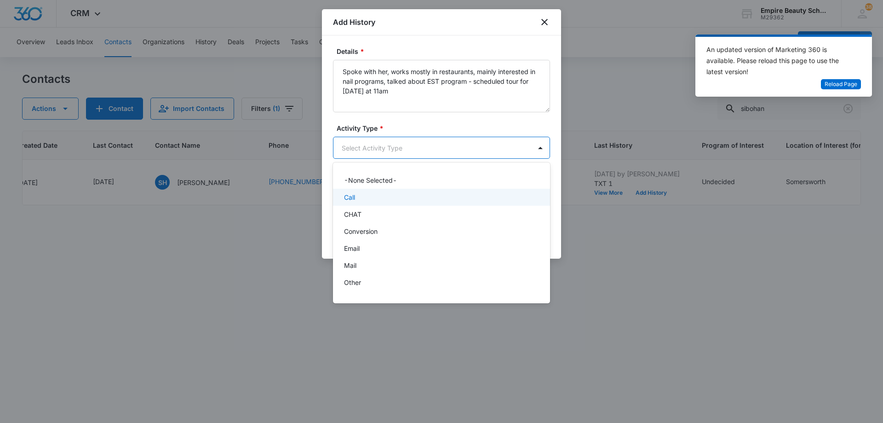
click at [393, 196] on div "Call" at bounding box center [440, 197] width 193 height 10
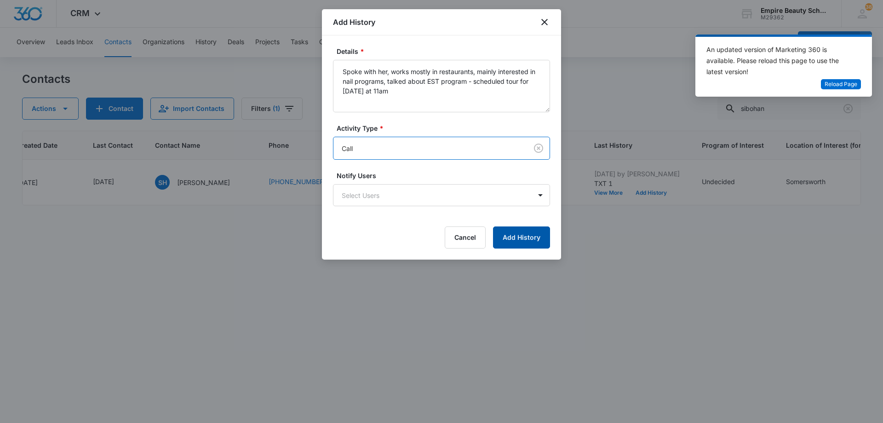
click at [514, 241] on button "Add History" at bounding box center [521, 237] width 57 height 22
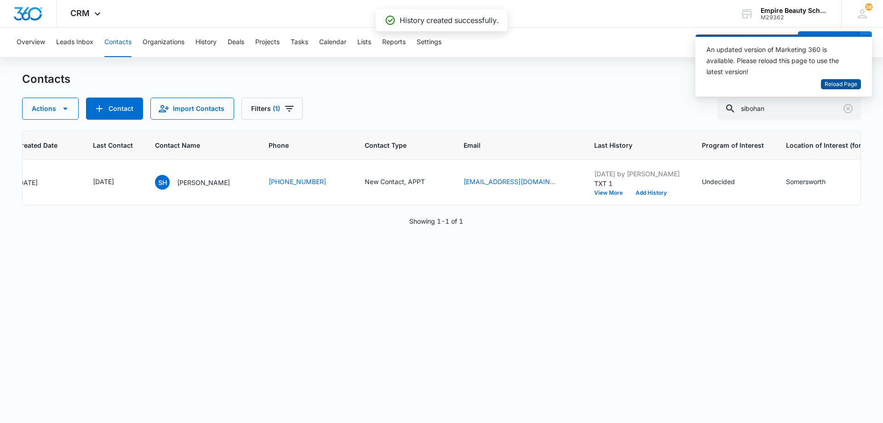
click at [832, 84] on span "Reload Page" at bounding box center [841, 84] width 33 height 9
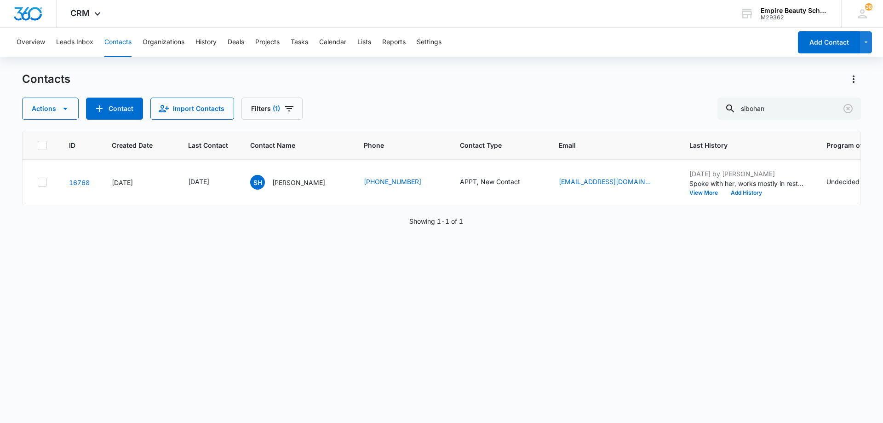
click at [448, 113] on div "Actions Contact Import Contacts Filters (1) sibohan" at bounding box center [441, 109] width 839 height 22
click at [849, 109] on icon "Clear" at bounding box center [848, 108] width 9 height 9
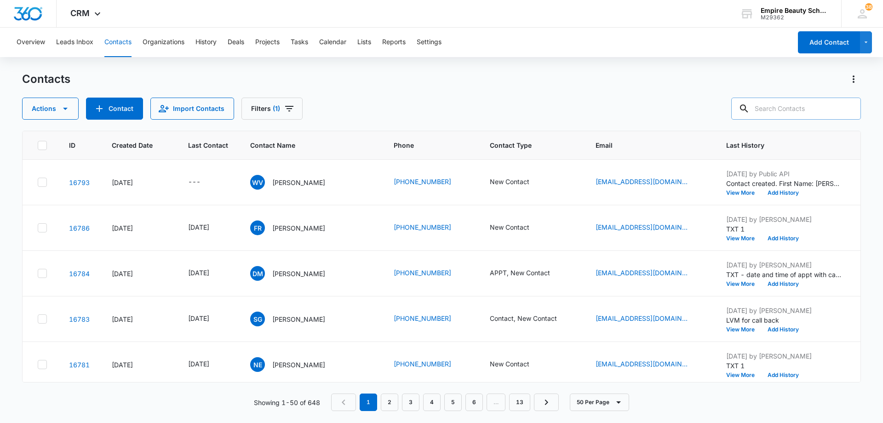
click at [352, 81] on div "Contacts" at bounding box center [441, 79] width 839 height 15
click at [213, 180] on icon "Last Contact - - Select to Edit Field" at bounding box center [211, 182] width 8 height 8
click at [218, 121] on input at bounding box center [201, 123] width 68 height 10
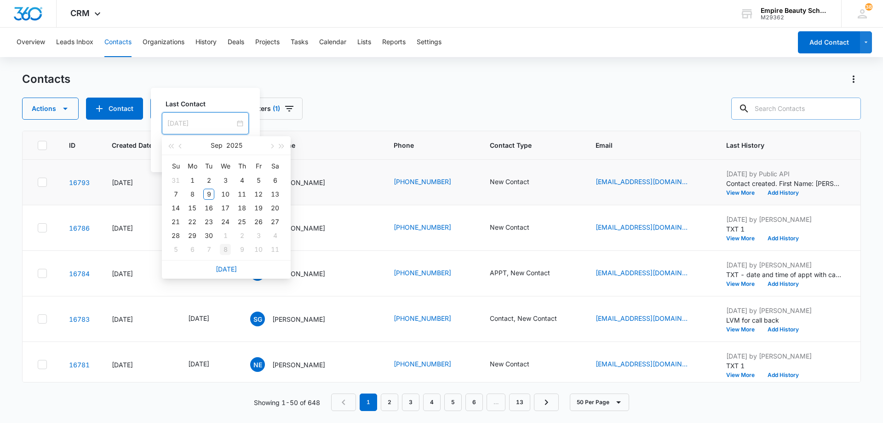
type input "[DATE]"
click at [224, 268] on link "[DATE]" at bounding box center [226, 269] width 21 height 8
type input "[DATE]"
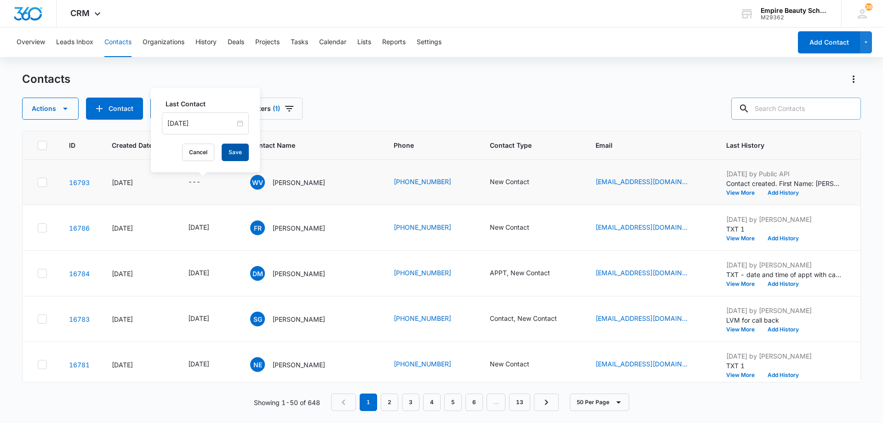
click at [231, 149] on button "Save" at bounding box center [235, 152] width 27 height 17
click at [783, 191] on button "Add History" at bounding box center [783, 193] width 44 height 6
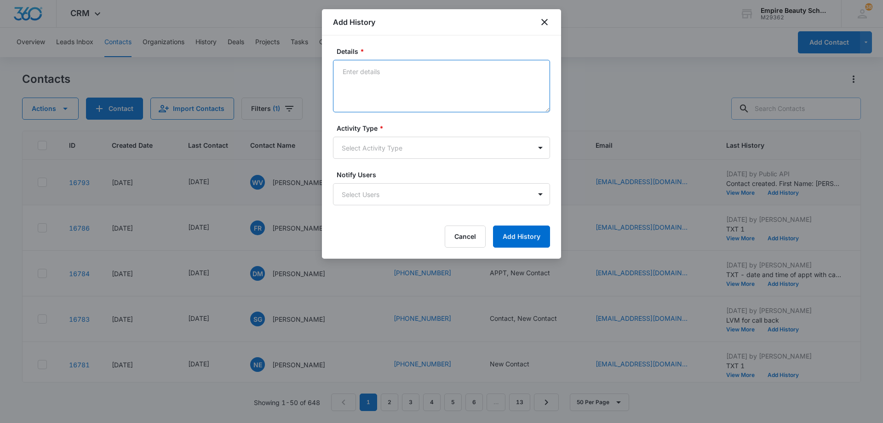
click at [438, 79] on textarea "Details *" at bounding box center [441, 86] width 217 height 52
type textarea "LVM 1"
click at [406, 146] on body "CRM Apps Forms CRM Email Shop Payments POS Files Brand Settings Empire Beauty S…" at bounding box center [441, 211] width 883 height 423
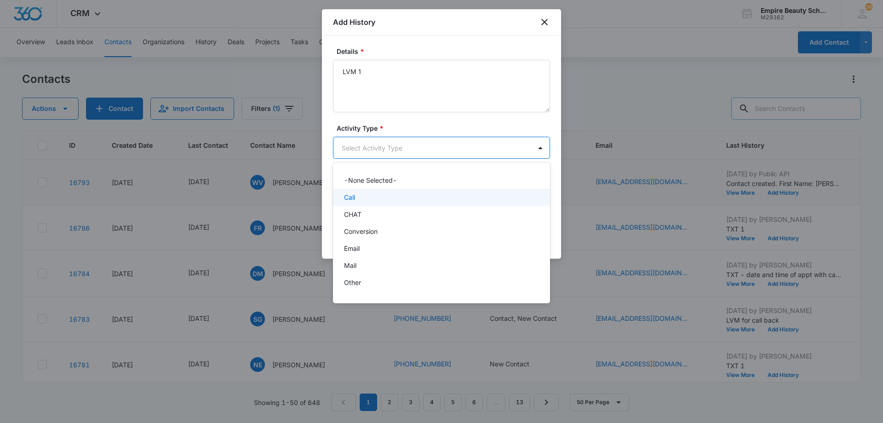
click at [405, 196] on div "Call" at bounding box center [440, 197] width 193 height 10
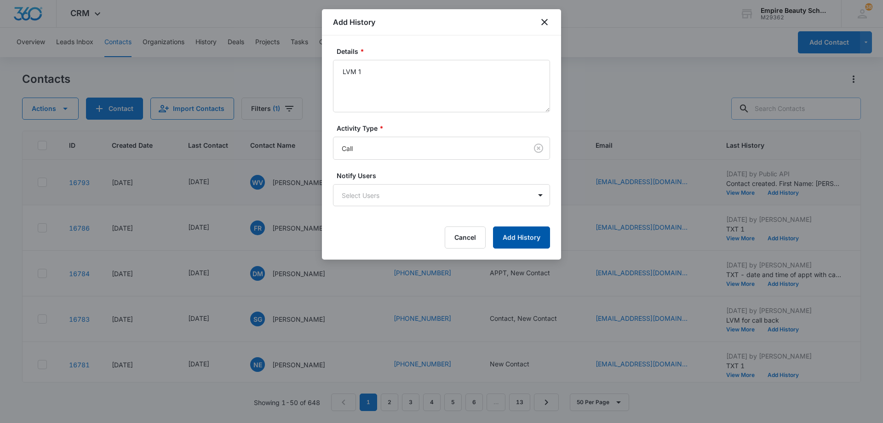
click at [526, 235] on button "Add History" at bounding box center [521, 237] width 57 height 22
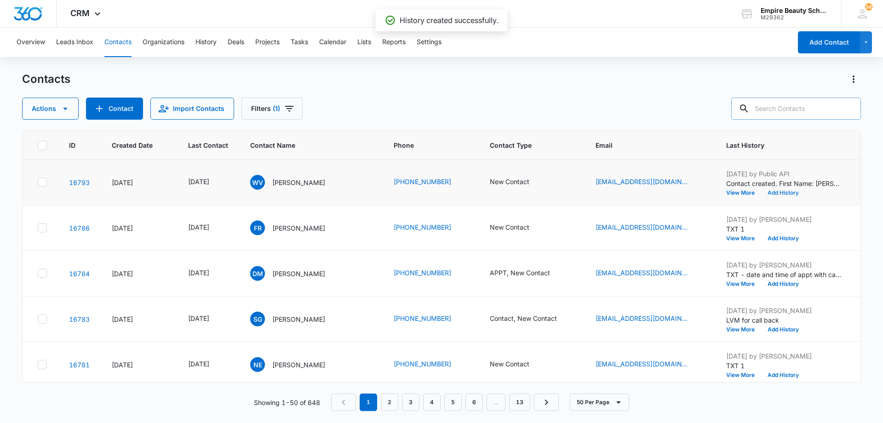
click at [774, 192] on button "Add History" at bounding box center [783, 193] width 44 height 6
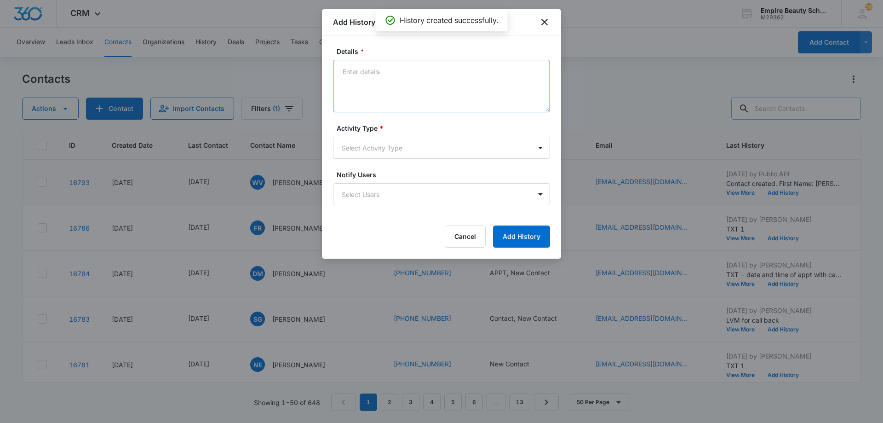
click at [393, 75] on textarea "Details *" at bounding box center [441, 86] width 217 height 52
type textarea "EM 1"
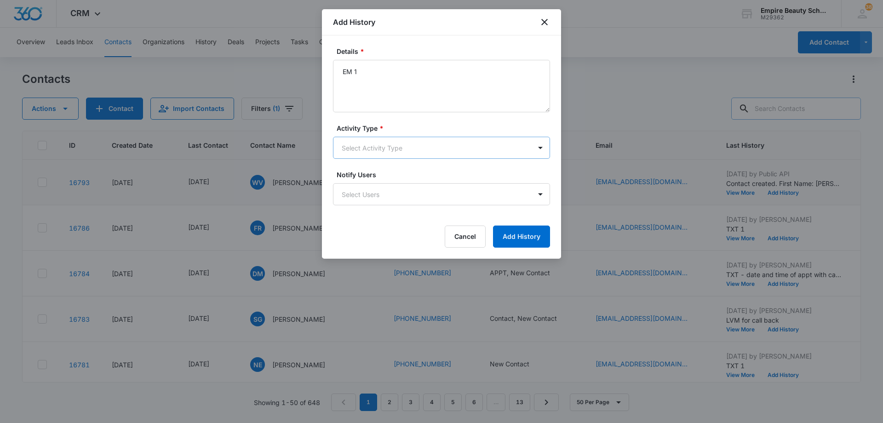
click at [395, 149] on body "CRM Apps Forms CRM Email Shop Payments POS Files Brand Settings Empire Beauty S…" at bounding box center [441, 211] width 883 height 423
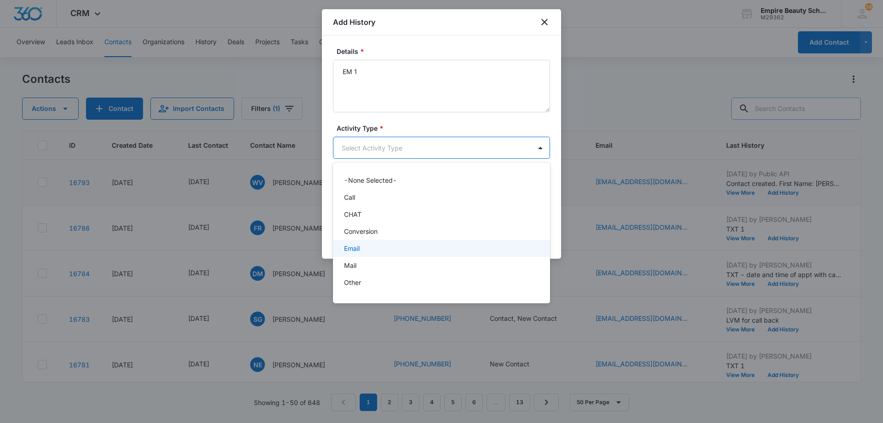
click at [402, 246] on div "Email" at bounding box center [440, 248] width 193 height 10
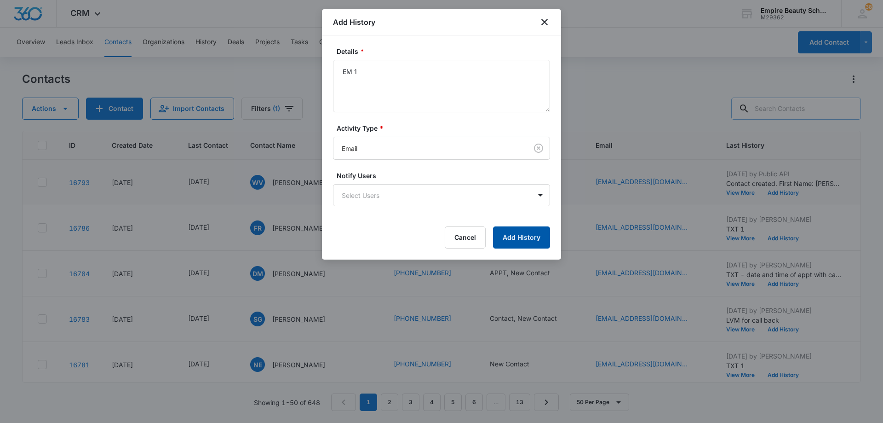
click at [534, 240] on button "Add History" at bounding box center [521, 237] width 57 height 22
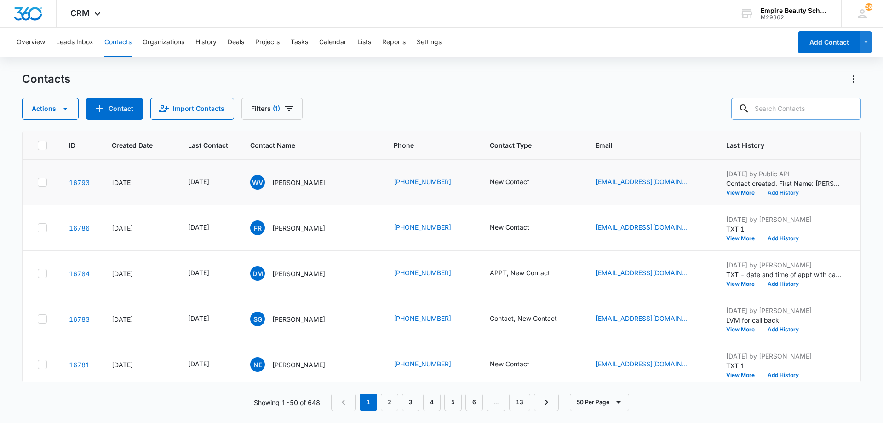
click at [785, 193] on button "Add History" at bounding box center [783, 193] width 44 height 6
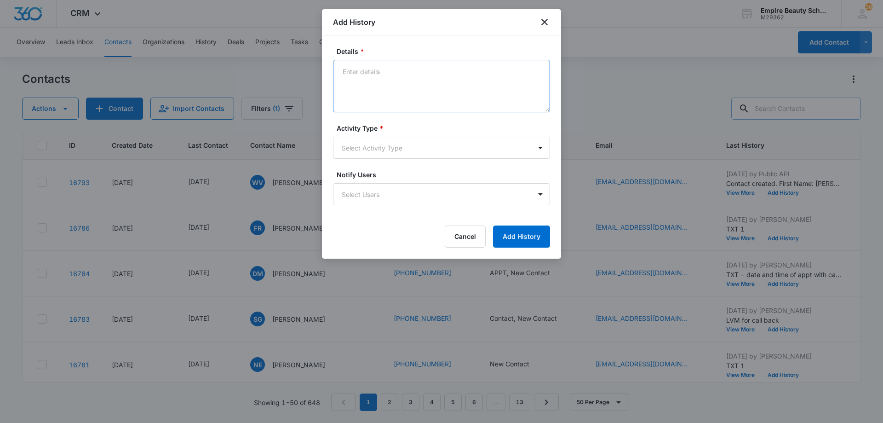
click at [397, 84] on textarea "Details *" at bounding box center [441, 86] width 217 height 52
type textarea "TXT 1"
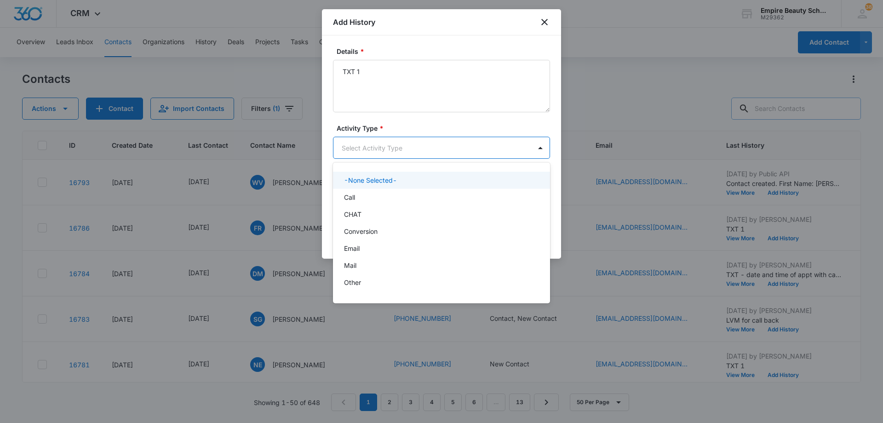
click at [396, 148] on body "CRM Apps Forms CRM Email Shop Payments POS Files Brand Settings Empire Beauty S…" at bounding box center [441, 211] width 883 height 423
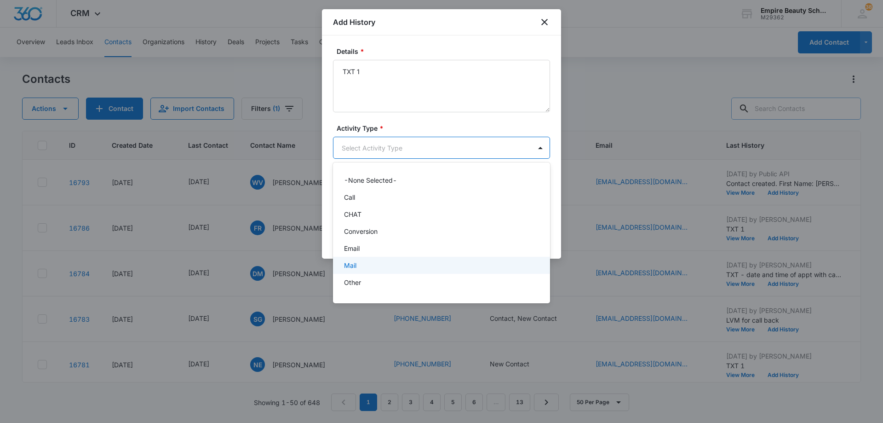
scroll to position [48, 0]
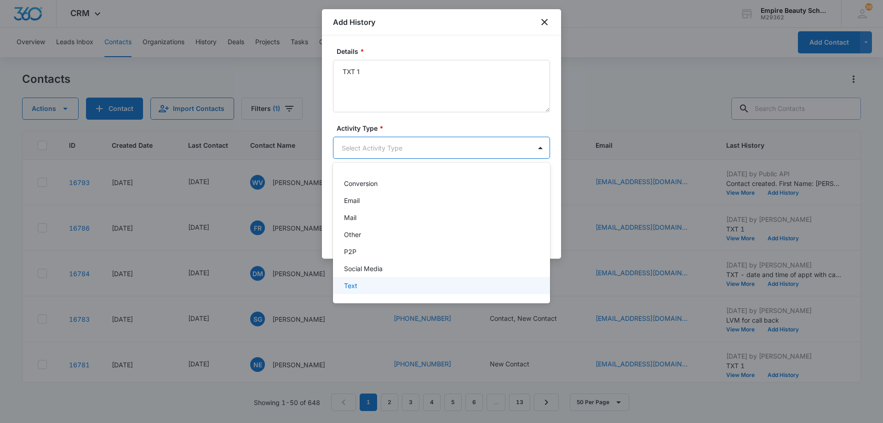
click at [413, 295] on div "-None Selected- Call CHAT Conversion Email Mail Other P2P Social Media Text" at bounding box center [441, 233] width 217 height 126
click at [423, 283] on div "Text" at bounding box center [440, 286] width 193 height 10
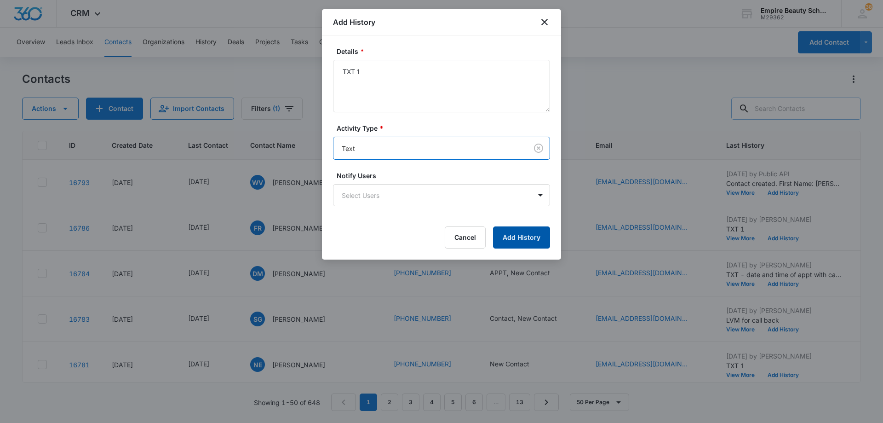
click at [517, 234] on button "Add History" at bounding box center [521, 237] width 57 height 22
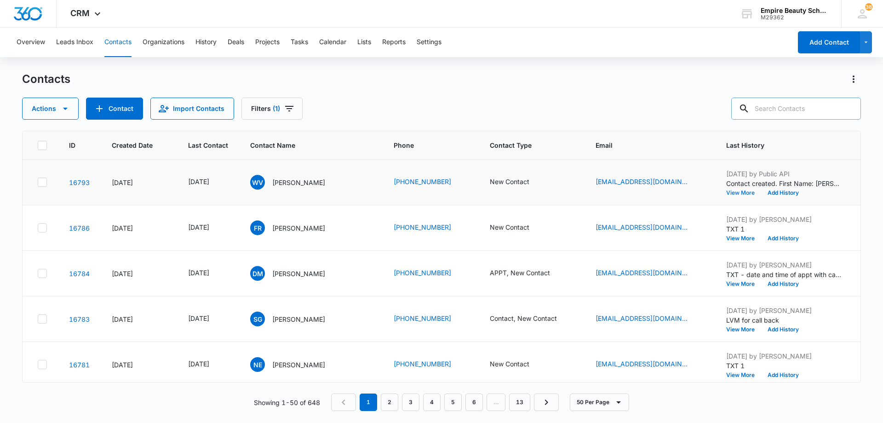
click at [726, 193] on button "View More" at bounding box center [743, 193] width 35 height 6
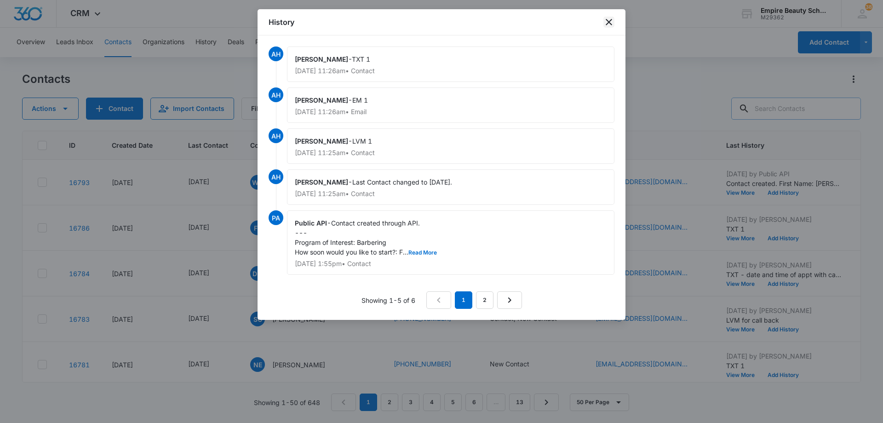
click at [613, 23] on icon "close" at bounding box center [608, 22] width 11 height 11
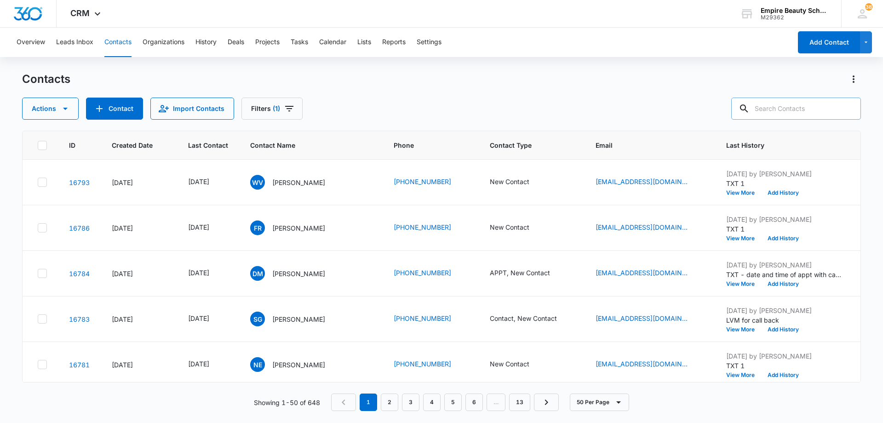
click at [778, 112] on input "text" at bounding box center [796, 109] width 130 height 22
type input "amber"
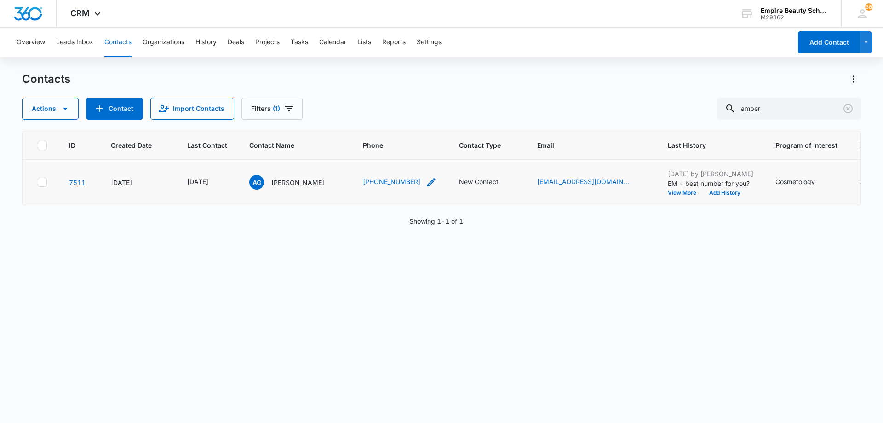
click at [433, 182] on icon "Phone - +1 (603) 333-5369 - Select to Edit Field" at bounding box center [431, 182] width 11 height 11
click at [423, 121] on input "Phone" at bounding box center [411, 123] width 116 height 22
paste input "(603) 333-5982"
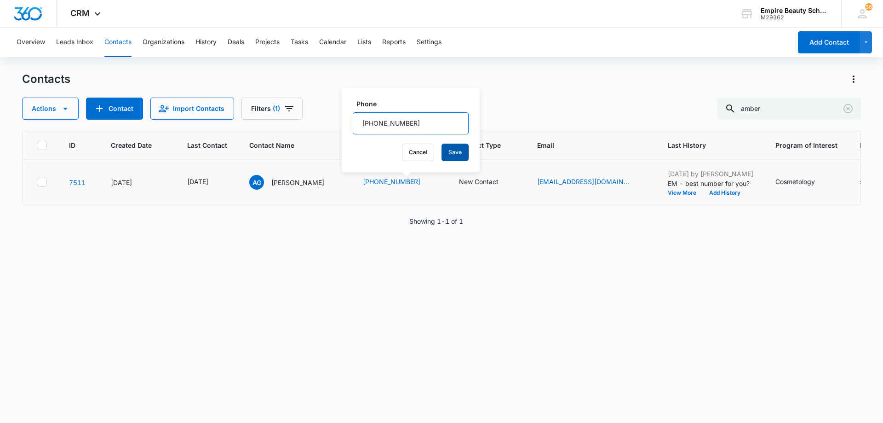
type input "(603) 333-5982"
click at [442, 152] on button "Save" at bounding box center [455, 152] width 27 height 17
click at [811, 111] on input "amber" at bounding box center [790, 109] width 144 height 22
type input "timothy"
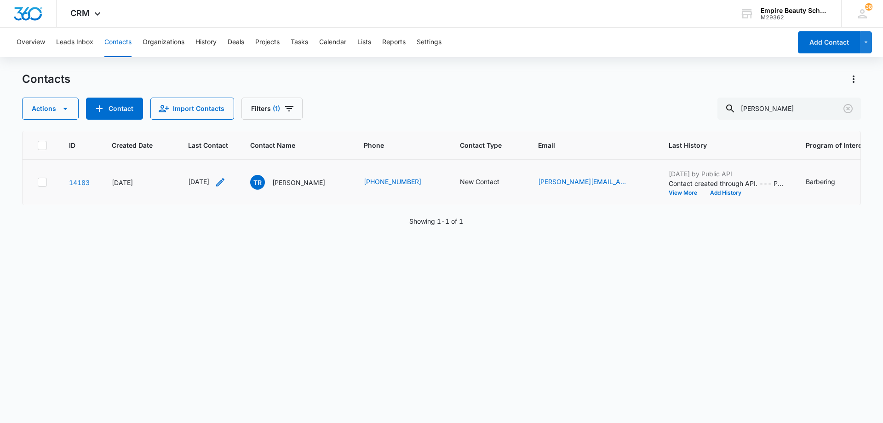
click at [226, 180] on icon "Last Contact - 1728950400 - Select to Edit Field" at bounding box center [220, 182] width 11 height 11
click at [224, 123] on input "Oct 15, 2024" at bounding box center [216, 123] width 68 height 10
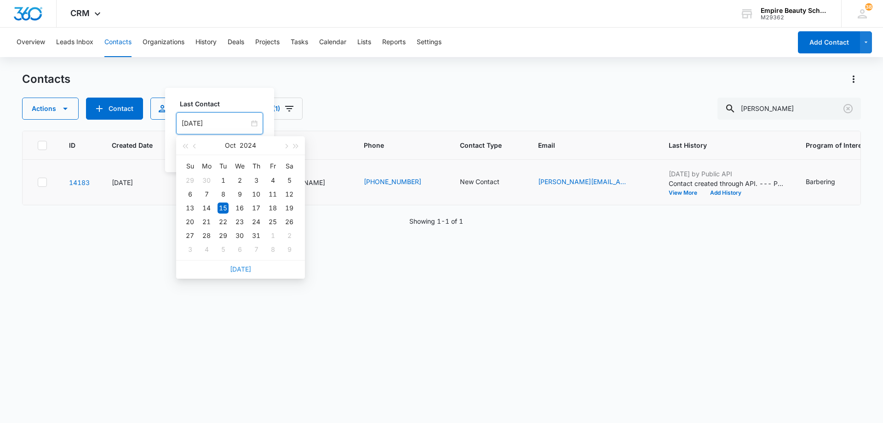
click at [241, 270] on link "[DATE]" at bounding box center [240, 269] width 21 height 8
type input "[DATE]"
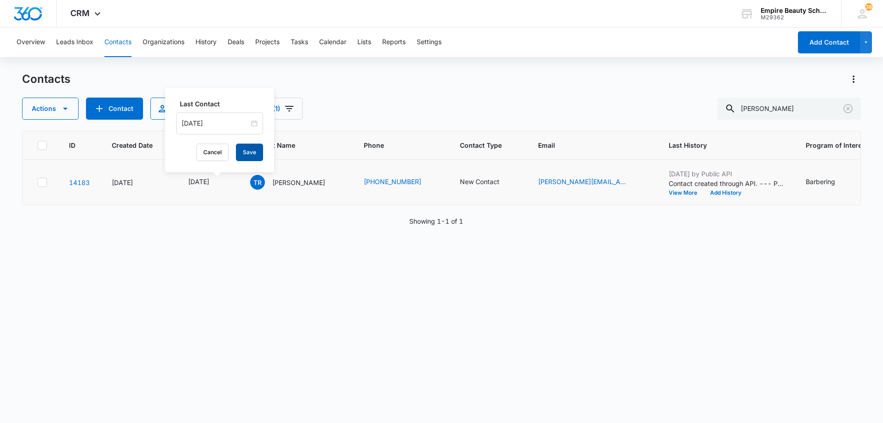
drag, startPoint x: 247, startPoint y: 152, endPoint x: 308, endPoint y: 160, distance: 61.7
click at [247, 152] on button "Save" at bounding box center [249, 152] width 27 height 17
click at [726, 194] on button "Add History" at bounding box center [726, 193] width 44 height 6
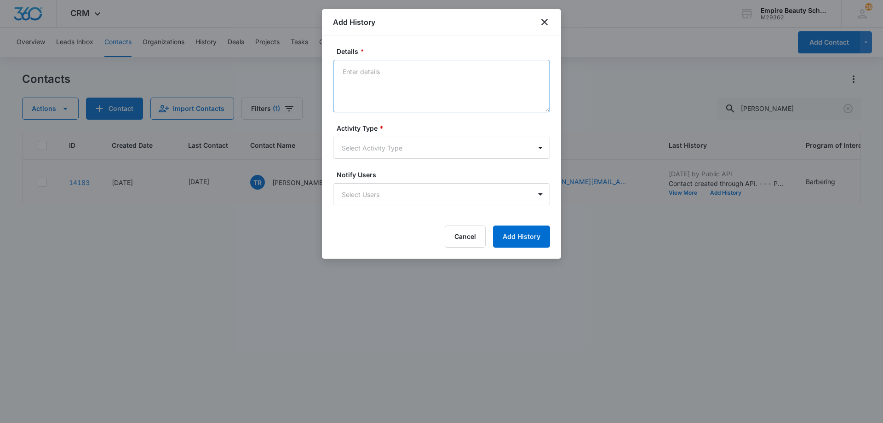
click at [463, 70] on textarea "Details *" at bounding box center [441, 86] width 217 height 52
type textarea "LVM 1"
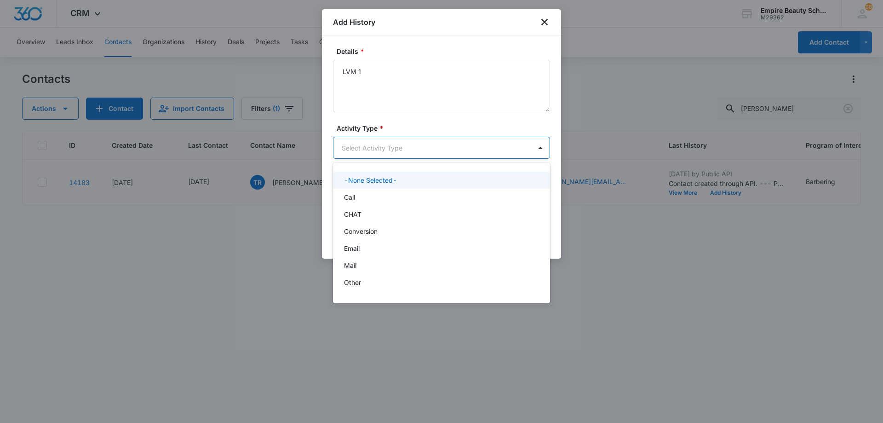
click at [447, 149] on body "CRM Apps Forms CRM Email Shop Payments POS Files Brand Settings Empire Beauty S…" at bounding box center [441, 211] width 883 height 423
click at [435, 197] on div "Call" at bounding box center [440, 197] width 193 height 10
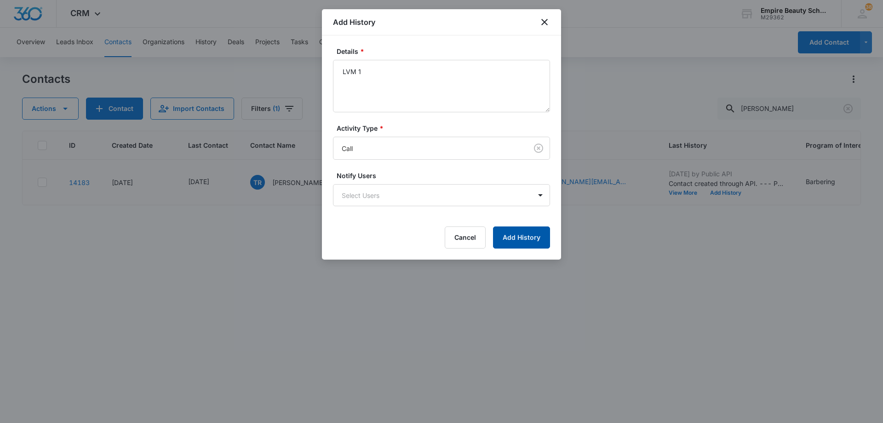
click at [526, 238] on button "Add History" at bounding box center [521, 237] width 57 height 22
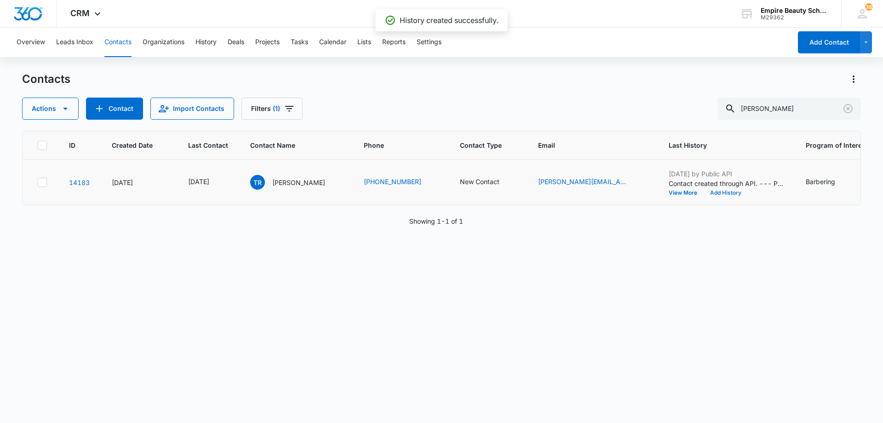
click at [724, 192] on button "Add History" at bounding box center [726, 193] width 44 height 6
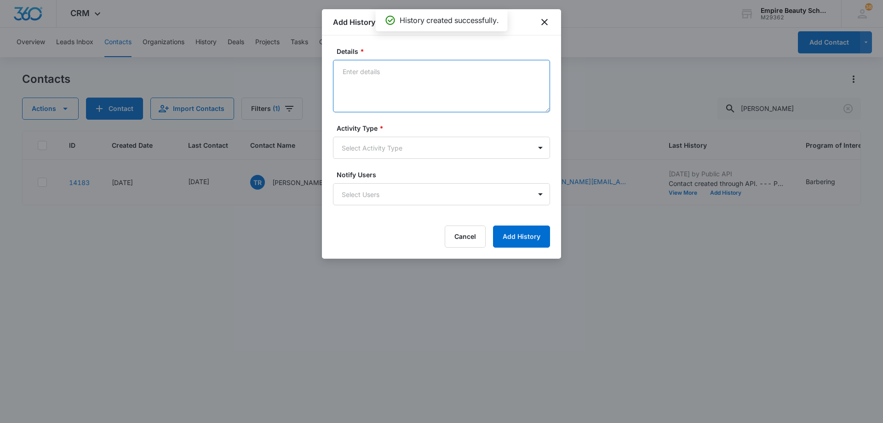
click at [439, 80] on textarea "Details *" at bounding box center [441, 86] width 217 height 52
type textarea "EM 1"
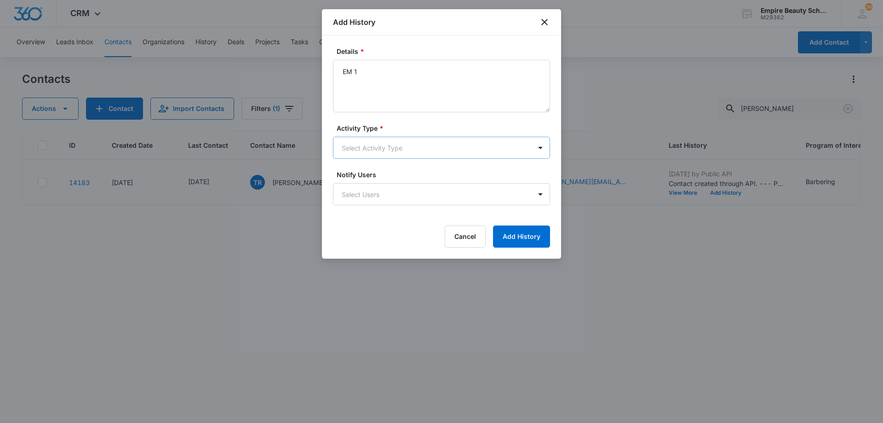
click at [415, 148] on body "CRM Apps Forms CRM Email Shop Payments POS Files Brand Settings Empire Beauty S…" at bounding box center [441, 211] width 883 height 423
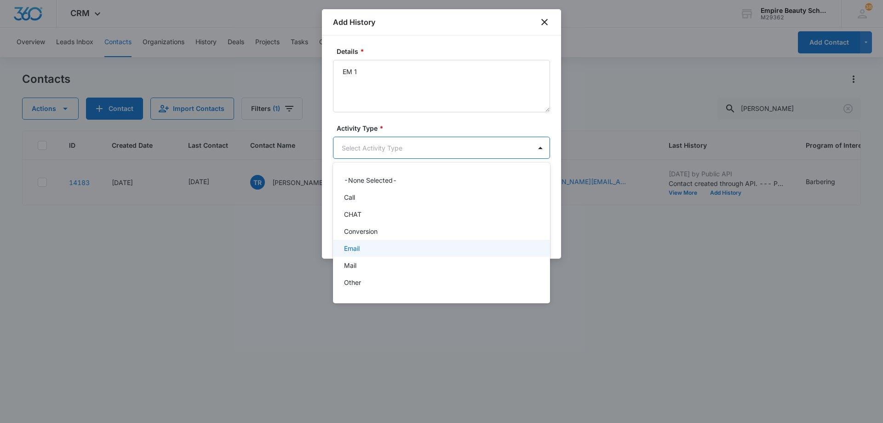
click at [402, 246] on div "Email" at bounding box center [440, 248] width 193 height 10
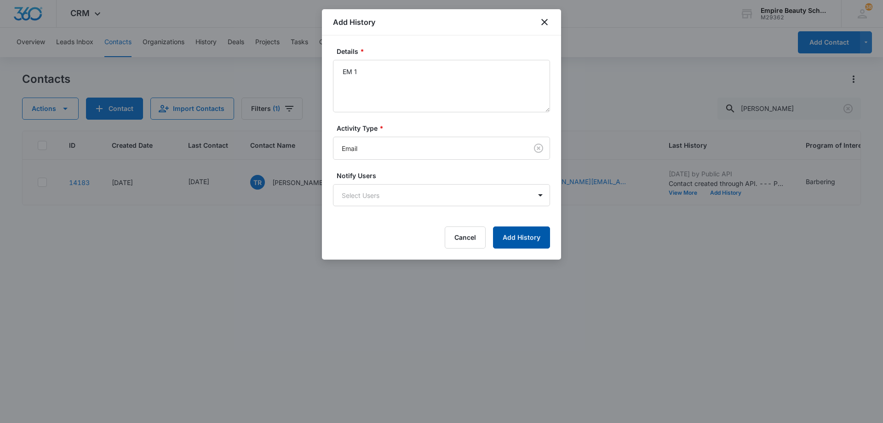
click at [515, 236] on button "Add History" at bounding box center [521, 237] width 57 height 22
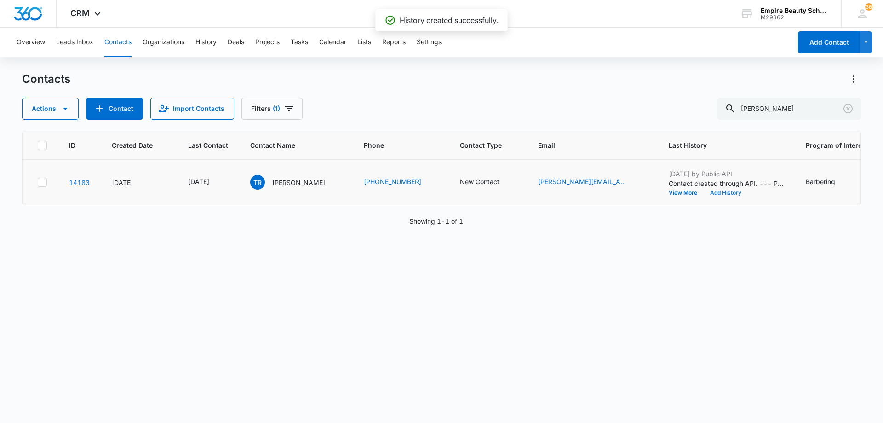
click at [718, 193] on button "Add History" at bounding box center [726, 193] width 44 height 6
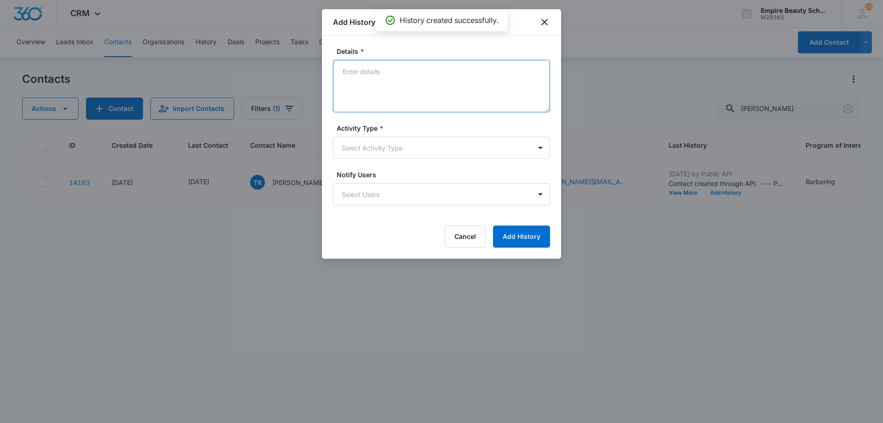
click at [412, 80] on textarea "Details *" at bounding box center [441, 86] width 217 height 52
type textarea "TXT 1"
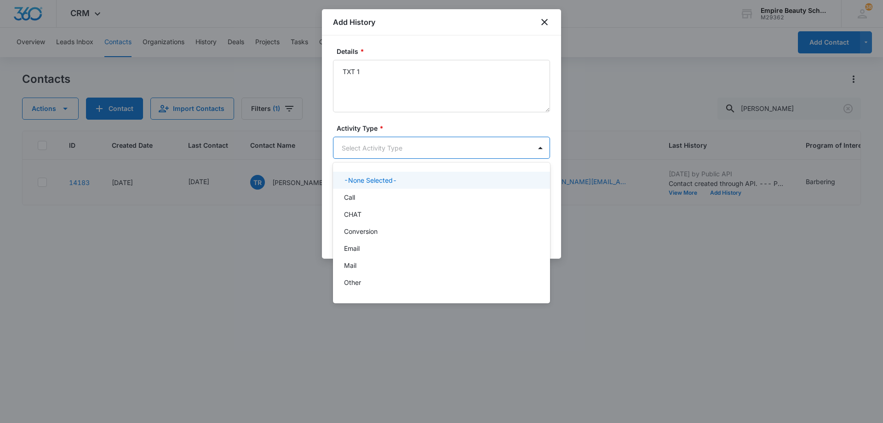
click at [436, 154] on body "CRM Apps Forms CRM Email Shop Payments POS Files Brand Settings Empire Beauty S…" at bounding box center [441, 211] width 883 height 423
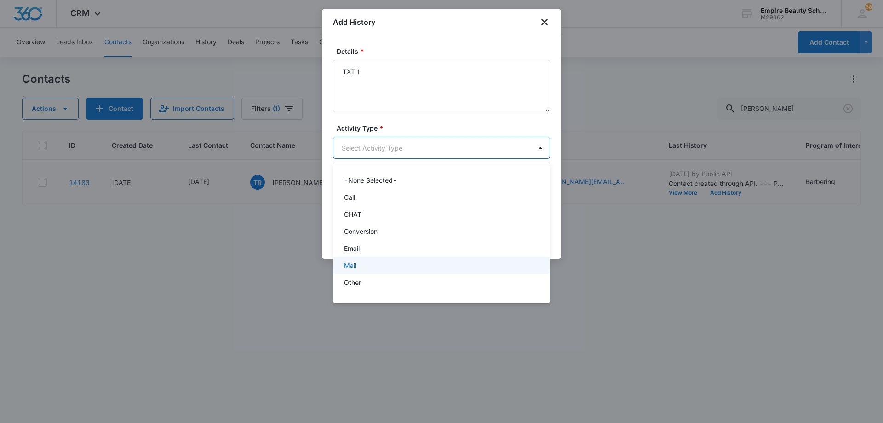
scroll to position [48, 0]
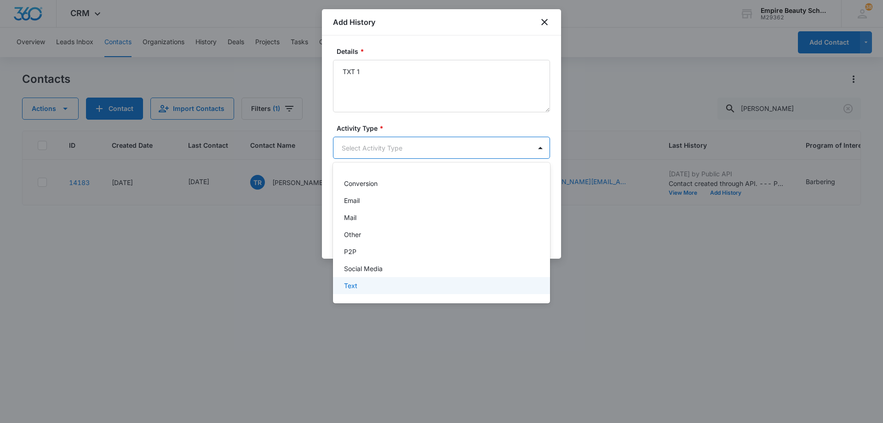
click at [377, 285] on div "Text" at bounding box center [440, 286] width 193 height 10
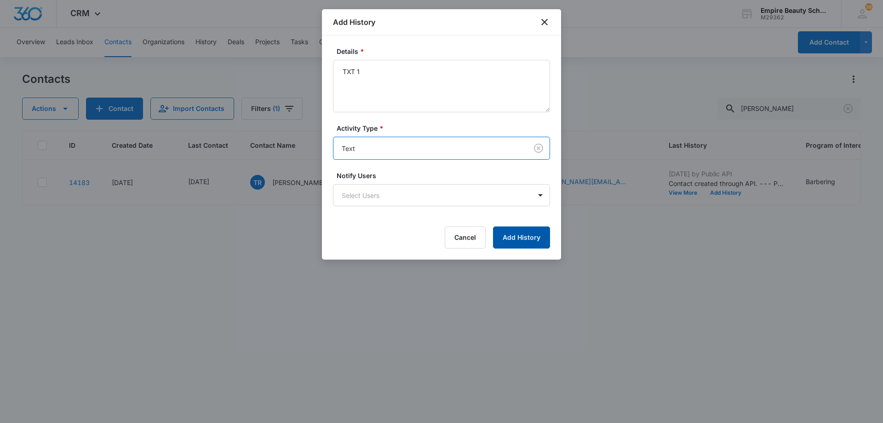
click at [521, 235] on button "Add History" at bounding box center [521, 237] width 57 height 22
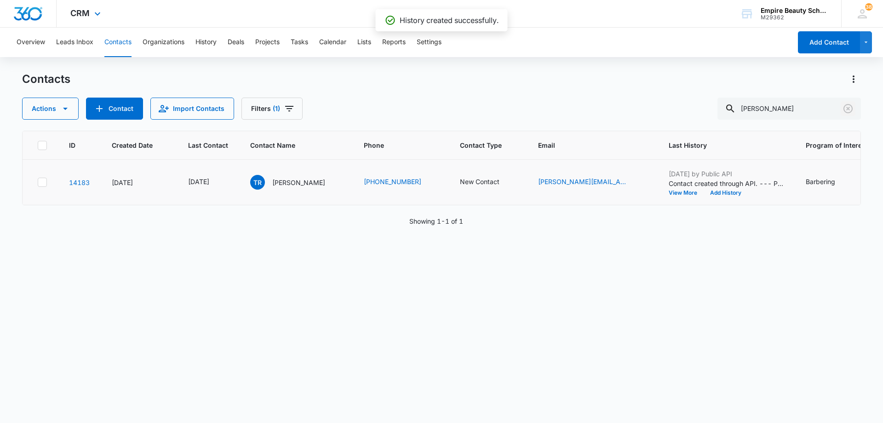
drag, startPoint x: 845, startPoint y: 110, endPoint x: 279, endPoint y: 1, distance: 576.7
click at [845, 111] on icon "Clear" at bounding box center [848, 108] width 9 height 9
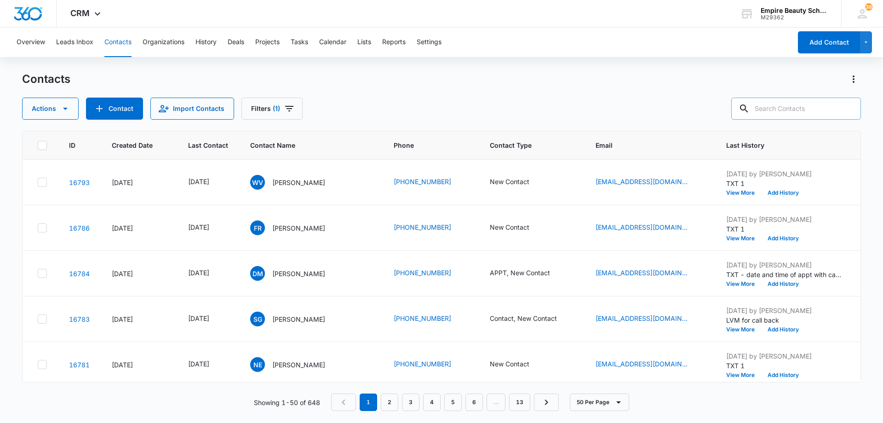
click at [777, 110] on input "text" at bounding box center [796, 109] width 130 height 22
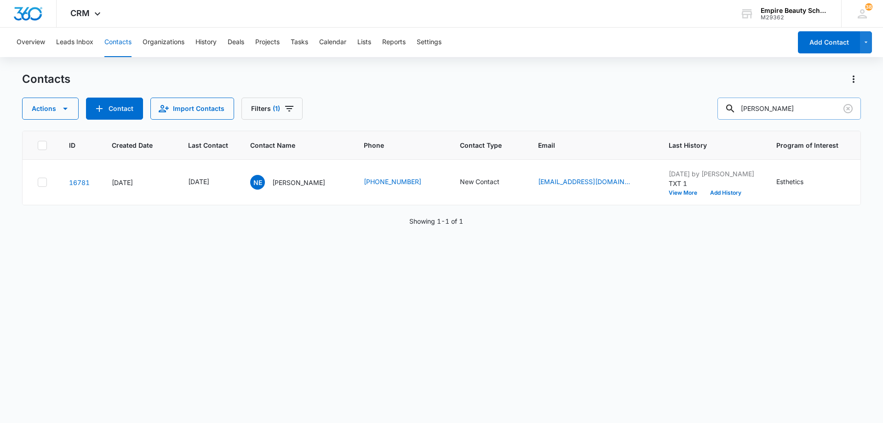
click at [809, 109] on input "nicole eaton" at bounding box center [790, 109] width 144 height 22
type input "tiarra"
click at [226, 180] on icon "Last Contact - 1751068800 - Select to Edit Field" at bounding box center [220, 182] width 11 height 11
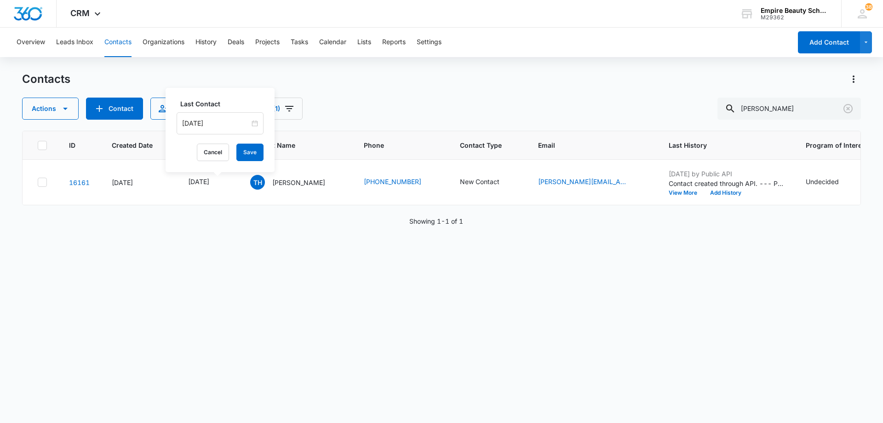
click at [228, 123] on input "[DATE]" at bounding box center [216, 123] width 68 height 10
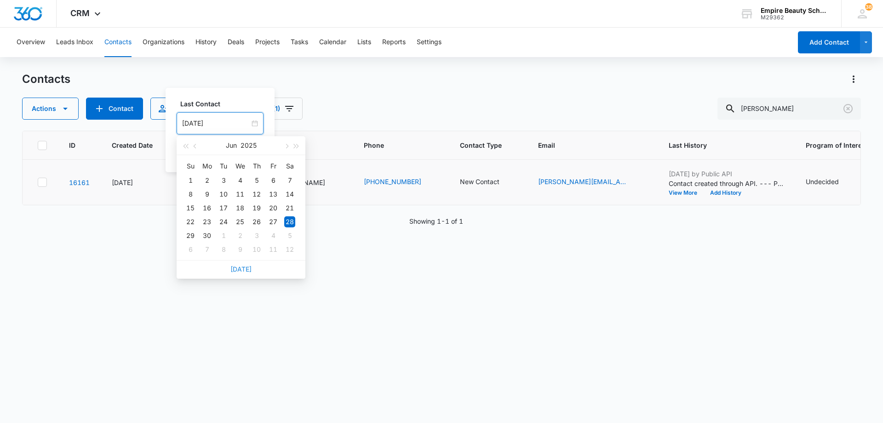
click at [245, 270] on link "[DATE]" at bounding box center [240, 269] width 21 height 8
type input "[DATE]"
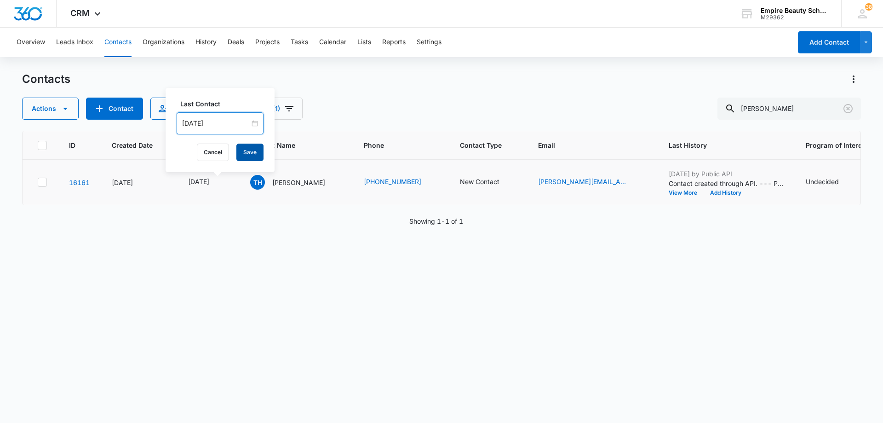
click at [247, 150] on button "Save" at bounding box center [249, 152] width 27 height 17
click at [738, 193] on button "Add History" at bounding box center [726, 193] width 44 height 6
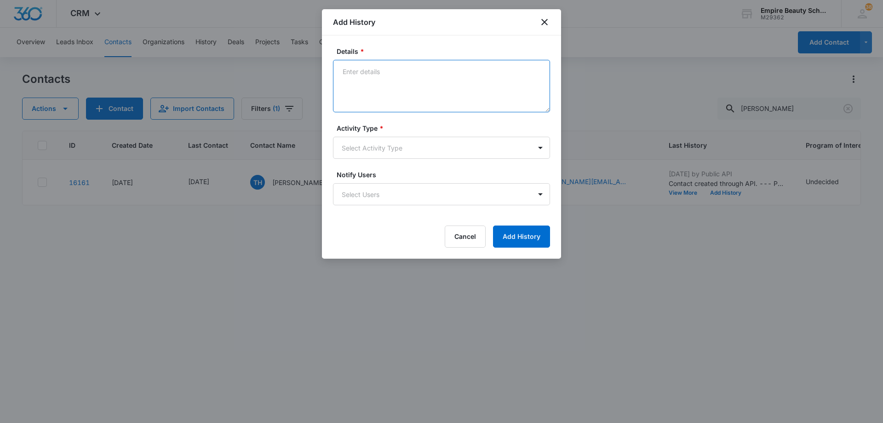
click at [468, 85] on textarea "Details *" at bounding box center [441, 86] width 217 height 52
type textarea "LVM 1"
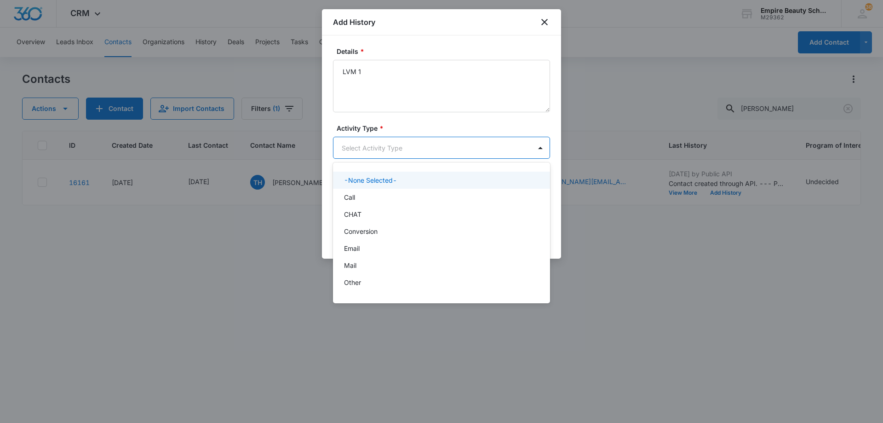
click at [414, 147] on body "CRM Apps Forms CRM Email Shop Payments POS Files Brand Settings Empire Beauty S…" at bounding box center [441, 211] width 883 height 423
click at [413, 199] on div "Call" at bounding box center [440, 197] width 193 height 10
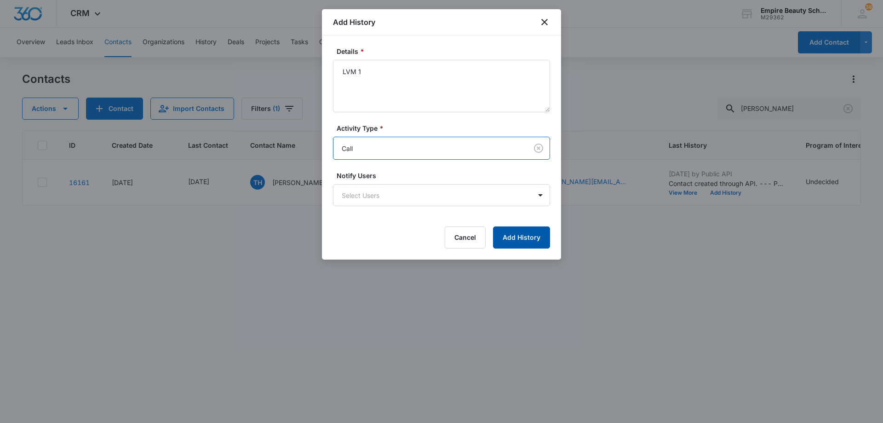
click at [510, 232] on button "Add History" at bounding box center [521, 237] width 57 height 22
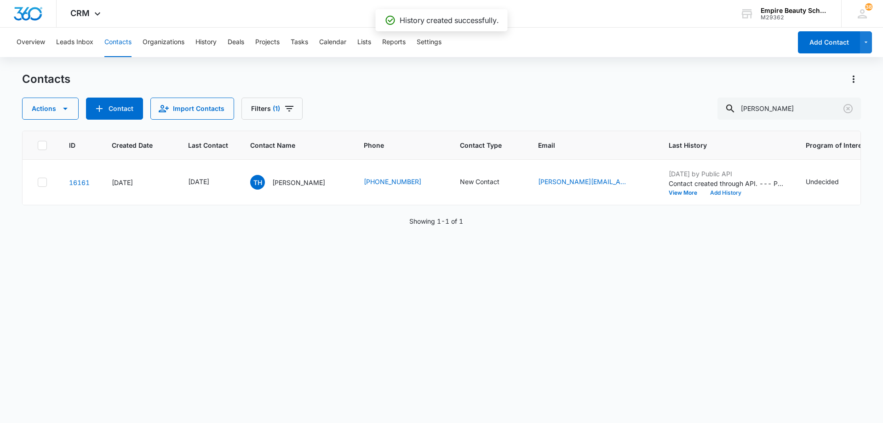
click at [730, 192] on button "Add History" at bounding box center [726, 193] width 44 height 6
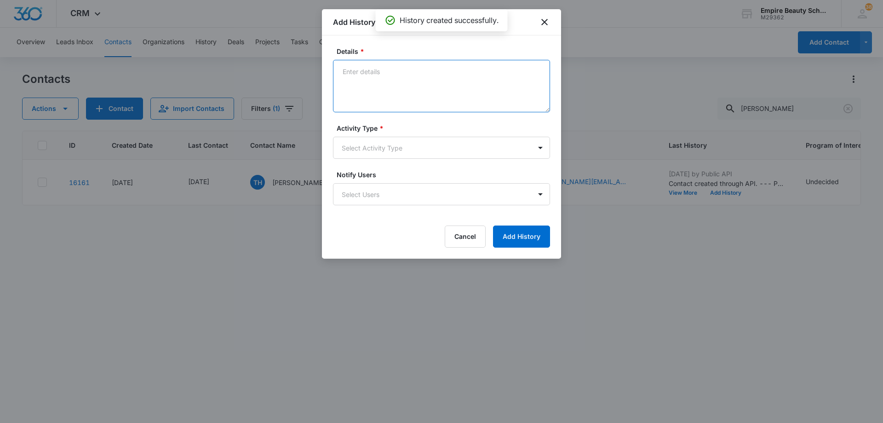
click at [384, 85] on textarea "Details *" at bounding box center [441, 86] width 217 height 52
type textarea "EM 1"
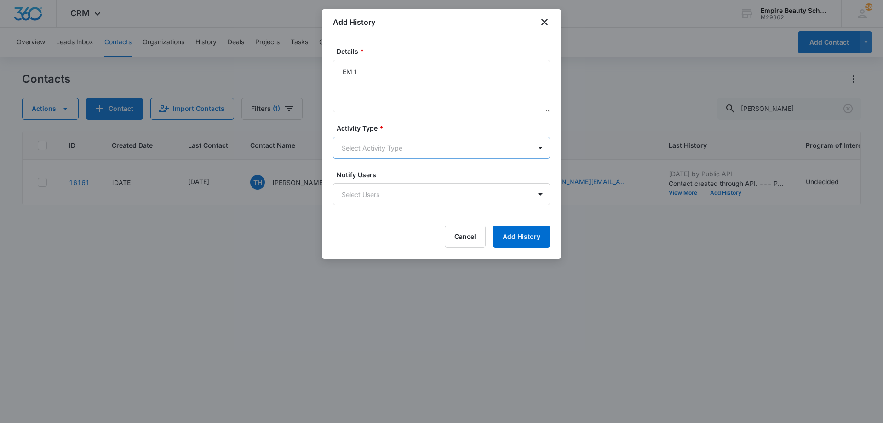
click at [402, 153] on body "CRM Apps Forms CRM Email Shop Payments POS Files Brand Settings Empire Beauty S…" at bounding box center [441, 211] width 883 height 423
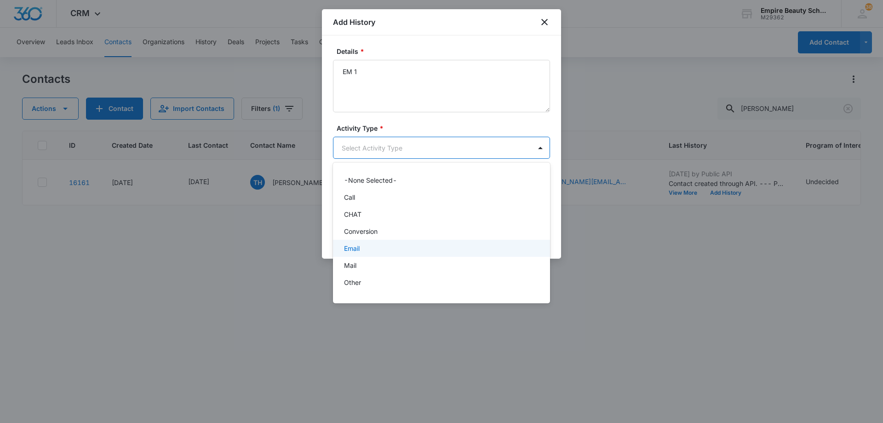
click at [391, 252] on div "Email" at bounding box center [440, 248] width 193 height 10
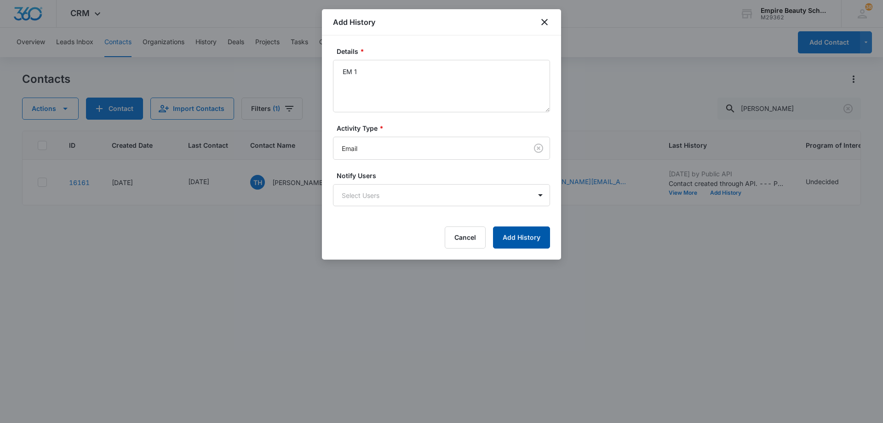
click at [517, 236] on button "Add History" at bounding box center [521, 237] width 57 height 22
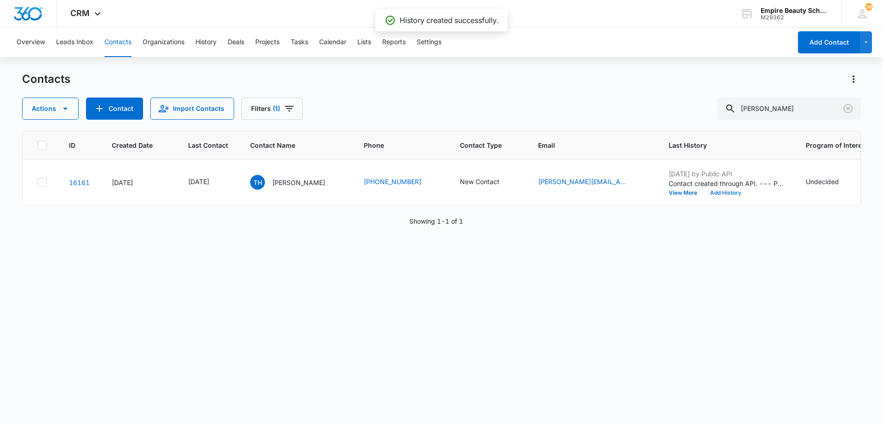
click at [722, 193] on button "Add History" at bounding box center [726, 193] width 44 height 6
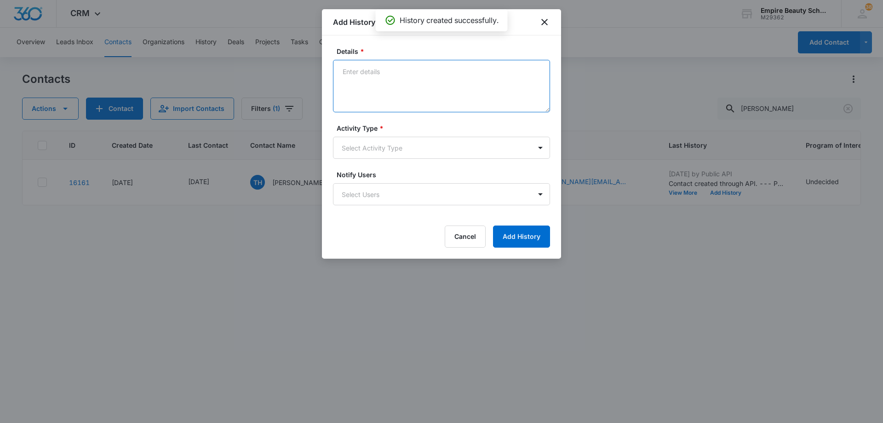
click at [396, 80] on textarea "Details *" at bounding box center [441, 86] width 217 height 52
type textarea "TXT 1"
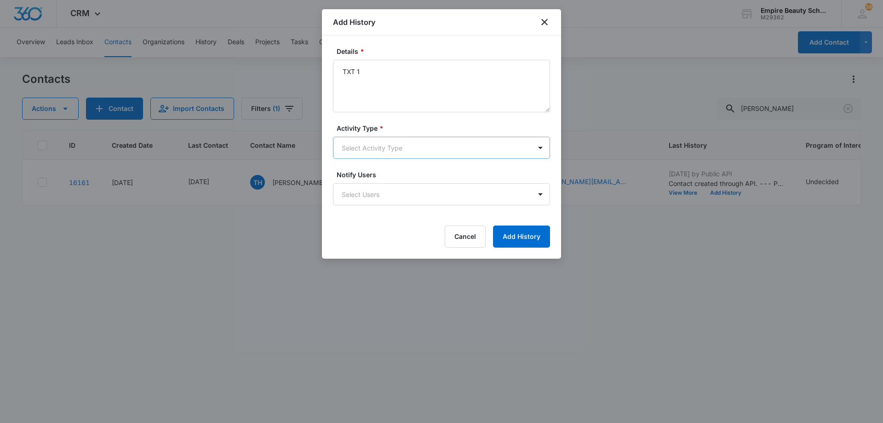
click at [407, 147] on body "CRM Apps Forms CRM Email Shop Payments POS Files Brand Settings Empire Beauty S…" at bounding box center [441, 211] width 883 height 423
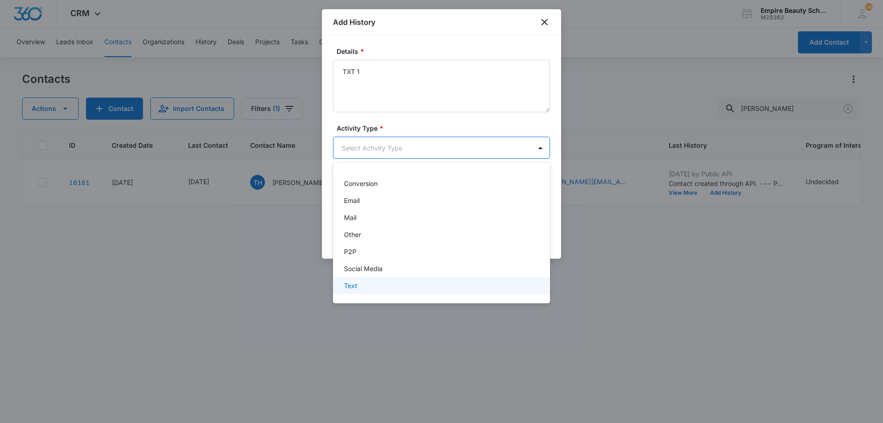
click at [417, 281] on div "Text" at bounding box center [440, 286] width 193 height 10
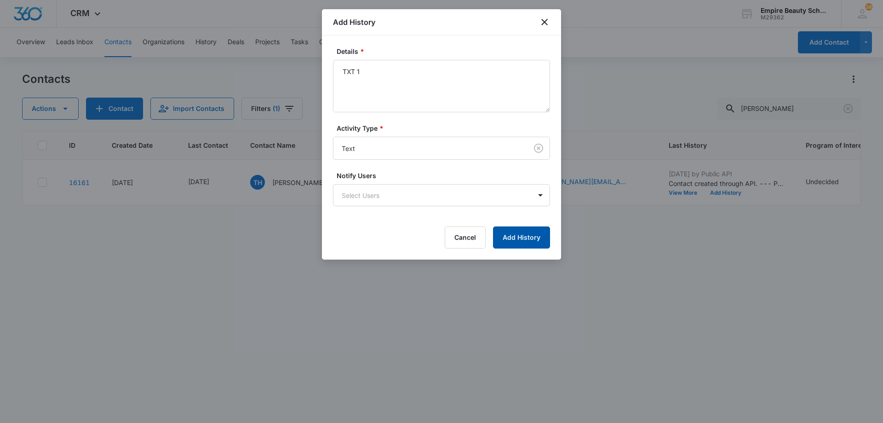
click at [511, 240] on button "Add History" at bounding box center [521, 237] width 57 height 22
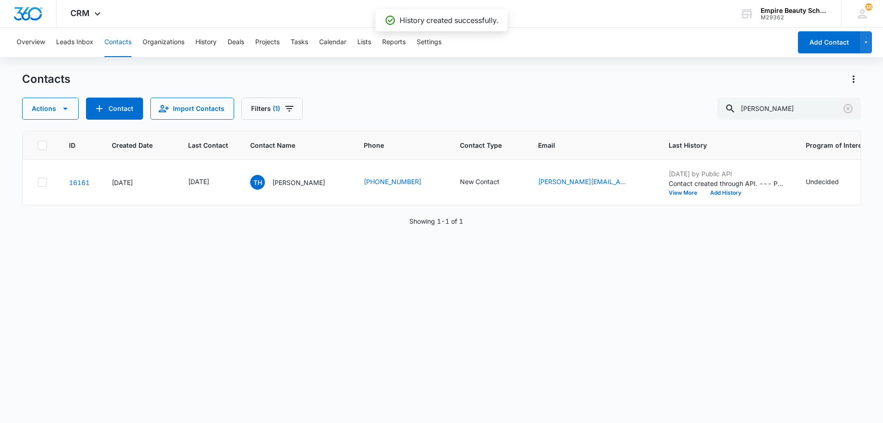
click at [847, 108] on icon "Clear" at bounding box center [848, 108] width 9 height 9
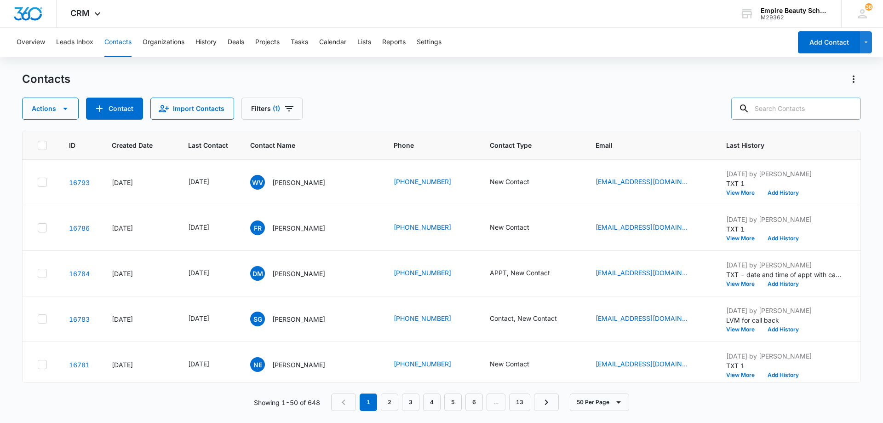
click at [791, 110] on input "text" at bounding box center [796, 109] width 130 height 22
type input "tiarra"
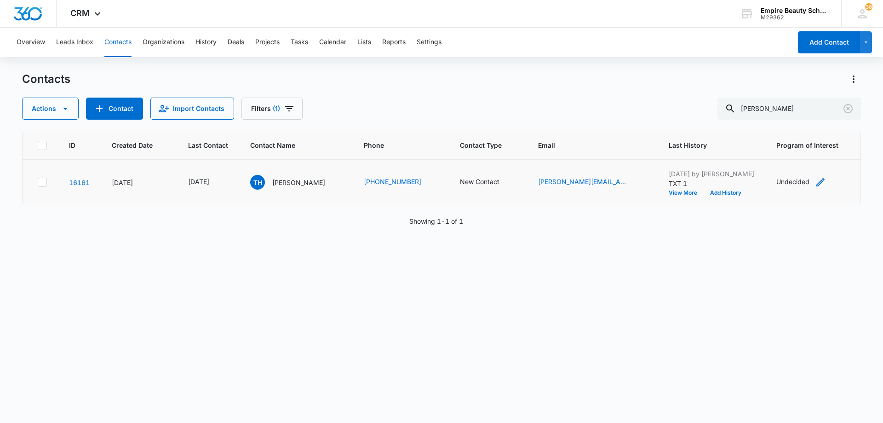
click at [816, 184] on icon "Program of Interest - Undecided - Select to Edit Field" at bounding box center [820, 182] width 8 height 8
click at [804, 128] on input "Undecided" at bounding box center [801, 123] width 116 height 22
type input "Cosmetology"
click at [836, 154] on button "Save" at bounding box center [845, 152] width 27 height 17
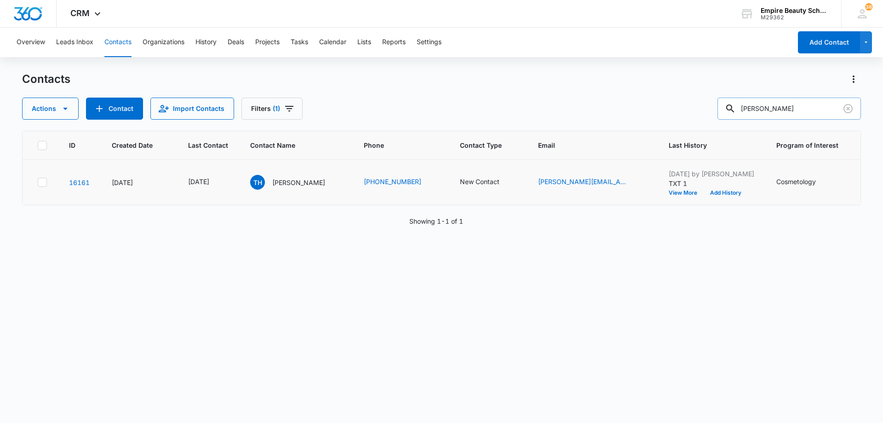
click at [788, 107] on input "tiarra" at bounding box center [790, 109] width 144 height 22
type input "jessica"
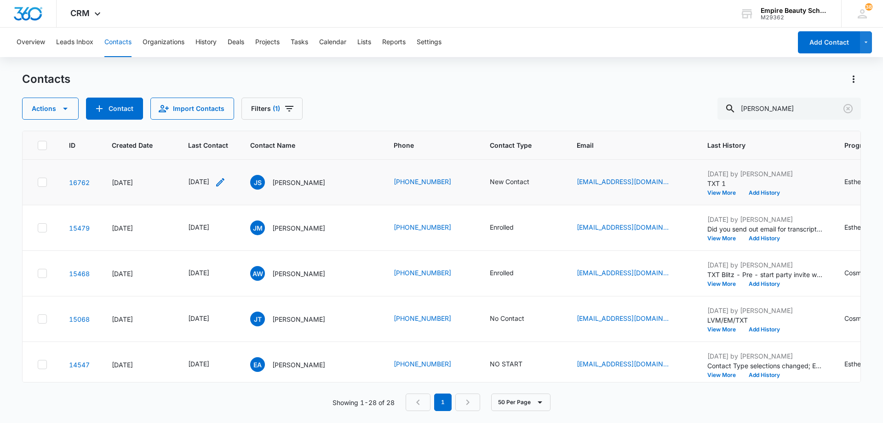
click at [224, 183] on icon "Last Contact - 1756944000 - Select to Edit Field" at bounding box center [220, 182] width 8 height 8
click at [229, 121] on input "[DATE]" at bounding box center [214, 123] width 68 height 10
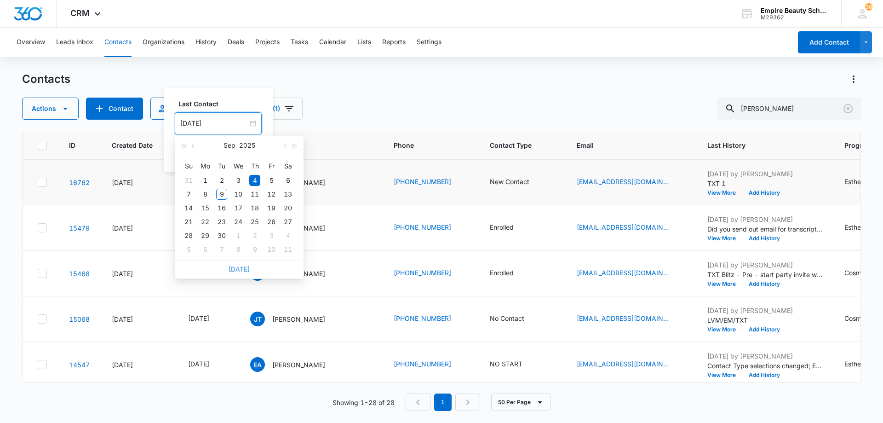
click at [245, 270] on link "[DATE]" at bounding box center [239, 269] width 21 height 8
type input "[DATE]"
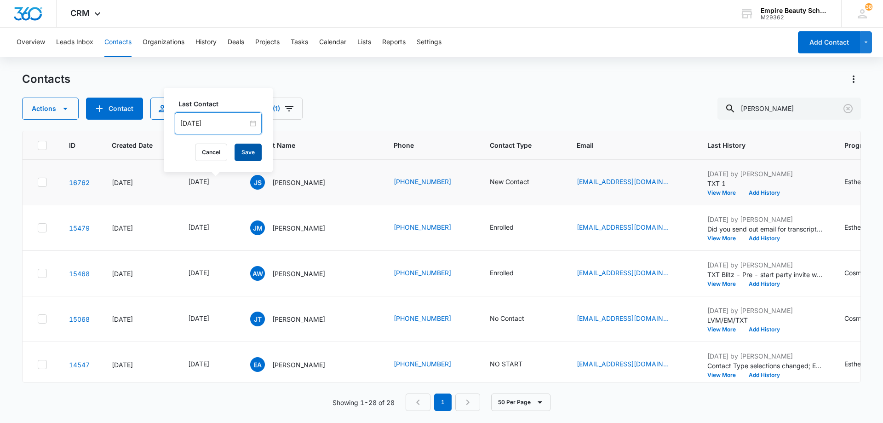
click at [245, 156] on button "Save" at bounding box center [248, 152] width 27 height 17
click at [545, 181] on icon "Contact Type - New Contact - Select to Edit Field" at bounding box center [540, 182] width 8 height 8
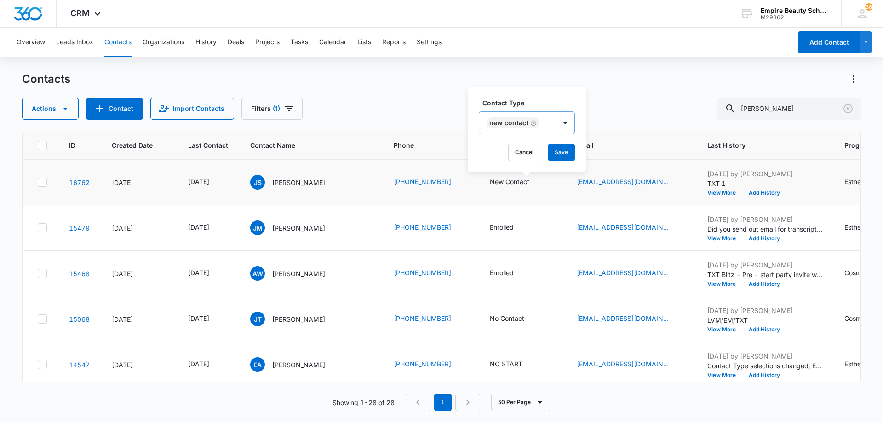
click at [534, 123] on icon "Remove New Contact" at bounding box center [533, 123] width 6 height 7
click at [536, 123] on div "Contact Type" at bounding box center [509, 123] width 61 height 21
click at [526, 209] on div "Contact" at bounding box center [518, 207] width 57 height 10
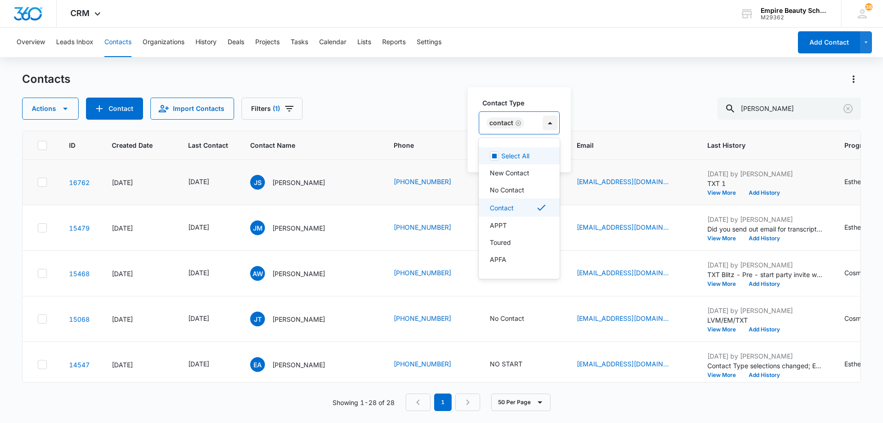
click at [548, 127] on div at bounding box center [550, 122] width 15 height 15
drag, startPoint x: 548, startPoint y: 150, endPoint x: 552, endPoint y: 153, distance: 5.1
click at [548, 151] on button "Save" at bounding box center [546, 152] width 27 height 17
click at [777, 192] on button "Add History" at bounding box center [764, 193] width 44 height 6
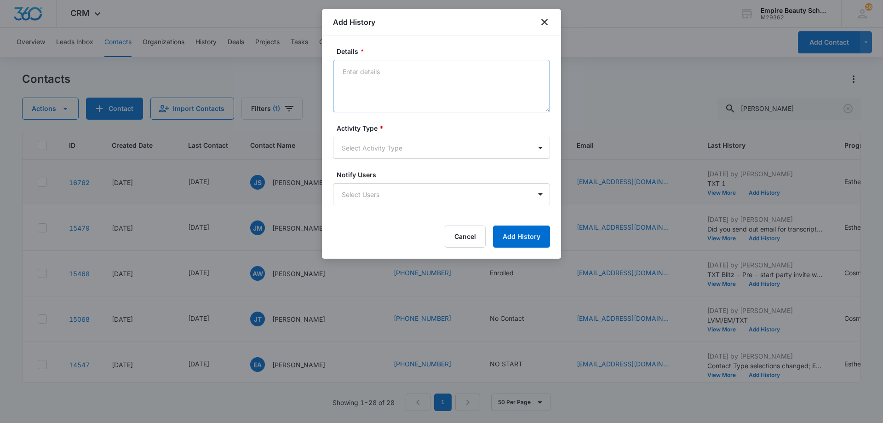
click at [469, 76] on textarea "Details *" at bounding box center [441, 86] width 217 height 52
type textarea "Spoke with through texts, scheduled call for this Thursday at 10am"
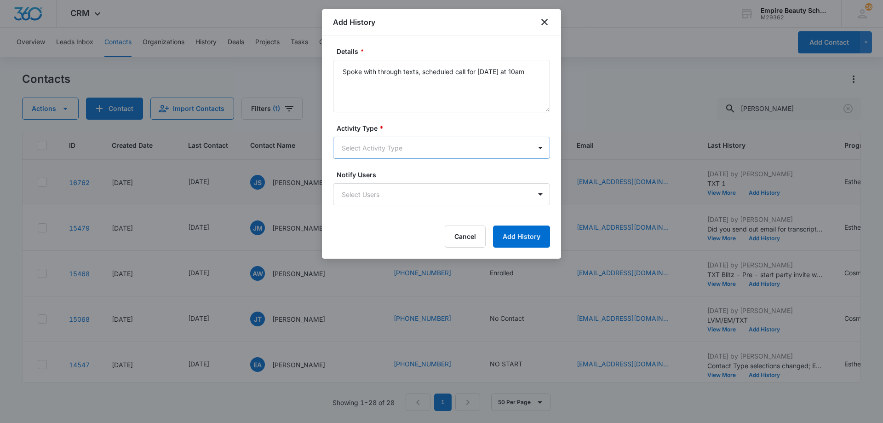
click at [440, 144] on body "CRM Apps Forms CRM Email Shop Payments POS Files Brand Settings Empire Beauty S…" at bounding box center [441, 211] width 883 height 423
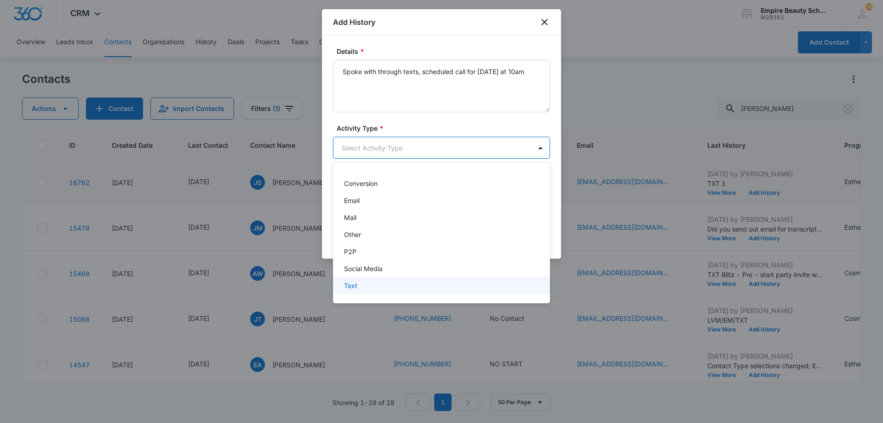
click at [415, 281] on div "Text" at bounding box center [440, 286] width 193 height 10
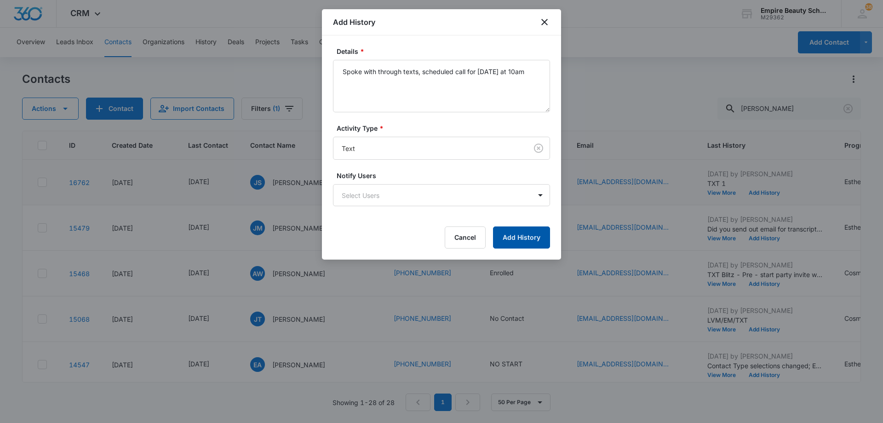
click at [523, 236] on button "Add History" at bounding box center [521, 237] width 57 height 22
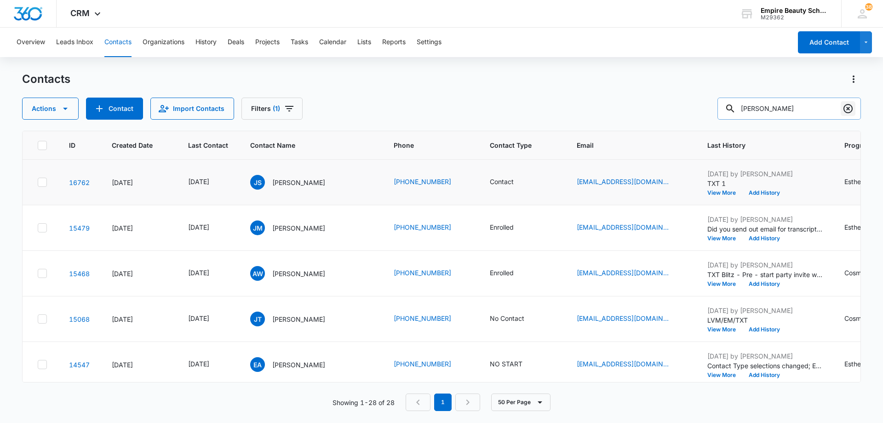
click at [849, 108] on icon "Clear" at bounding box center [848, 108] width 9 height 9
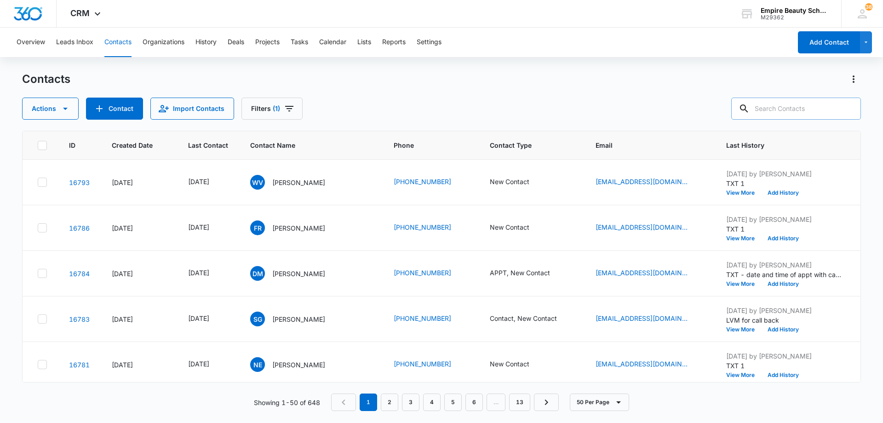
click at [805, 105] on input "text" at bounding box center [796, 109] width 130 height 22
type input "jessica"
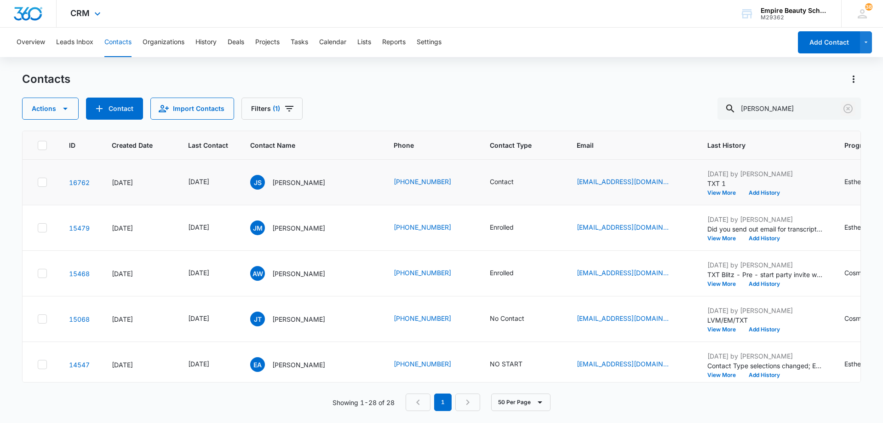
drag, startPoint x: 850, startPoint y: 108, endPoint x: 98, endPoint y: 1, distance: 759.5
click at [850, 108] on icon "Clear" at bounding box center [848, 108] width 11 height 11
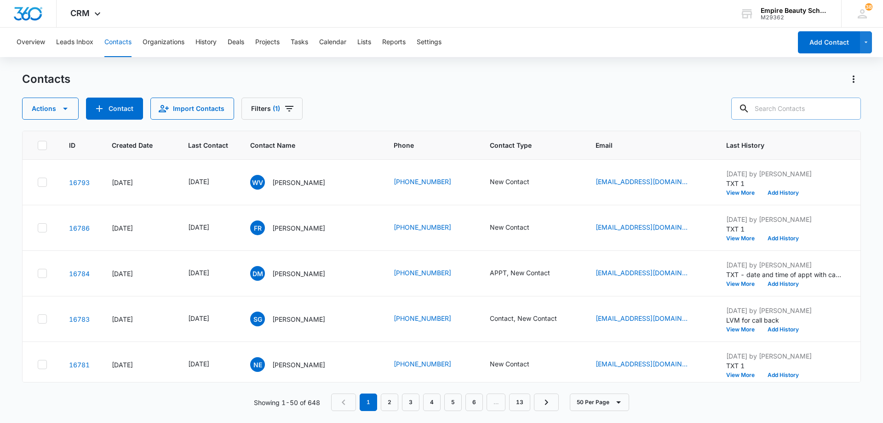
click at [772, 108] on input "text" at bounding box center [796, 109] width 130 height 22
type input "0654"
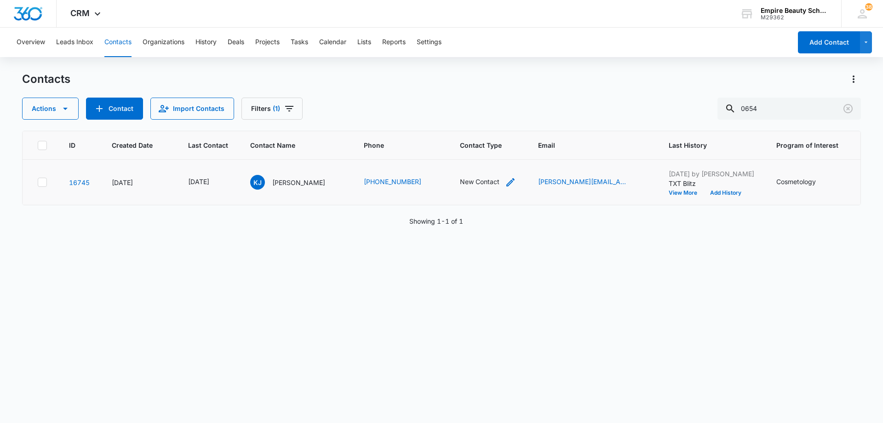
click at [511, 184] on icon "Contact Type - New Contact - Select to Edit Field" at bounding box center [510, 182] width 11 height 11
click at [516, 124] on div "New Contact" at bounding box center [479, 123] width 77 height 22
click at [500, 208] on div "Contact" at bounding box center [487, 208] width 72 height 10
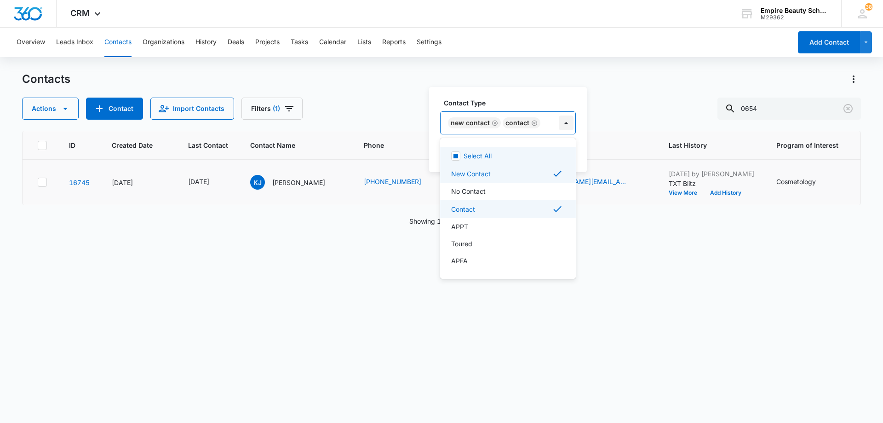
click at [561, 123] on div at bounding box center [566, 122] width 15 height 15
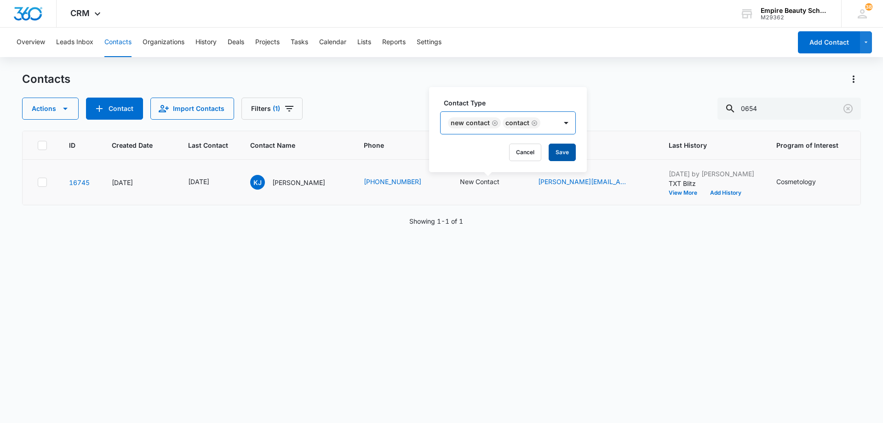
click at [562, 149] on button "Save" at bounding box center [562, 152] width 27 height 17
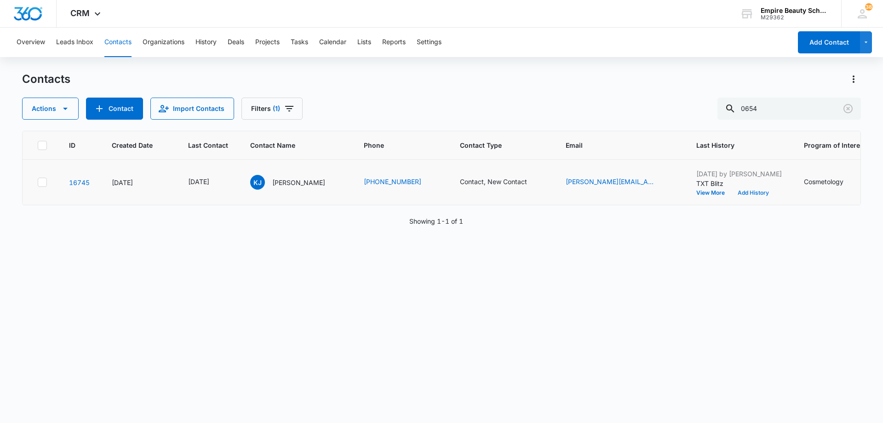
click at [731, 193] on button "Add History" at bounding box center [753, 193] width 44 height 6
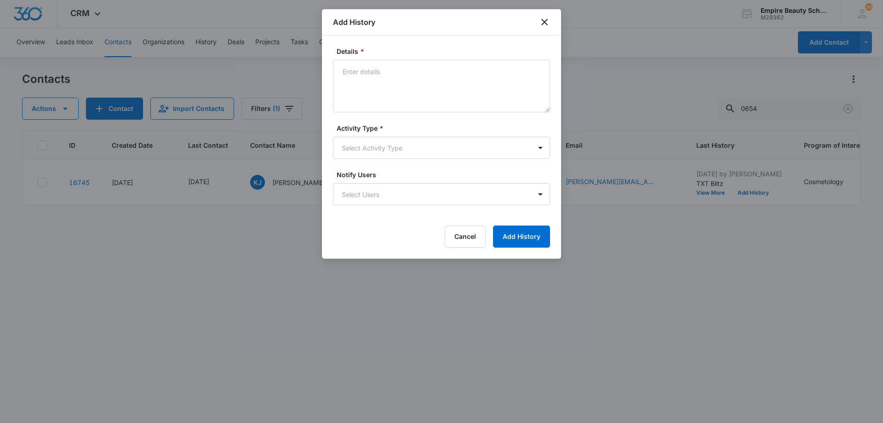
click at [421, 76] on textarea "Details *" at bounding box center [441, 86] width 217 height 52
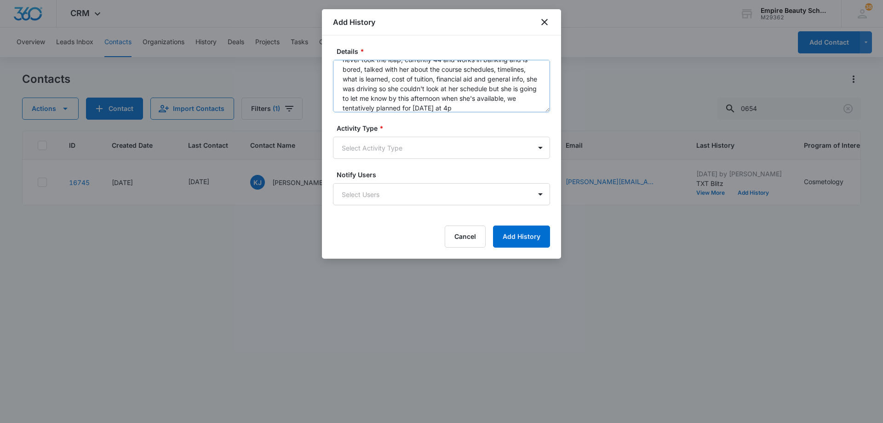
scroll to position [31, 0]
type textarea "Spoke with her, has been interested in COS since high school but never took the…"
click at [421, 154] on body "CRM Apps Forms CRM Email Shop Payments POS Files Brand Settings Empire Beauty S…" at bounding box center [441, 211] width 883 height 423
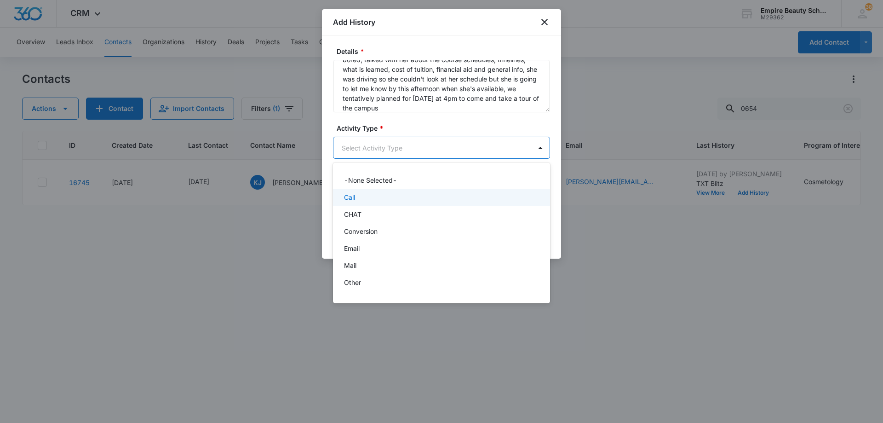
click at [421, 195] on div "Call" at bounding box center [440, 197] width 193 height 10
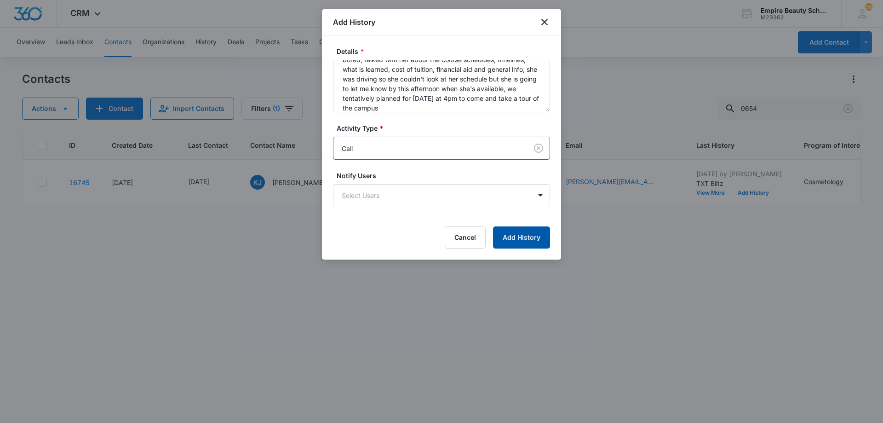
click at [506, 235] on button "Add History" at bounding box center [521, 237] width 57 height 22
